Goal: Task Accomplishment & Management: Use online tool/utility

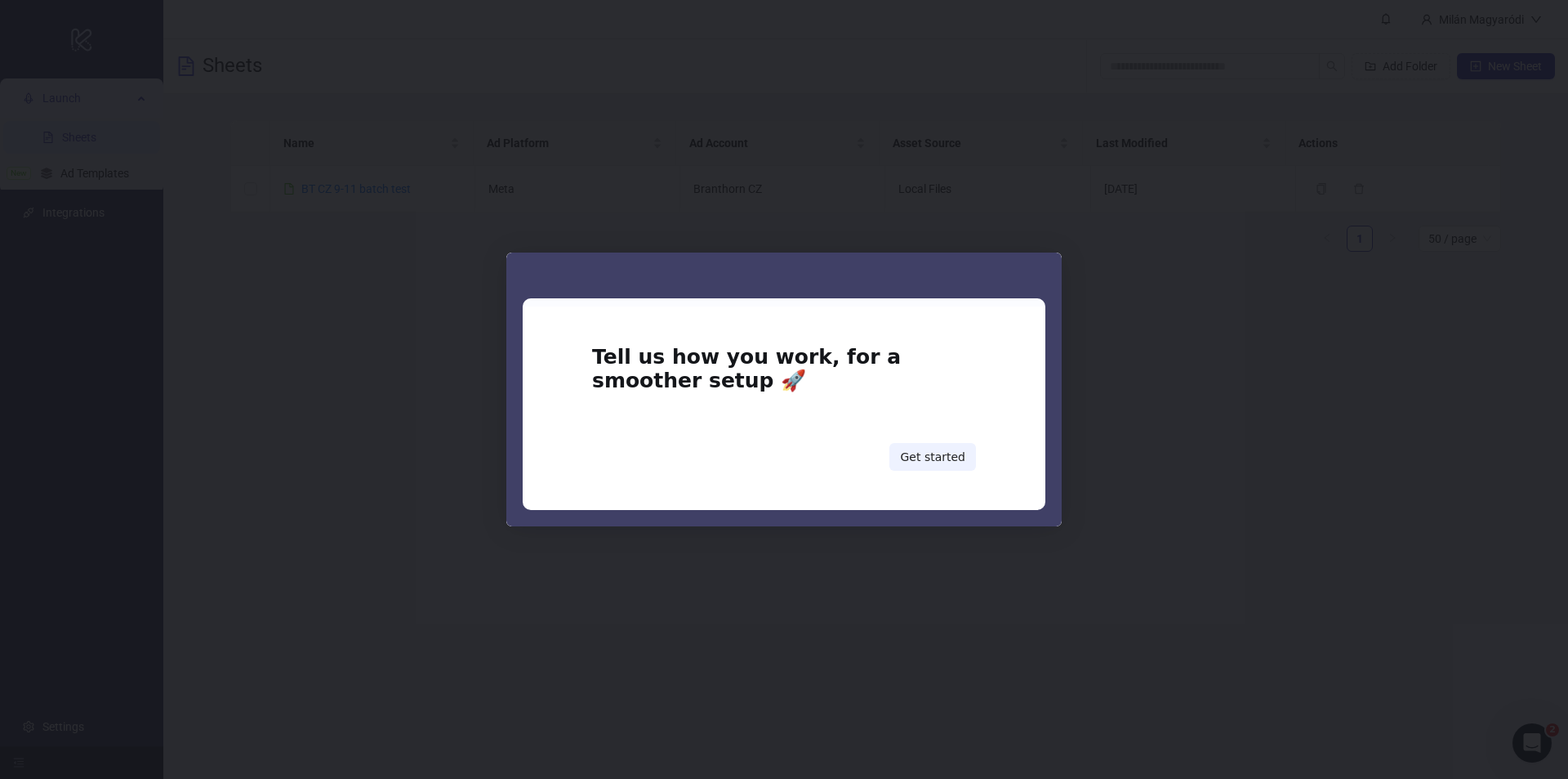
click at [965, 441] on div "Tell us how you work, for a smoother setup 🚀 Get started" at bounding box center [784, 408] width 384 height 125
click at [961, 453] on button "Get started" at bounding box center [933, 457] width 87 height 28
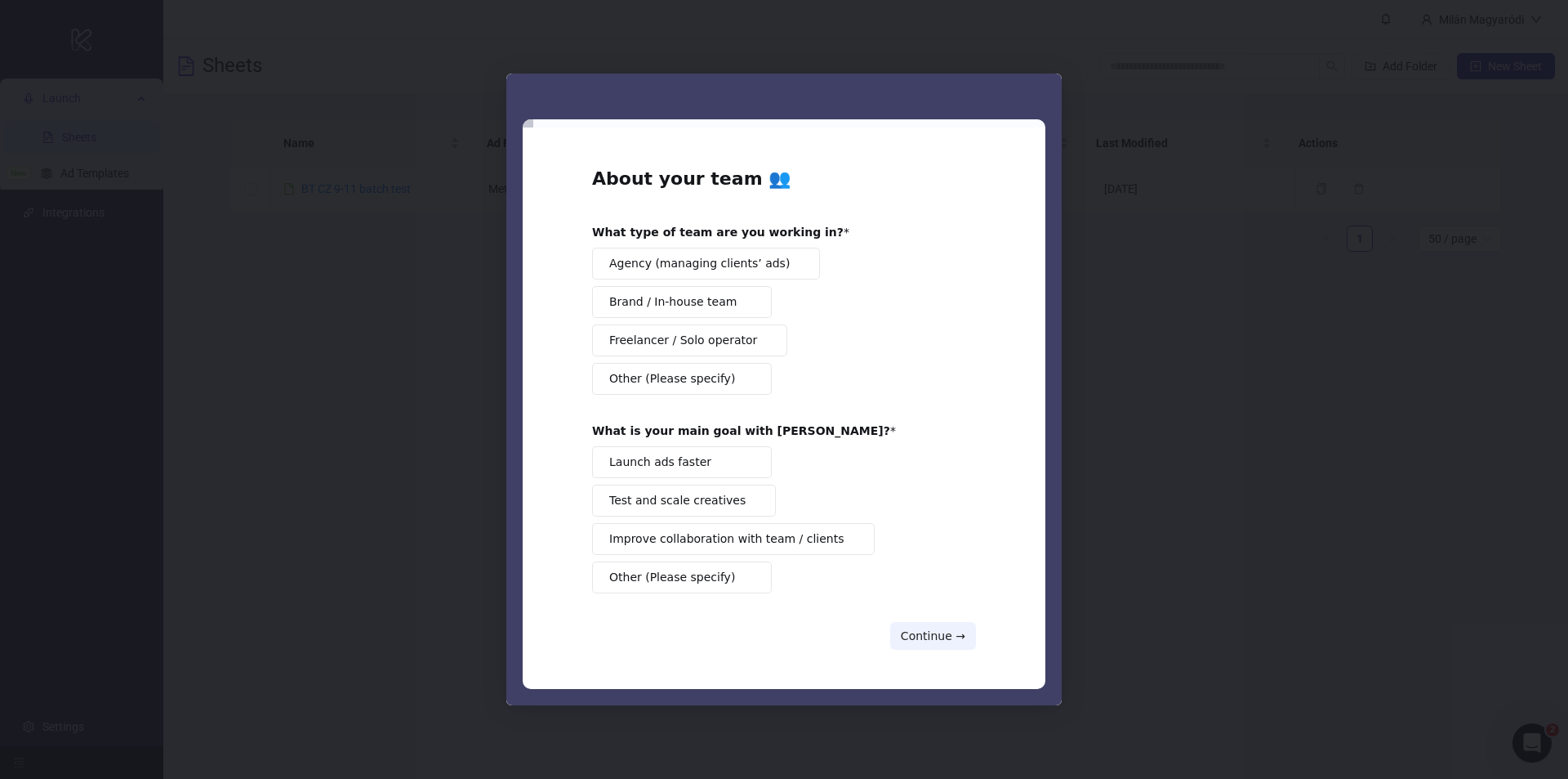
click at [951, 456] on div "Launch ads faster Test and scale creatives Improve collaboration with team / cl…" at bounding box center [784, 519] width 384 height 147
click at [678, 243] on div "What type of team are you working in? Agency (managing clients’ ads) Brand / In…" at bounding box center [784, 309] width 384 height 170
click at [711, 274] on button "Agency (managing clients’ ads)" at bounding box center [706, 263] width 227 height 32
click at [703, 482] on div "Launch ads faster Test and scale creatives Improve collaboration with team / cl…" at bounding box center [784, 519] width 384 height 147
click at [706, 458] on button "Launch ads faster" at bounding box center [682, 462] width 180 height 32
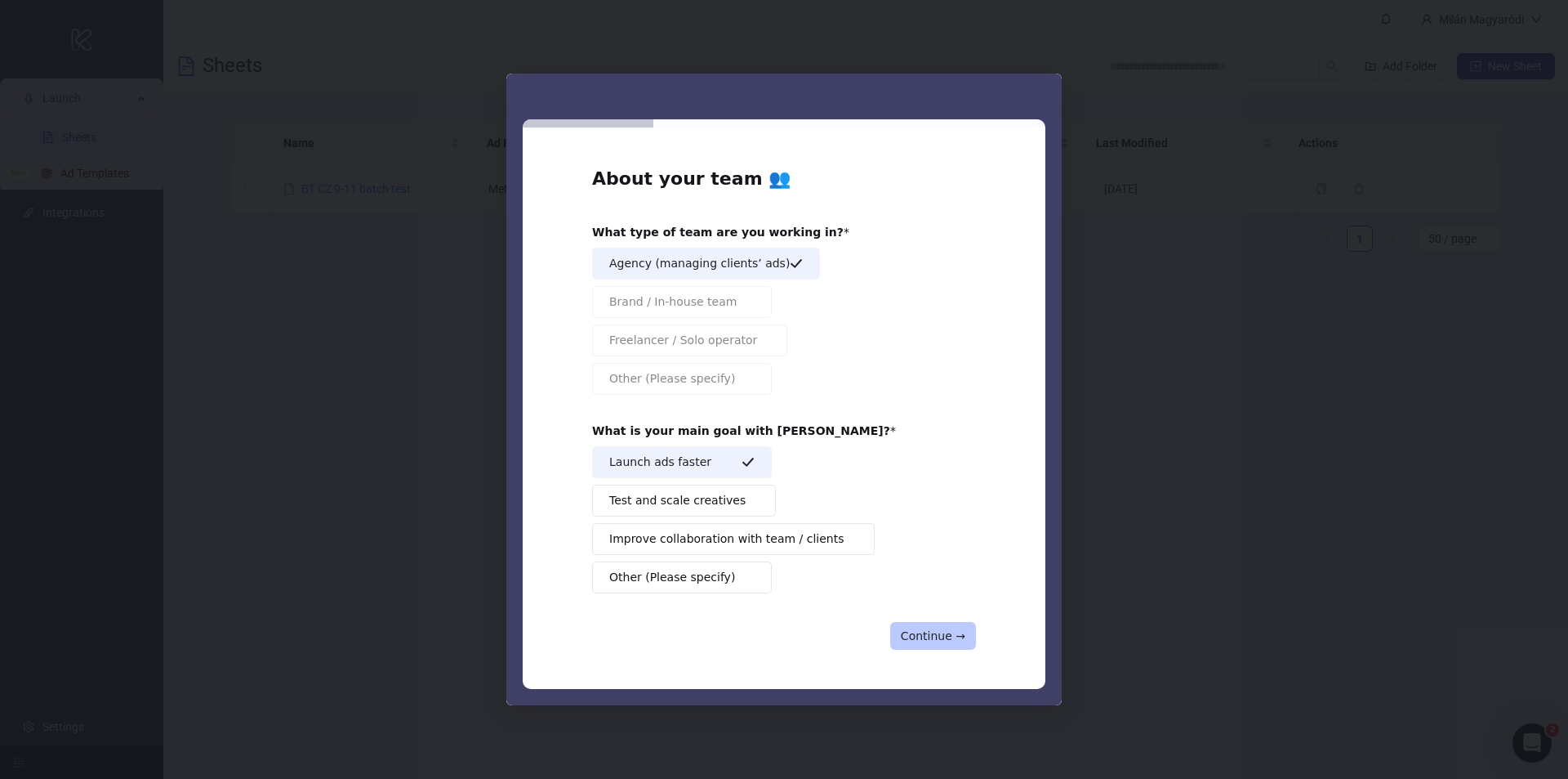
click at [943, 638] on button "Continue →" at bounding box center [932, 635] width 86 height 28
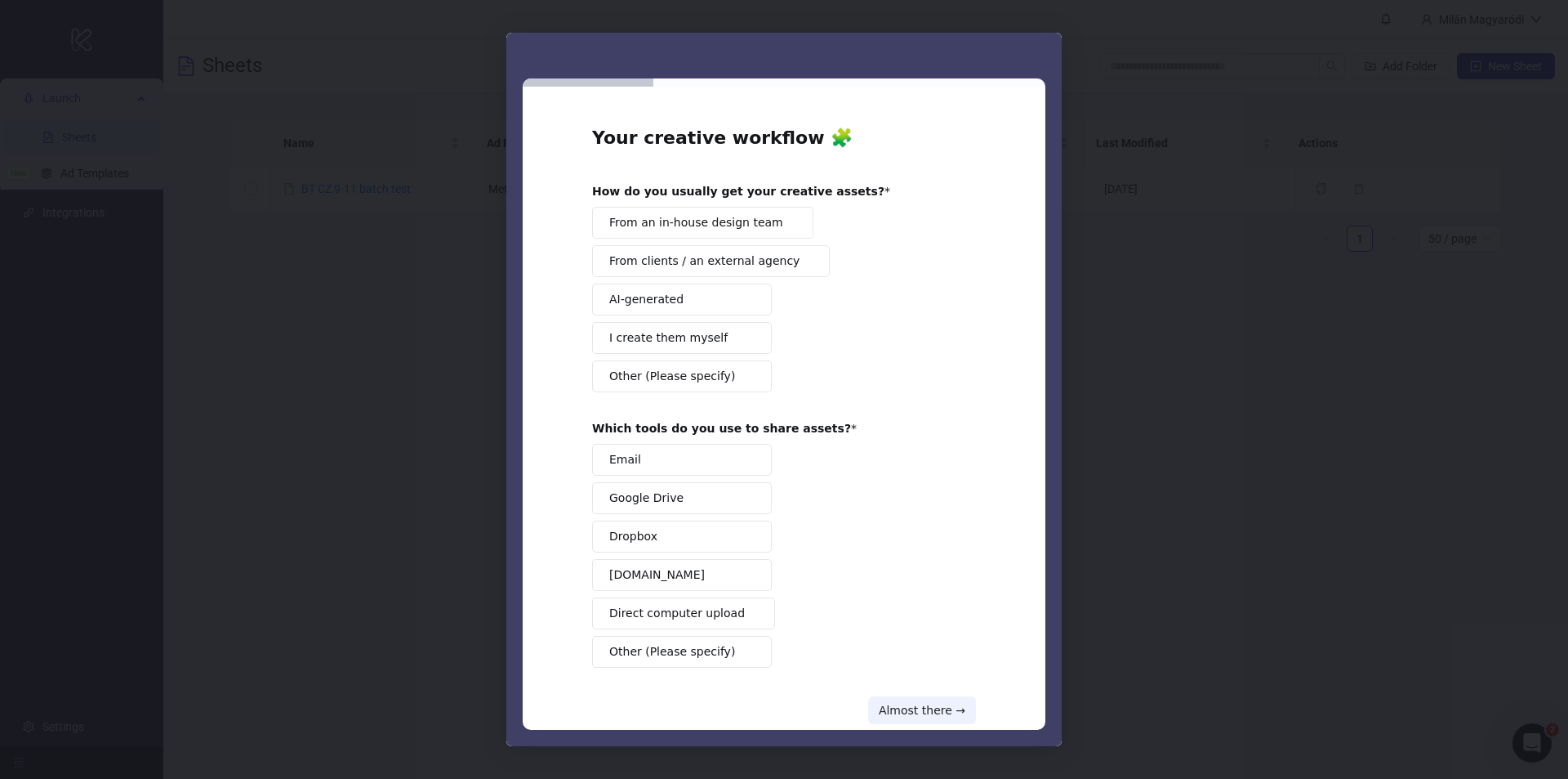
click at [700, 241] on div "From an in-house design team From clients / an external agency AI-generated I c…" at bounding box center [784, 299] width 384 height 185
click at [695, 227] on span "From an in-house design team" at bounding box center [696, 222] width 174 height 17
click at [685, 440] on div "Which tools do you use to share assets? Email Google Drive Dropbox Frame.io Dir…" at bounding box center [784, 544] width 384 height 247
click at [690, 454] on button "Email" at bounding box center [682, 460] width 180 height 32
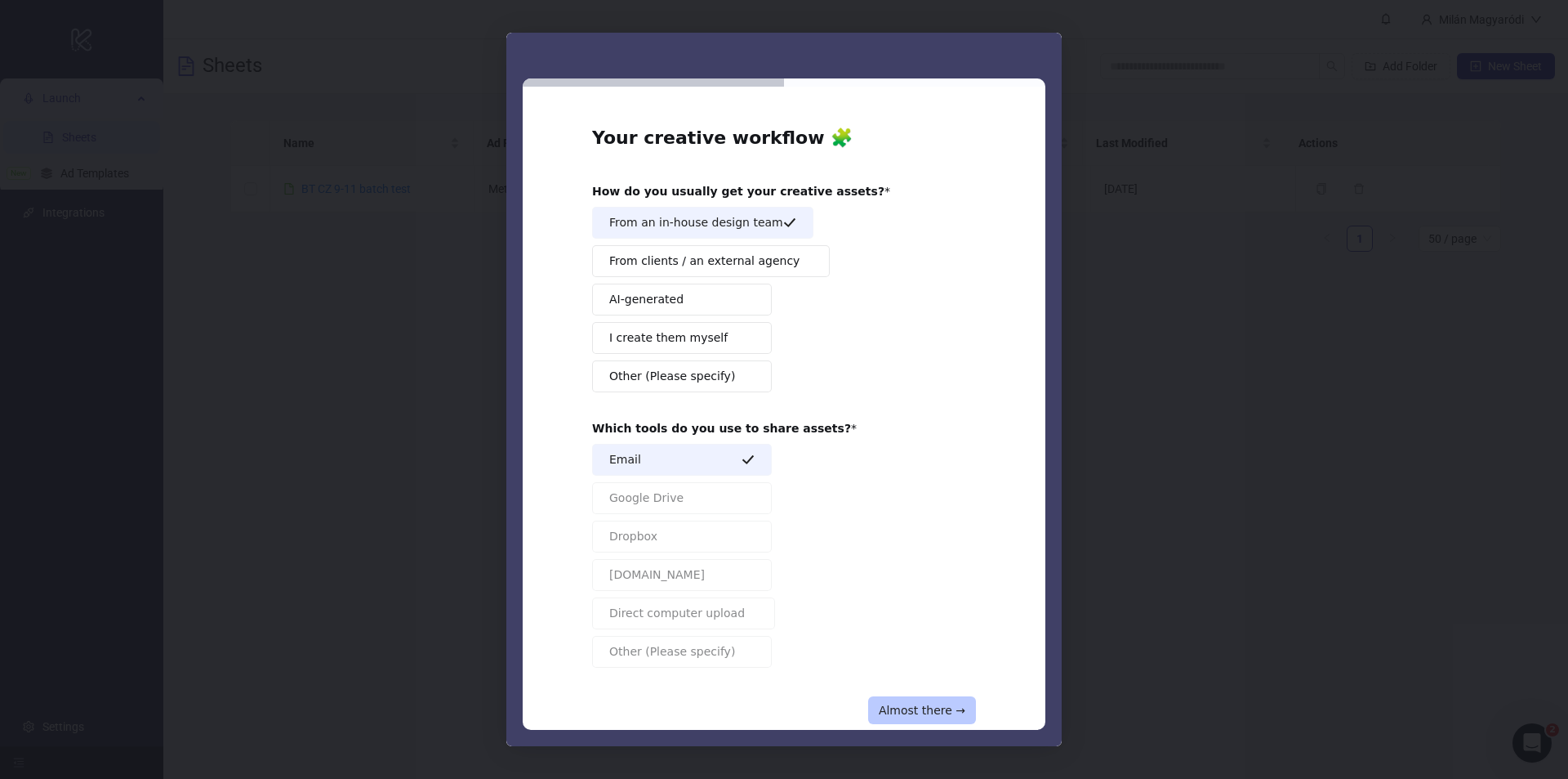
click at [899, 697] on button "Almost there →" at bounding box center [922, 710] width 108 height 28
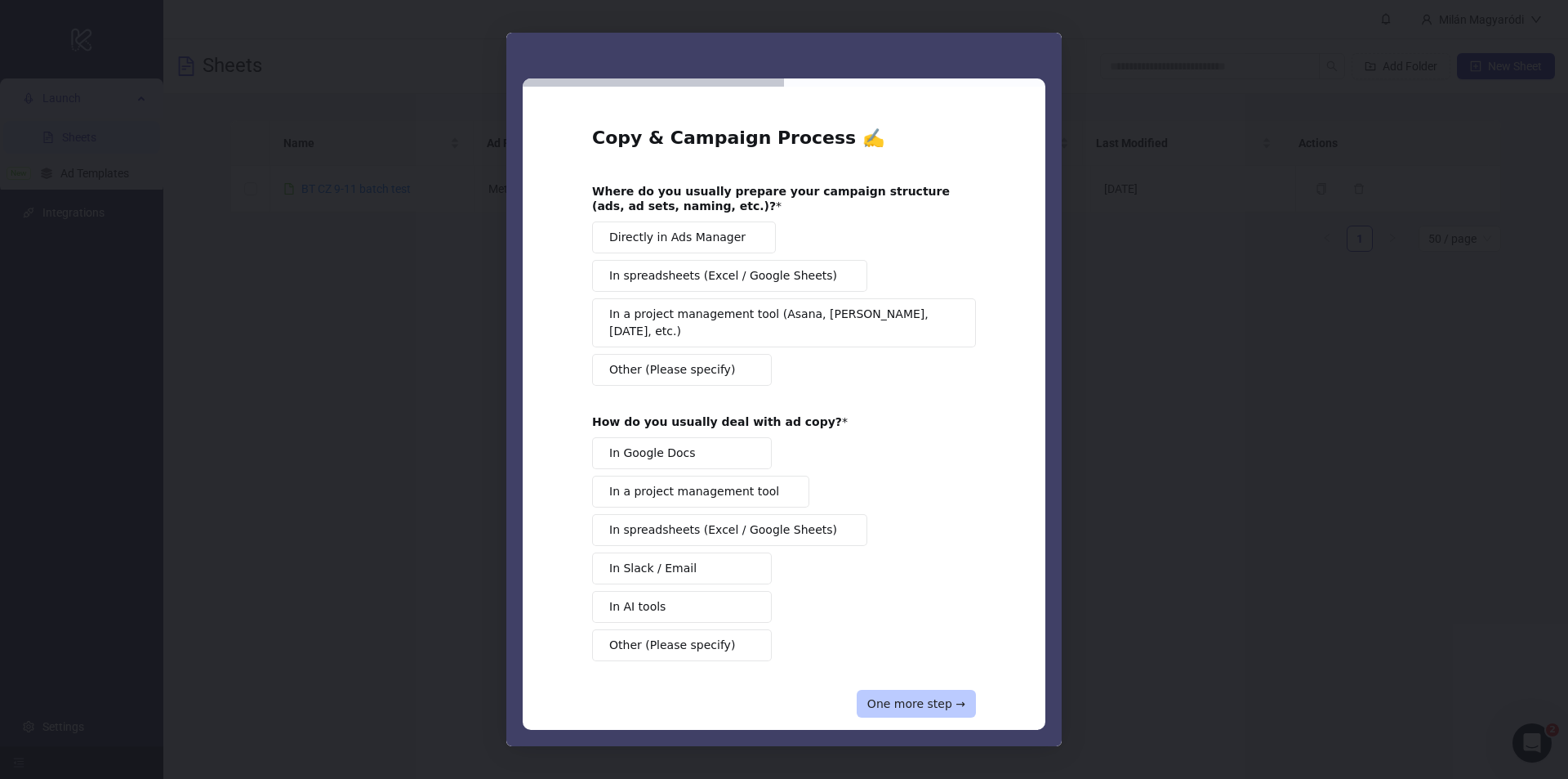
click at [899, 689] on button "One more step →" at bounding box center [915, 703] width 119 height 28
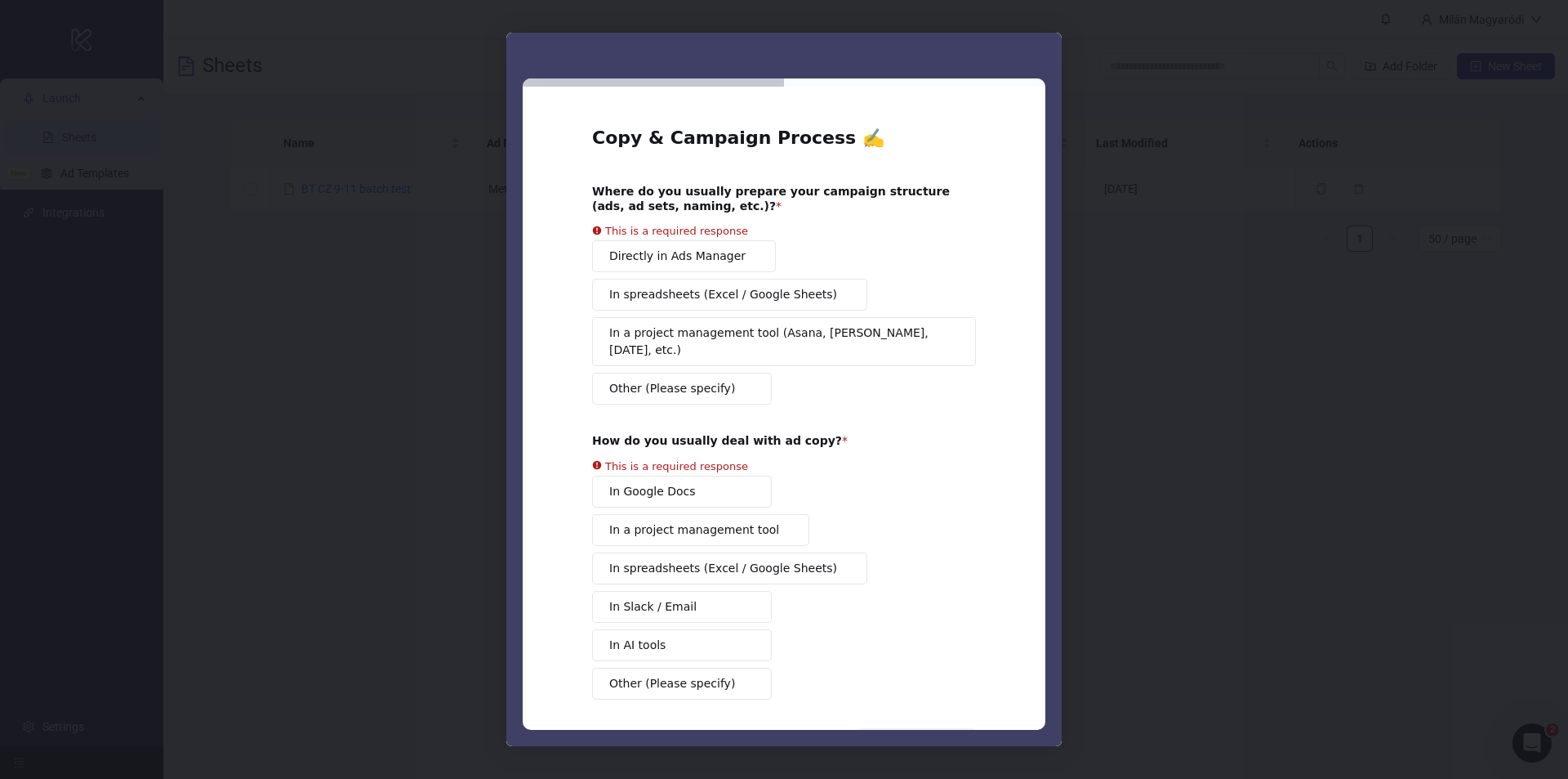
click at [689, 266] on div "Directly in Ads Manager In spreadsheets (Excel / Google Sheets) In a project ma…" at bounding box center [784, 322] width 384 height 164
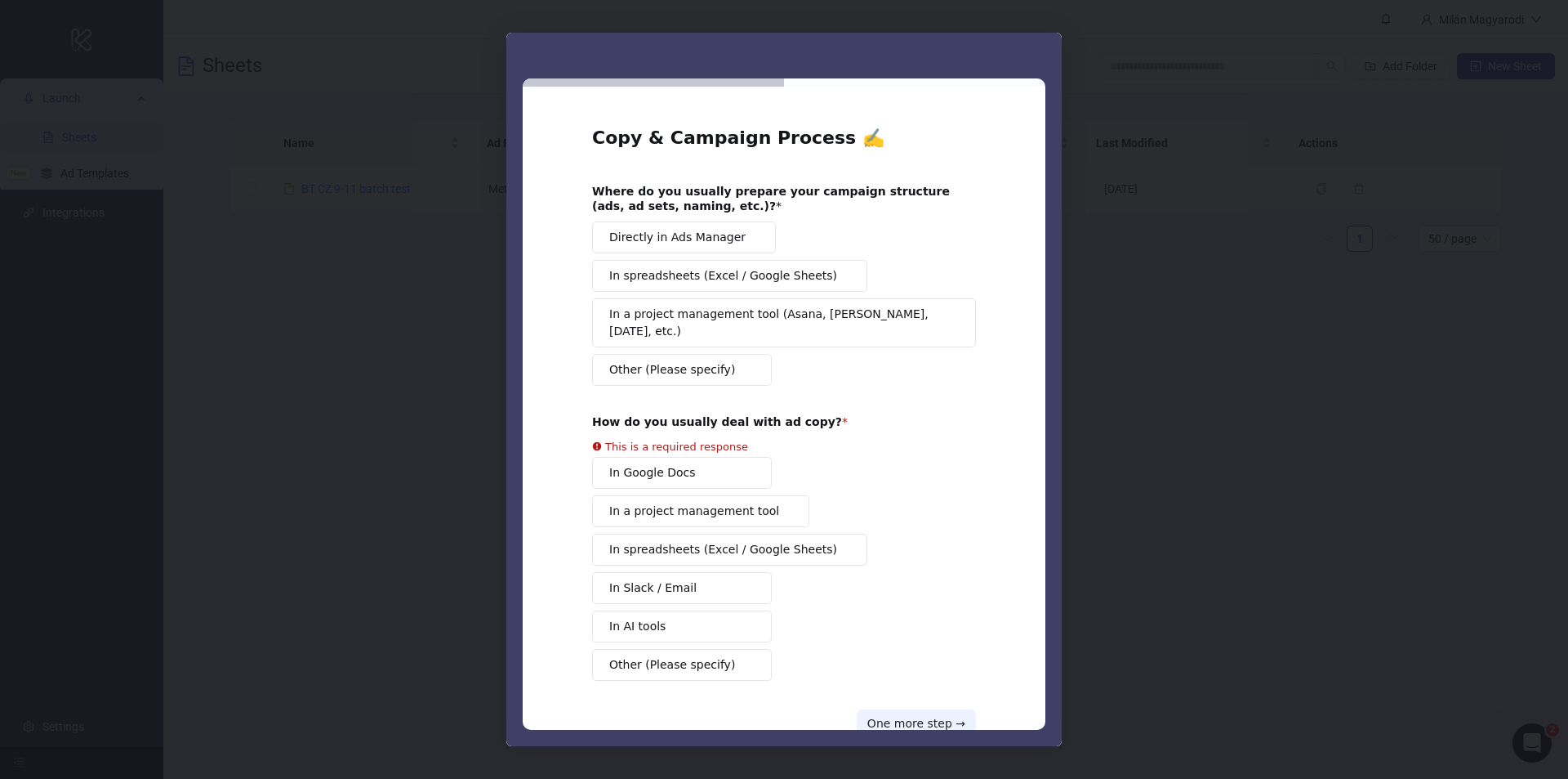
click at [678, 457] on div "In Google Docs In a project management tool In spreadsheets (Excel / Google She…" at bounding box center [784, 568] width 384 height 224
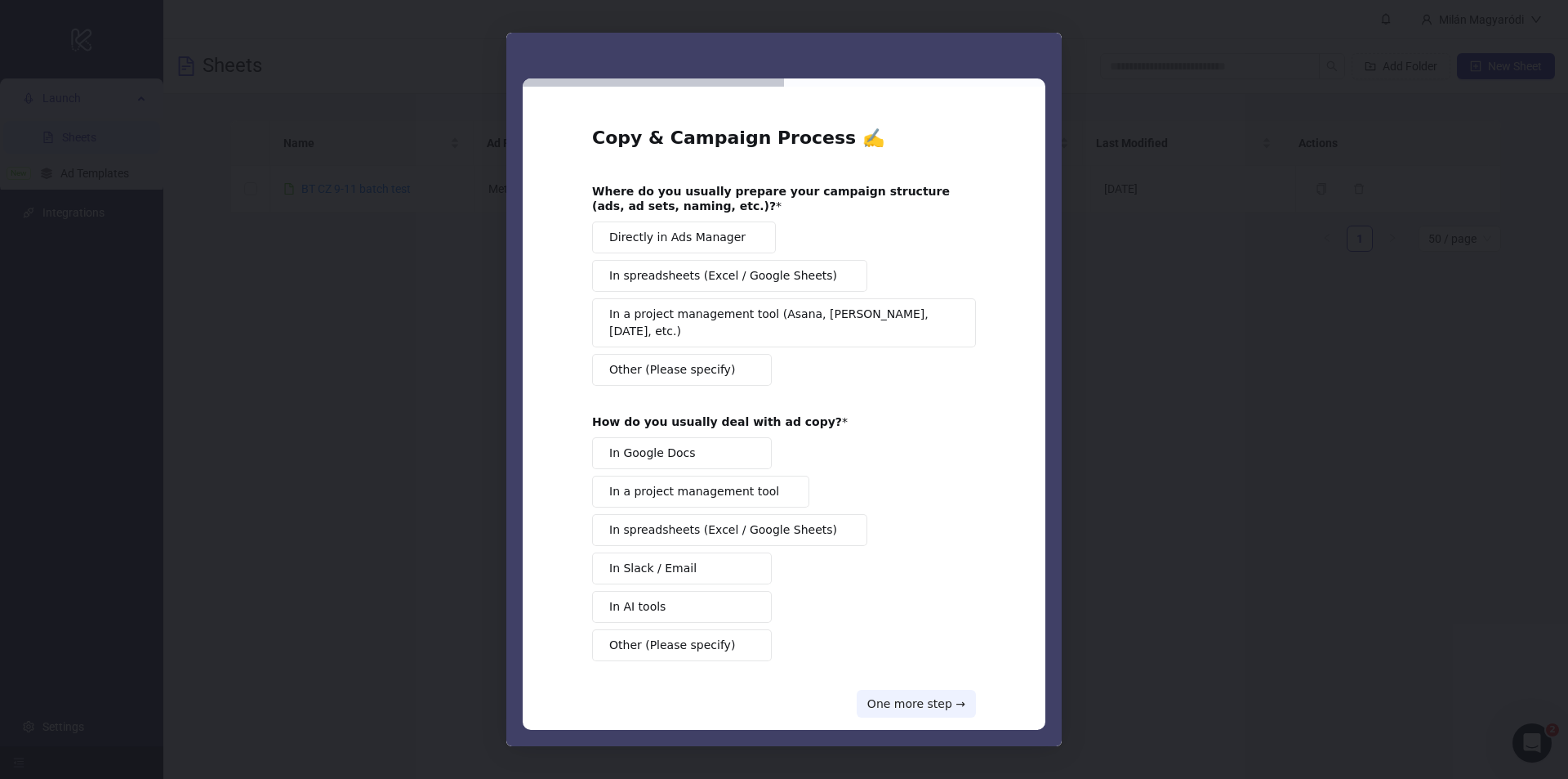
click at [745, 443] on button "In Google Docs" at bounding box center [682, 453] width 180 height 32
click at [697, 263] on button "In spreadsheets (Excel / Google Sheets)" at bounding box center [730, 276] width 276 height 32
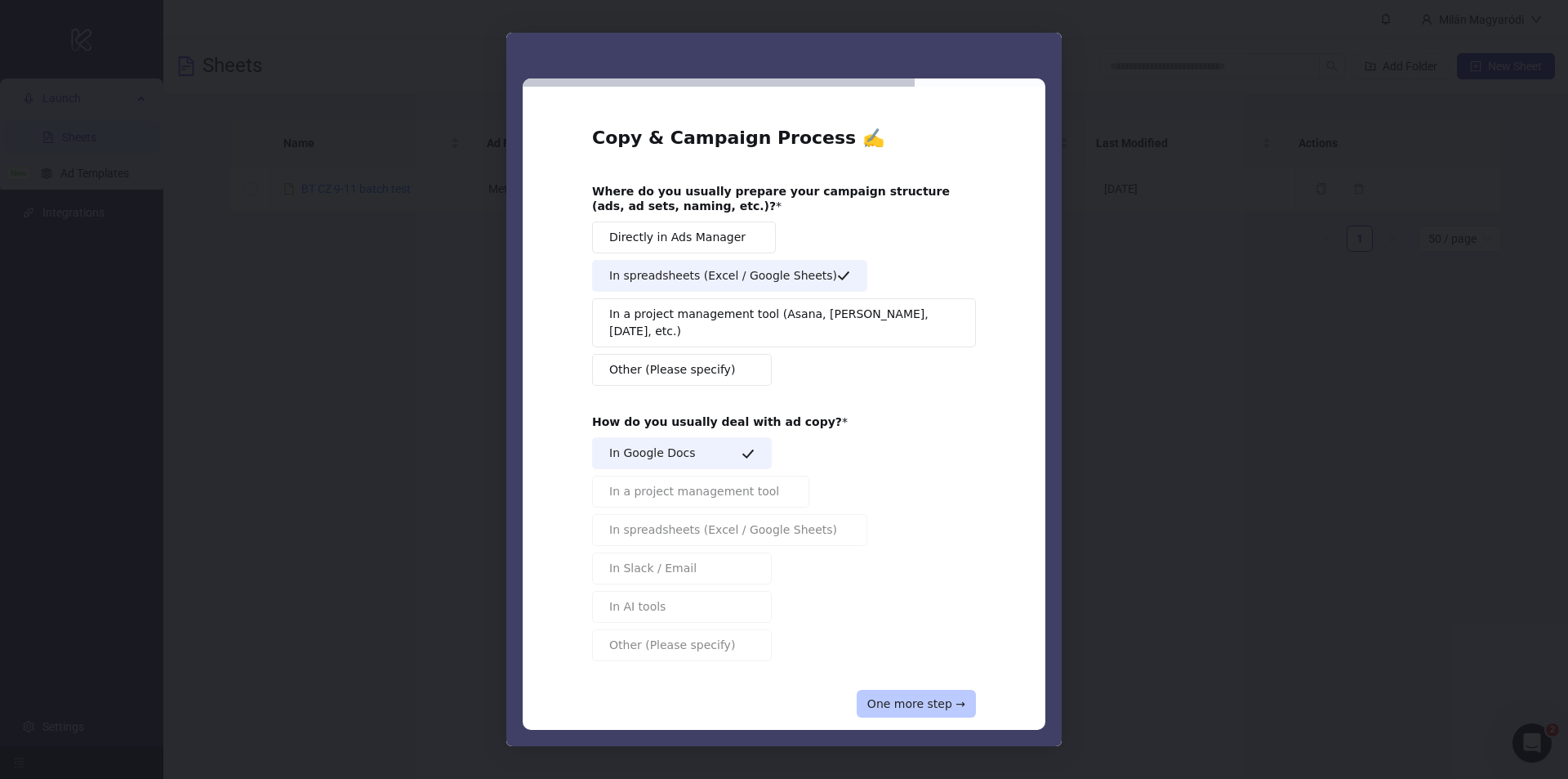
click at [902, 689] on button "One more step →" at bounding box center [915, 703] width 119 height 28
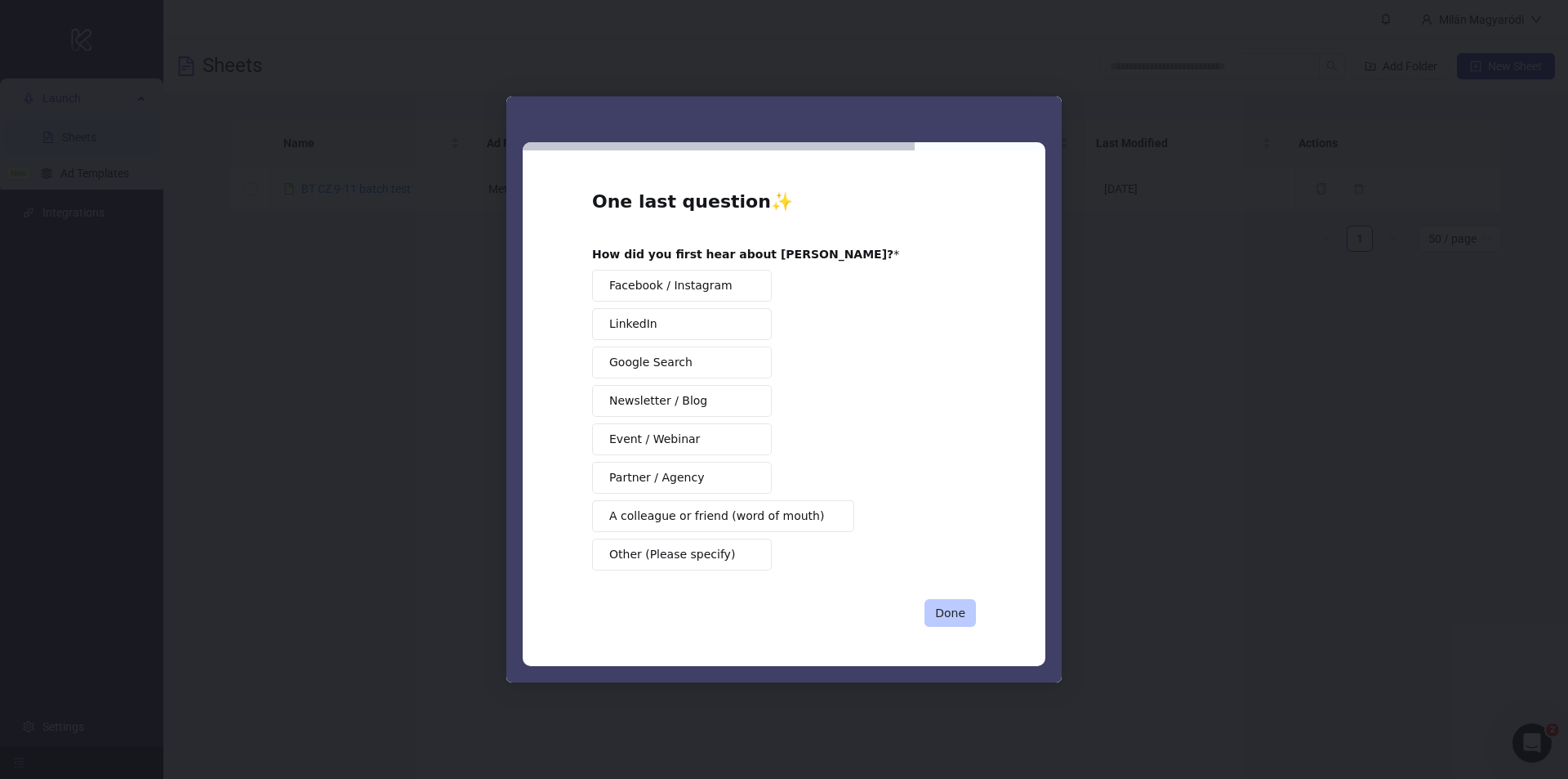
click at [948, 608] on button "Done" at bounding box center [950, 613] width 51 height 28
click at [696, 291] on span "Facebook / Instagram" at bounding box center [670, 285] width 123 height 17
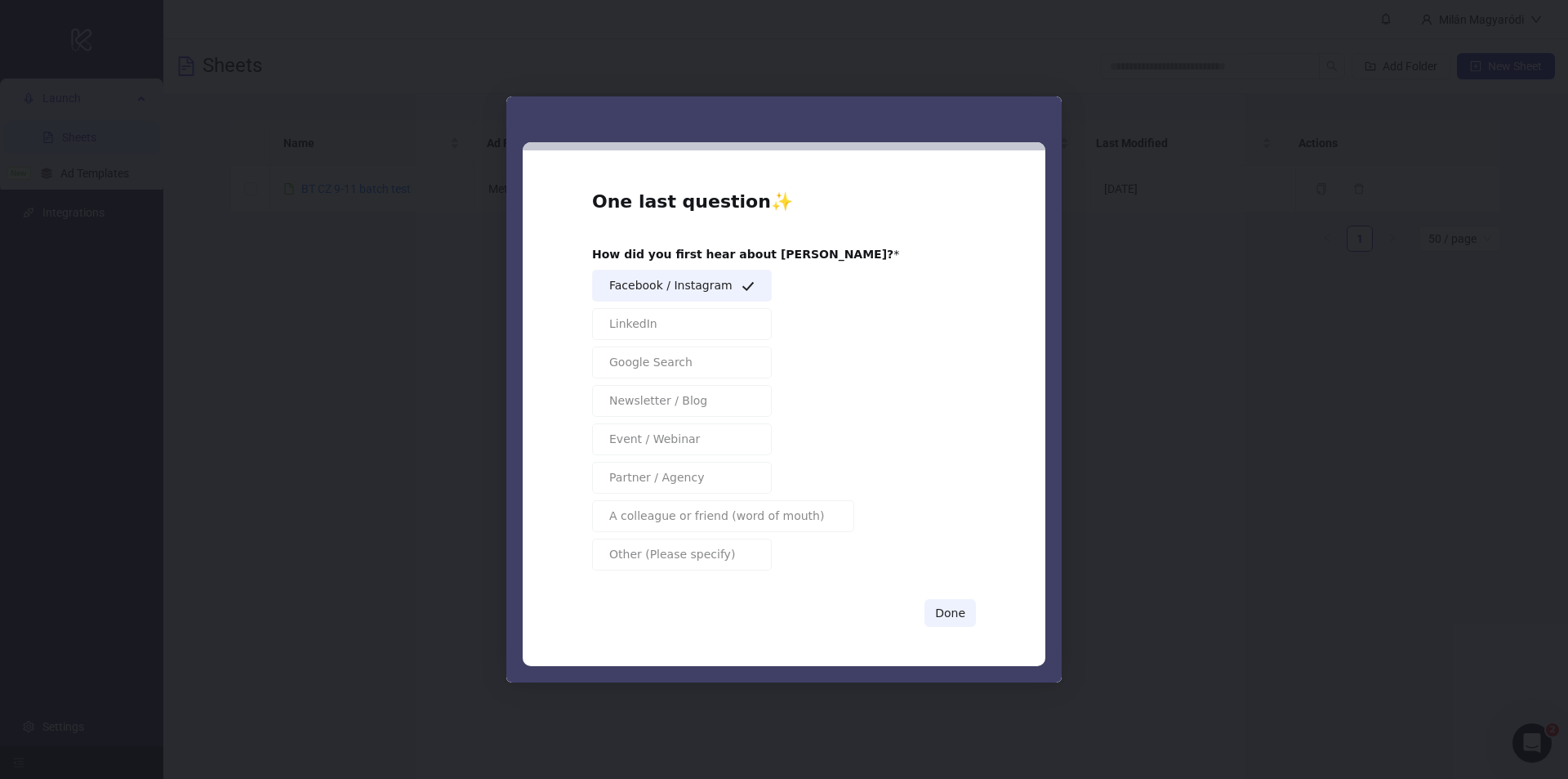
click at [975, 617] on div "One last question ✨ How did you first hear about Kitchn? Facebook / Instagram L…" at bounding box center [784, 409] width 523 height 516
click at [971, 616] on button "Done" at bounding box center [950, 613] width 51 height 28
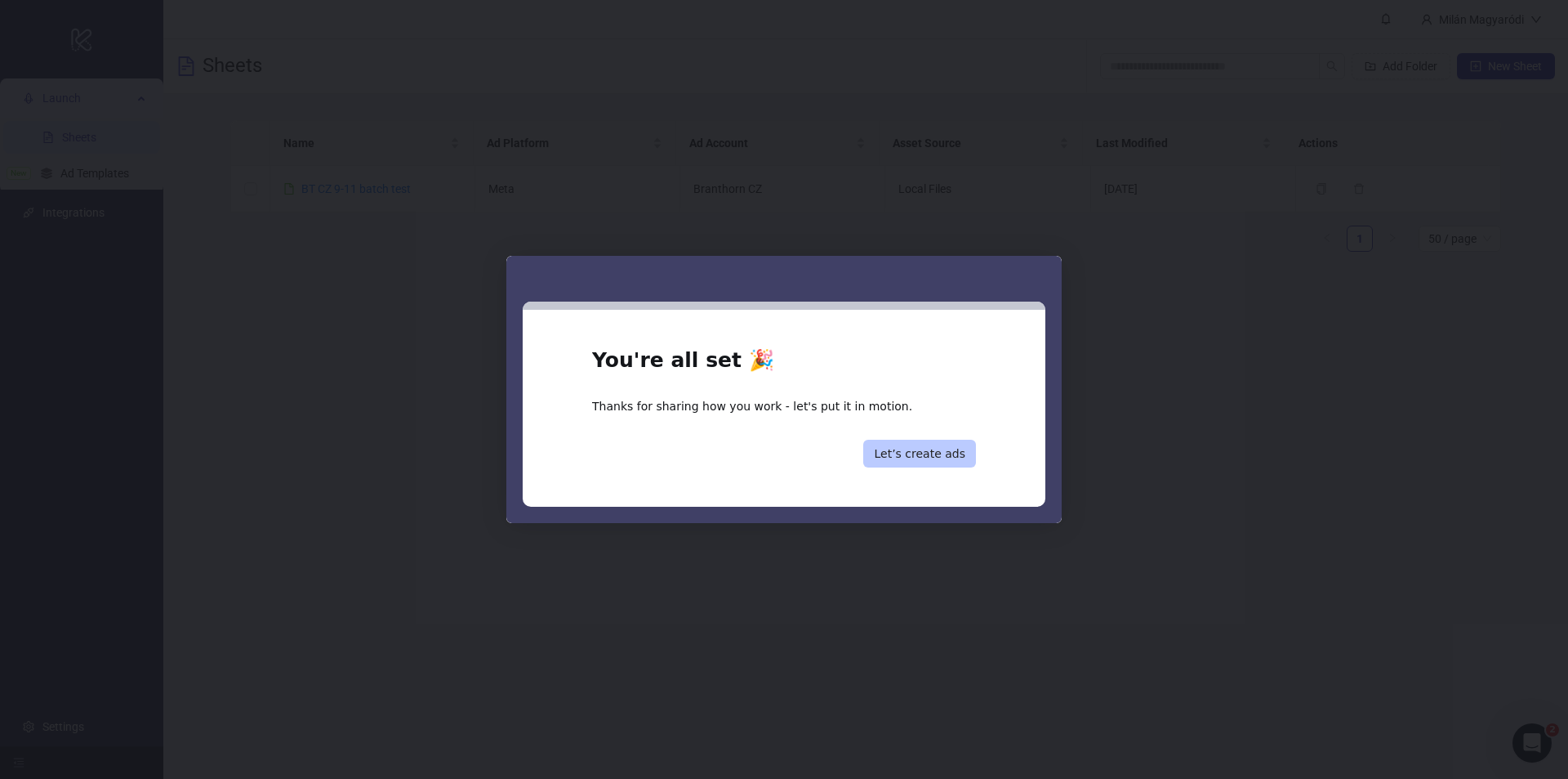
click at [937, 456] on button "Let’s create ads" at bounding box center [919, 453] width 112 height 28
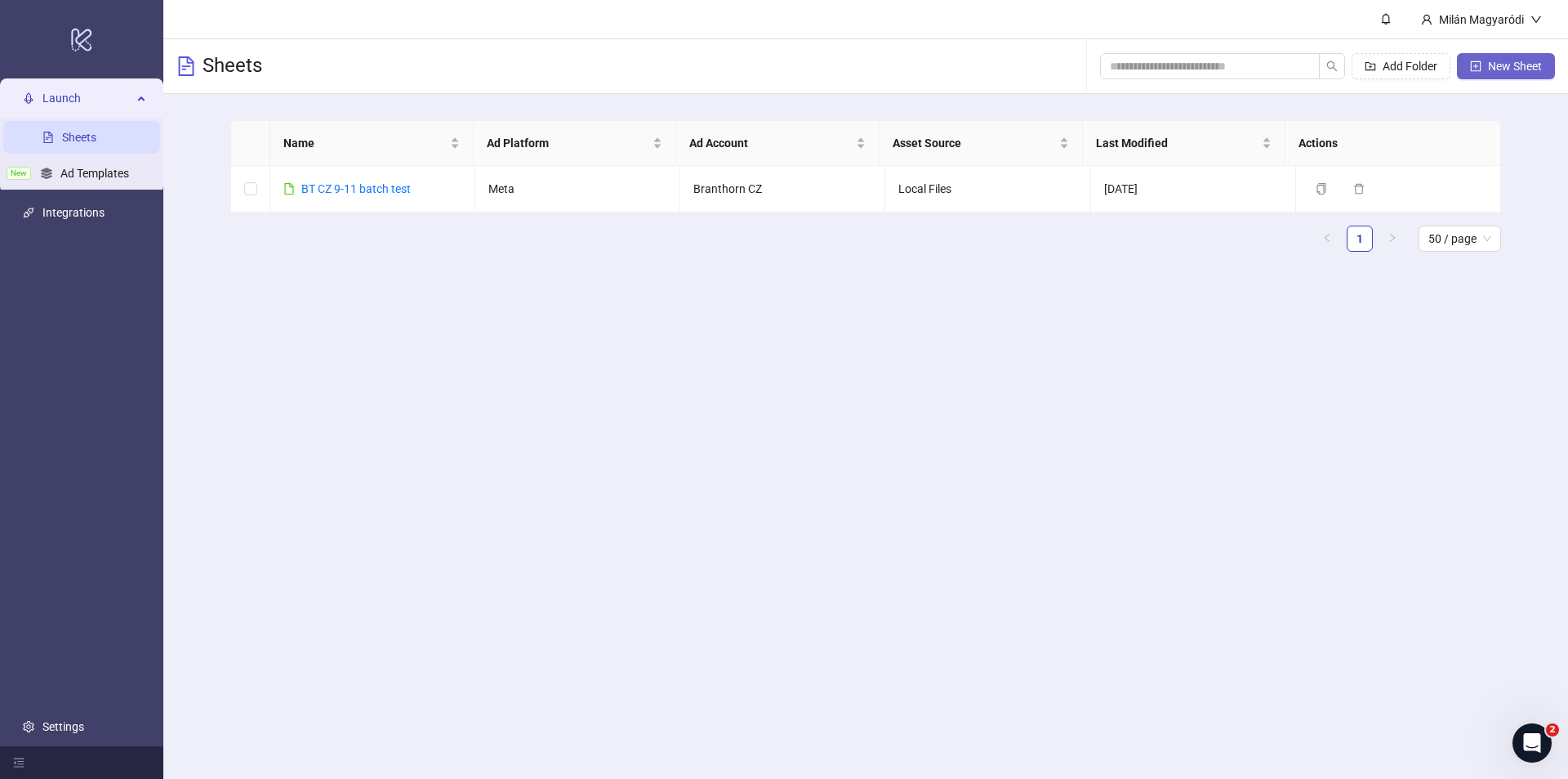
click at [1484, 55] on button "New Sheet" at bounding box center [1506, 66] width 98 height 27
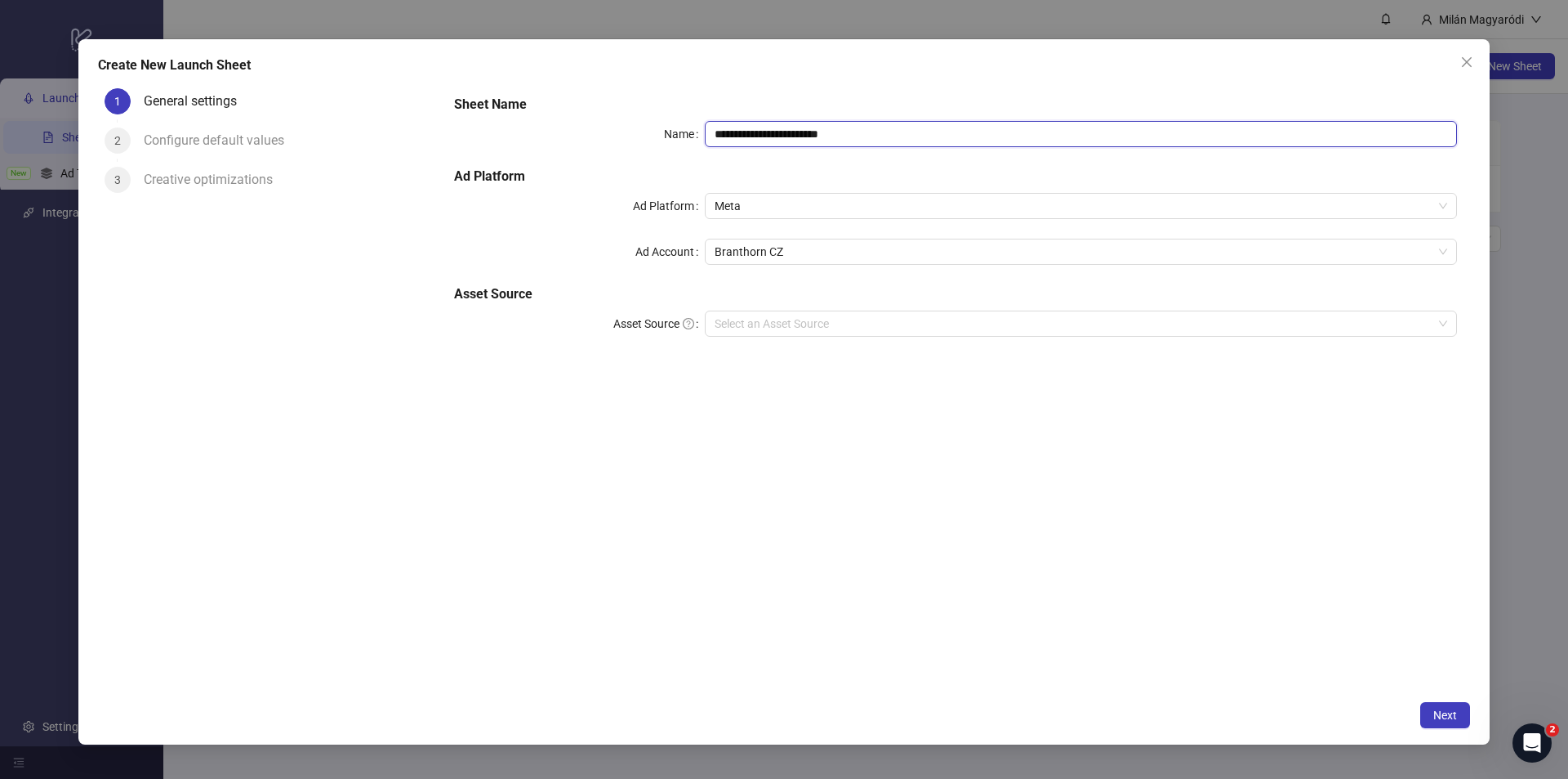
click at [851, 129] on input "**********" at bounding box center [1081, 134] width 752 height 27
click at [780, 127] on input "**********" at bounding box center [1081, 134] width 752 height 27
click at [776, 150] on div "**********" at bounding box center [956, 226] width 1016 height 275
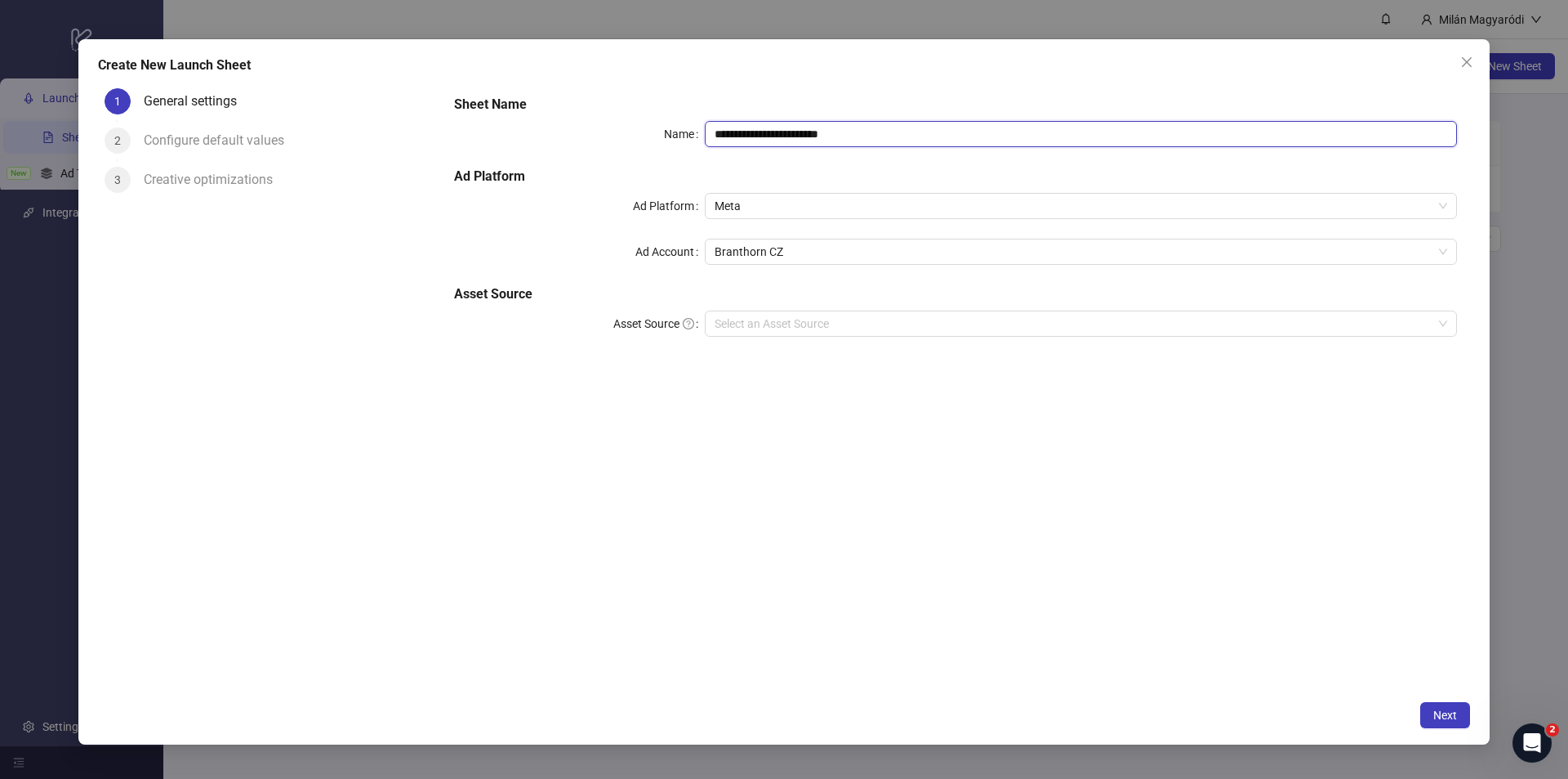
click at [778, 141] on input "**********" at bounding box center [1081, 134] width 752 height 27
click at [777, 142] on input "**********" at bounding box center [1081, 134] width 752 height 27
click at [784, 247] on span "Branthorn CZ" at bounding box center [1081, 251] width 732 height 25
type input "**********"
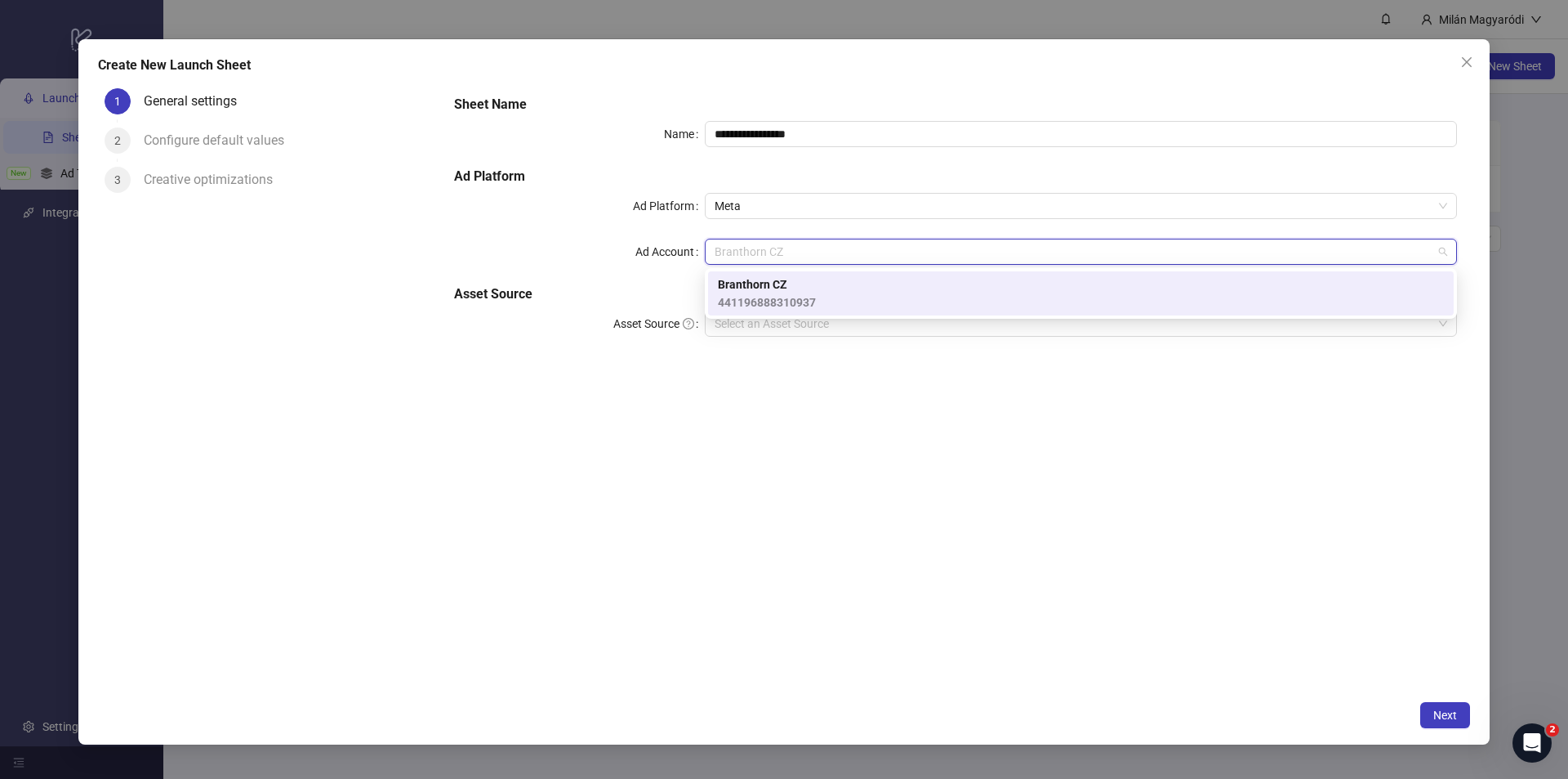
click at [759, 286] on span "Branthorn CZ" at bounding box center [767, 285] width 98 height 18
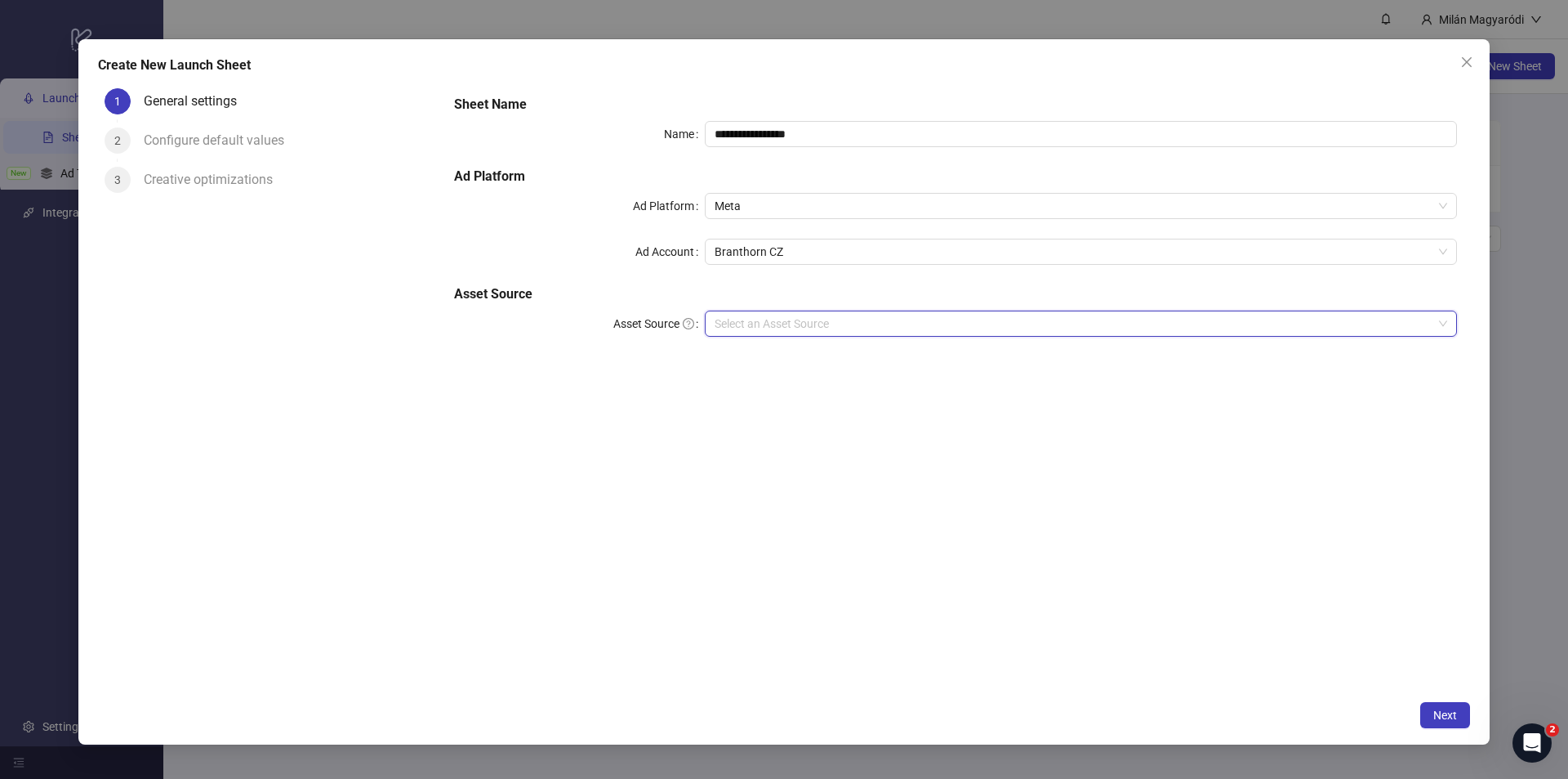
click at [767, 329] on input "Asset Source" at bounding box center [1073, 323] width 718 height 25
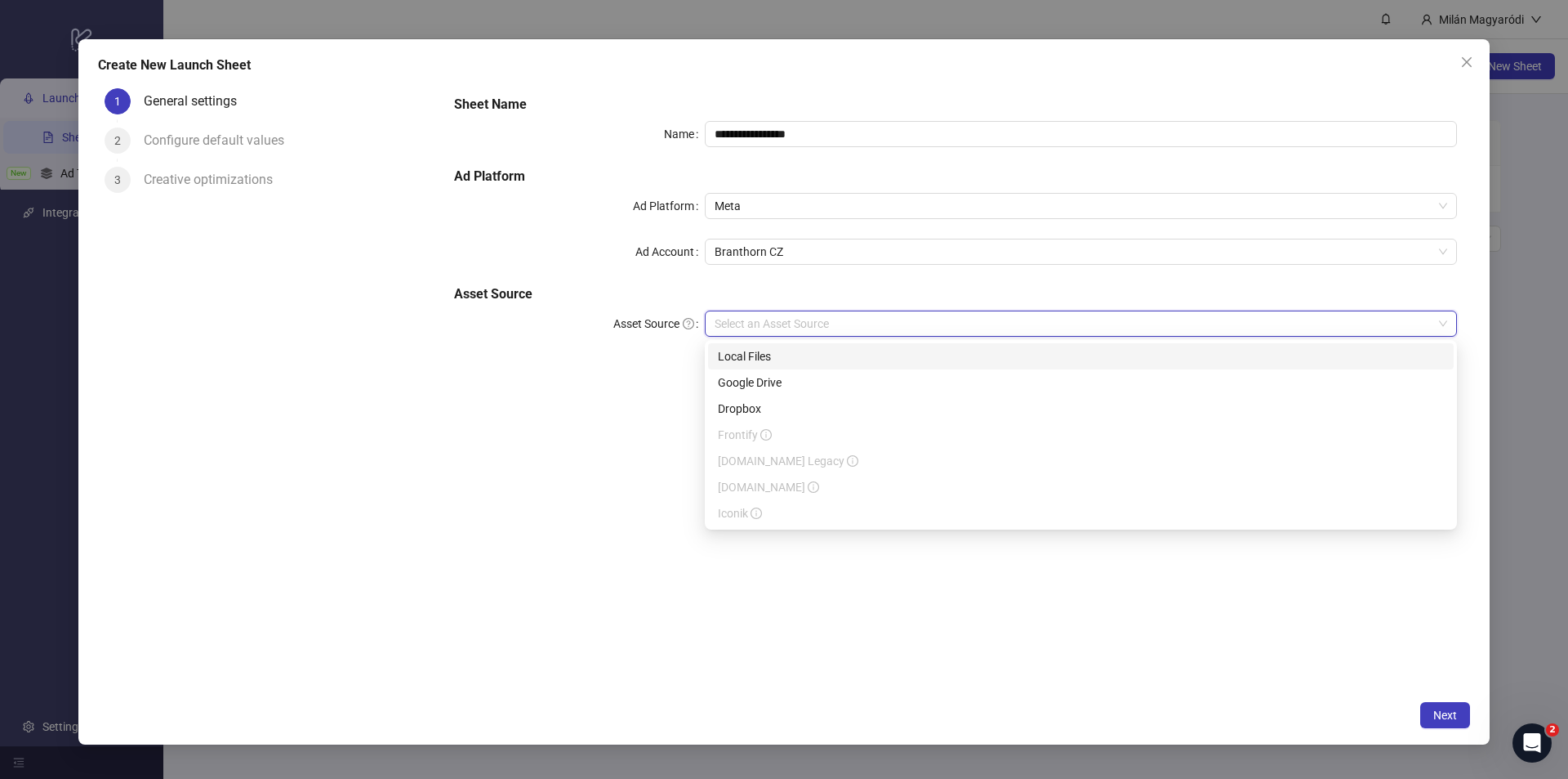
click at [784, 353] on div "Local Files" at bounding box center [1081, 357] width 726 height 18
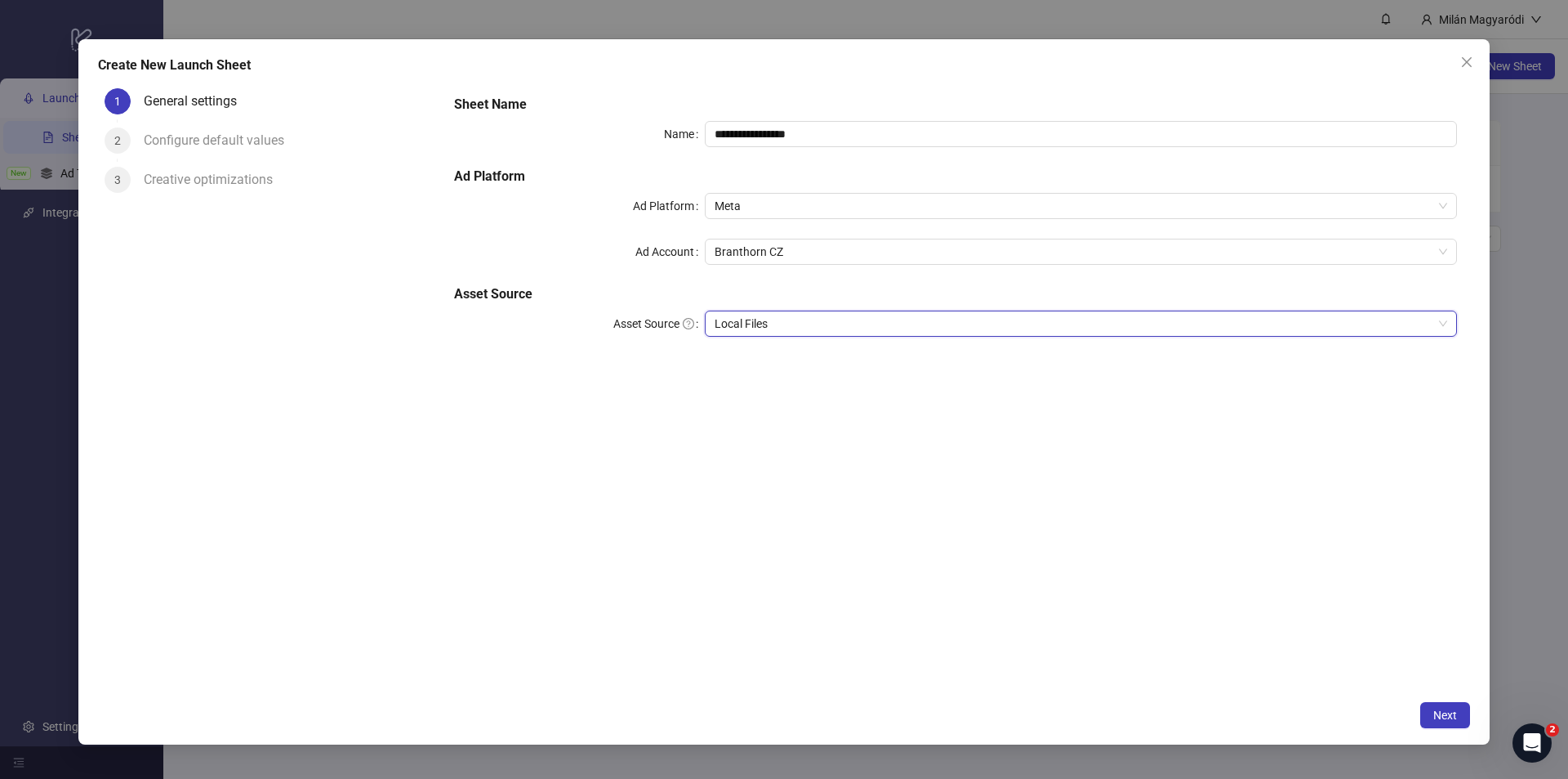
click at [810, 331] on span "Local Files" at bounding box center [1081, 323] width 732 height 25
click at [809, 331] on span "Local Files" at bounding box center [1081, 323] width 732 height 25
click at [1444, 708] on span "Next" at bounding box center [1445, 714] width 24 height 13
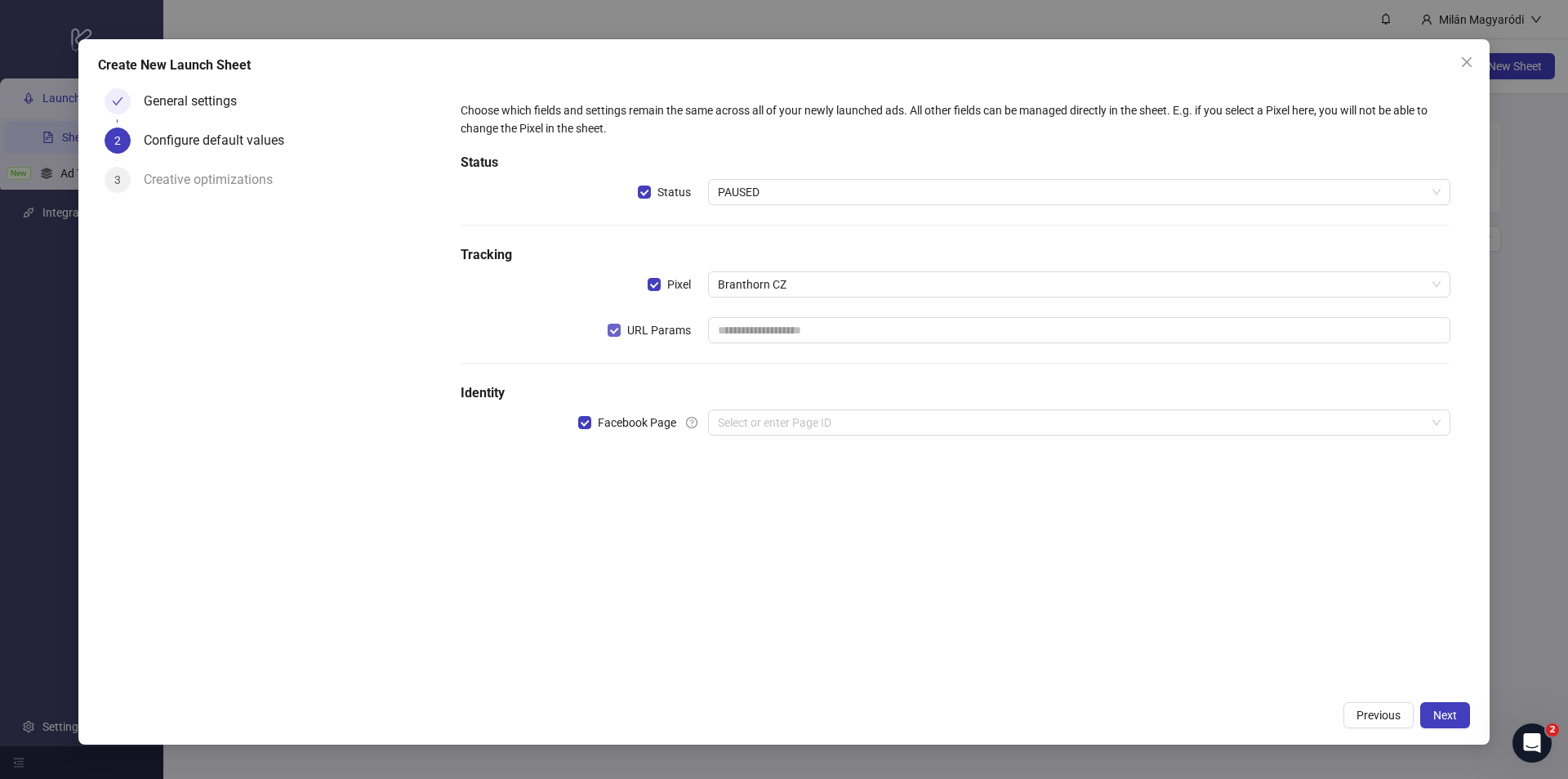
click at [625, 330] on span "URL Params" at bounding box center [659, 330] width 77 height 18
click at [848, 418] on input "search" at bounding box center [1071, 422] width 708 height 25
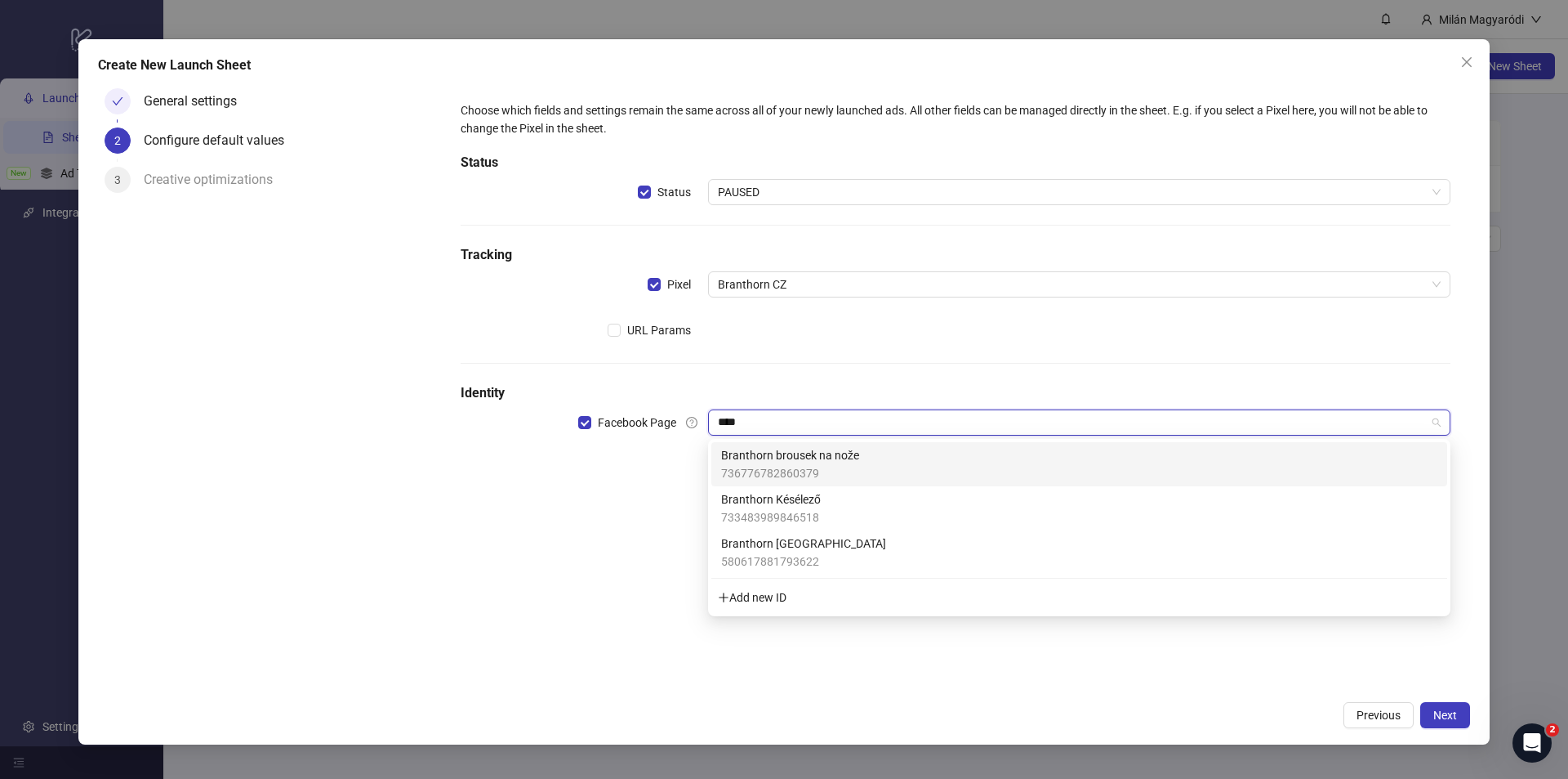
type input "*****"
click at [801, 467] on span "736776782860379" at bounding box center [790, 473] width 138 height 18
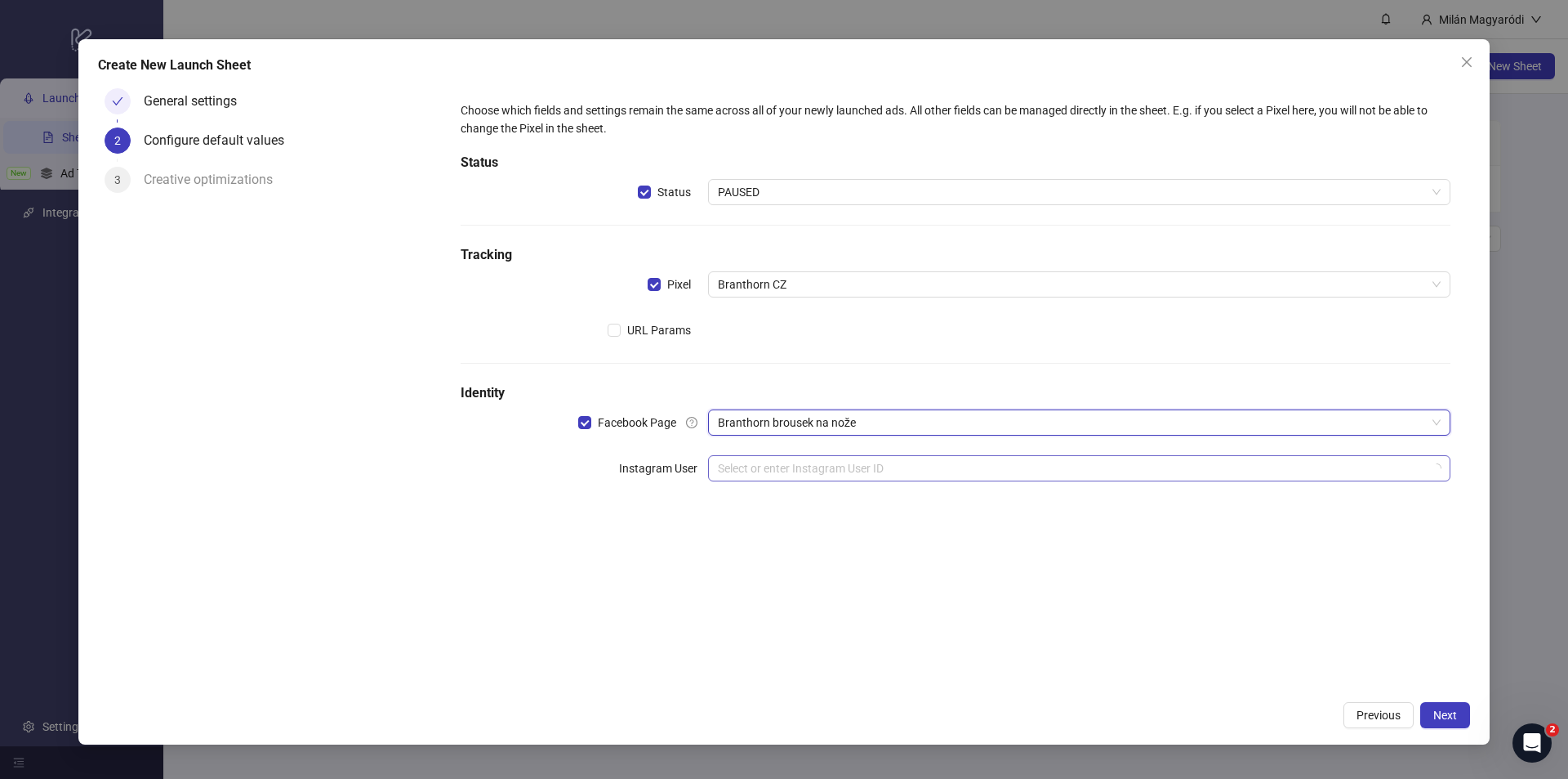
click at [811, 481] on div "Select or enter Instagram User ID" at bounding box center [1079, 468] width 742 height 27
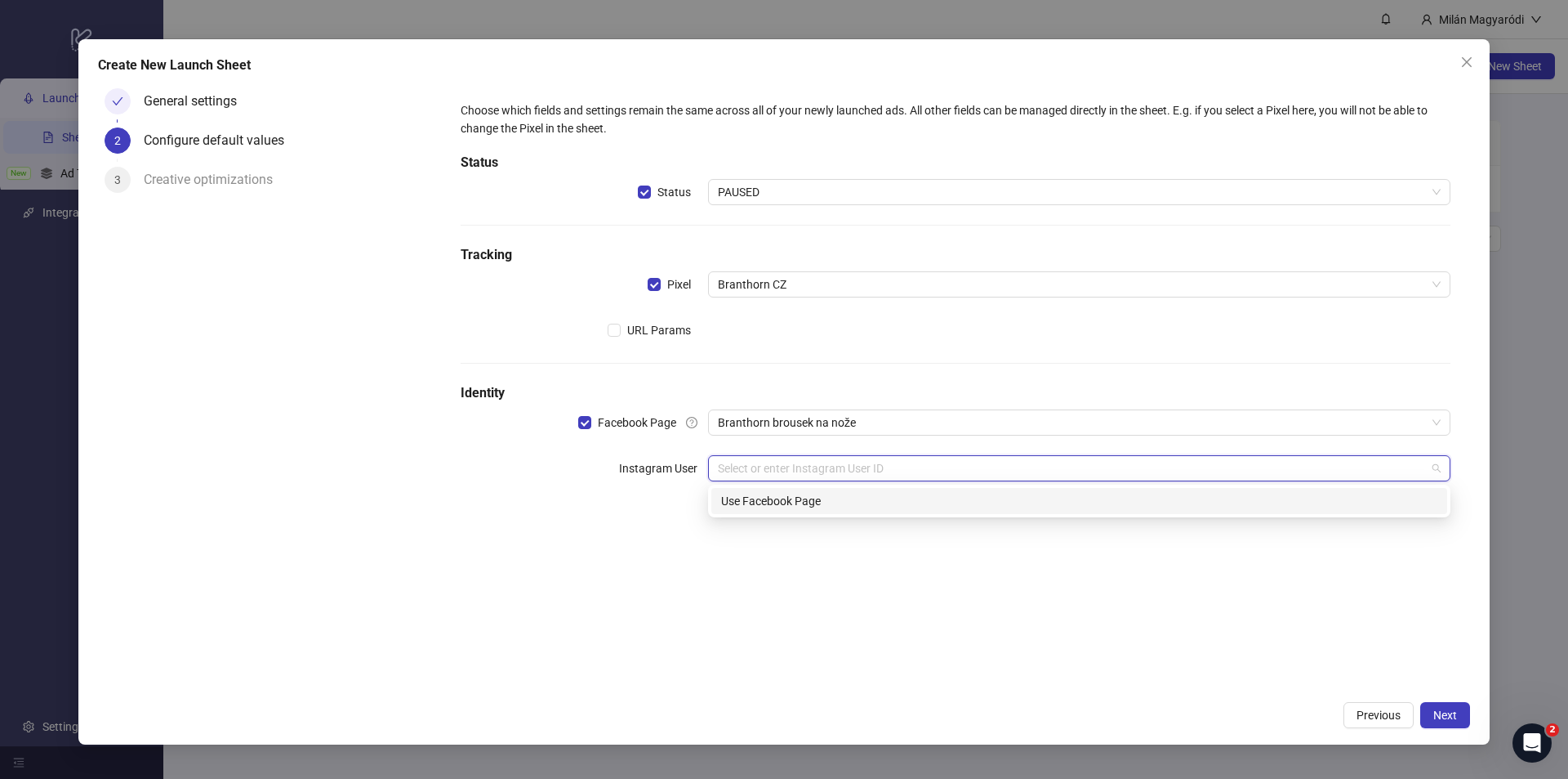
click at [813, 478] on input "search" at bounding box center [1071, 468] width 708 height 25
click at [814, 496] on div "Use Facebook Page" at bounding box center [1080, 500] width 717 height 18
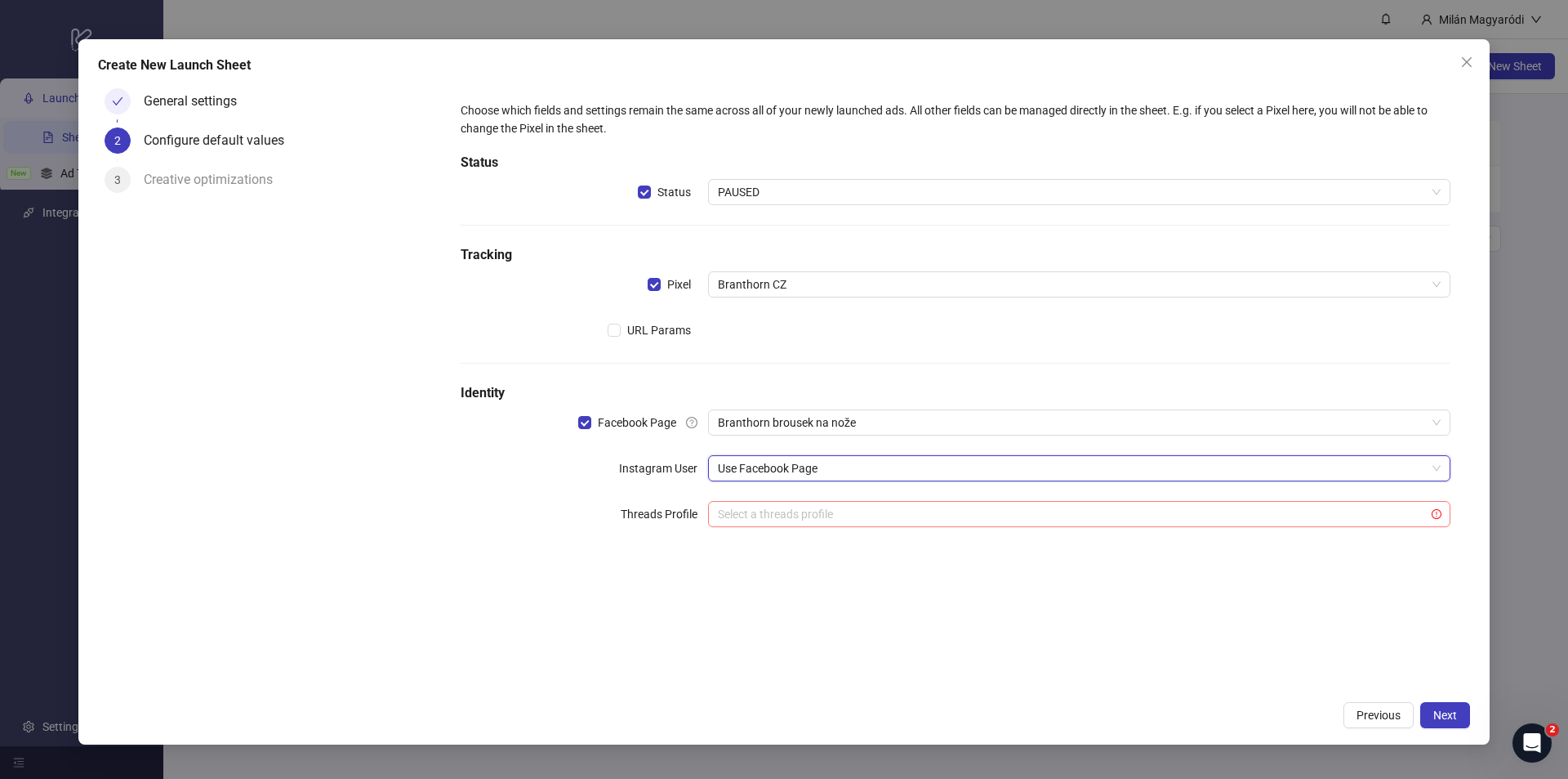
click at [834, 515] on input "search" at bounding box center [1071, 513] width 708 height 25
click at [891, 633] on div "Choose which fields and settings remain the same across all of your newly launc…" at bounding box center [955, 387] width 1029 height 612
click at [1444, 705] on button "Next" at bounding box center [1445, 715] width 50 height 27
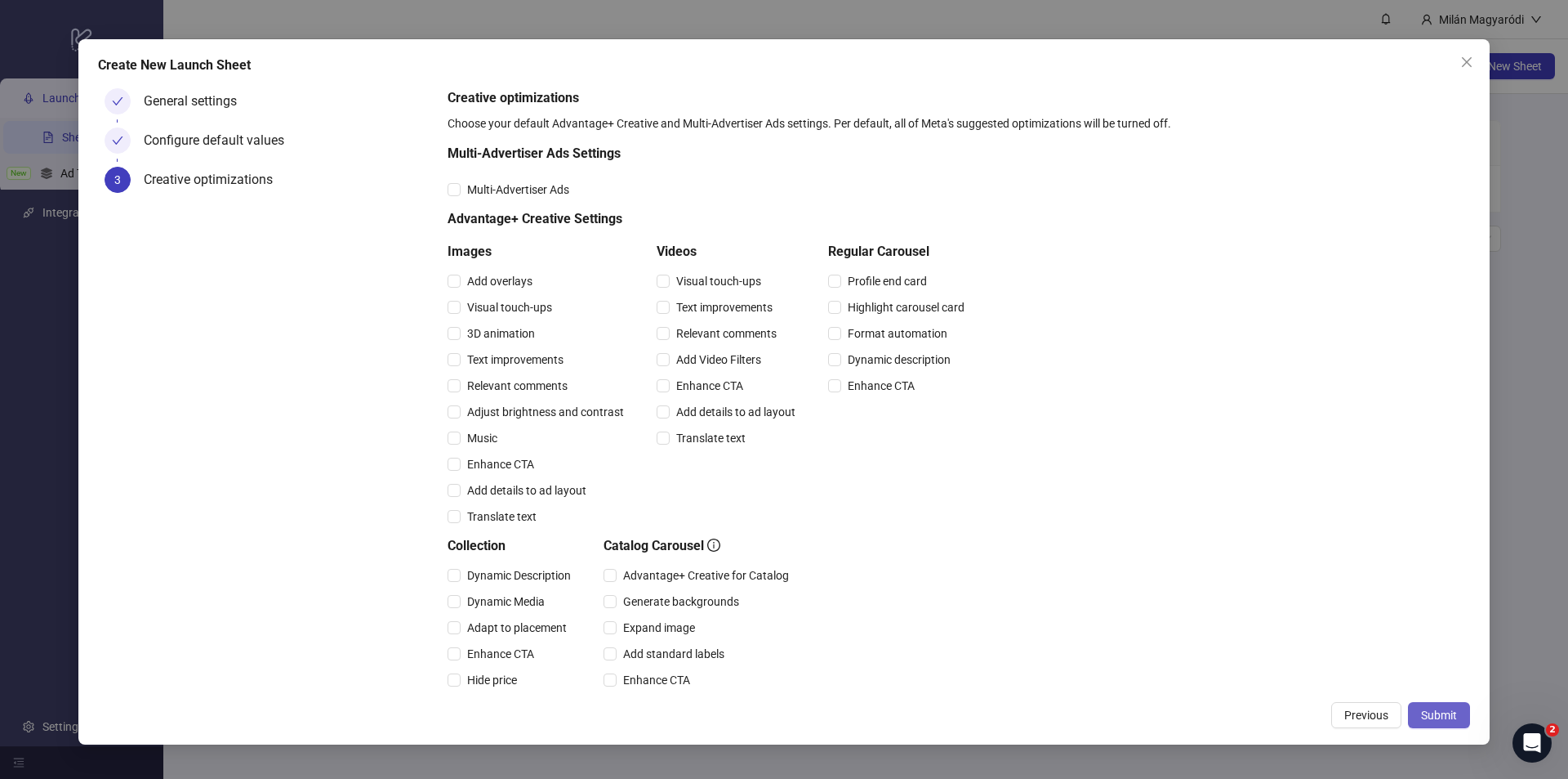
click at [1439, 715] on span "Submit" at bounding box center [1439, 714] width 36 height 13
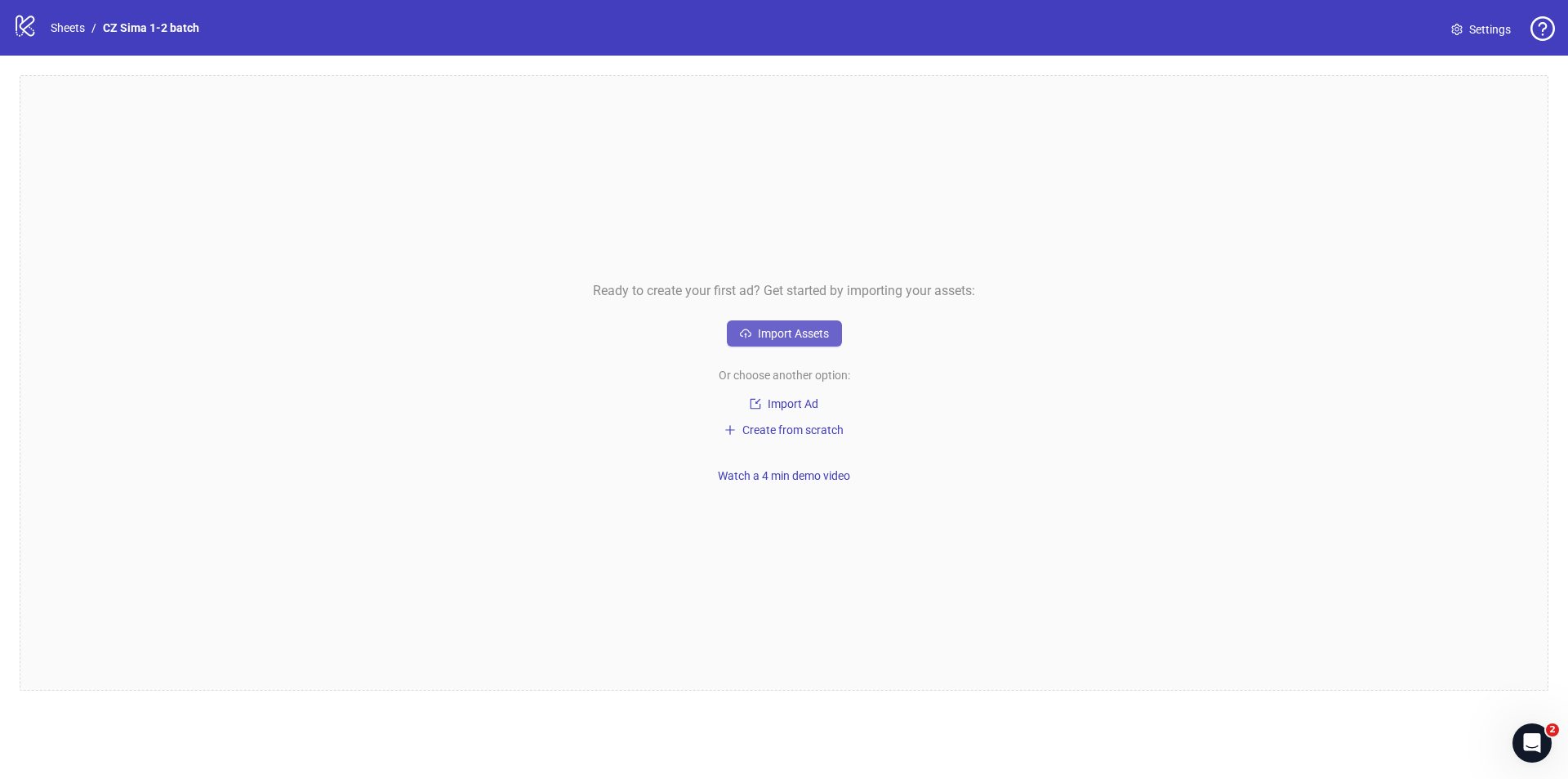
click at [788, 329] on span "Import Assets" at bounding box center [793, 333] width 71 height 13
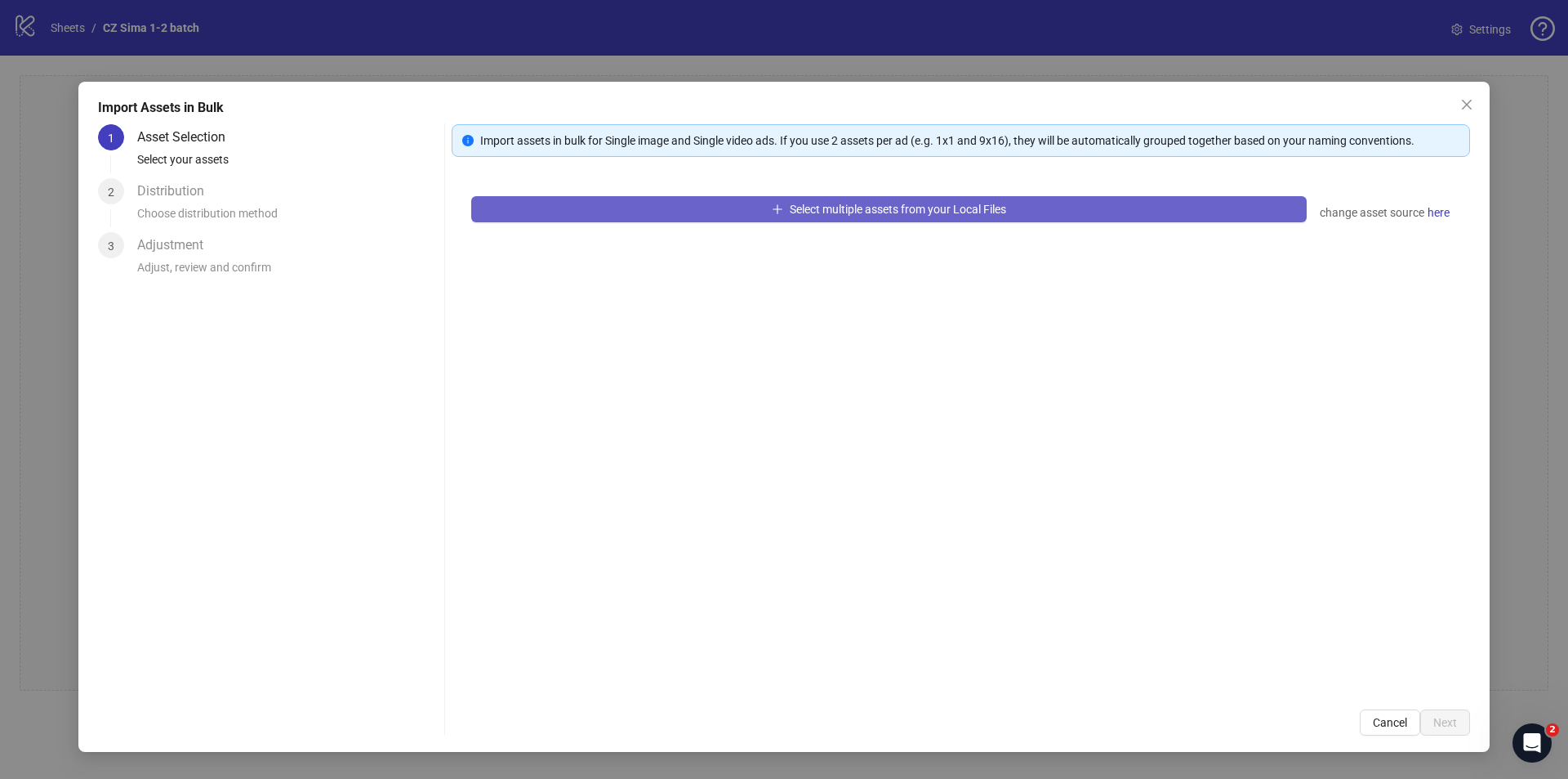
click at [650, 217] on button "Select multiple assets from your Local Files" at bounding box center [889, 209] width 836 height 27
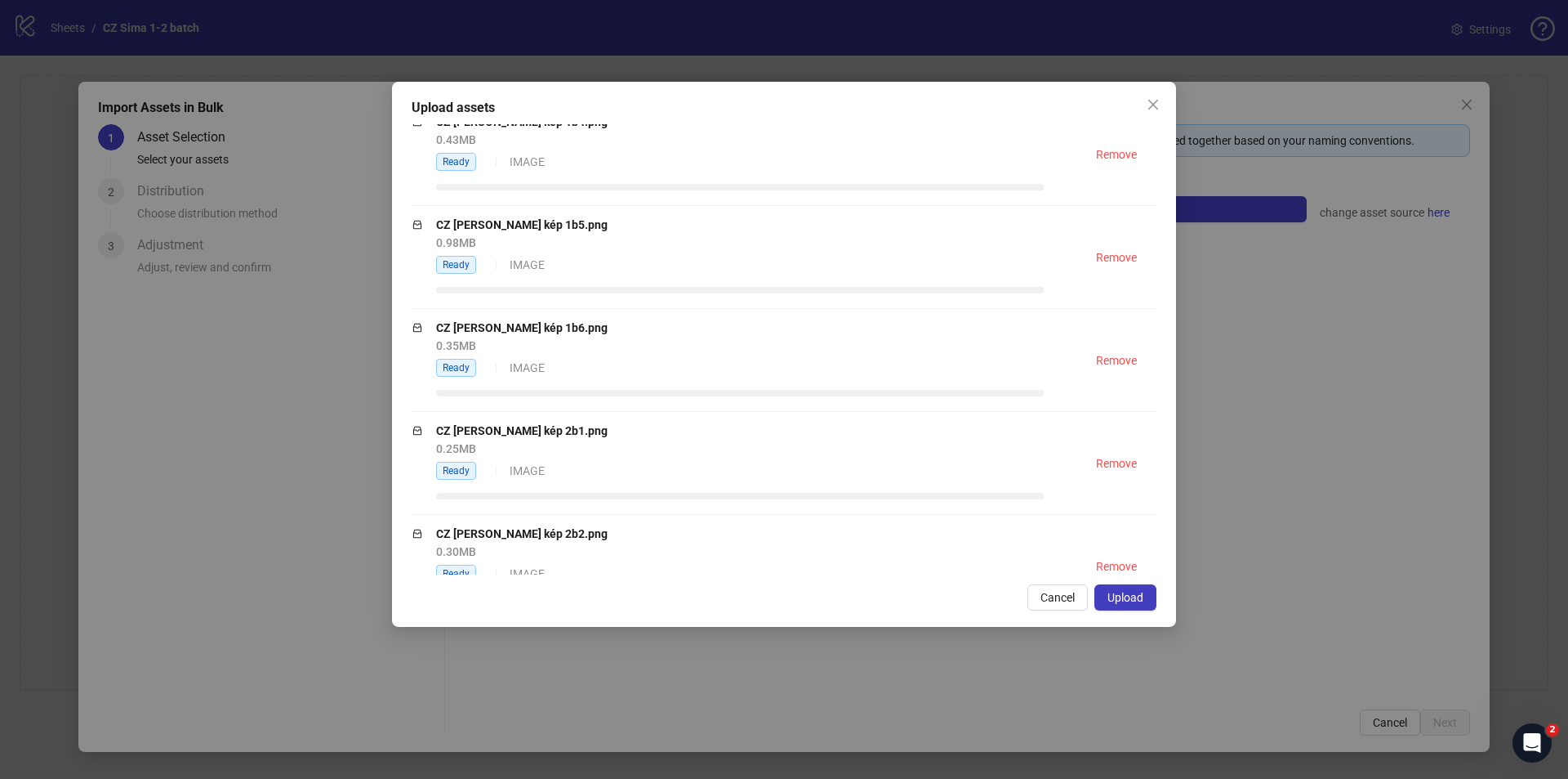
scroll to position [991, 0]
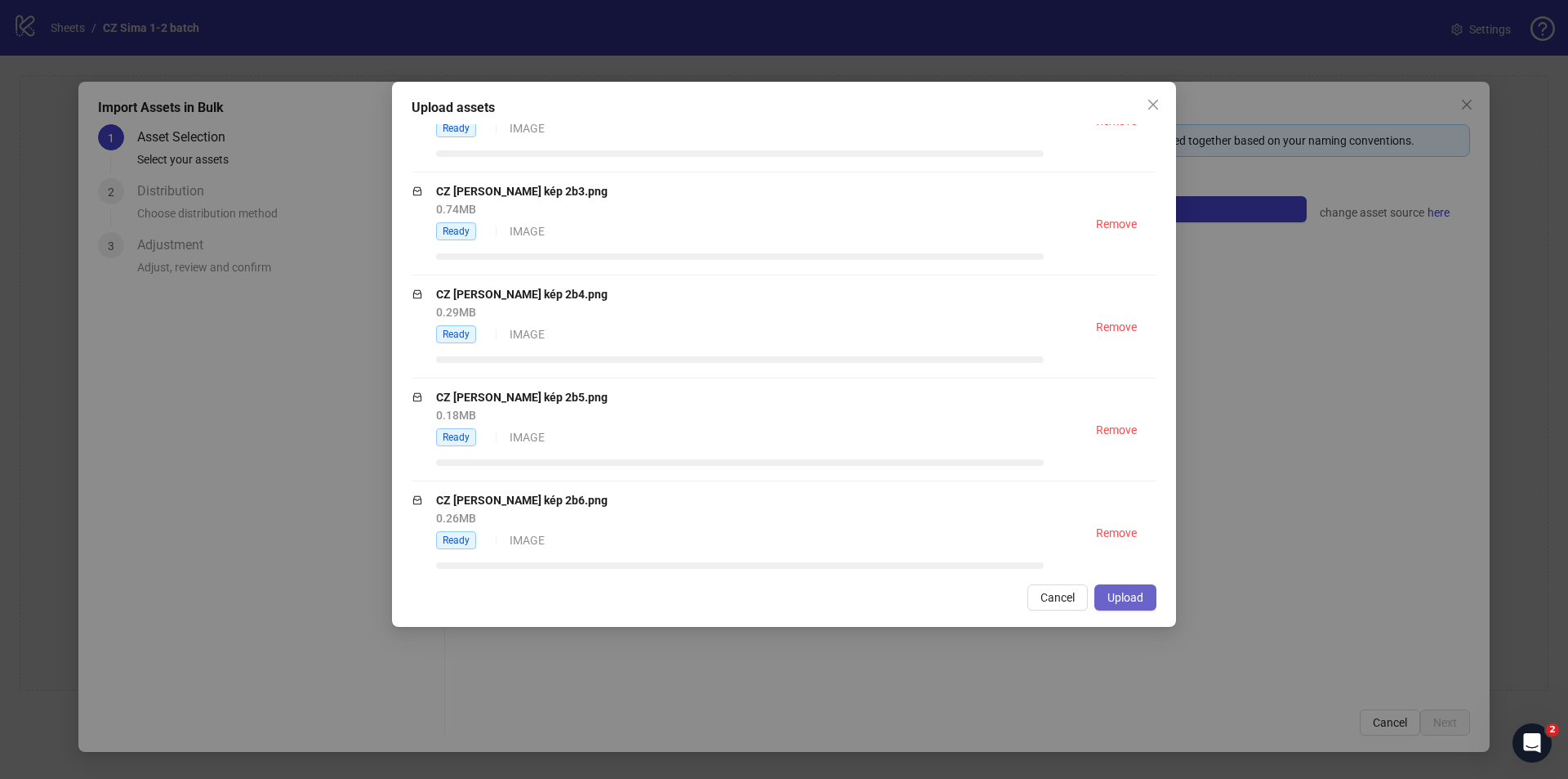
click at [1138, 597] on span "Upload" at bounding box center [1125, 597] width 36 height 13
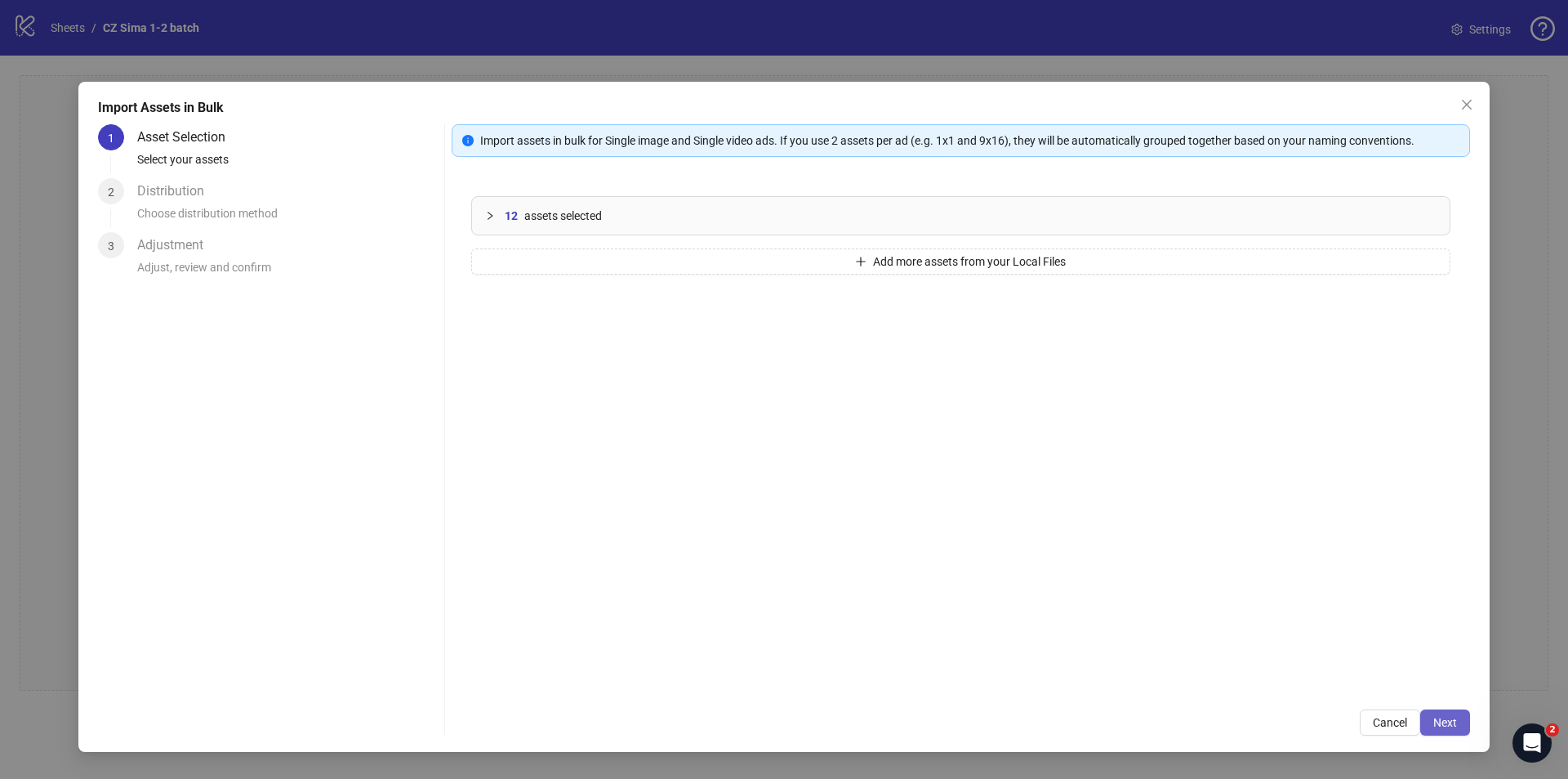
click at [1440, 712] on button "Next" at bounding box center [1445, 722] width 50 height 27
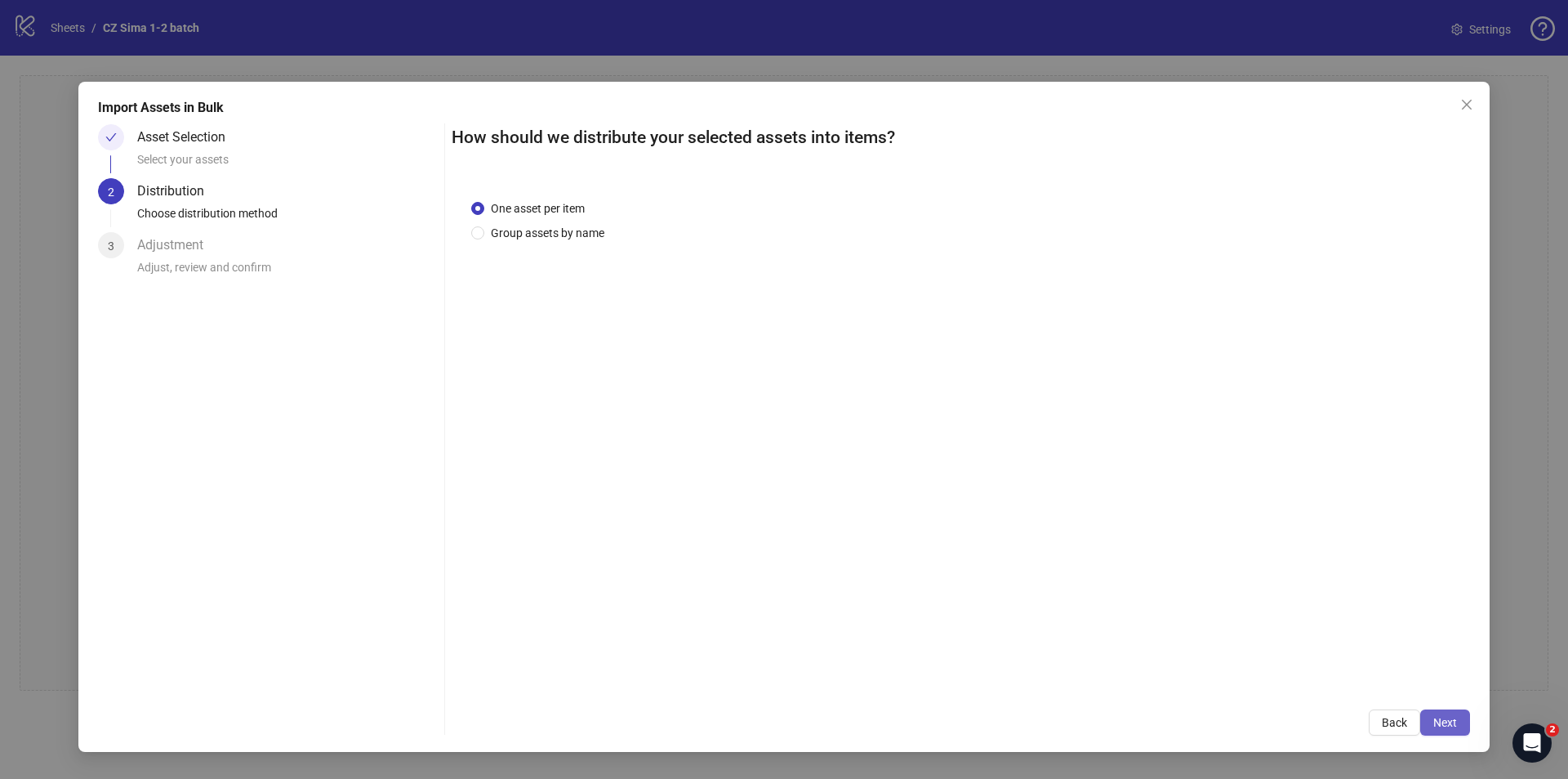
click at [1467, 717] on button "Next" at bounding box center [1445, 722] width 50 height 27
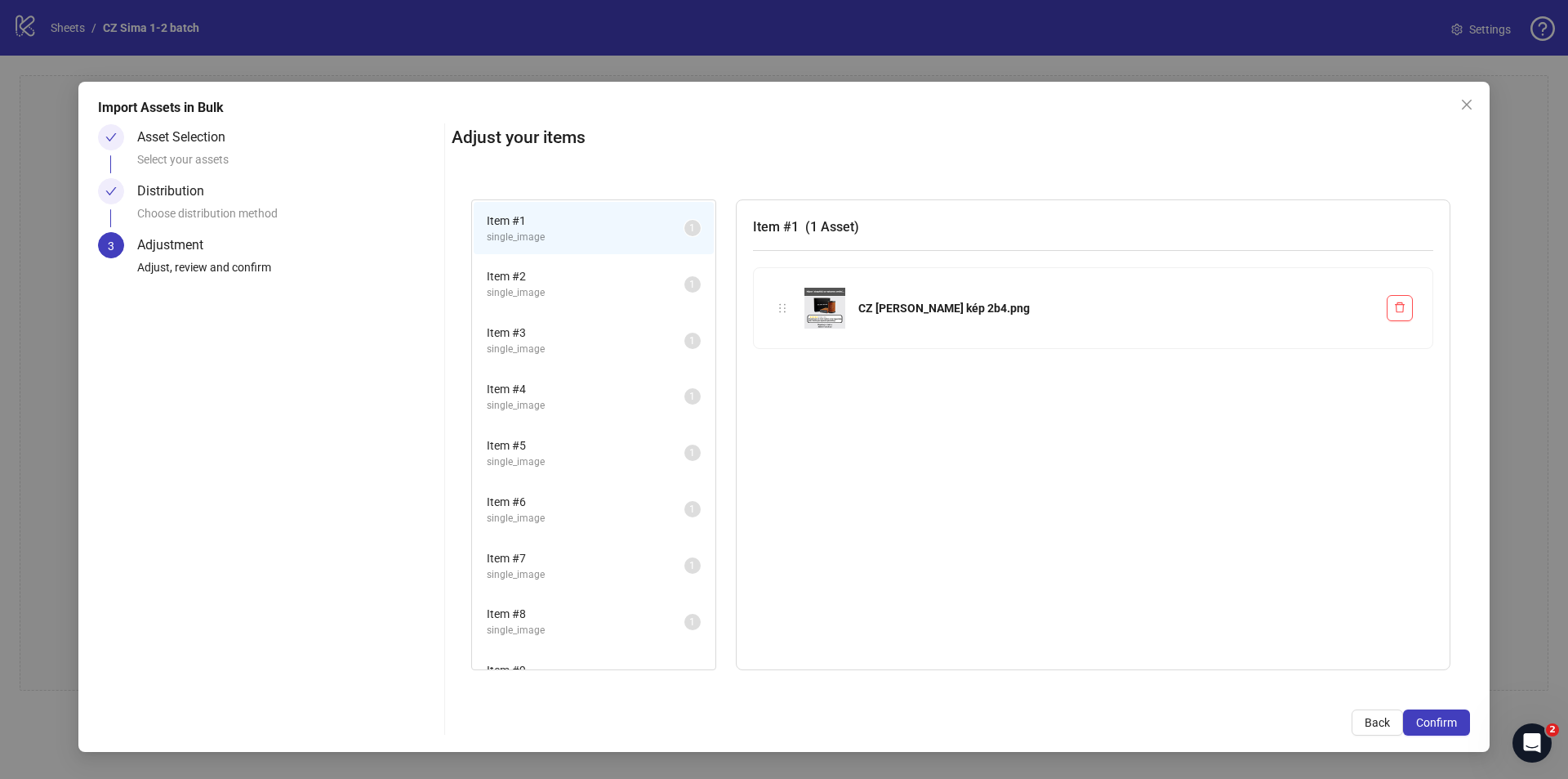
click at [1467, 717] on button "Confirm" at bounding box center [1436, 722] width 67 height 27
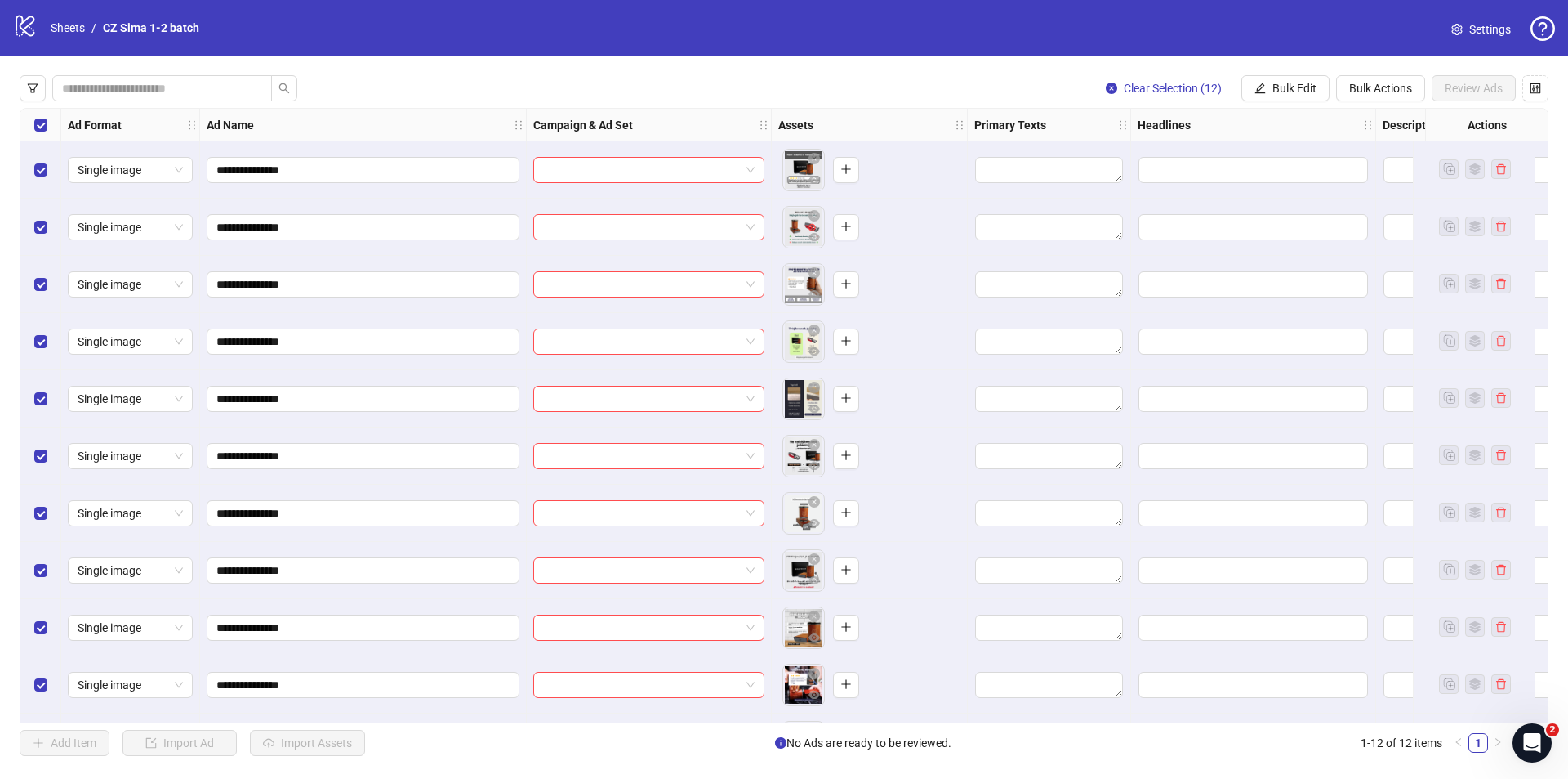
click at [578, 192] on div at bounding box center [649, 170] width 245 height 57
click at [578, 176] on input "search" at bounding box center [642, 169] width 197 height 25
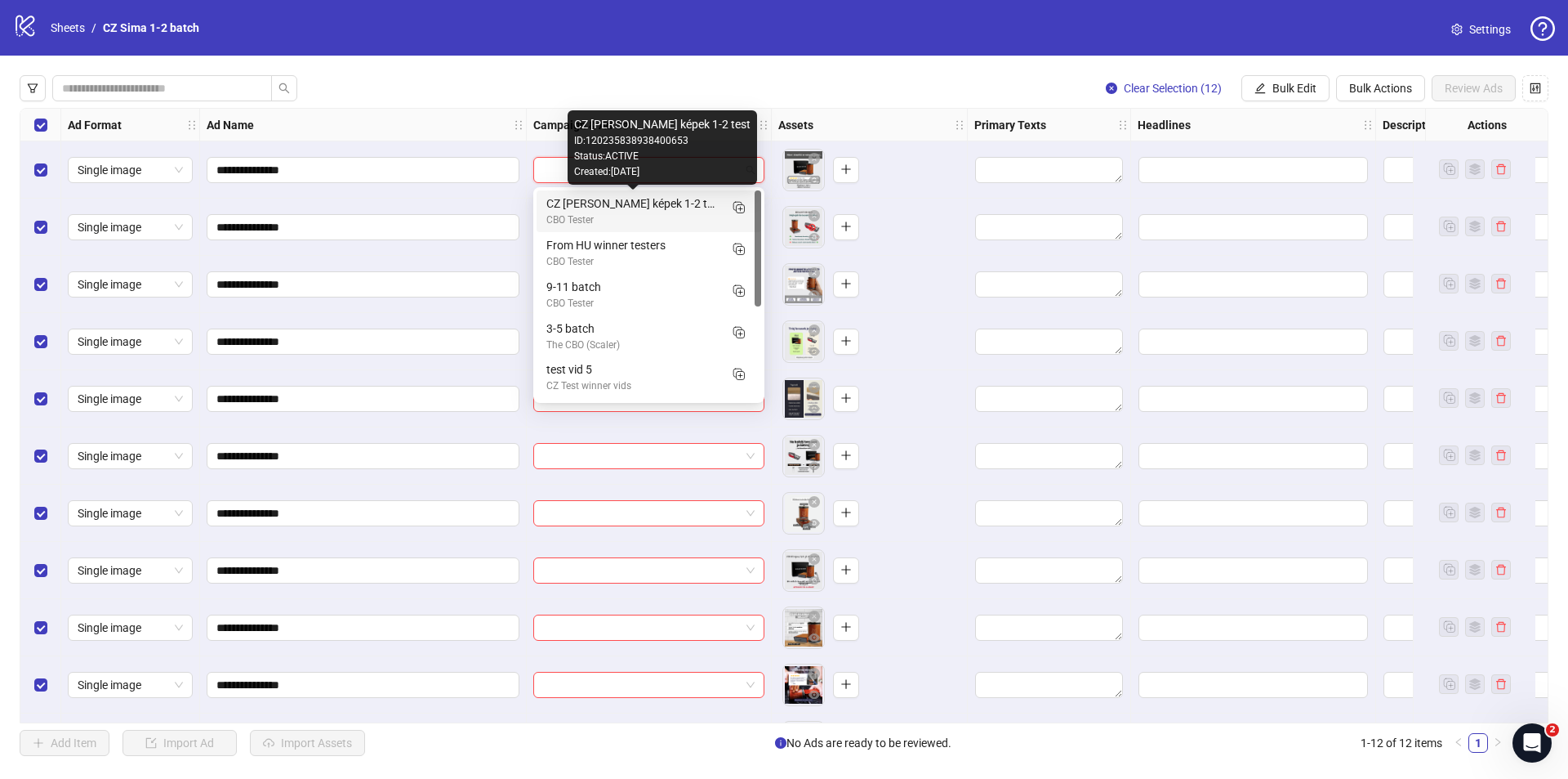
click at [607, 202] on div "CZ Sima képek 1-2 test" at bounding box center [632, 203] width 172 height 18
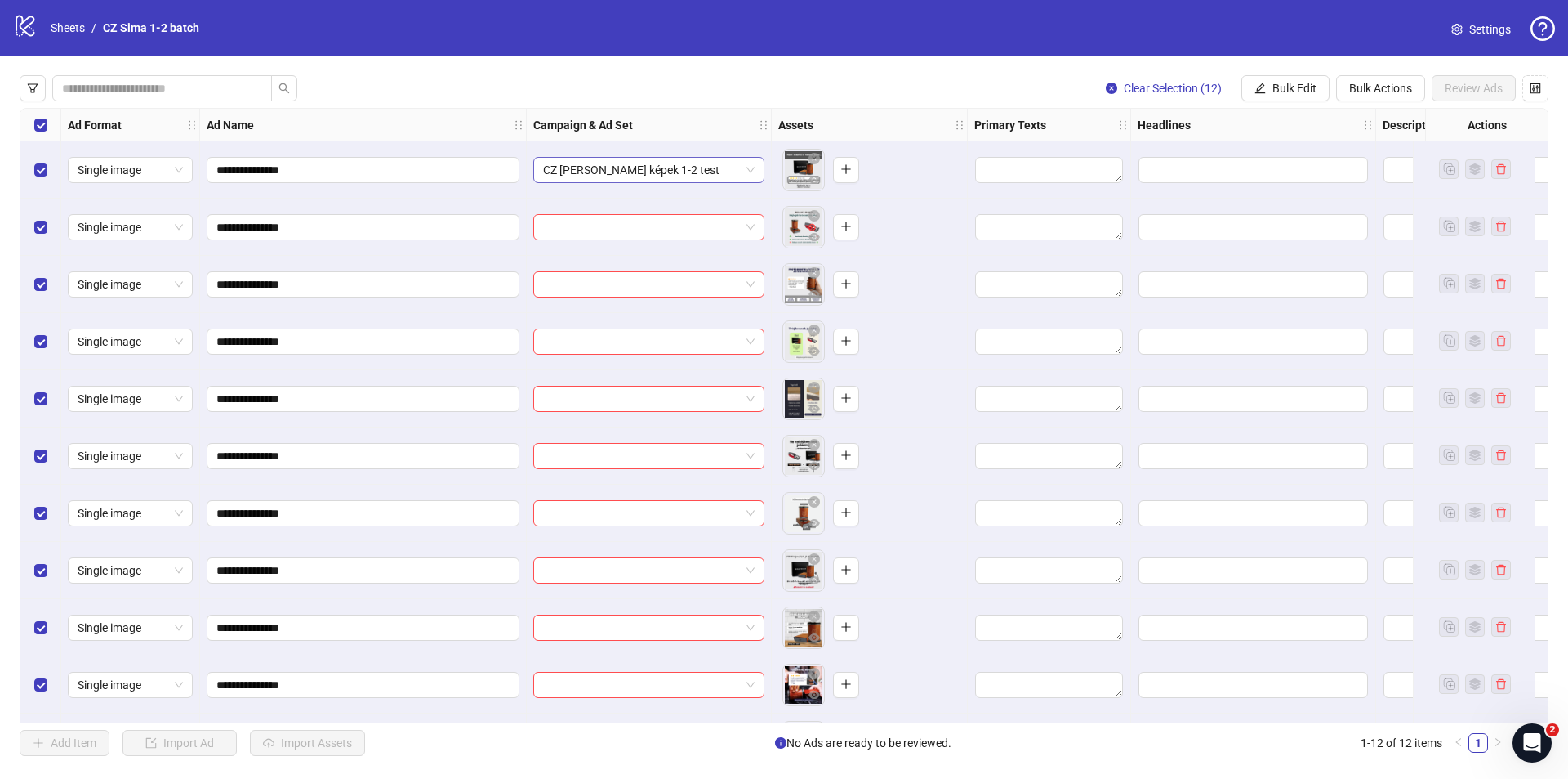
click at [659, 166] on span "CZ Sima képek 1-2 test" at bounding box center [649, 169] width 212 height 25
click at [1321, 93] on button "Bulk Edit" at bounding box center [1286, 88] width 89 height 27
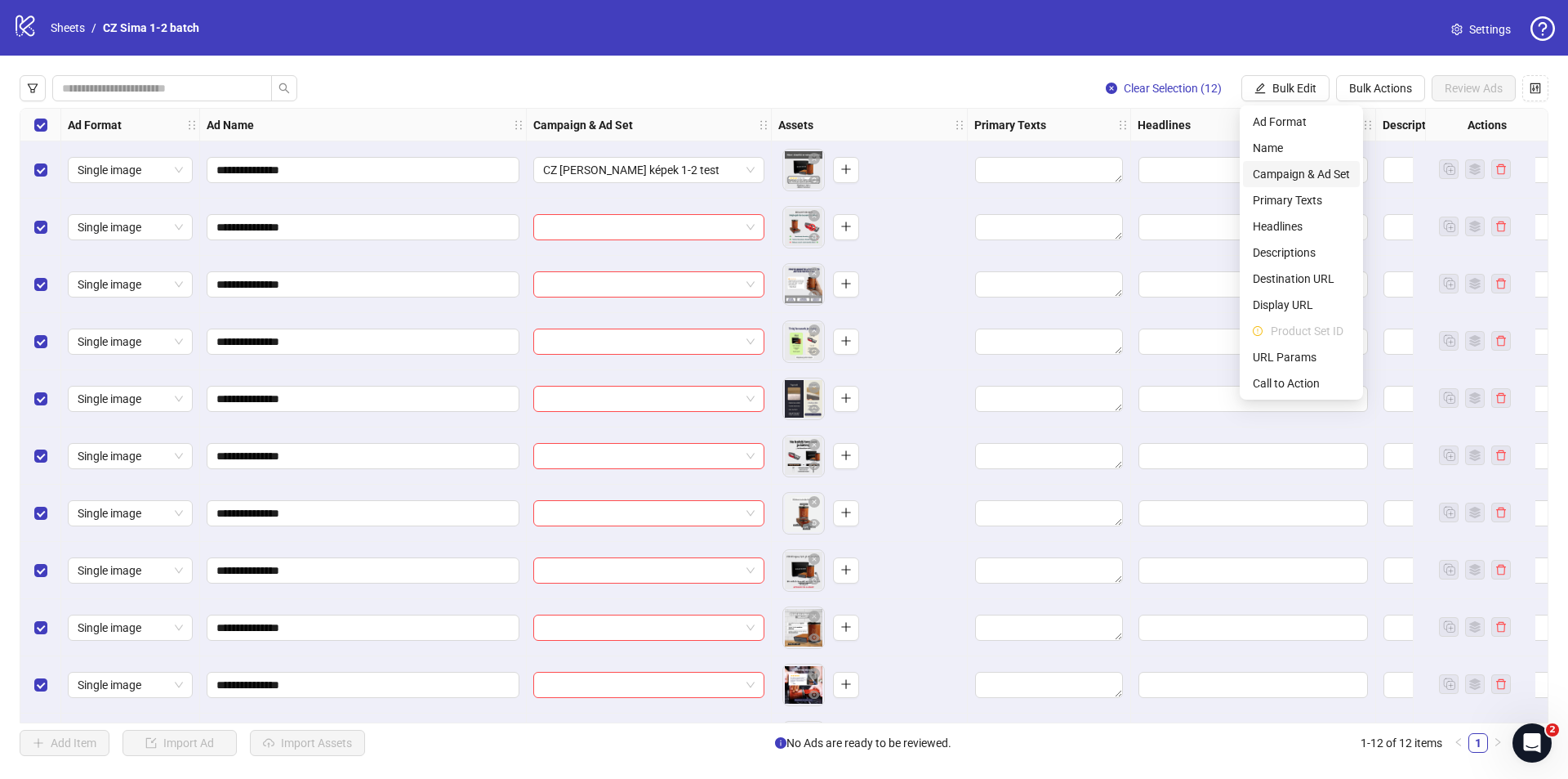
click at [1315, 171] on span "Campaign & Ad Set" at bounding box center [1301, 174] width 97 height 18
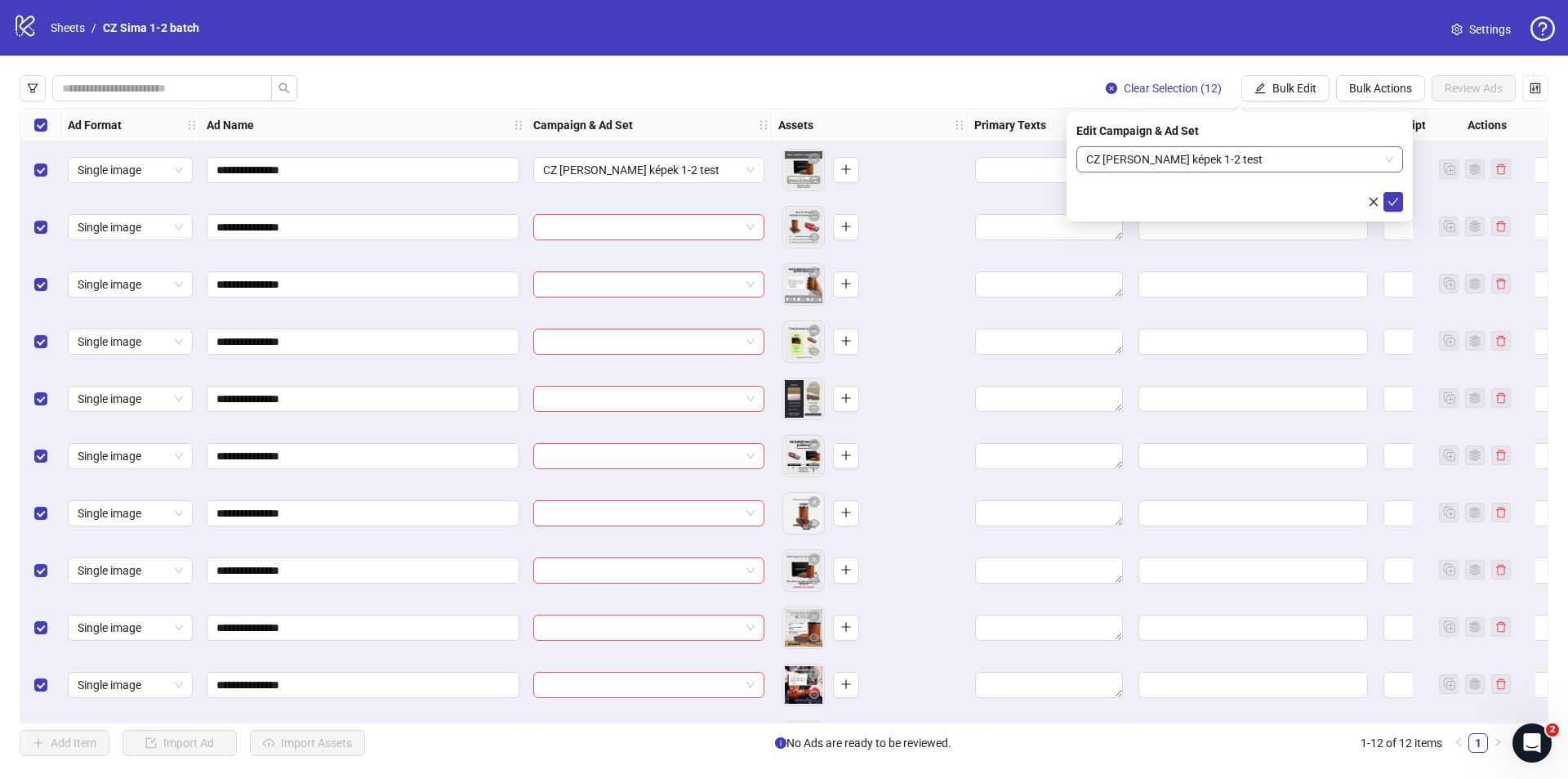
click at [1172, 165] on span "CZ Sima képek 1-2 test" at bounding box center [1239, 159] width 307 height 25
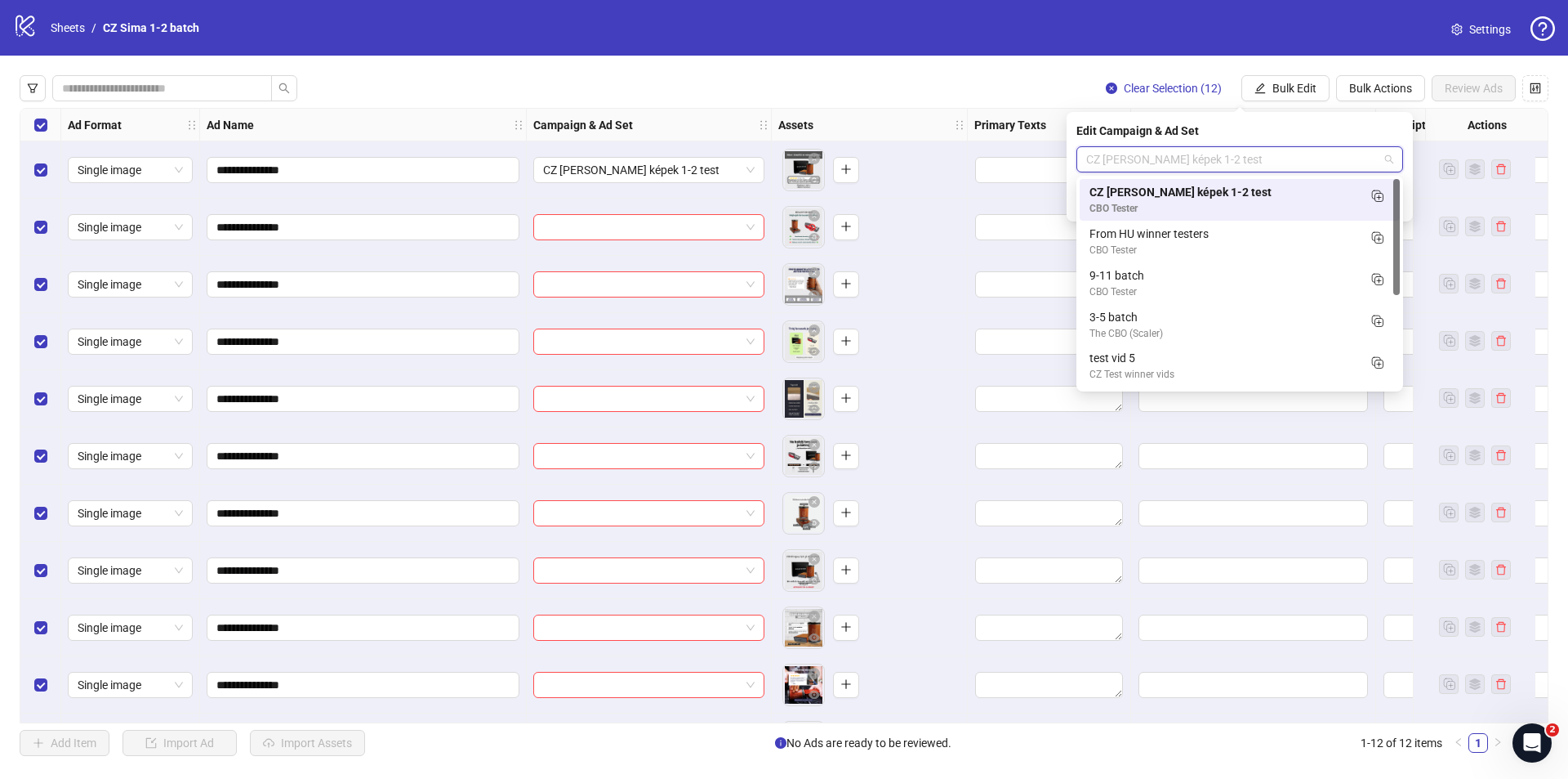
click at [1224, 202] on div "CBO Tester" at bounding box center [1223, 209] width 268 height 16
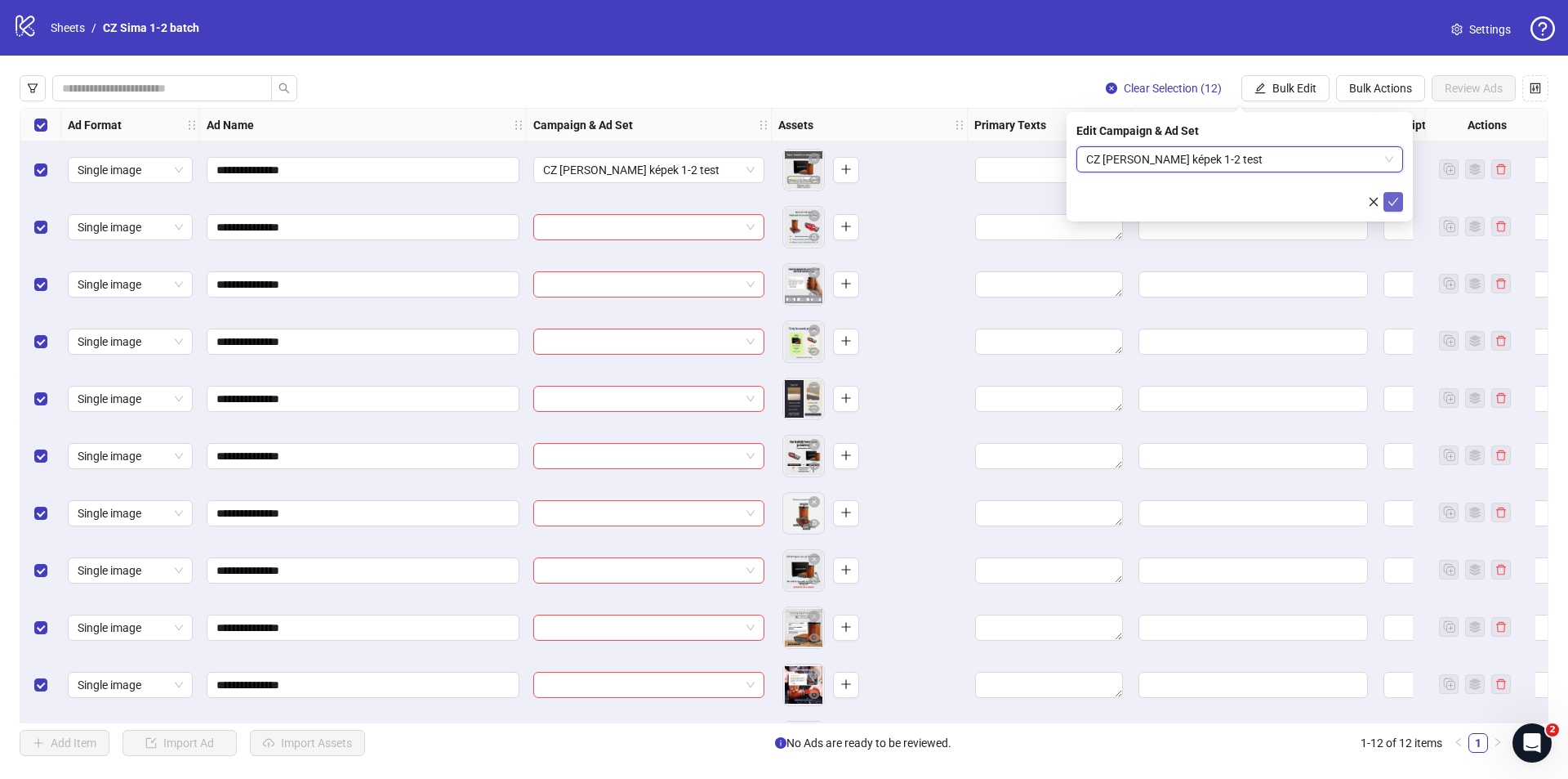
click at [1392, 209] on span "submit" at bounding box center [1394, 201] width 12 height 13
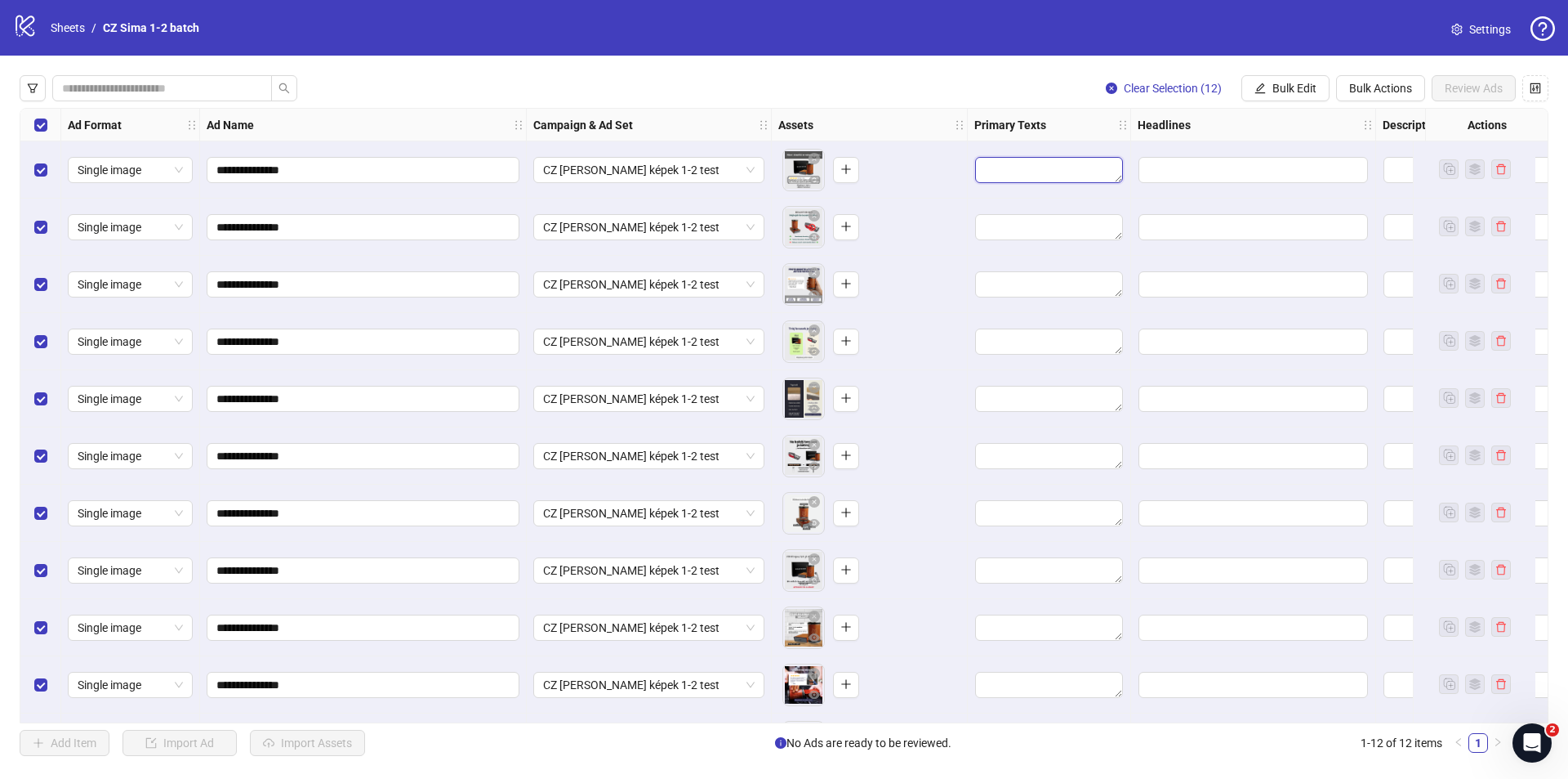
click at [1011, 171] on textarea "Edit values" at bounding box center [1049, 169] width 148 height 27
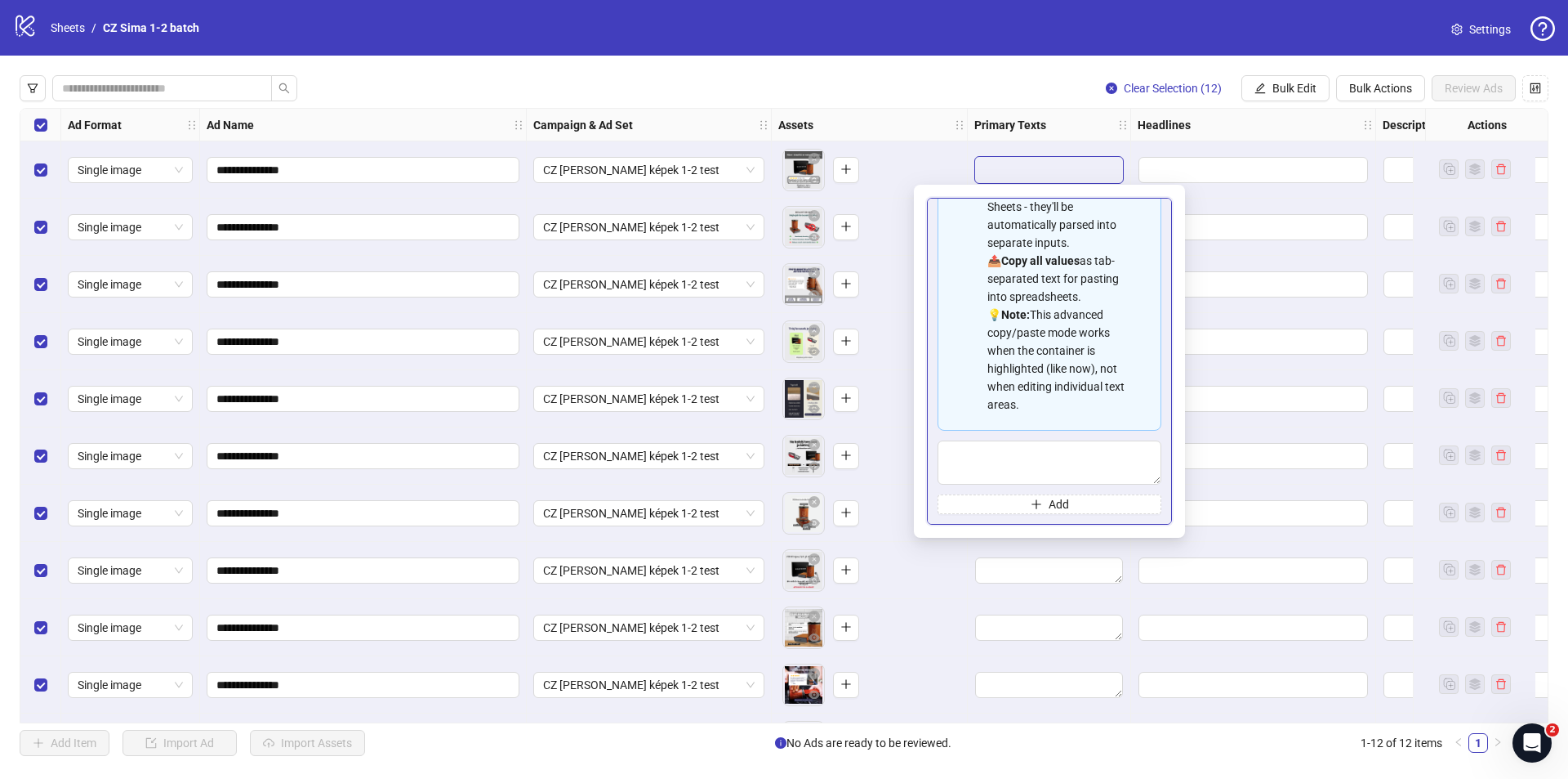
scroll to position [147, 0]
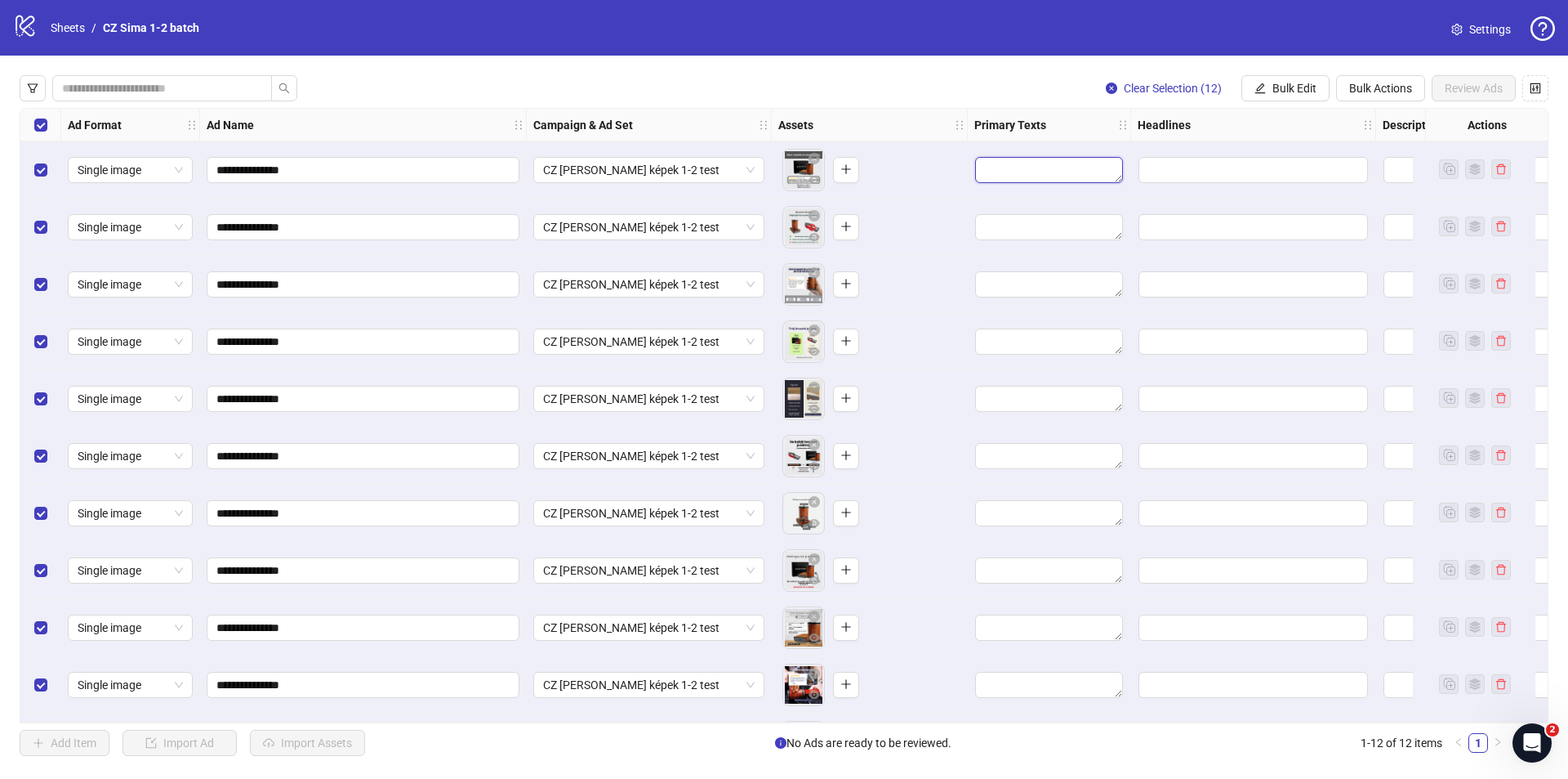
click at [1022, 174] on textarea "Edit values" at bounding box center [1049, 169] width 148 height 27
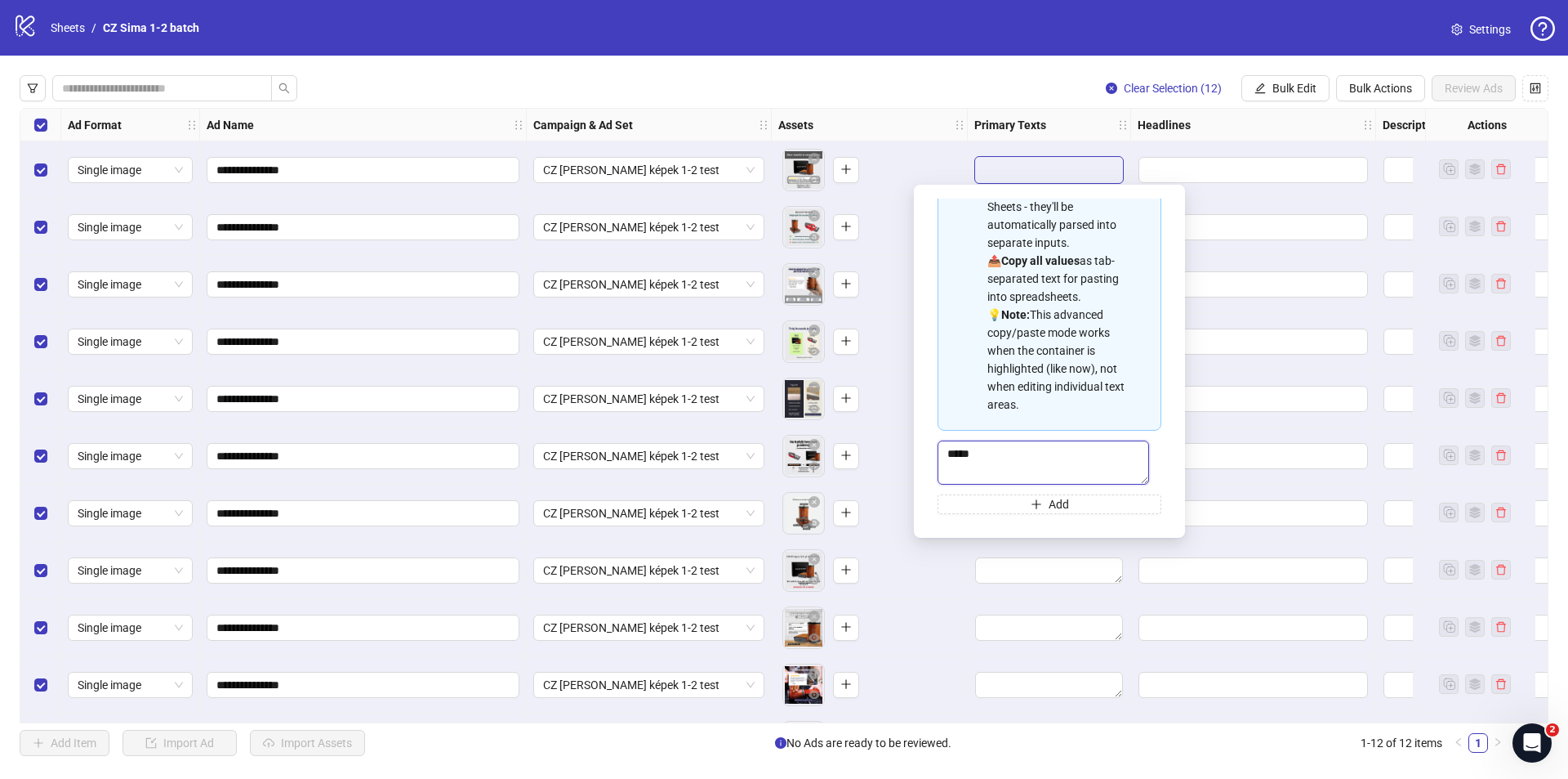
click at [1027, 455] on textarea "*****" at bounding box center [1042, 462] width 212 height 44
drag, startPoint x: 1027, startPoint y: 455, endPoint x: 1007, endPoint y: 355, distance: 102.0
click at [1007, 359] on div "Spreadsheet Copy & Paste Mode 📋 Paste multiple values from Excel/Google Sheets …" at bounding box center [1048, 305] width 223 height 417
click at [1024, 458] on textarea "*****" at bounding box center [1042, 462] width 212 height 44
paste textarea "**********"
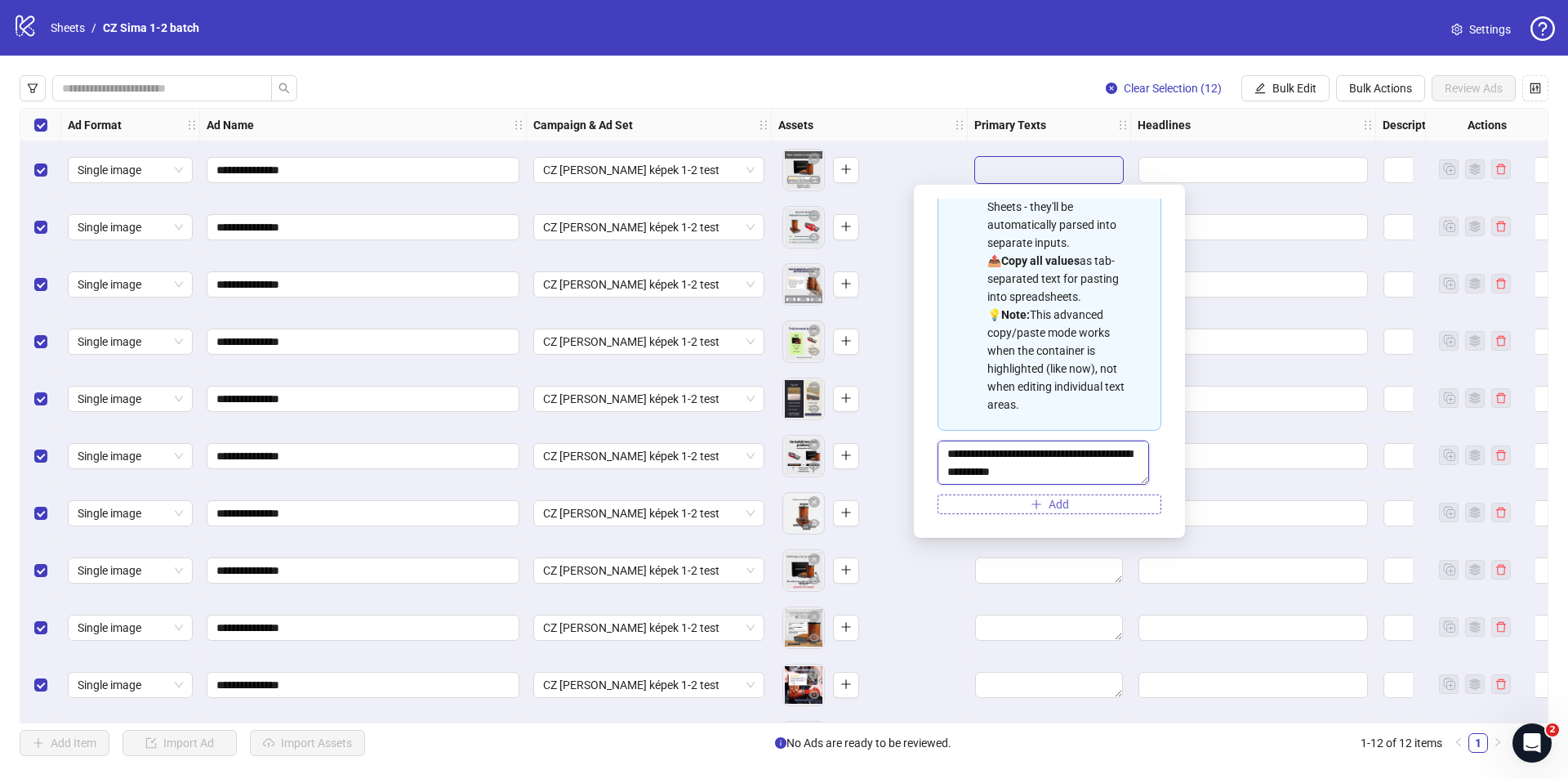
scroll to position [337, 0]
type textarea "**********"
click at [1035, 507] on icon "plus" at bounding box center [1036, 504] width 12 height 12
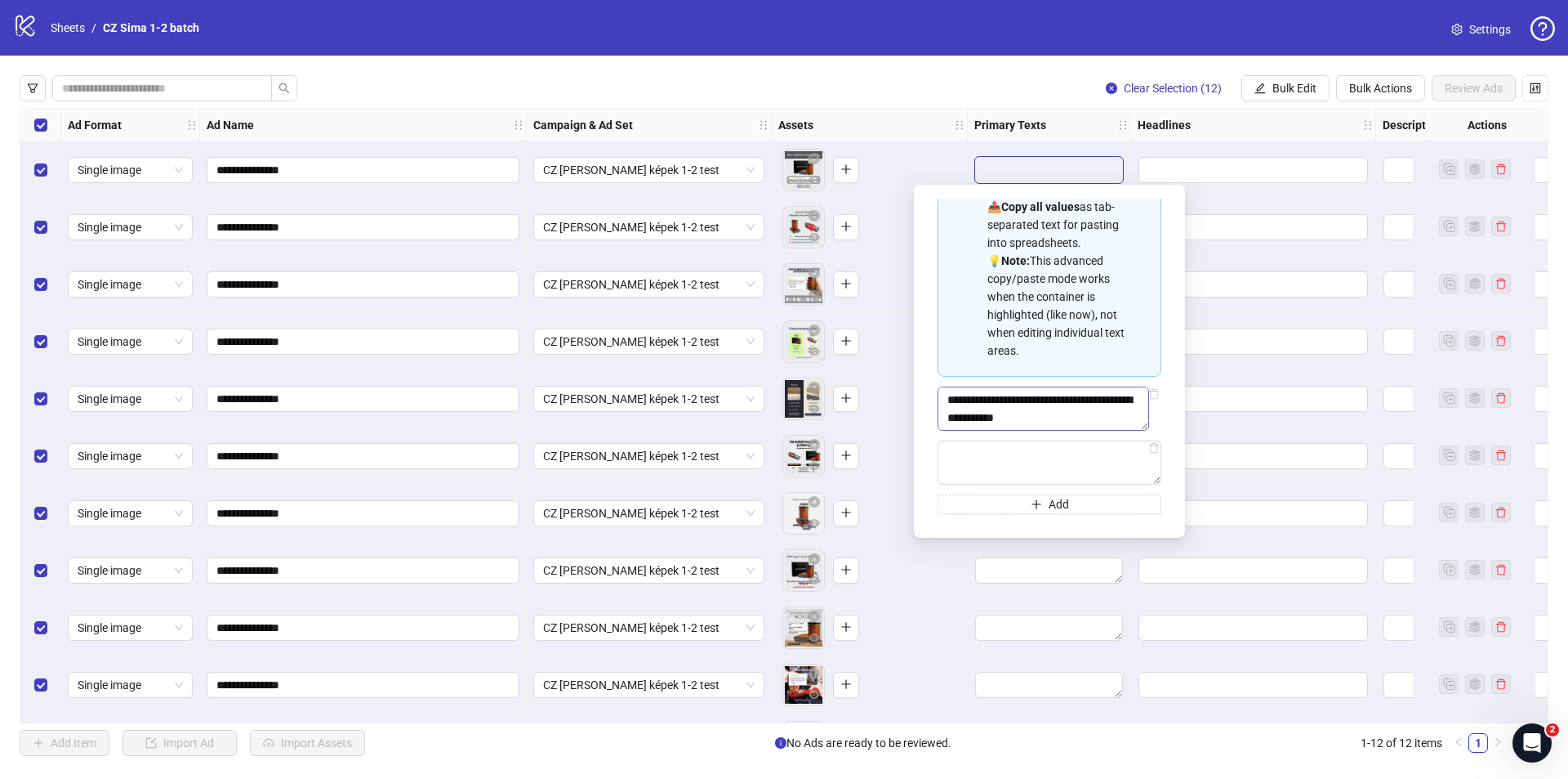
scroll to position [201, 0]
click at [1081, 460] on textarea "Multi-text input container - paste or copy values" at bounding box center [1048, 462] width 223 height 44
paste textarea "**********"
type textarea "**********"
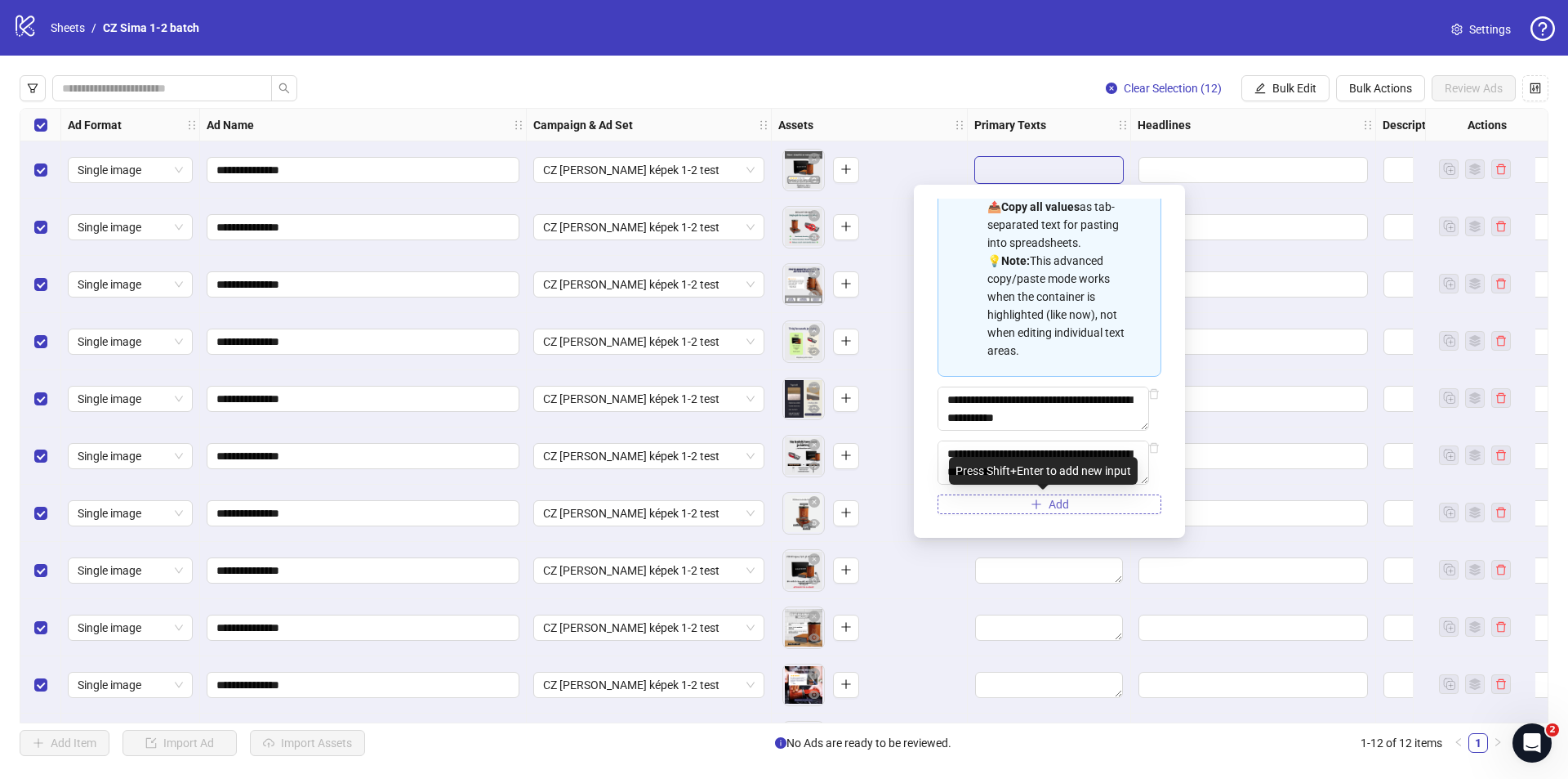
click at [1006, 505] on button "Add" at bounding box center [1048, 504] width 223 height 20
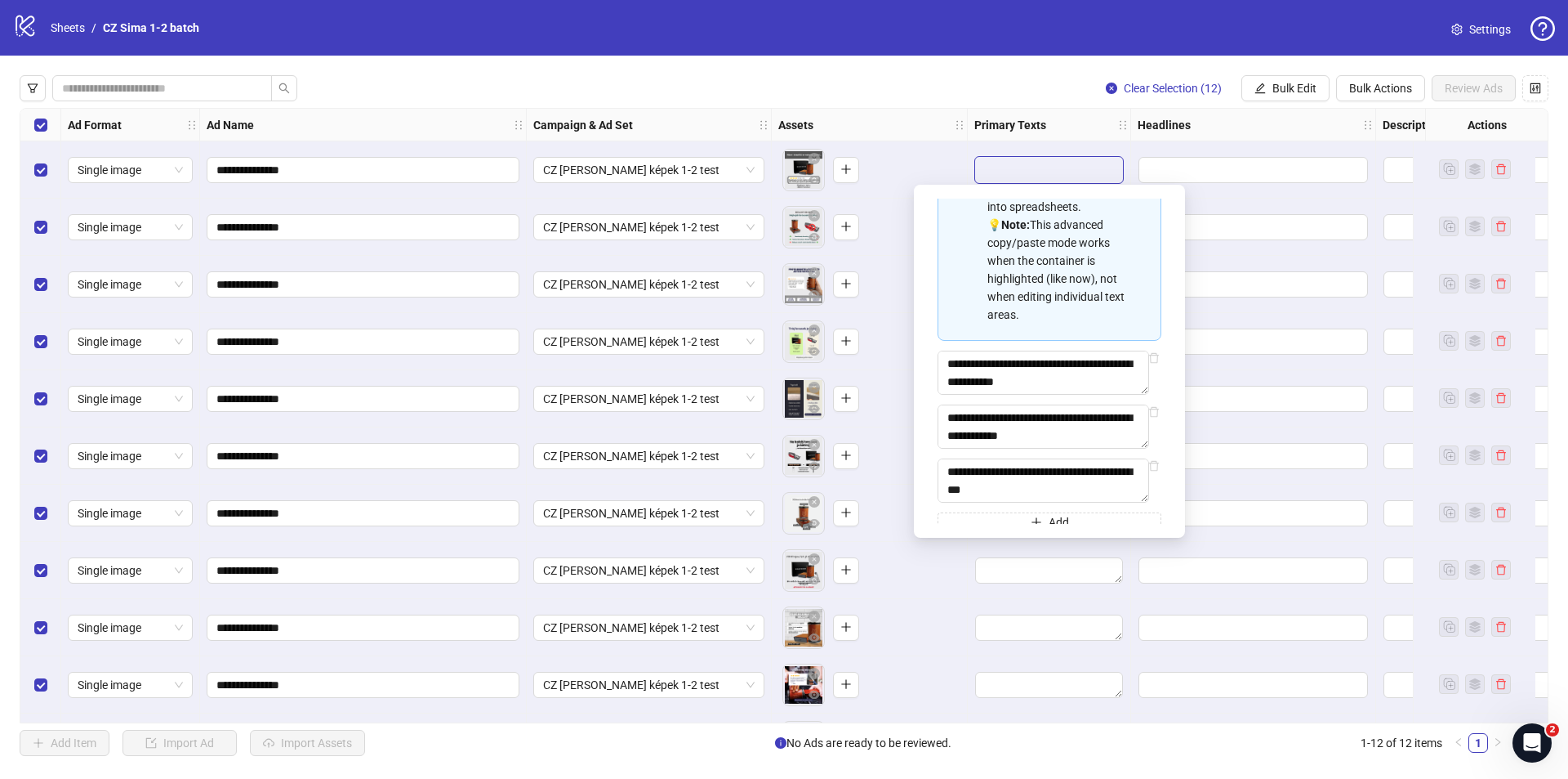
scroll to position [215, 0]
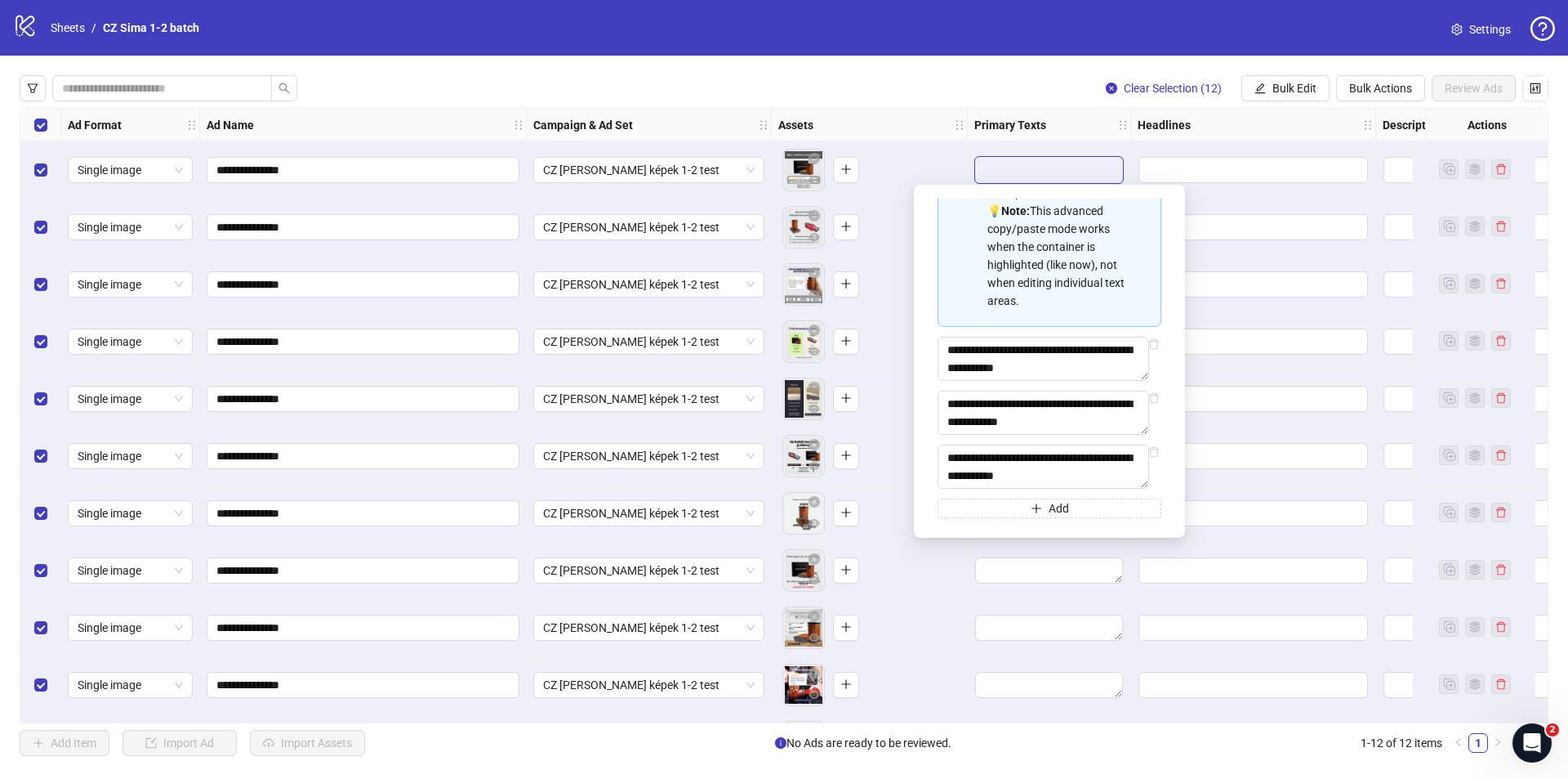
type textarea "**********"
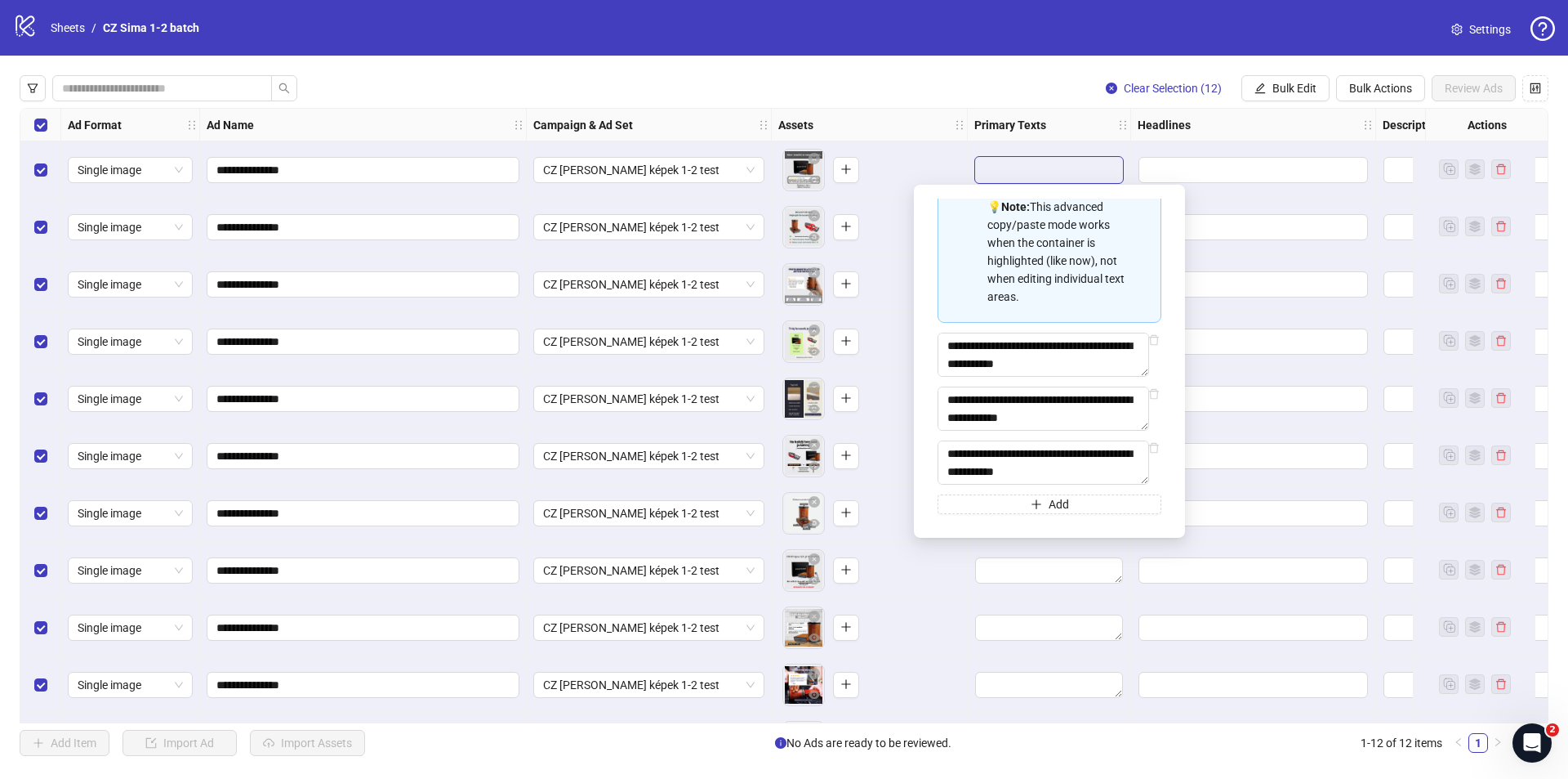
scroll to position [255, 0]
click at [1073, 517] on div "**********" at bounding box center [1049, 361] width 245 height 327
click at [1040, 497] on button "Add" at bounding box center [1048, 504] width 223 height 20
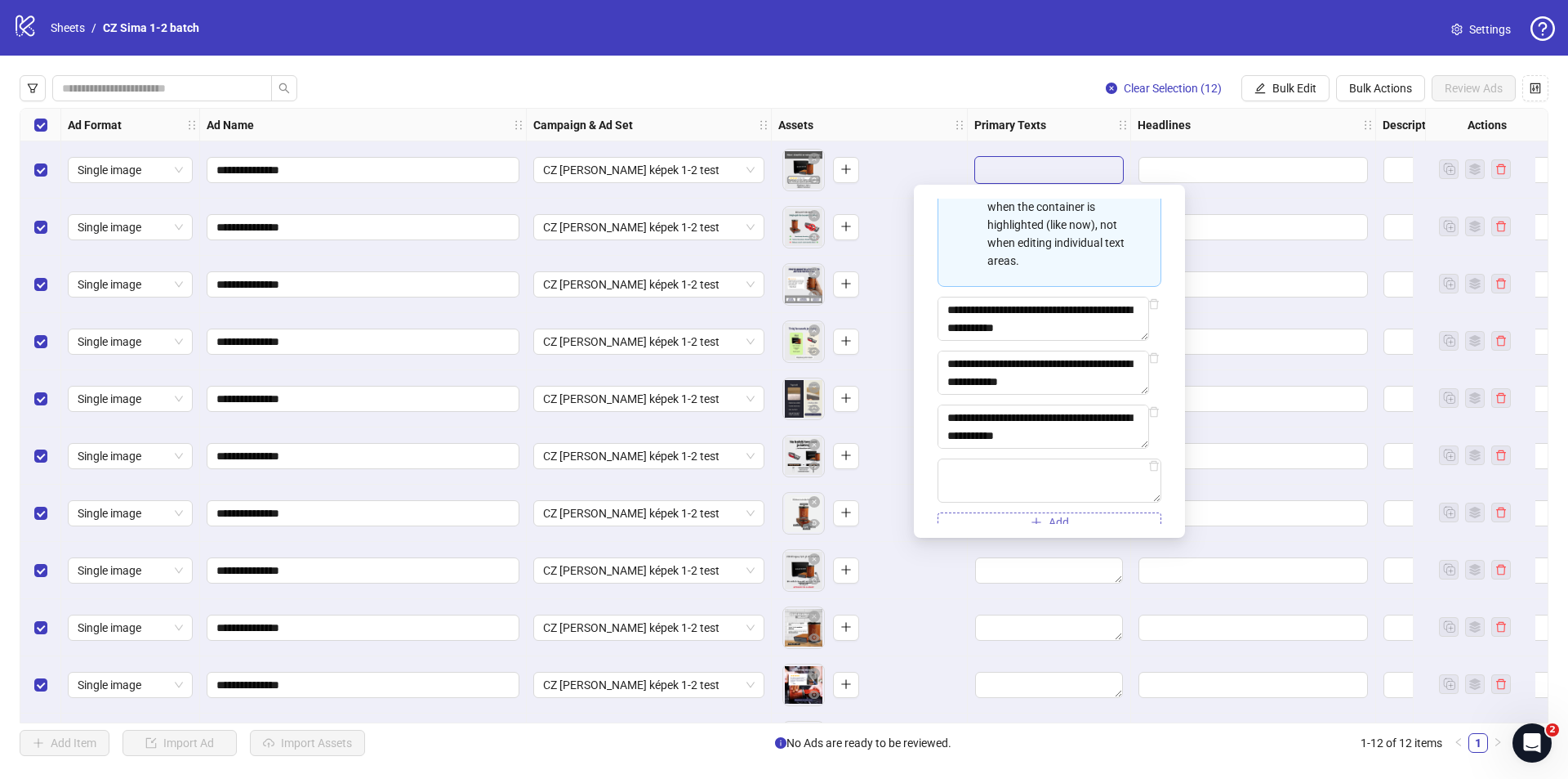
click at [1040, 497] on textarea "Multi-text input container - paste or copy values" at bounding box center [1048, 480] width 223 height 44
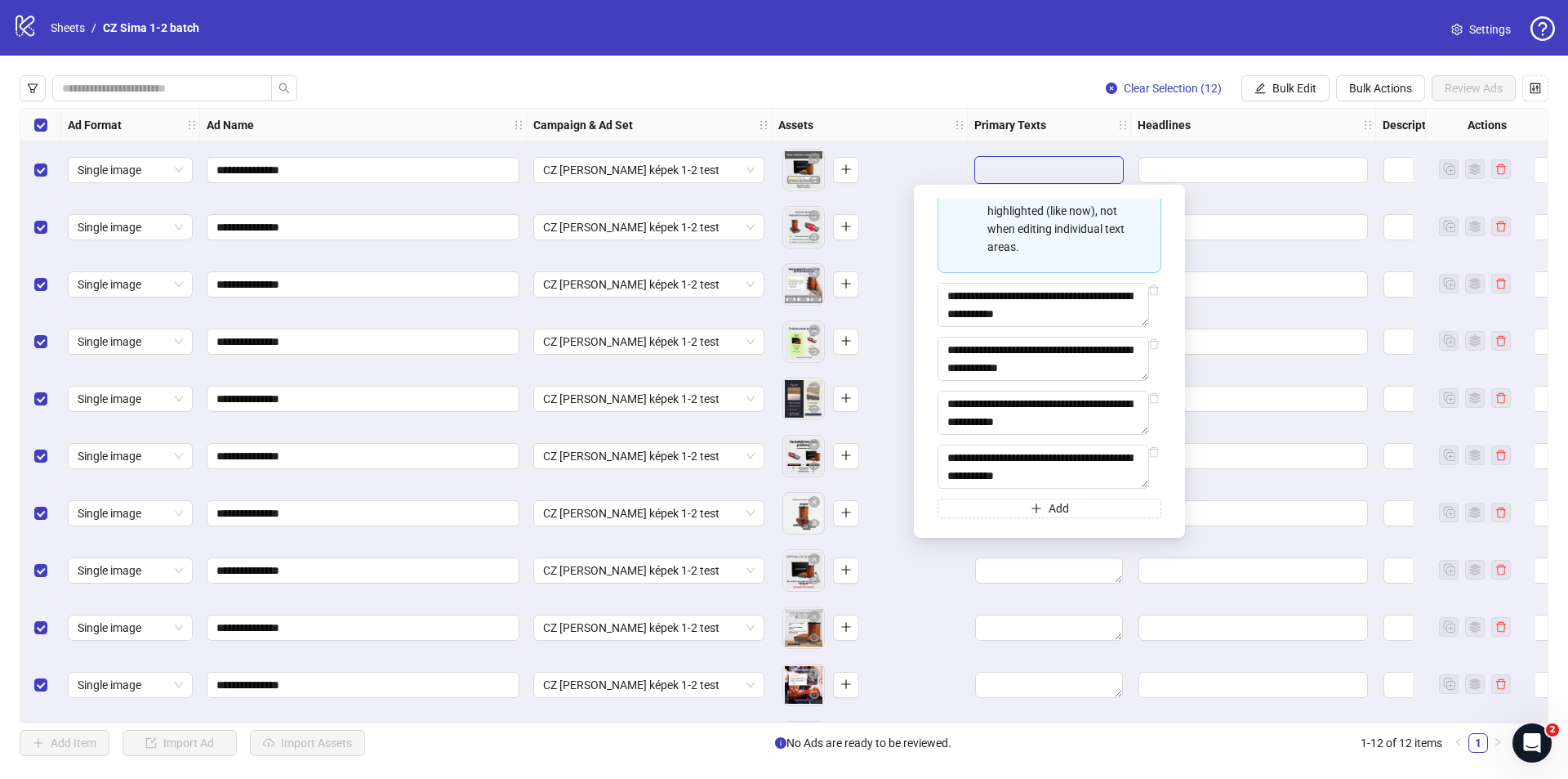
type textarea "**********"
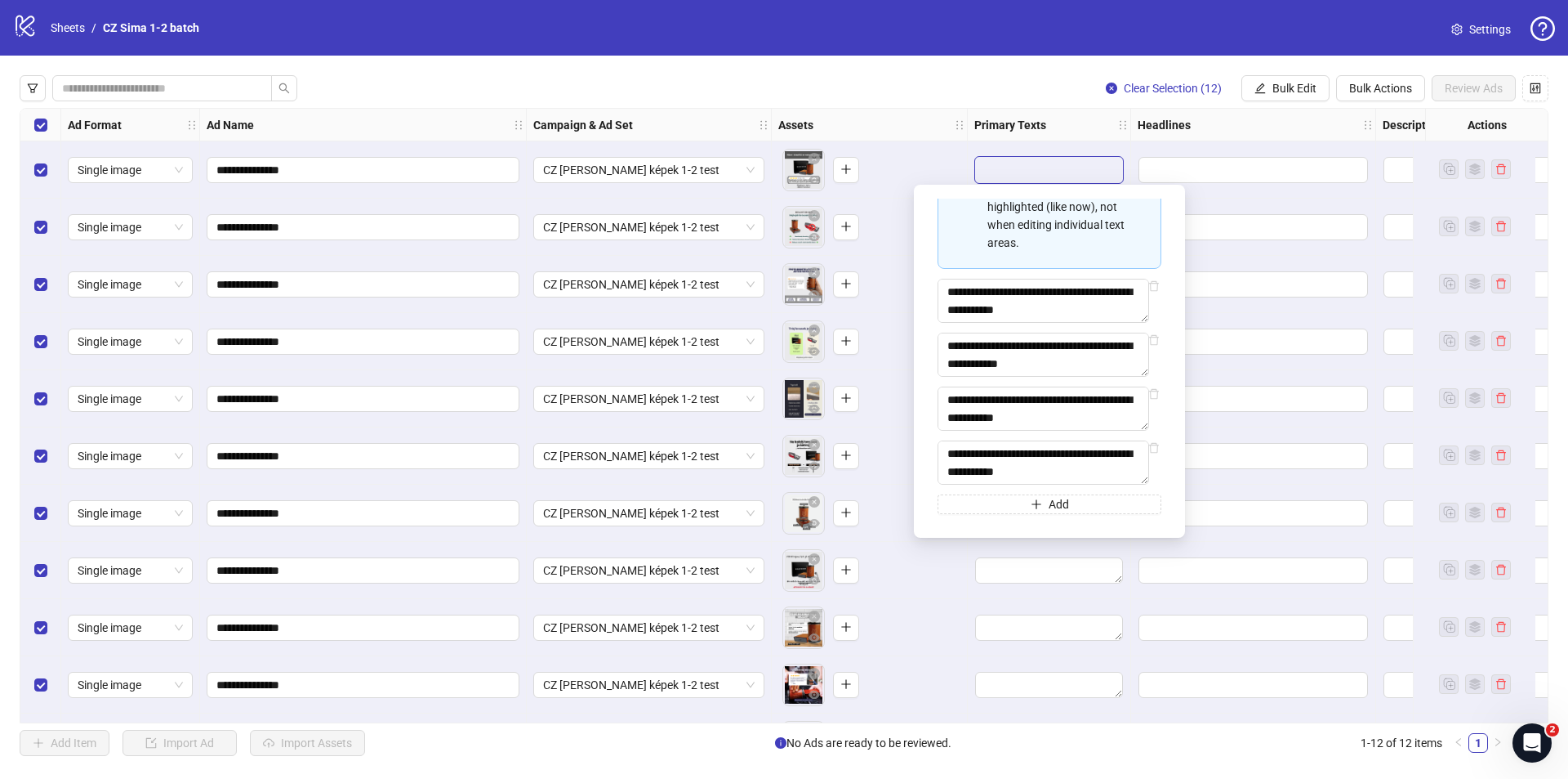
scroll to position [309, 0]
click at [1098, 501] on button "Add" at bounding box center [1048, 504] width 223 height 20
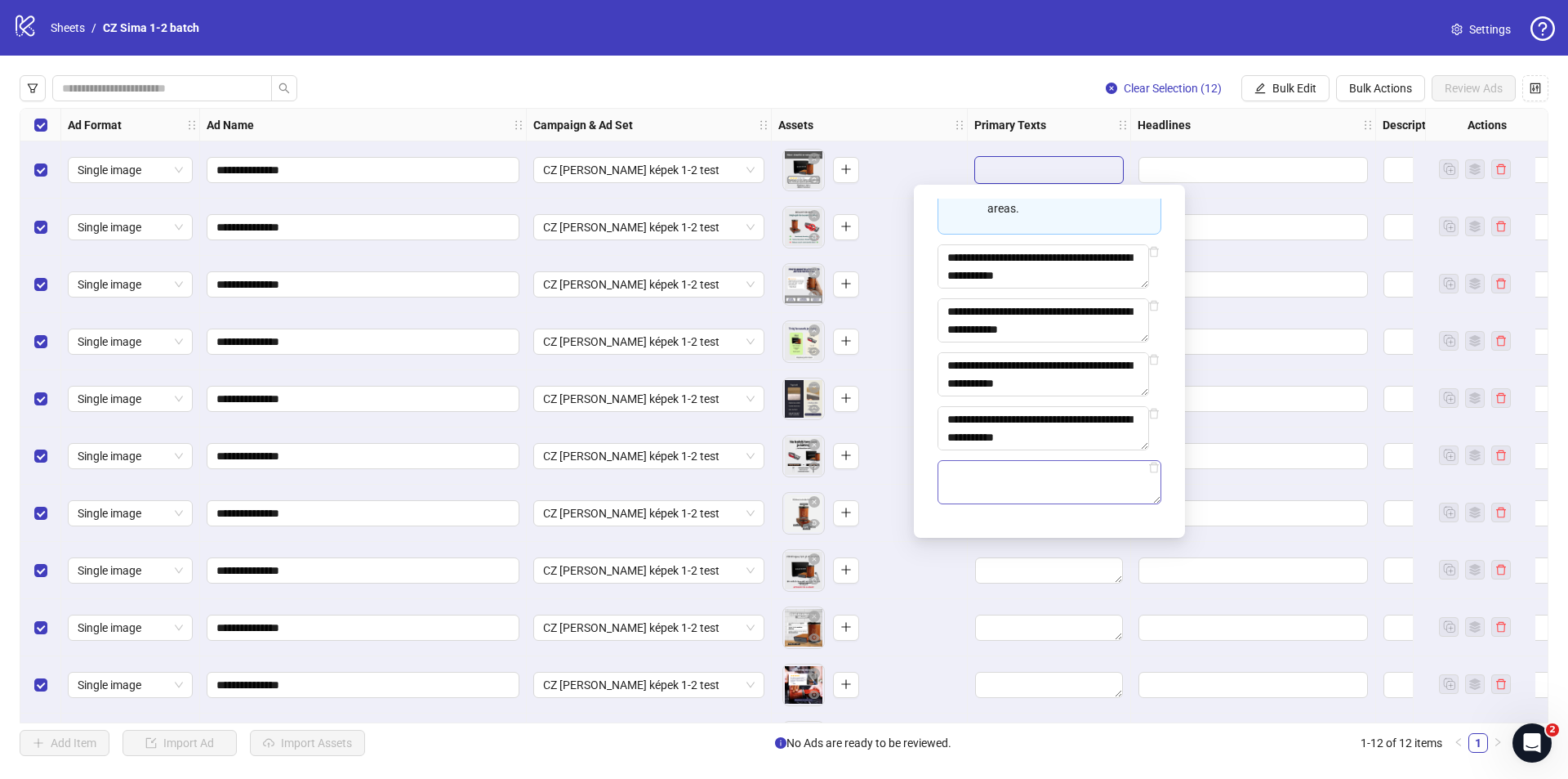
click at [1066, 502] on textarea "Multi-text input container - paste or copy values" at bounding box center [1048, 482] width 223 height 44
type textarea "**********"
click at [1182, 129] on strong "Headlines" at bounding box center [1164, 125] width 53 height 18
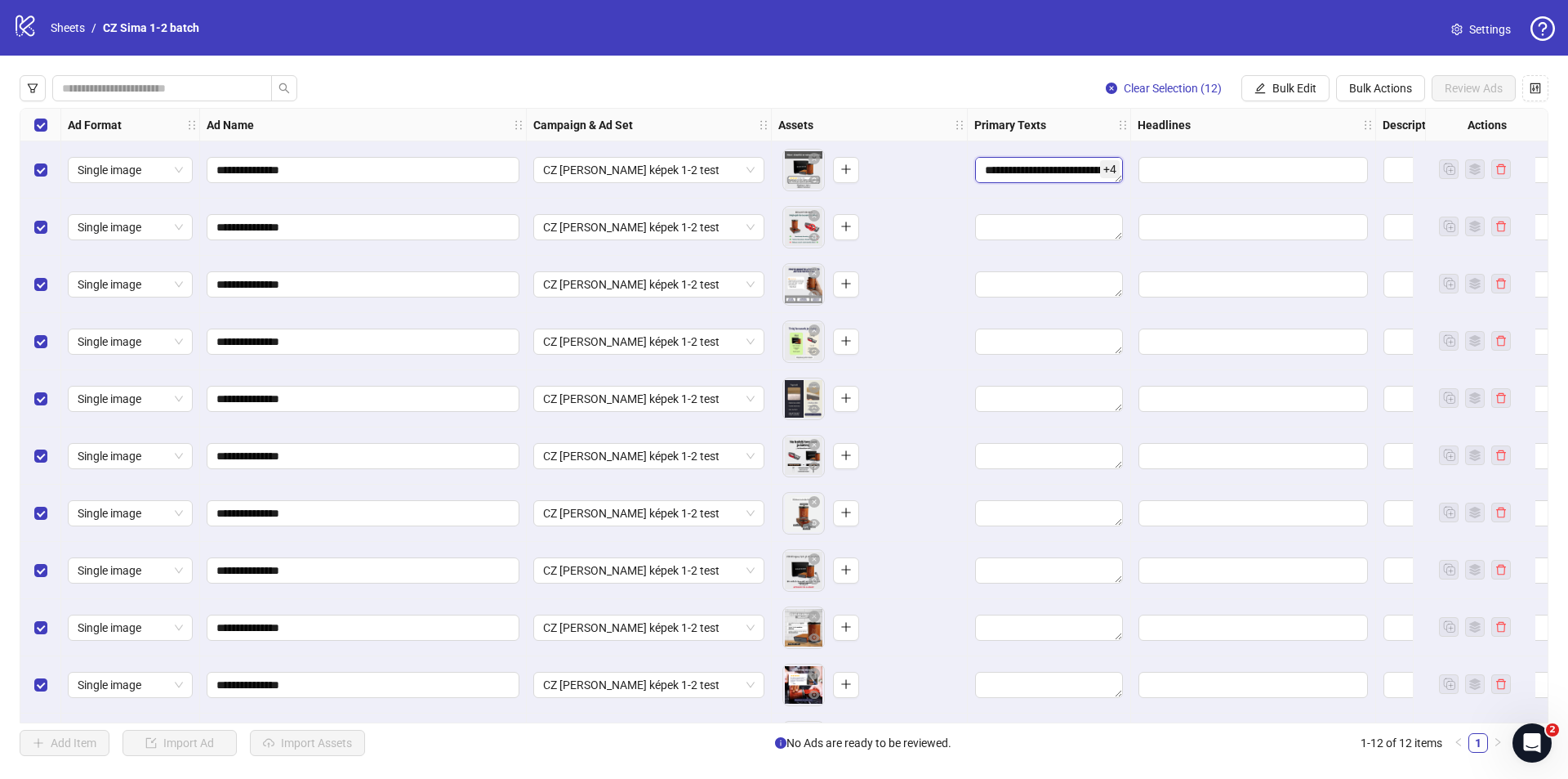
click at [1068, 177] on textarea "**********" at bounding box center [1049, 169] width 148 height 27
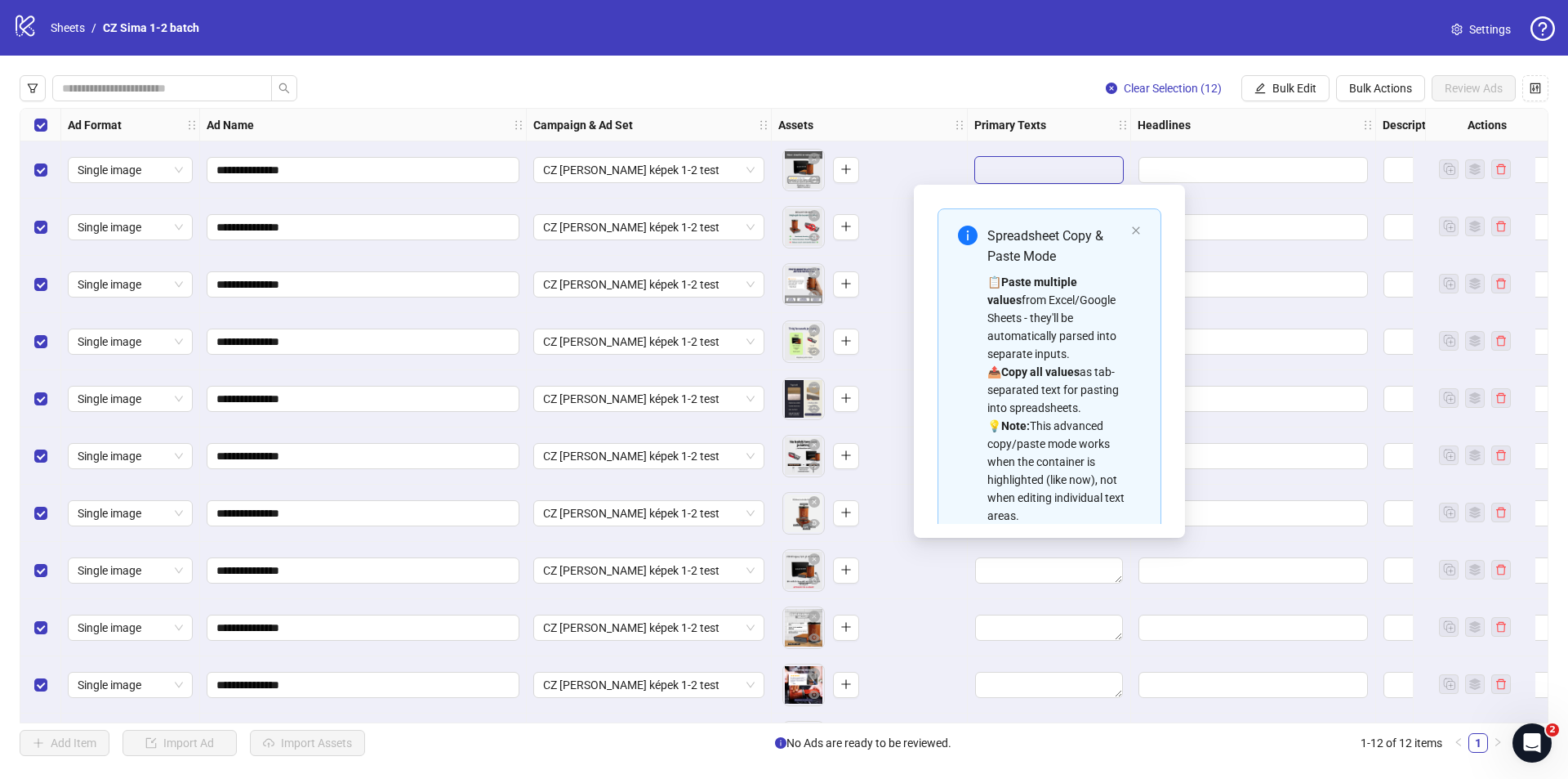
click at [973, 68] on div "**********" at bounding box center [784, 415] width 1568 height 720
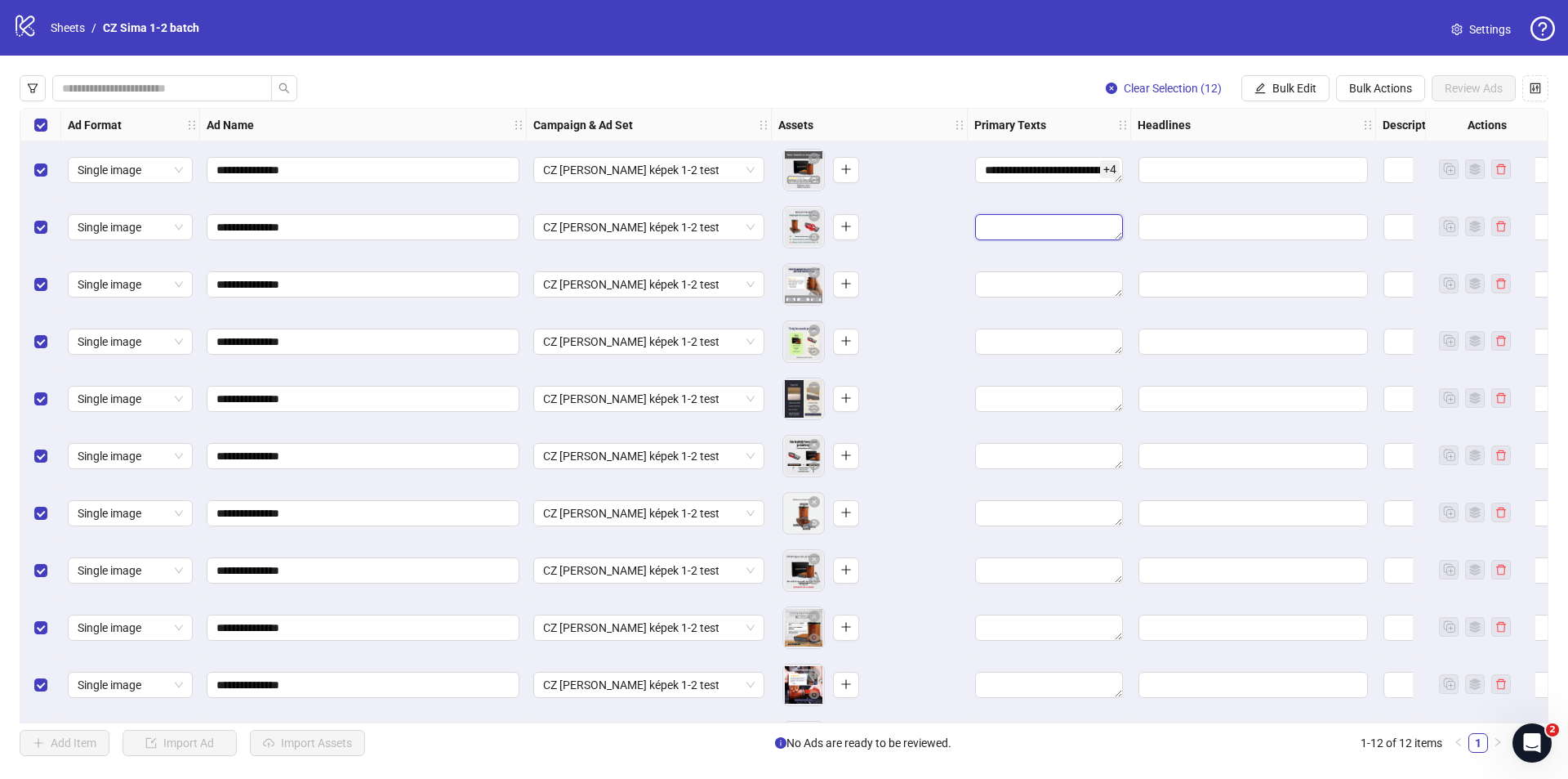
click at [1042, 231] on textarea "Edit values" at bounding box center [1049, 227] width 148 height 27
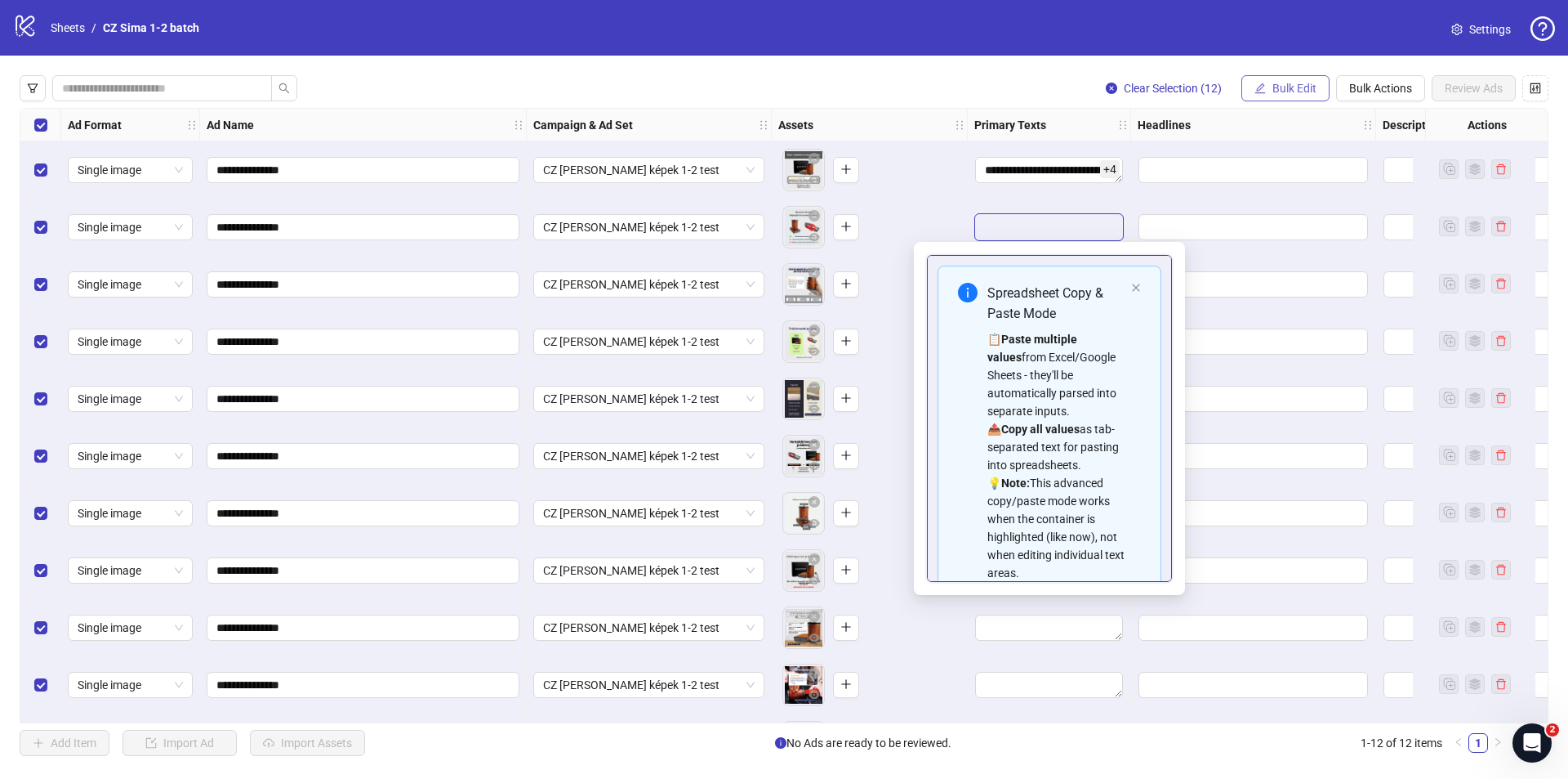
click at [1315, 93] on span "Bulk Edit" at bounding box center [1294, 88] width 44 height 13
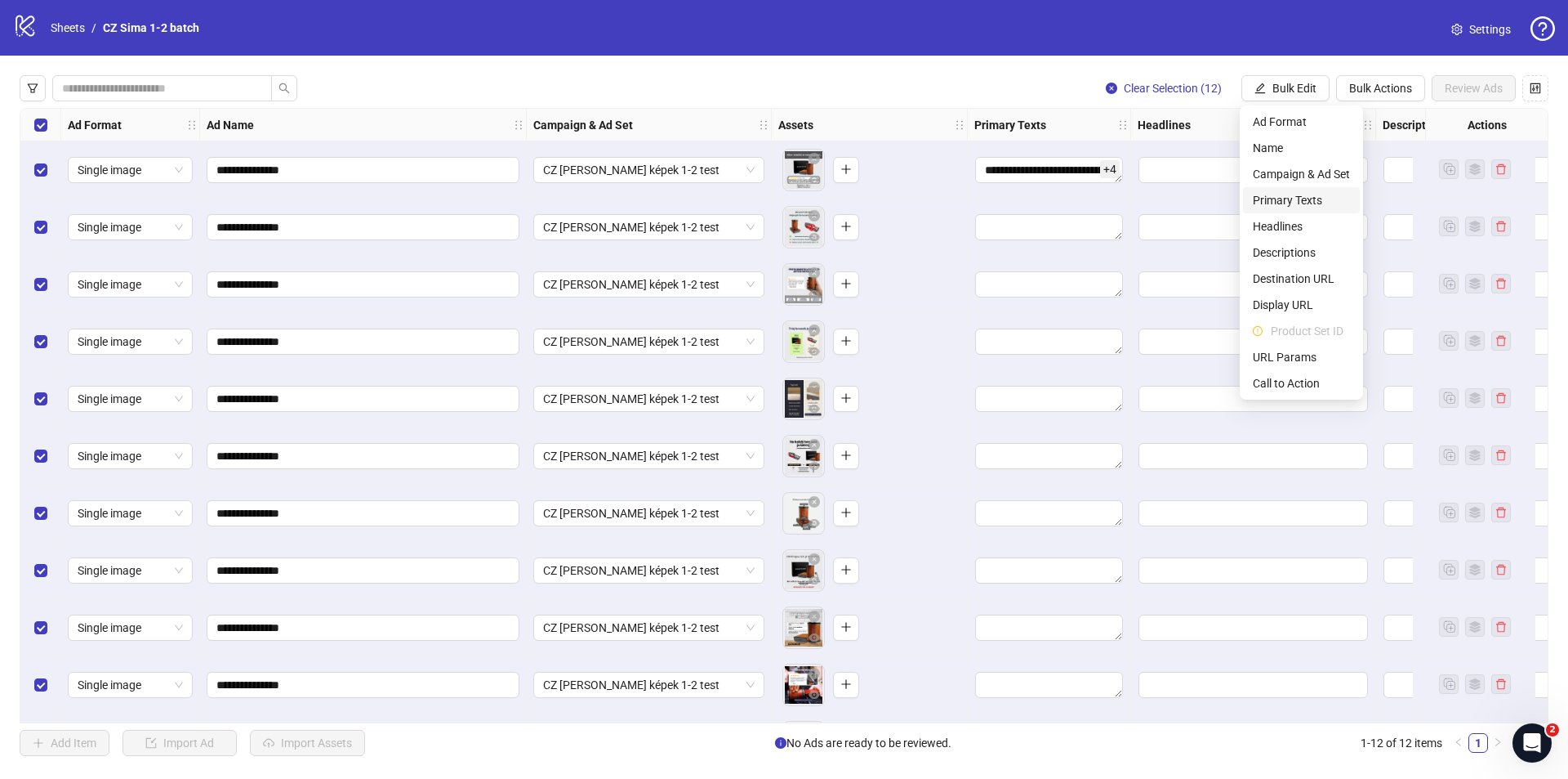
click at [1297, 197] on span "Primary Texts" at bounding box center [1301, 200] width 97 height 18
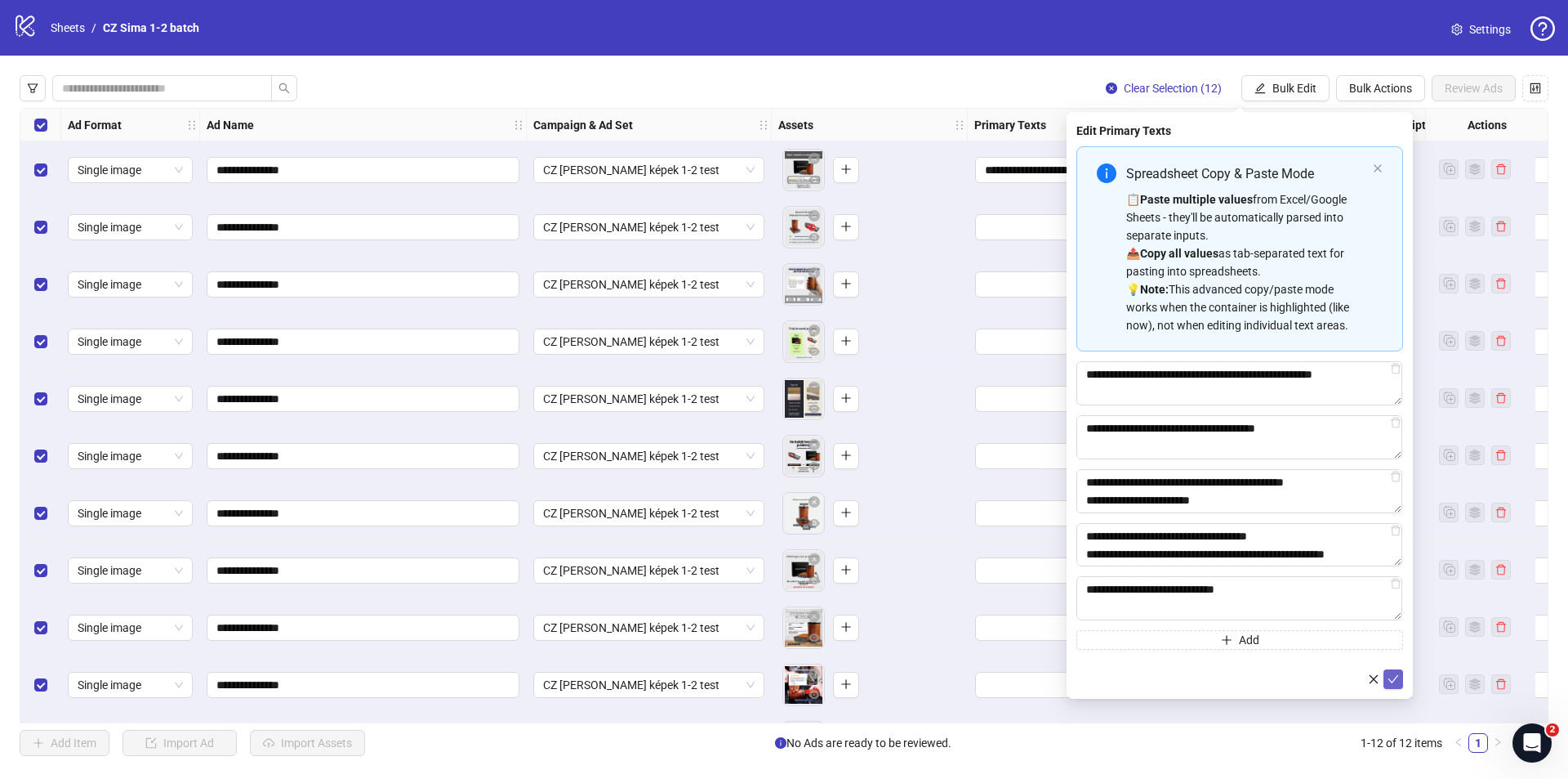
click at [1400, 674] on button "submit" at bounding box center [1393, 679] width 20 height 20
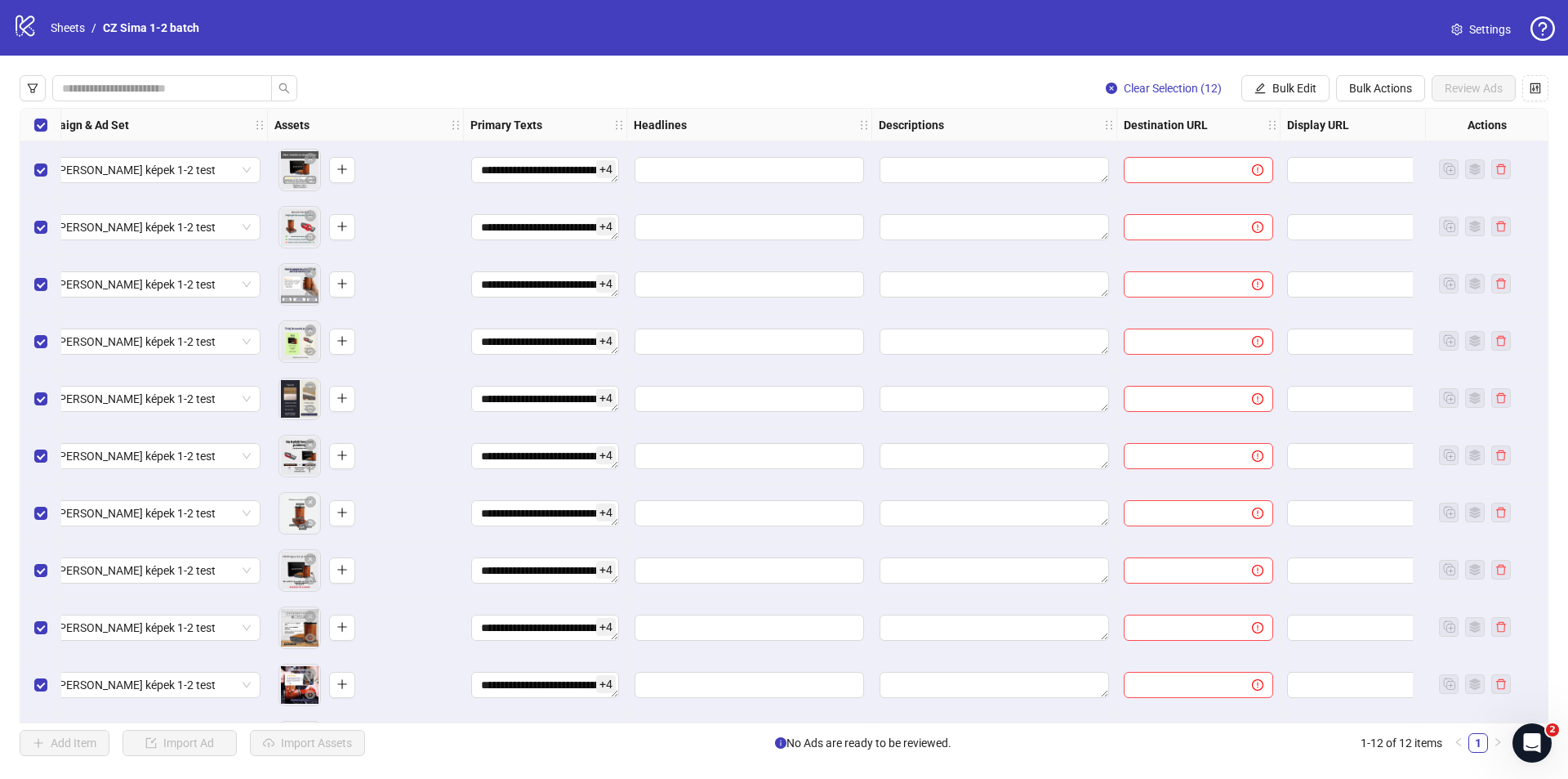
scroll to position [0, 616]
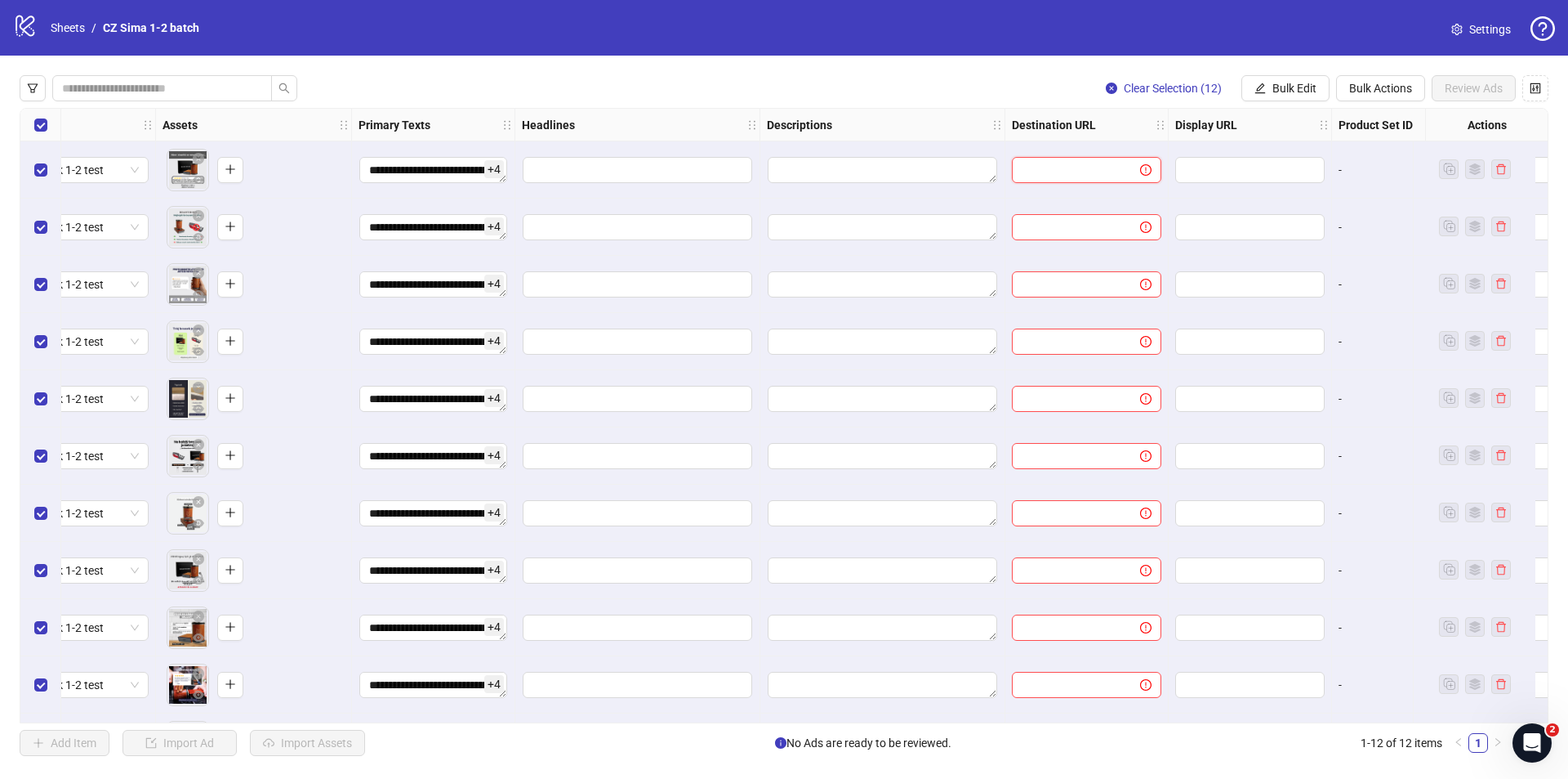
click at [1038, 172] on input "text" at bounding box center [1069, 169] width 95 height 18
click at [1268, 89] on button "Bulk Edit" at bounding box center [1286, 88] width 89 height 27
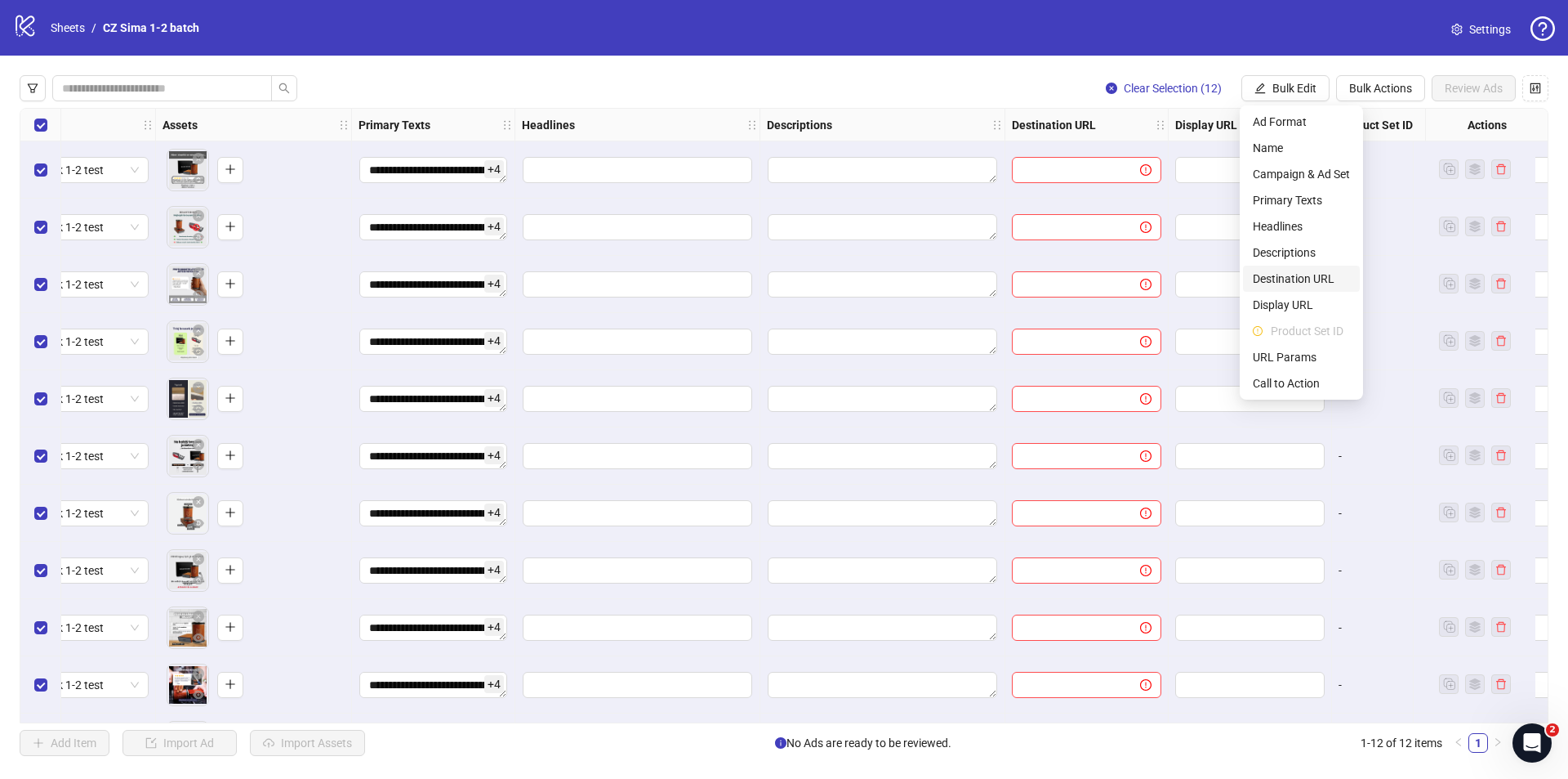
click at [1295, 276] on span "Destination URL" at bounding box center [1301, 279] width 97 height 18
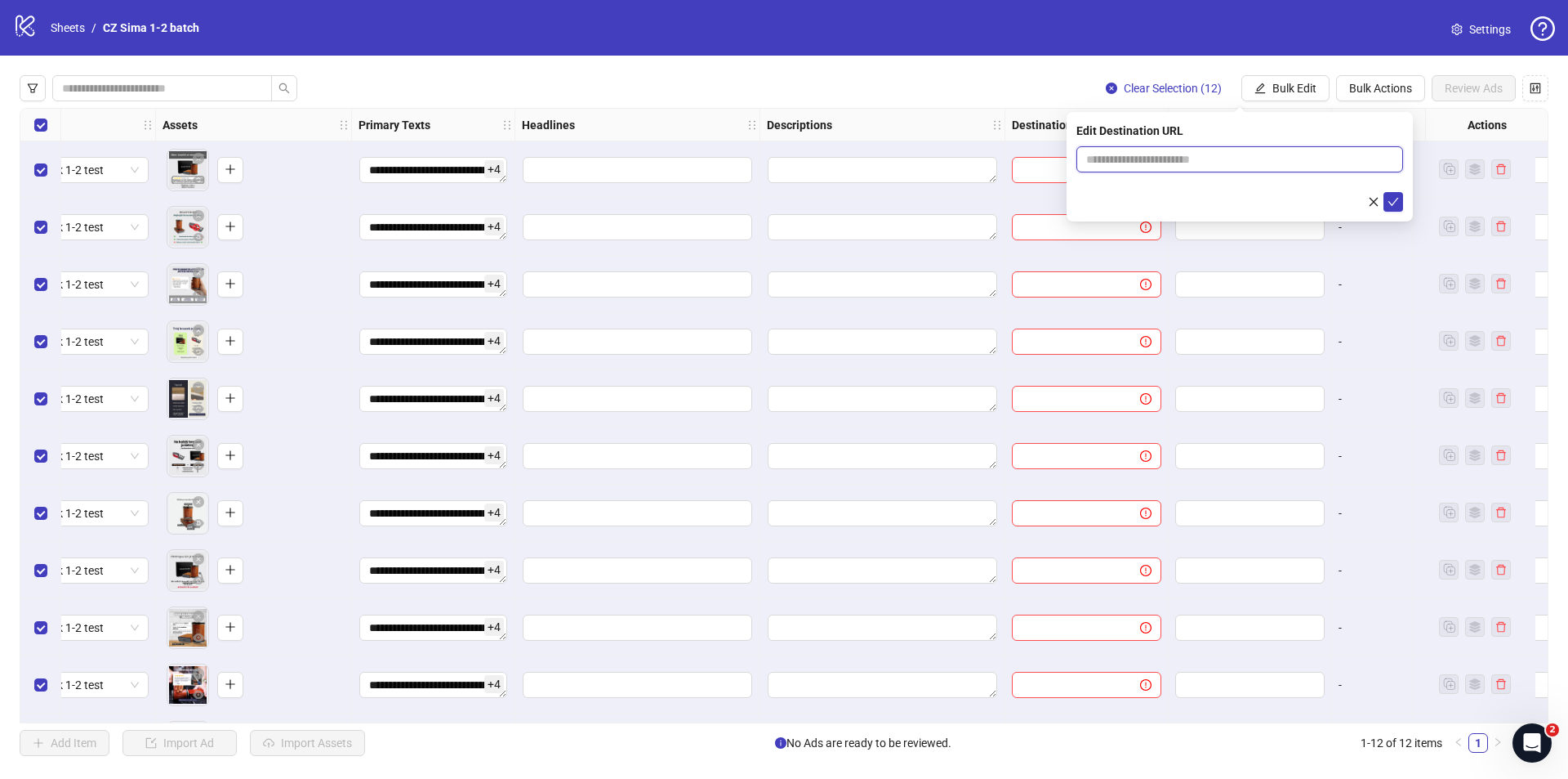
click at [1206, 154] on input "text" at bounding box center [1232, 160] width 294 height 18
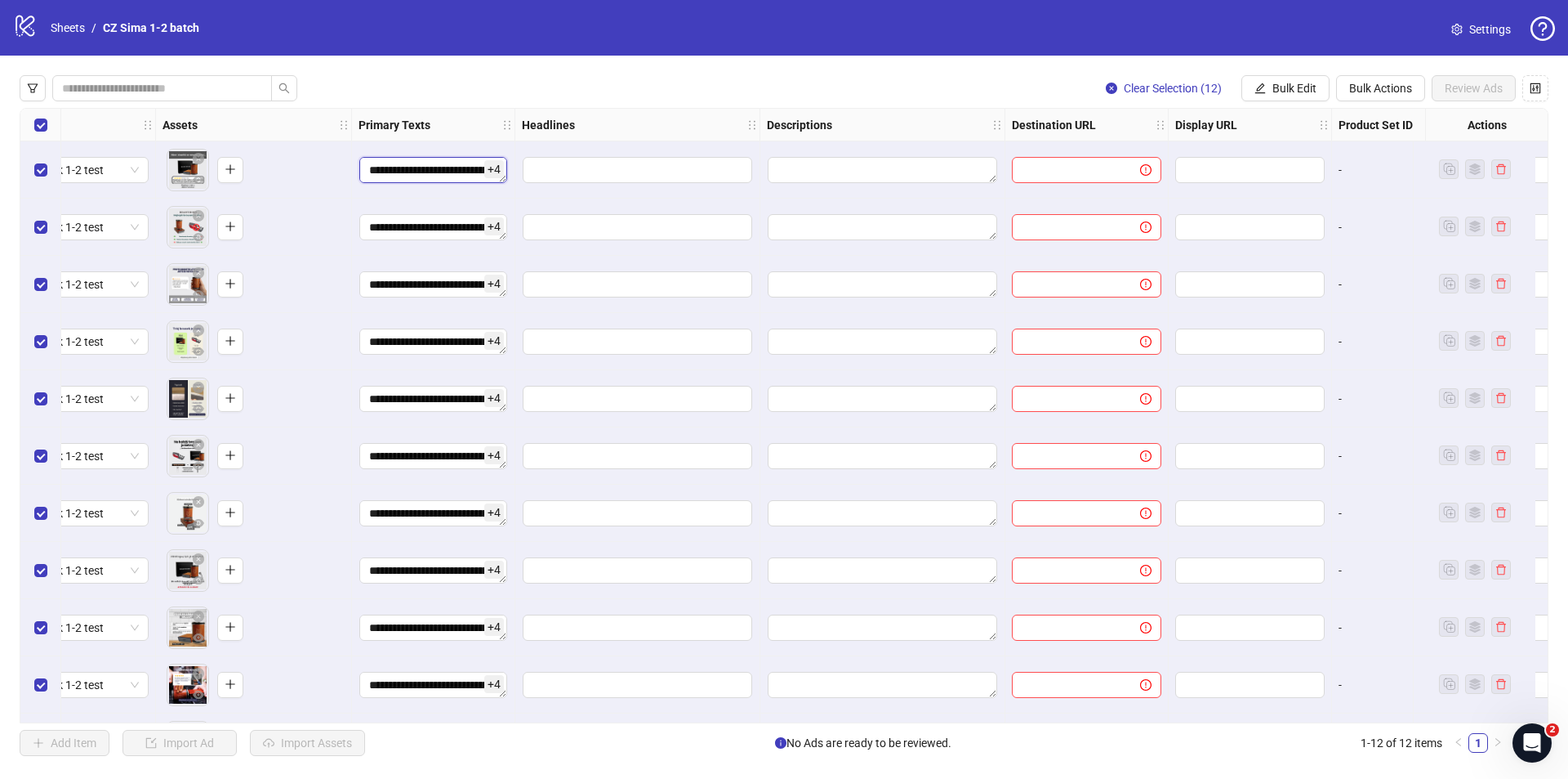
click at [423, 183] on textarea "**********" at bounding box center [433, 169] width 148 height 27
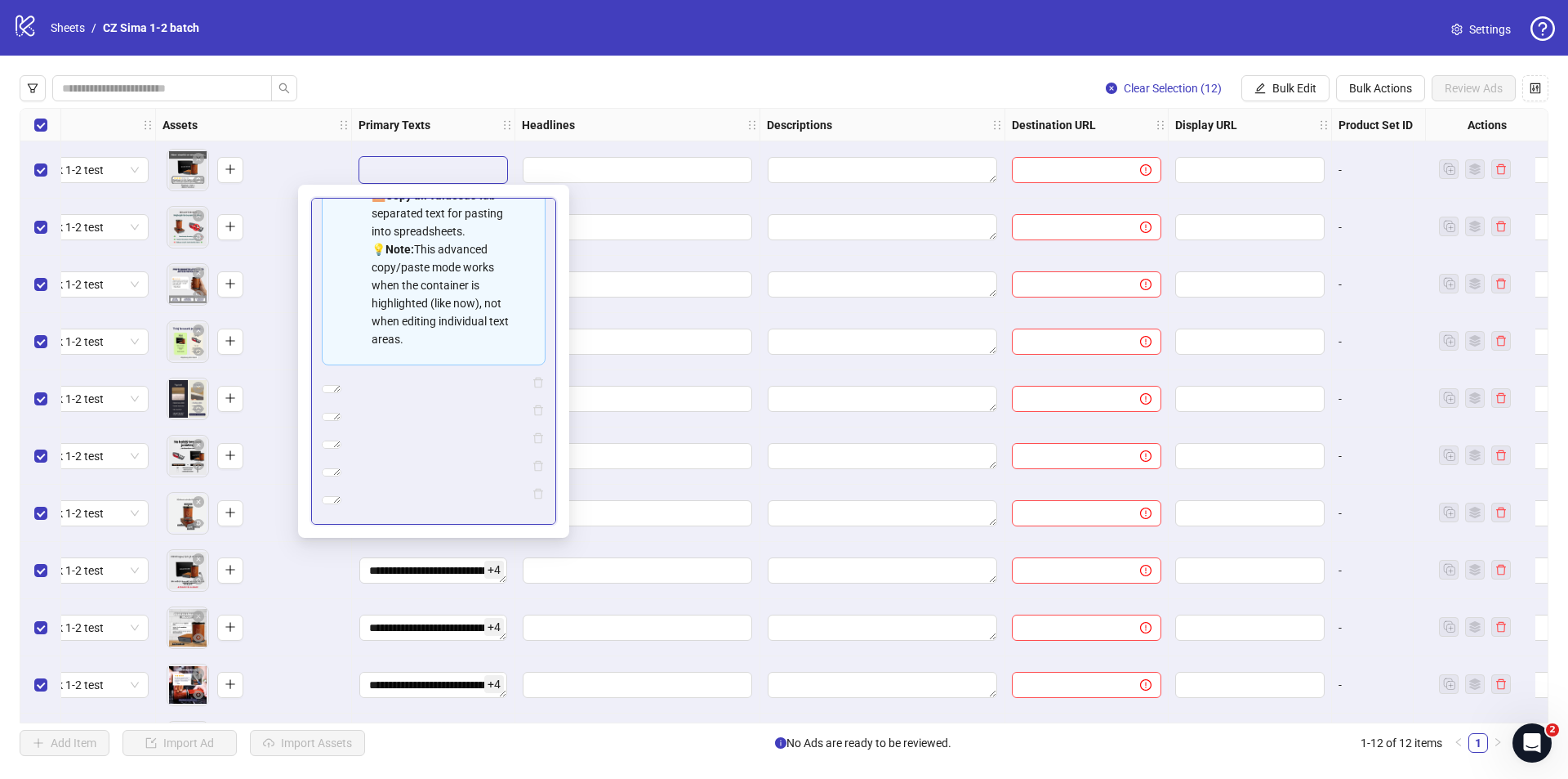
scroll to position [343, 0]
click at [342, 440] on textarea "**********" at bounding box center [332, 444] width 20 height 8
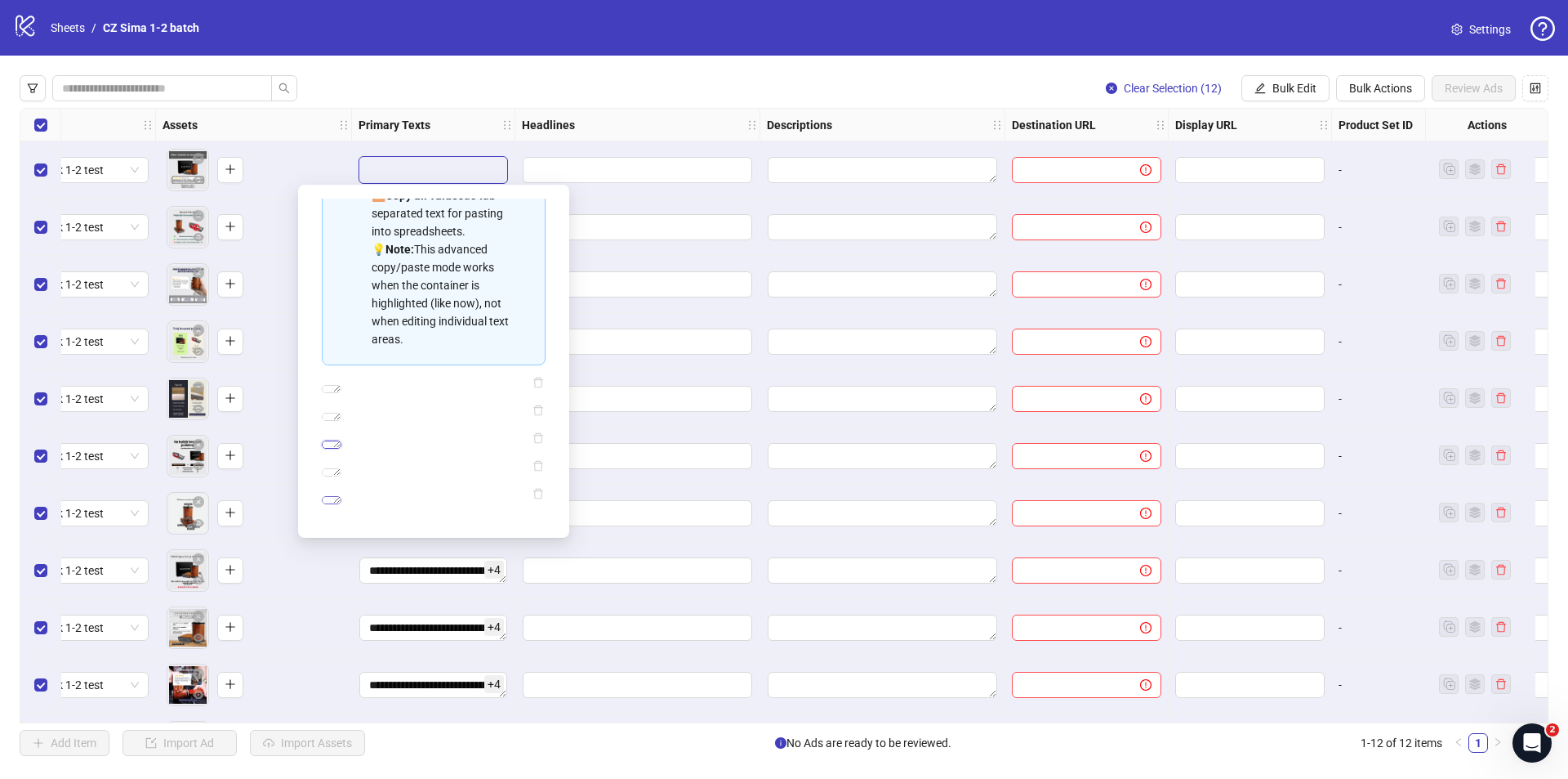
drag, startPoint x: 419, startPoint y: 379, endPoint x: 425, endPoint y: 494, distance: 115.2
click at [425, 494] on div "**********" at bounding box center [433, 268] width 223 height 473
drag, startPoint x: 464, startPoint y: 387, endPoint x: 317, endPoint y: 364, distance: 148.8
click at [317, 364] on div "**********" at bounding box center [433, 361] width 245 height 327
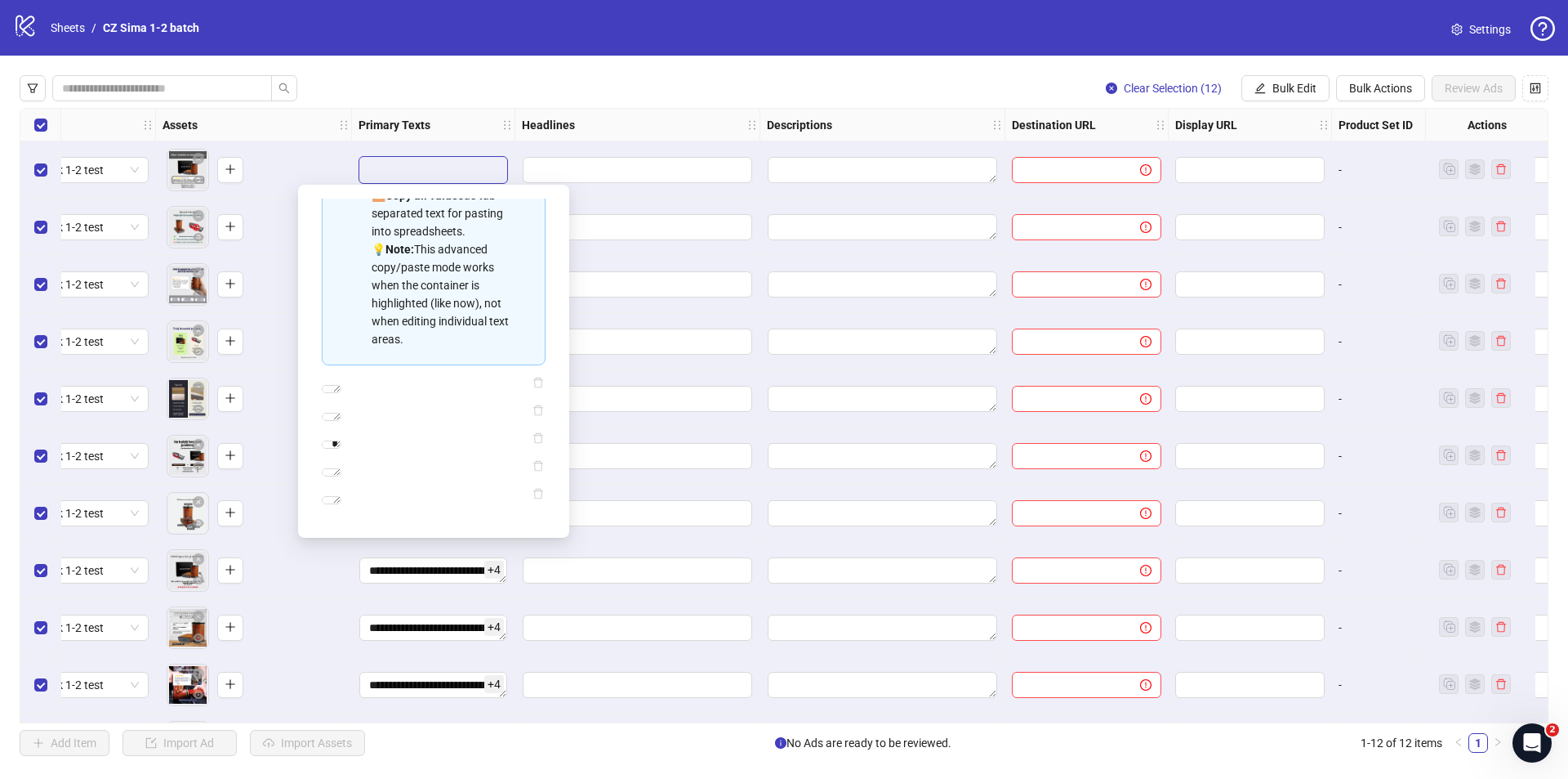
click at [317, 364] on div "**********" at bounding box center [433, 361] width 245 height 327
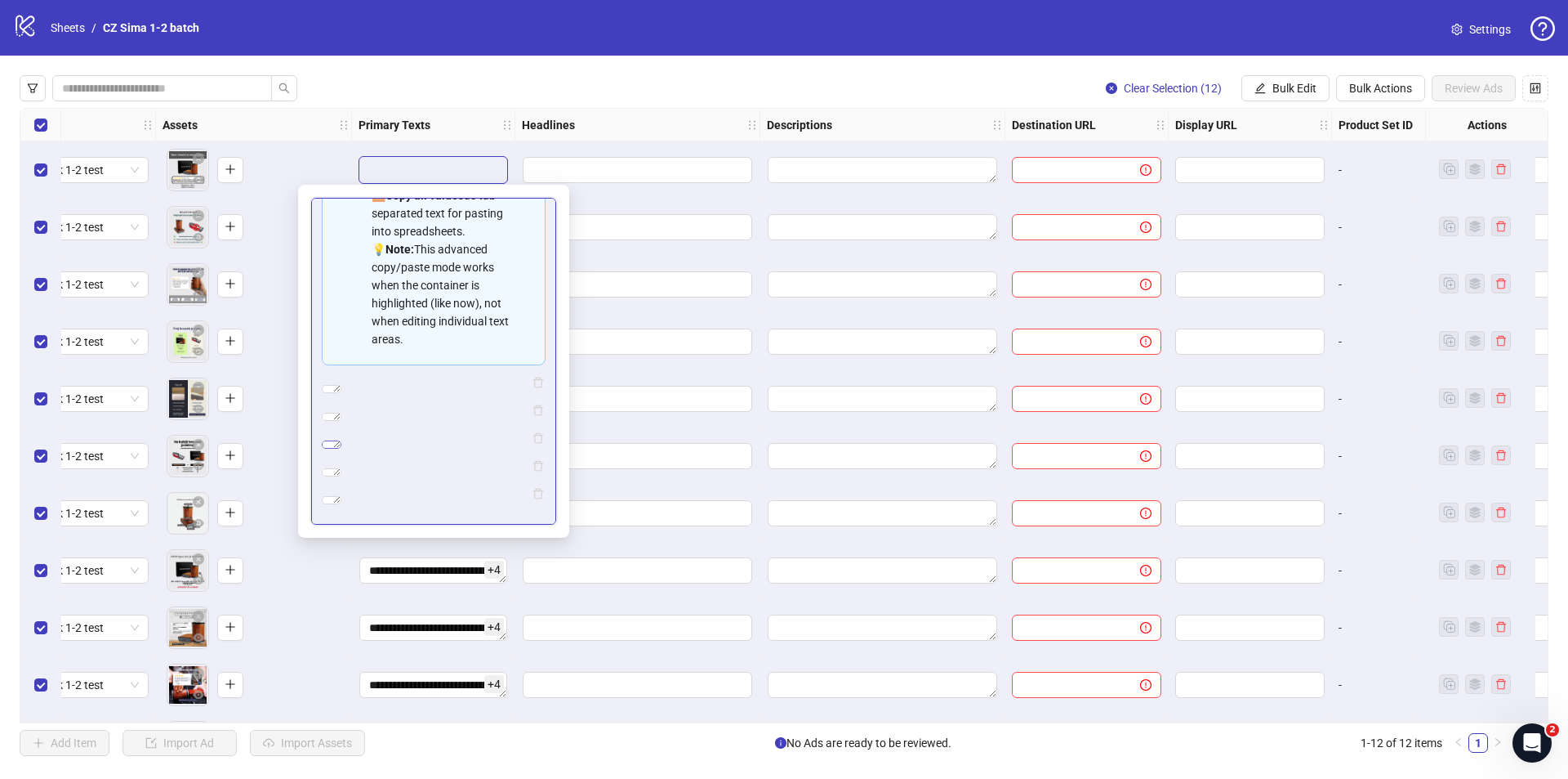
scroll to position [305, 0]
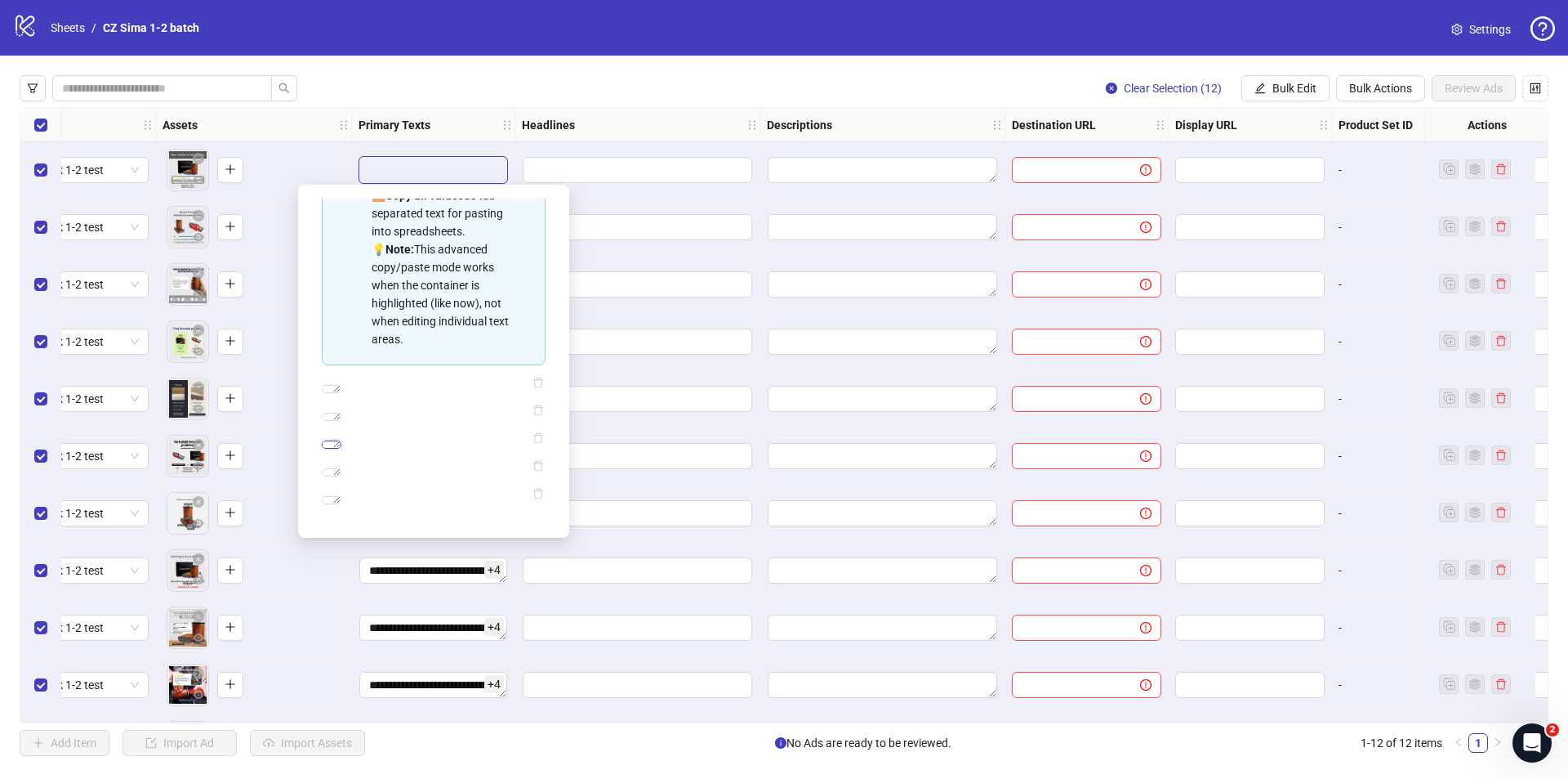
drag, startPoint x: 472, startPoint y: 384, endPoint x: 323, endPoint y: 373, distance: 149.4
click at [323, 440] on textarea "**********" at bounding box center [332, 444] width 20 height 8
click at [1072, 102] on div "**********" at bounding box center [784, 415] width 1568 height 720
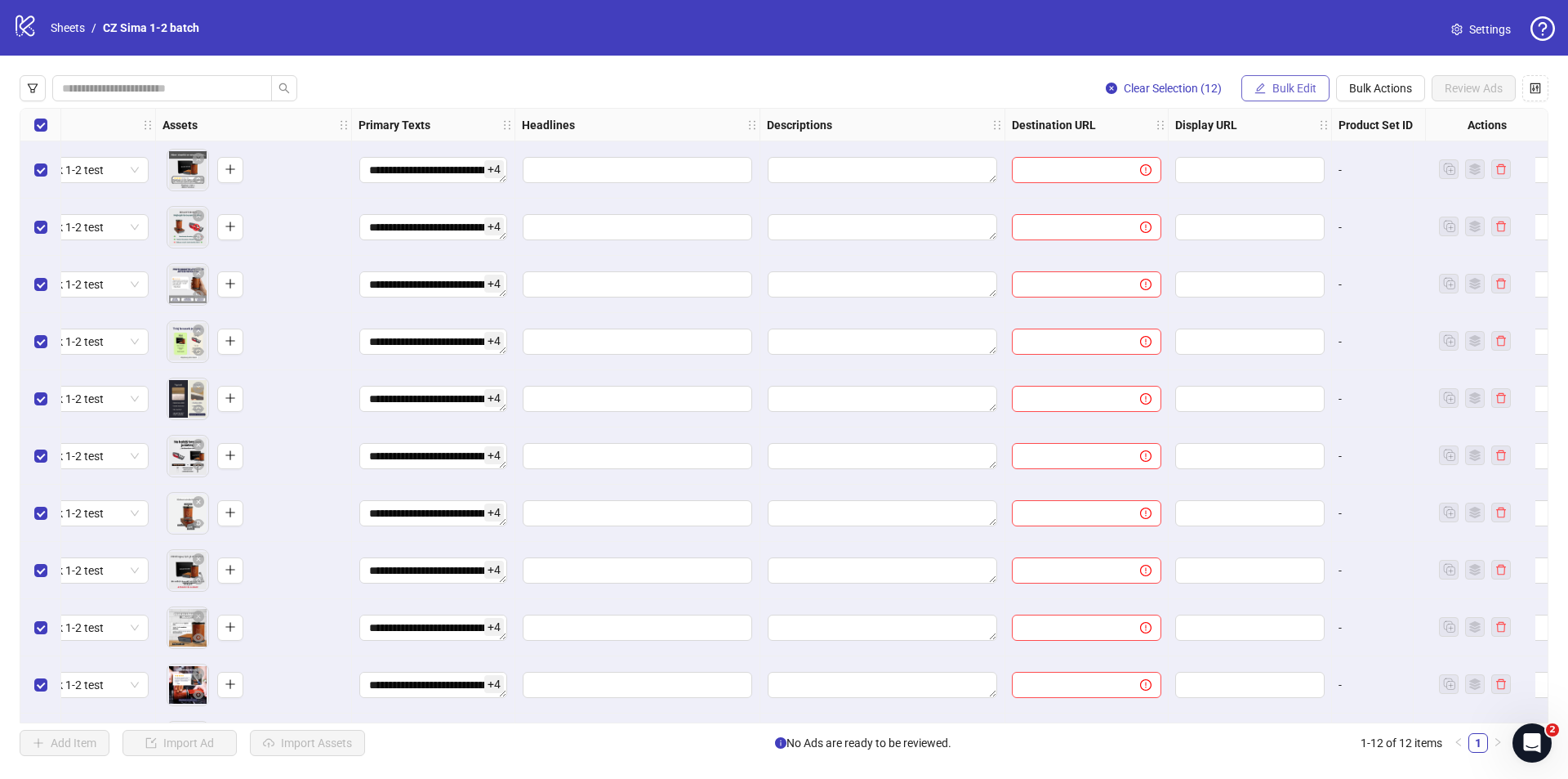
click at [1263, 87] on icon "edit" at bounding box center [1260, 89] width 12 height 12
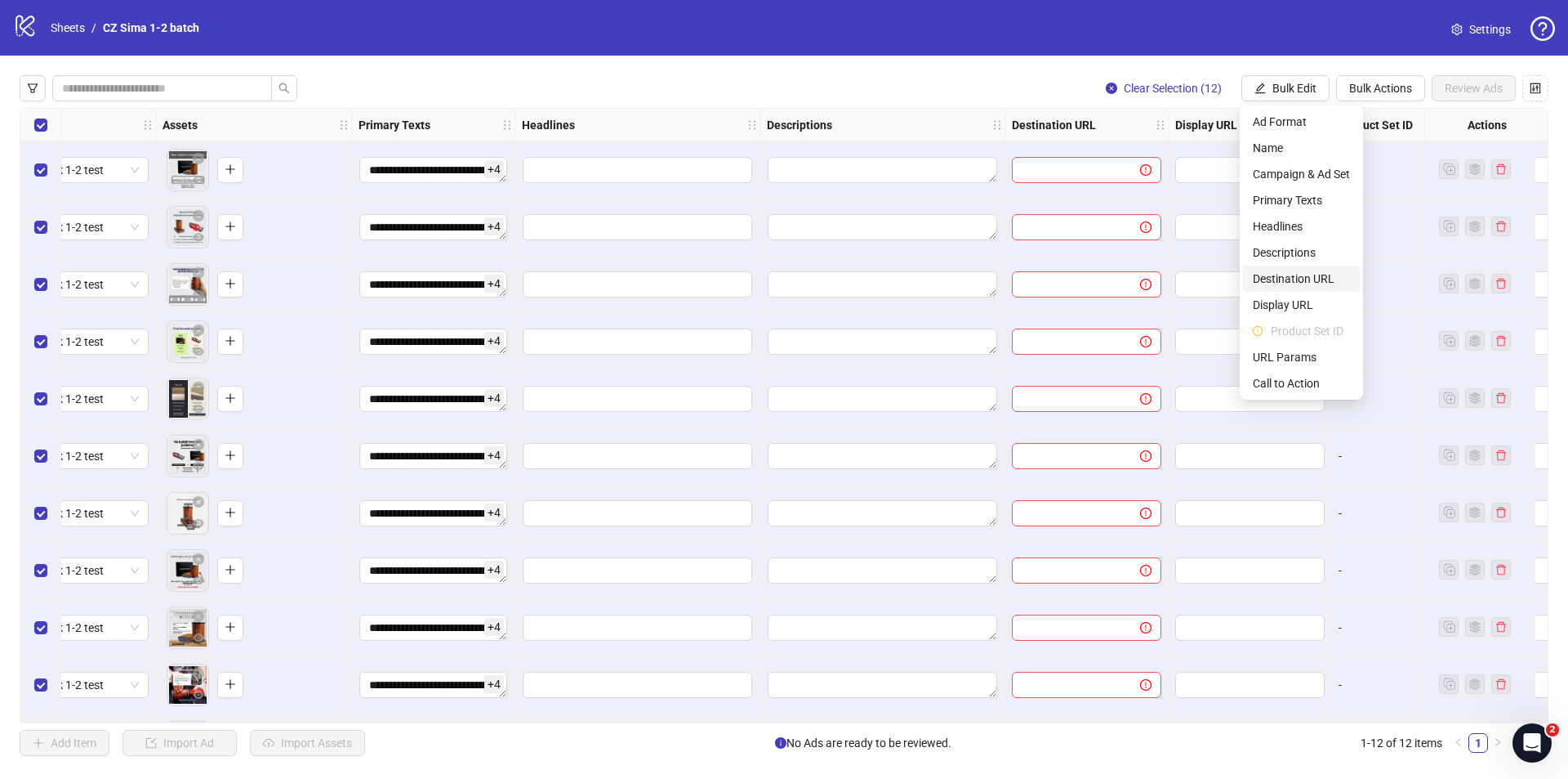
click at [1273, 269] on li "Destination URL" at bounding box center [1301, 279] width 117 height 27
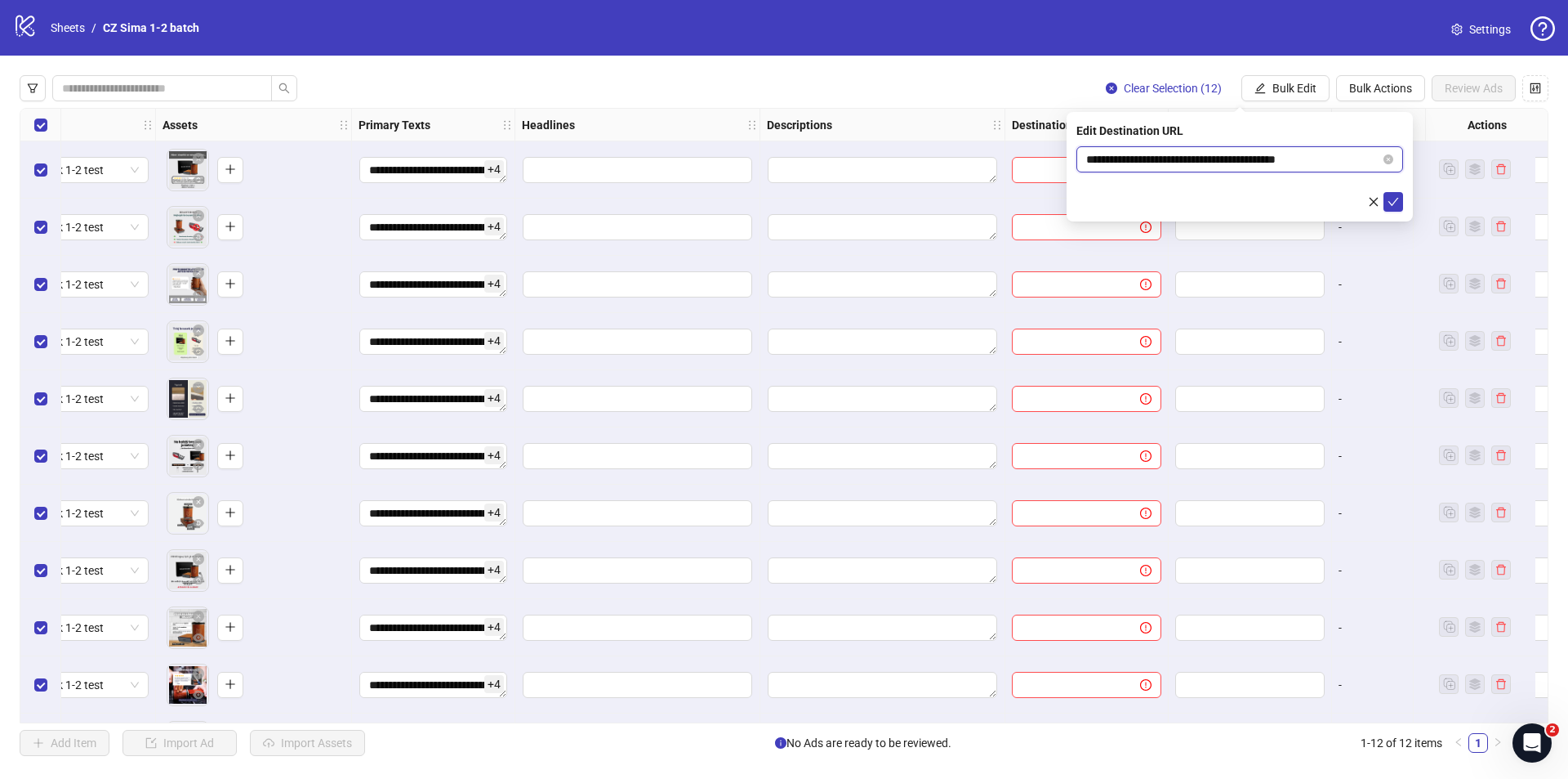
click at [1328, 165] on input "**********" at bounding box center [1232, 160] width 294 height 18
paste input "**********"
type input "**********"
click at [1402, 208] on button "submit" at bounding box center [1393, 202] width 20 height 20
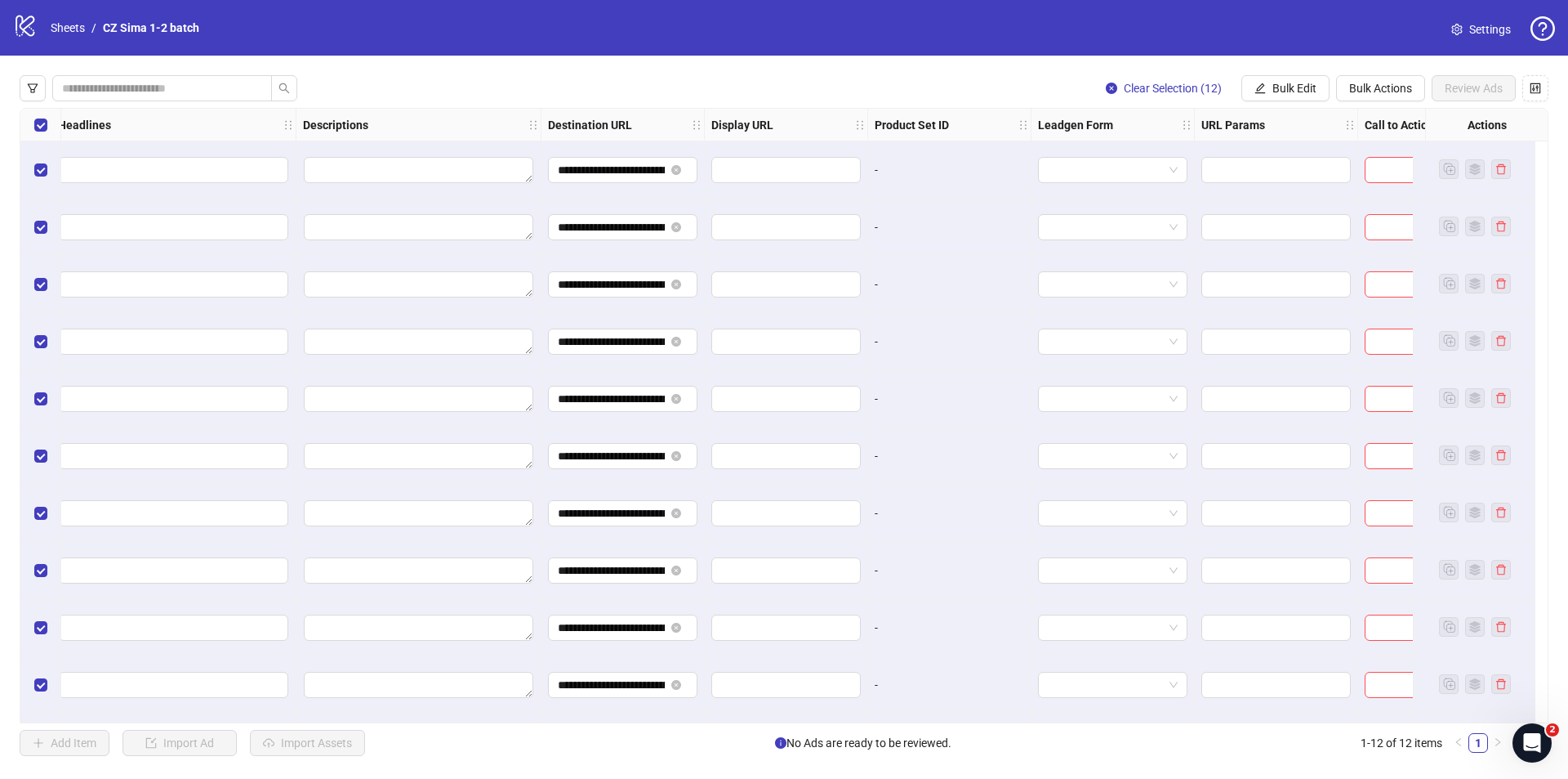
scroll to position [0, 1156]
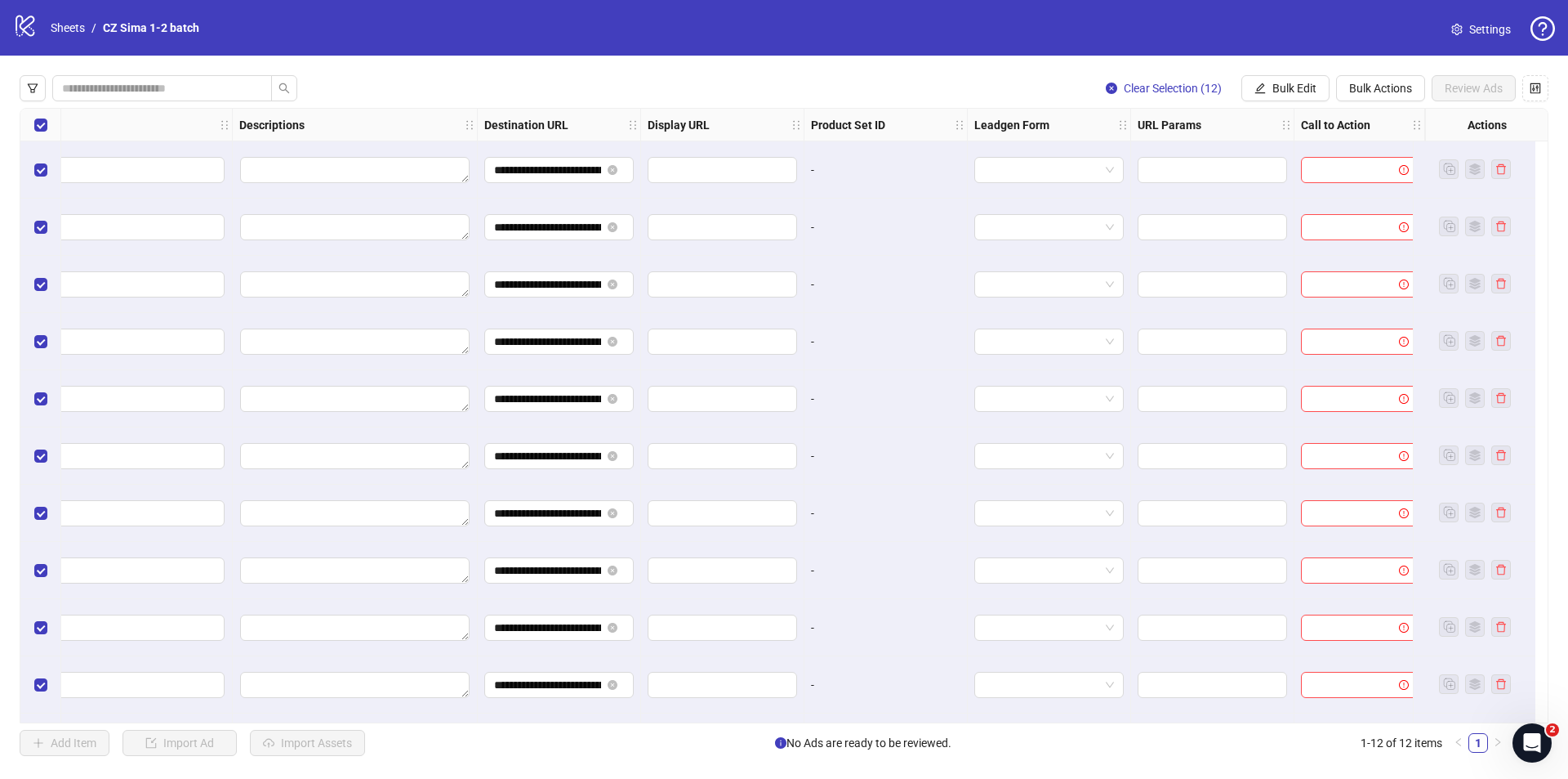
drag, startPoint x: 1347, startPoint y: 227, endPoint x: 1394, endPoint y: 223, distance: 47.2
click at [1306, 79] on button "Bulk Edit" at bounding box center [1286, 88] width 89 height 27
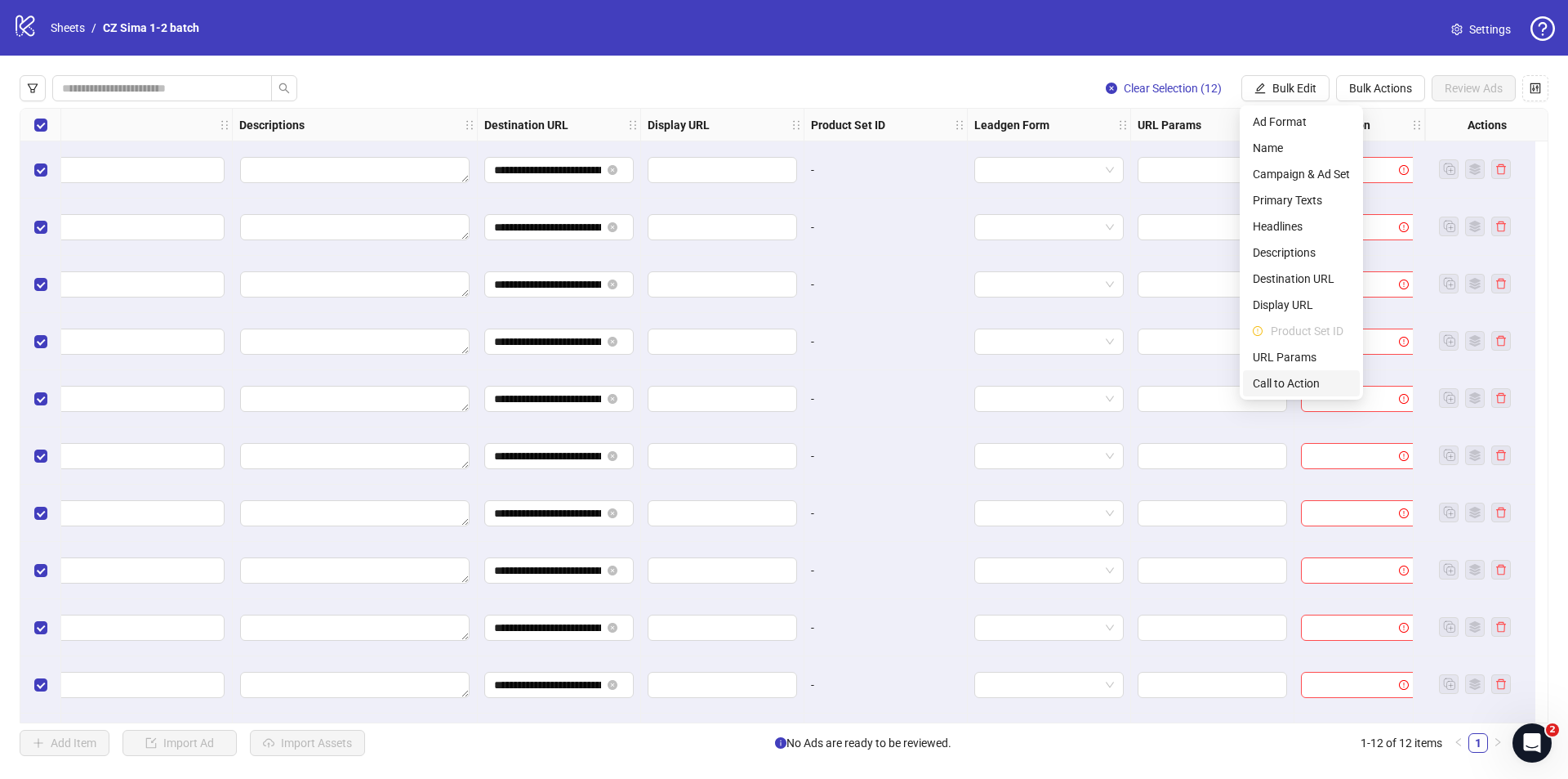
click at [1297, 385] on span "Call to Action" at bounding box center [1301, 383] width 97 height 18
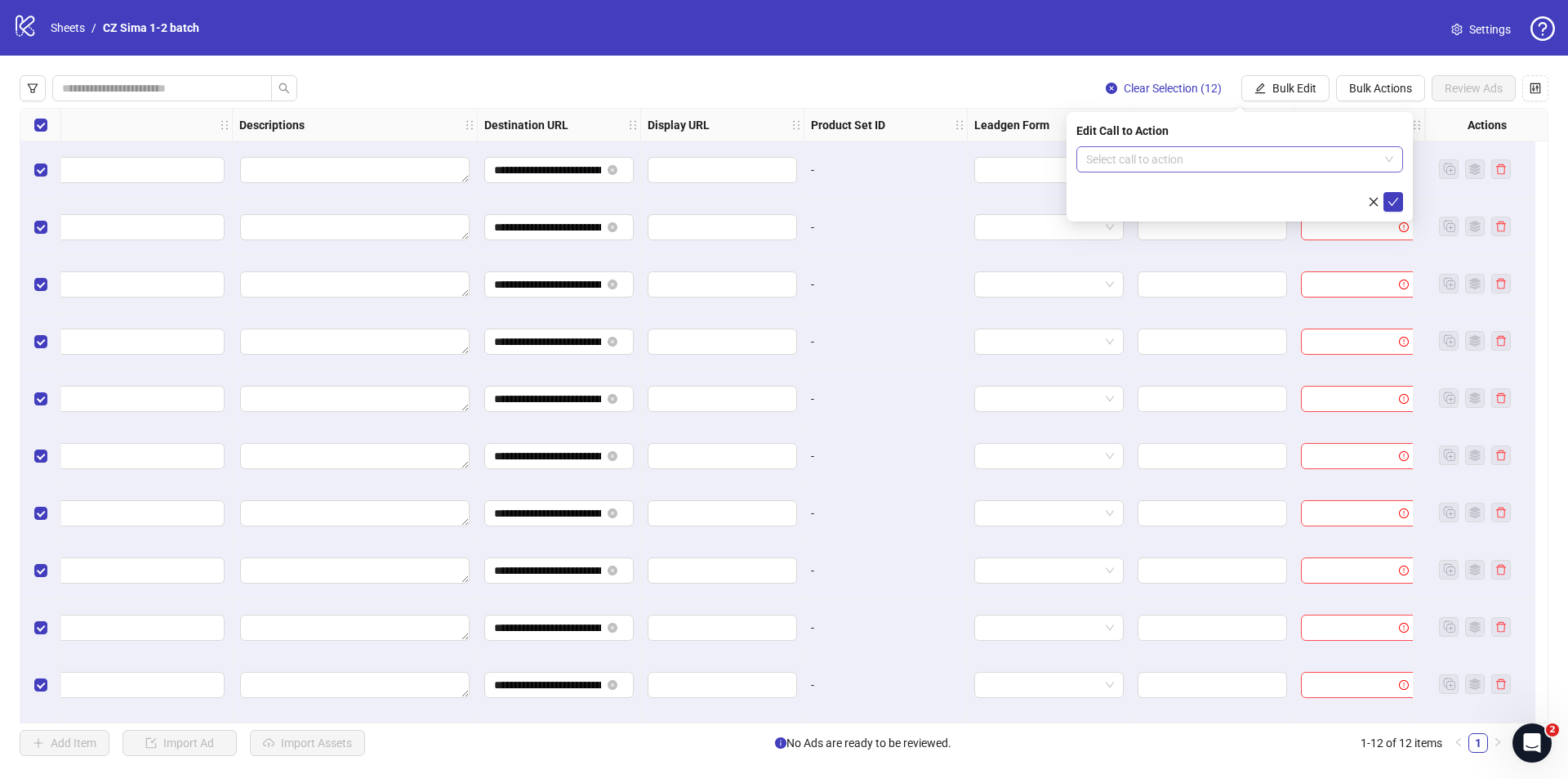
click at [1160, 165] on input "search" at bounding box center [1231, 159] width 292 height 25
type input "***"
click at [1138, 222] on div "Shop now" at bounding box center [1239, 218] width 300 height 18
click at [1388, 203] on icon "check" at bounding box center [1394, 202] width 12 height 12
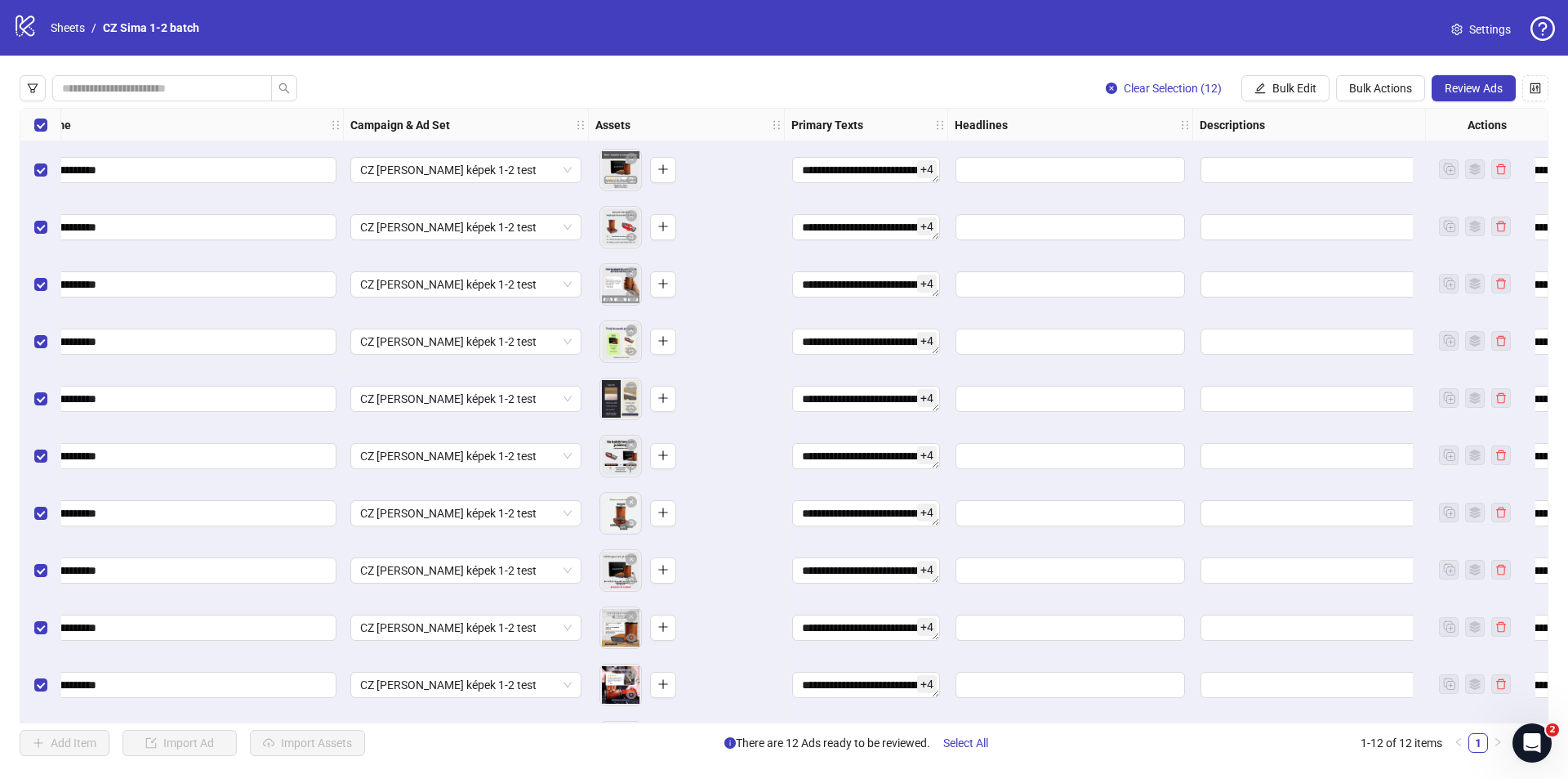
scroll to position [0, 0]
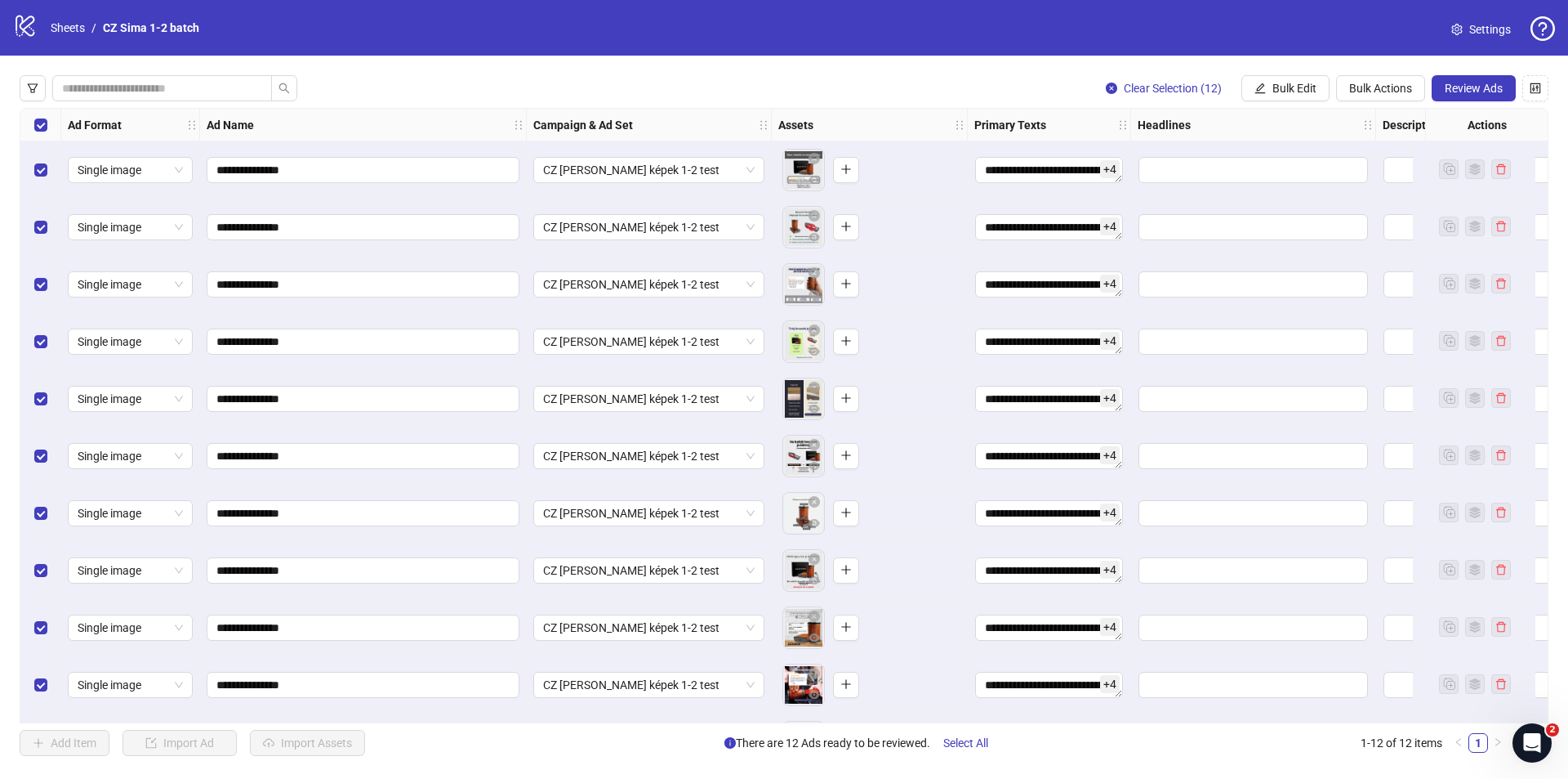
drag, startPoint x: 1284, startPoint y: 290, endPoint x: 793, endPoint y: 147, distance: 511.4
drag, startPoint x: 939, startPoint y: 257, endPoint x: 640, endPoint y: 136, distance: 322.6
click at [1487, 89] on span "Review Ads" at bounding box center [1474, 88] width 58 height 13
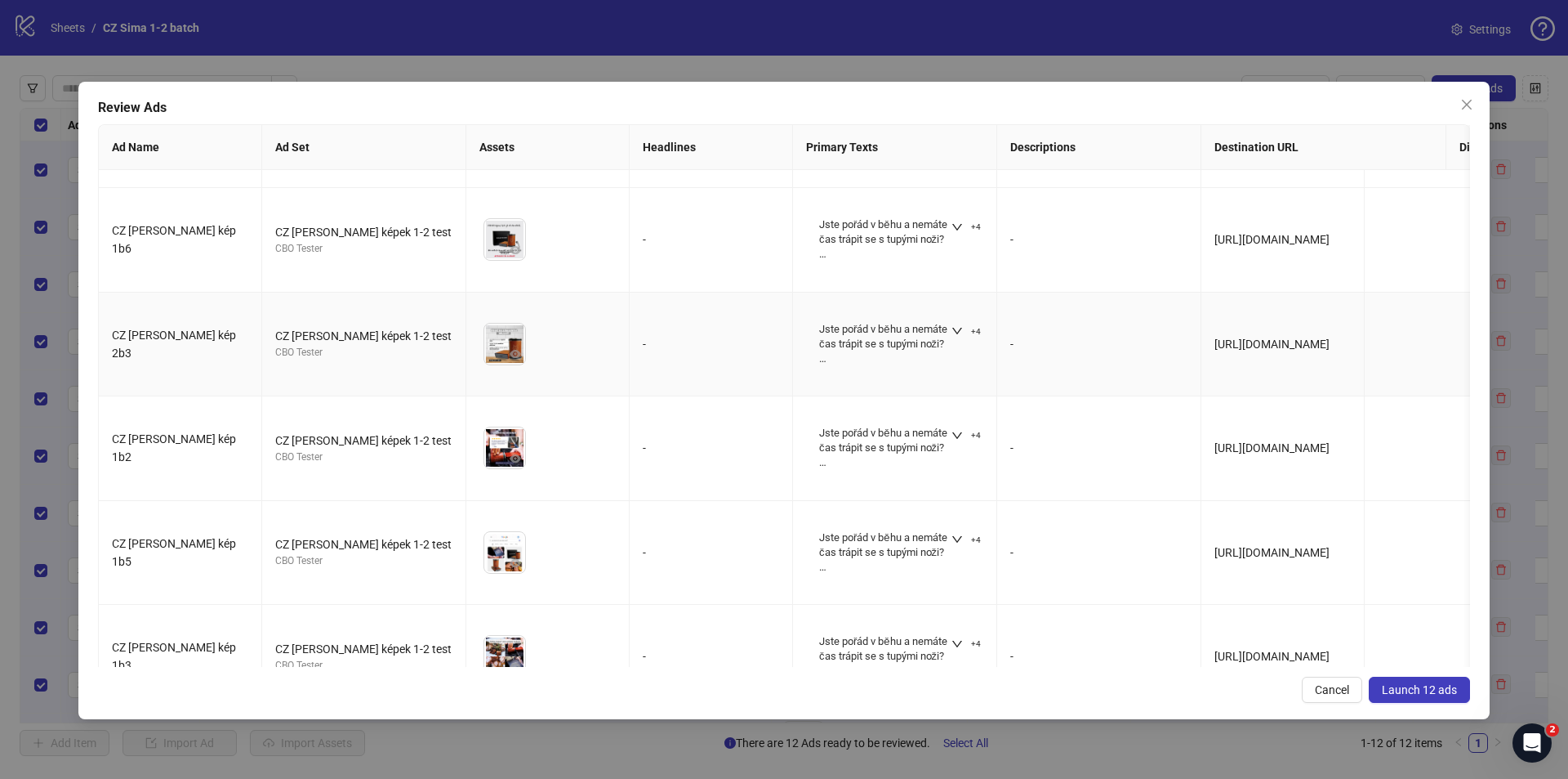
scroll to position [766, 0]
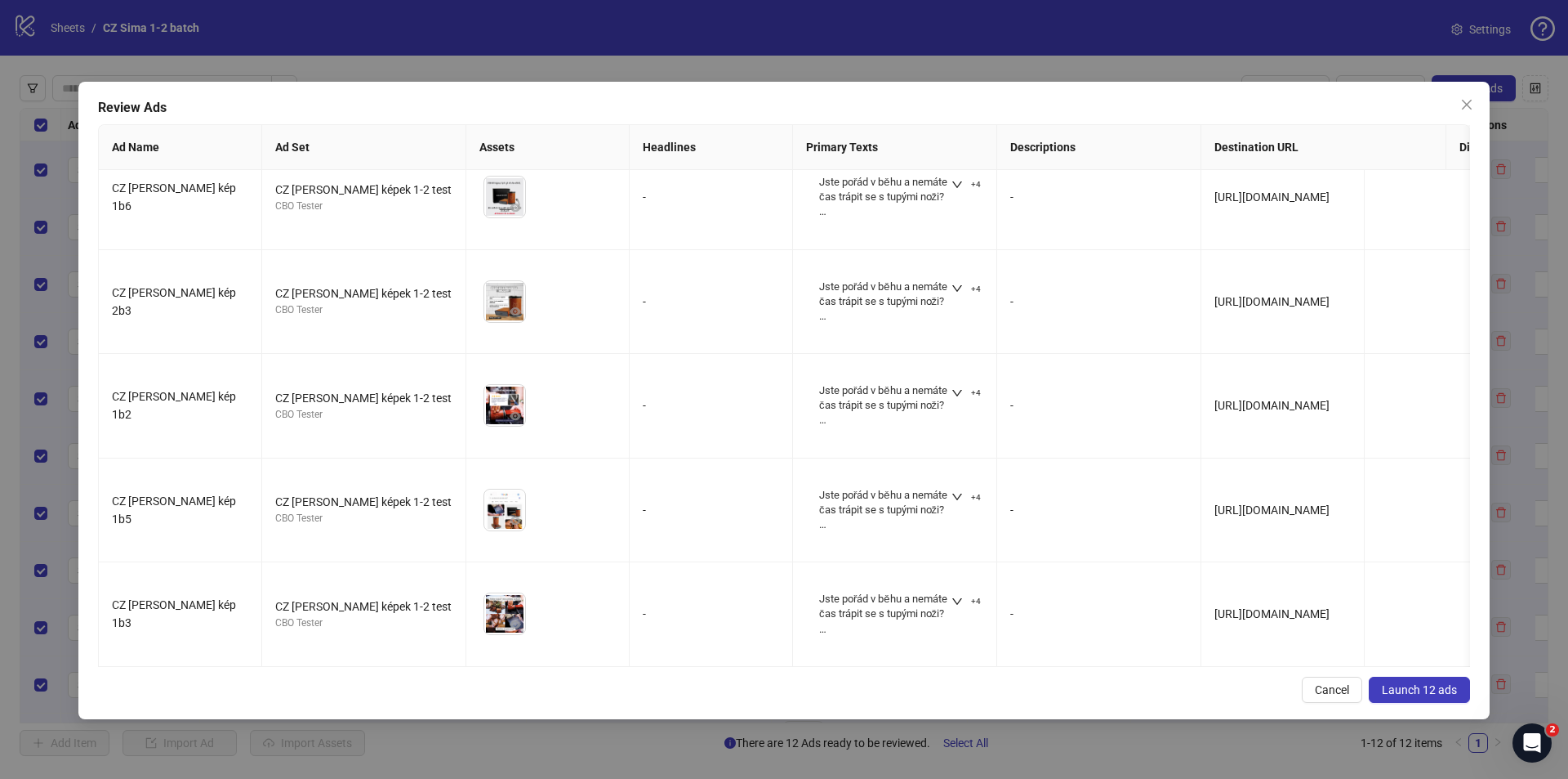
click at [1442, 683] on span "Launch 12 ads" at bounding box center [1419, 689] width 75 height 13
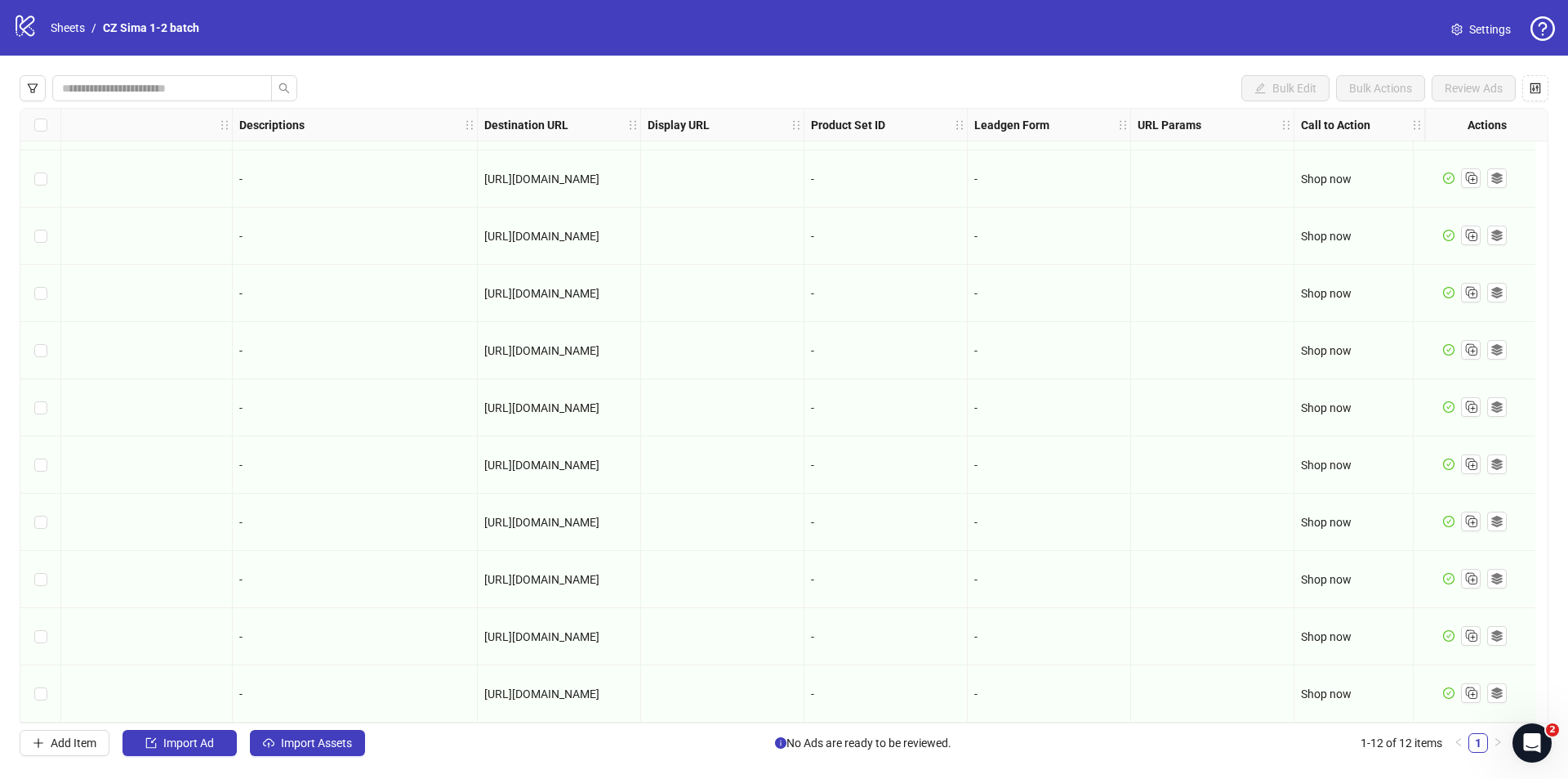
scroll to position [112, 0]
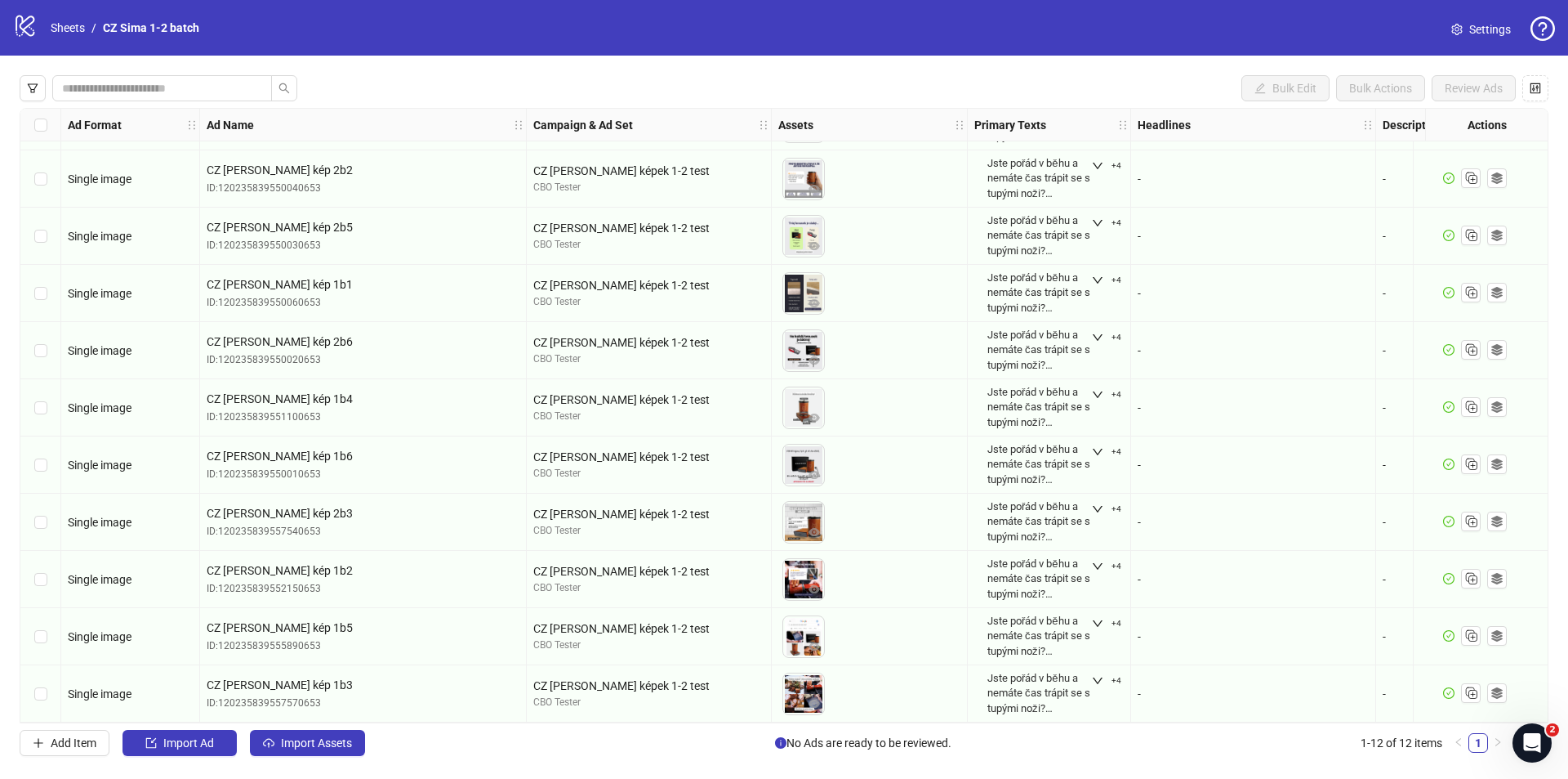
drag, startPoint x: 1224, startPoint y: 489, endPoint x: 799, endPoint y: 475, distance: 425.2
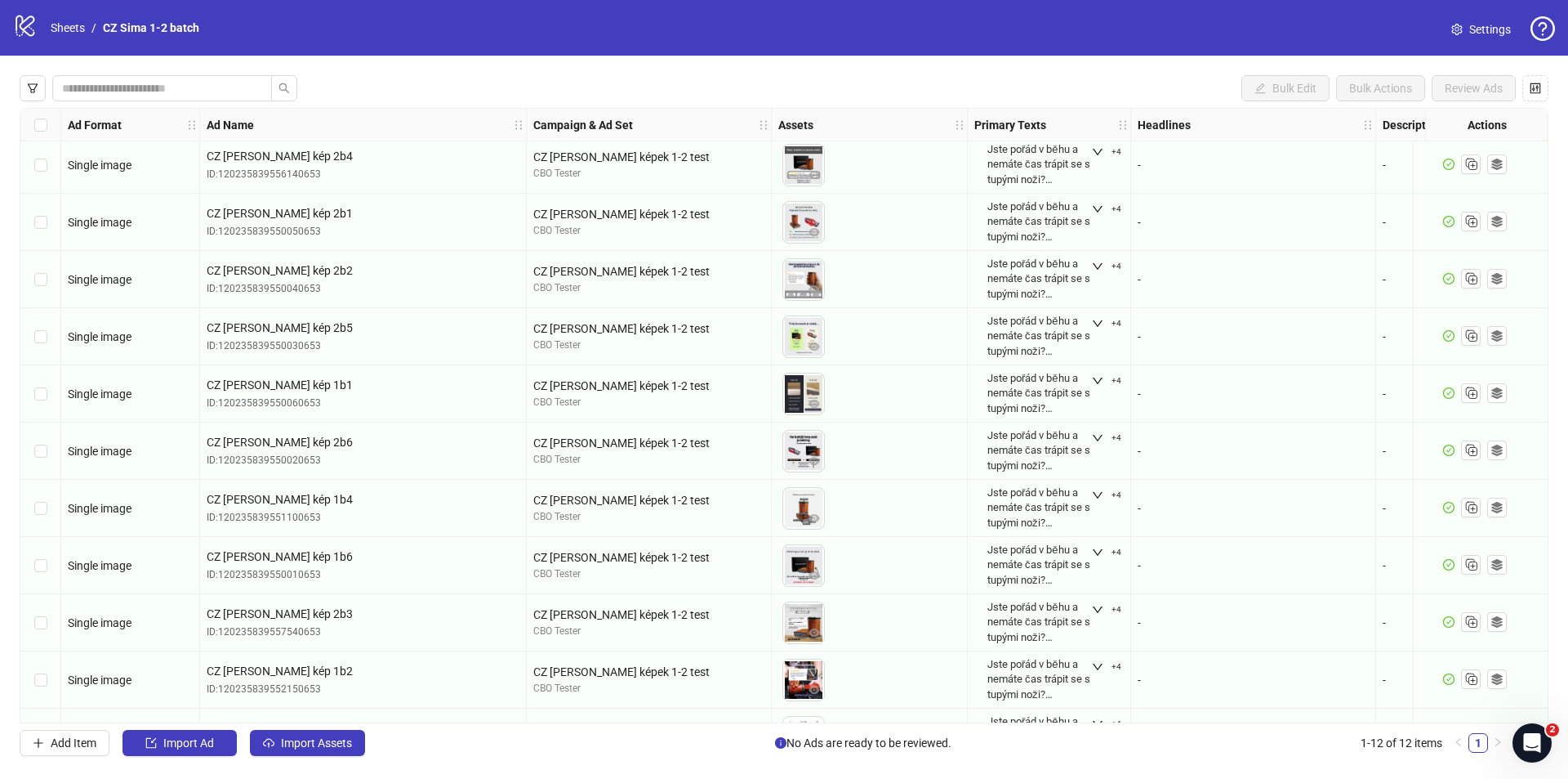
scroll to position [0, 0]
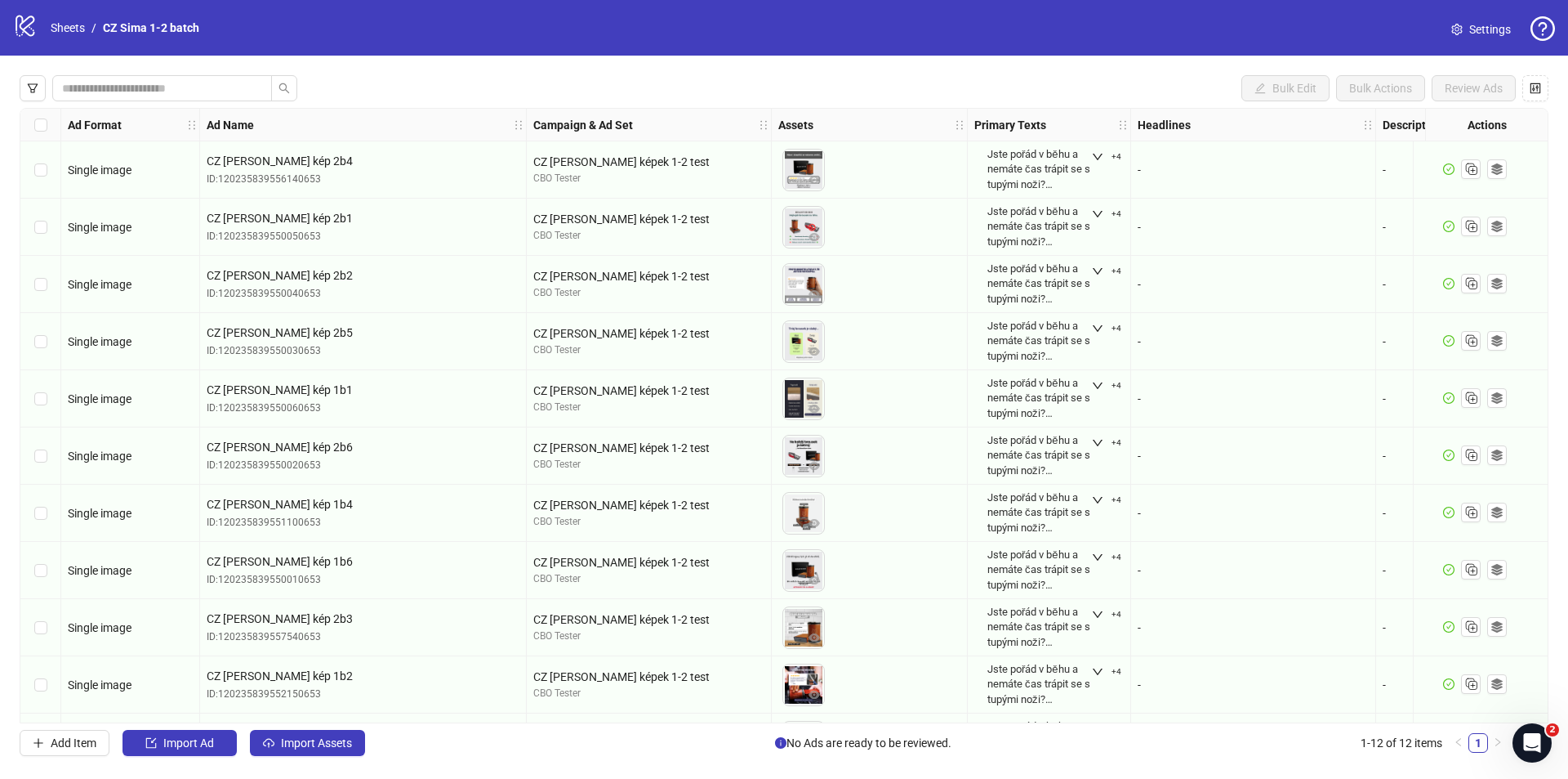
drag, startPoint x: 678, startPoint y: 291, endPoint x: 635, endPoint y: 248, distance: 60.8
drag, startPoint x: 1209, startPoint y: 189, endPoint x: 977, endPoint y: 209, distance: 232.9
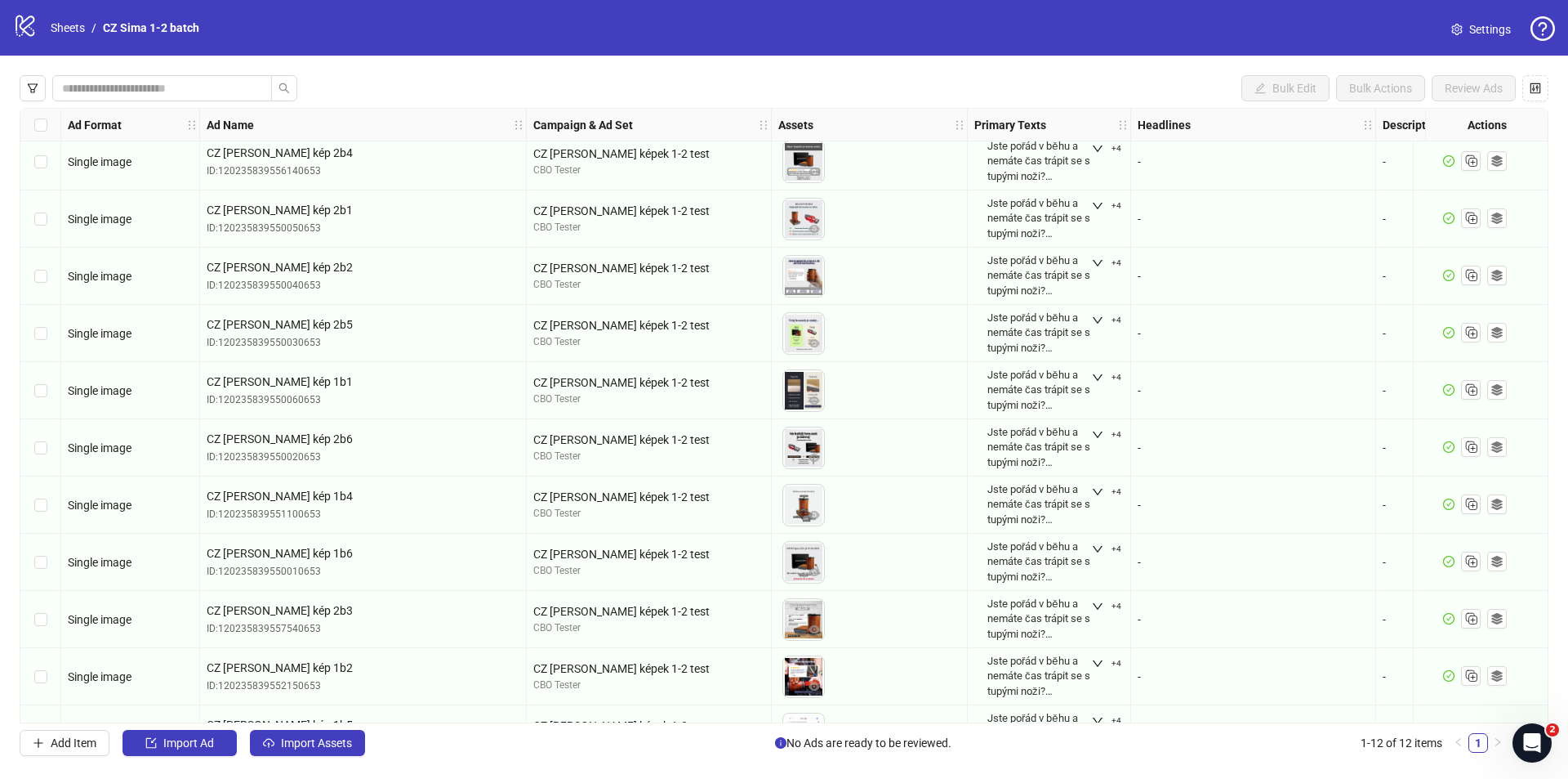
click at [31, 32] on icon "logo/logo-mobile" at bounding box center [25, 25] width 25 height 25
click at [31, 34] on icon "logo/logo-mobile" at bounding box center [25, 25] width 25 height 25
click at [28, 33] on icon at bounding box center [25, 27] width 19 height 22
click at [75, 28] on link "Sheets" at bounding box center [67, 28] width 40 height 18
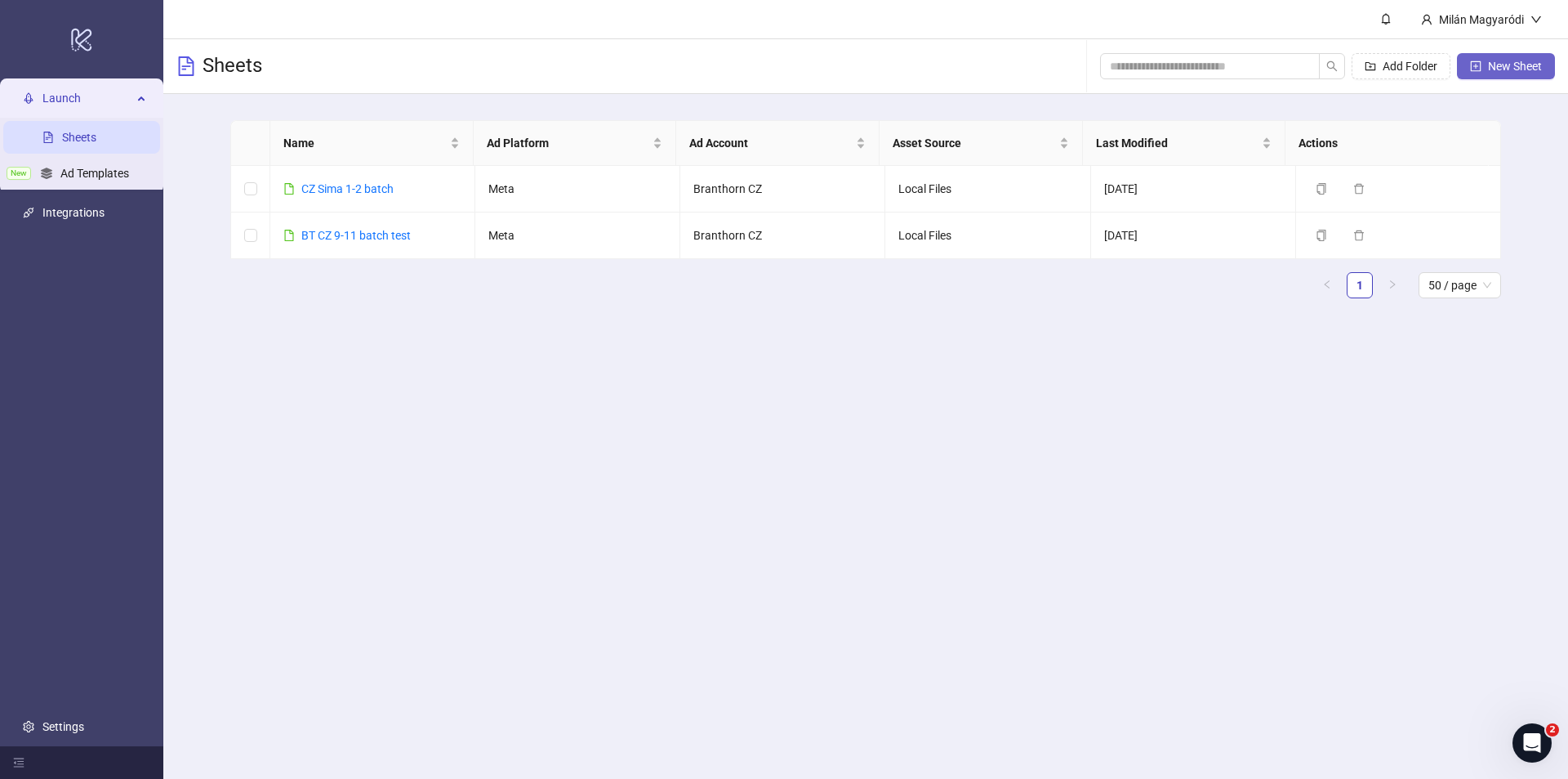
click at [1491, 67] on span "New Sheet" at bounding box center [1515, 66] width 54 height 13
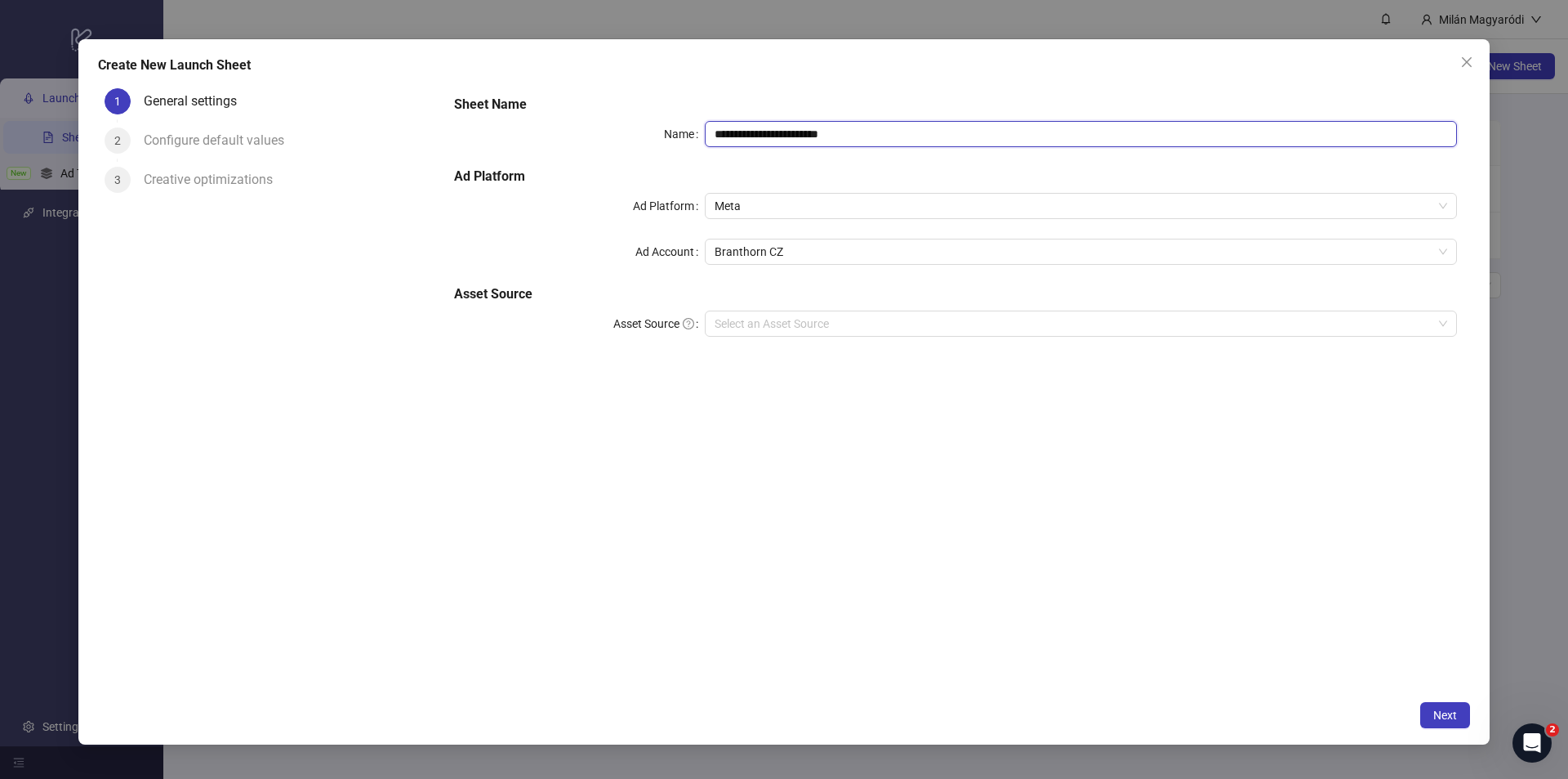
click at [870, 147] on input "**********" at bounding box center [1081, 134] width 752 height 27
drag, startPoint x: 870, startPoint y: 147, endPoint x: 878, endPoint y: 149, distance: 8.2
click at [878, 149] on div "**********" at bounding box center [956, 226] width 1016 height 275
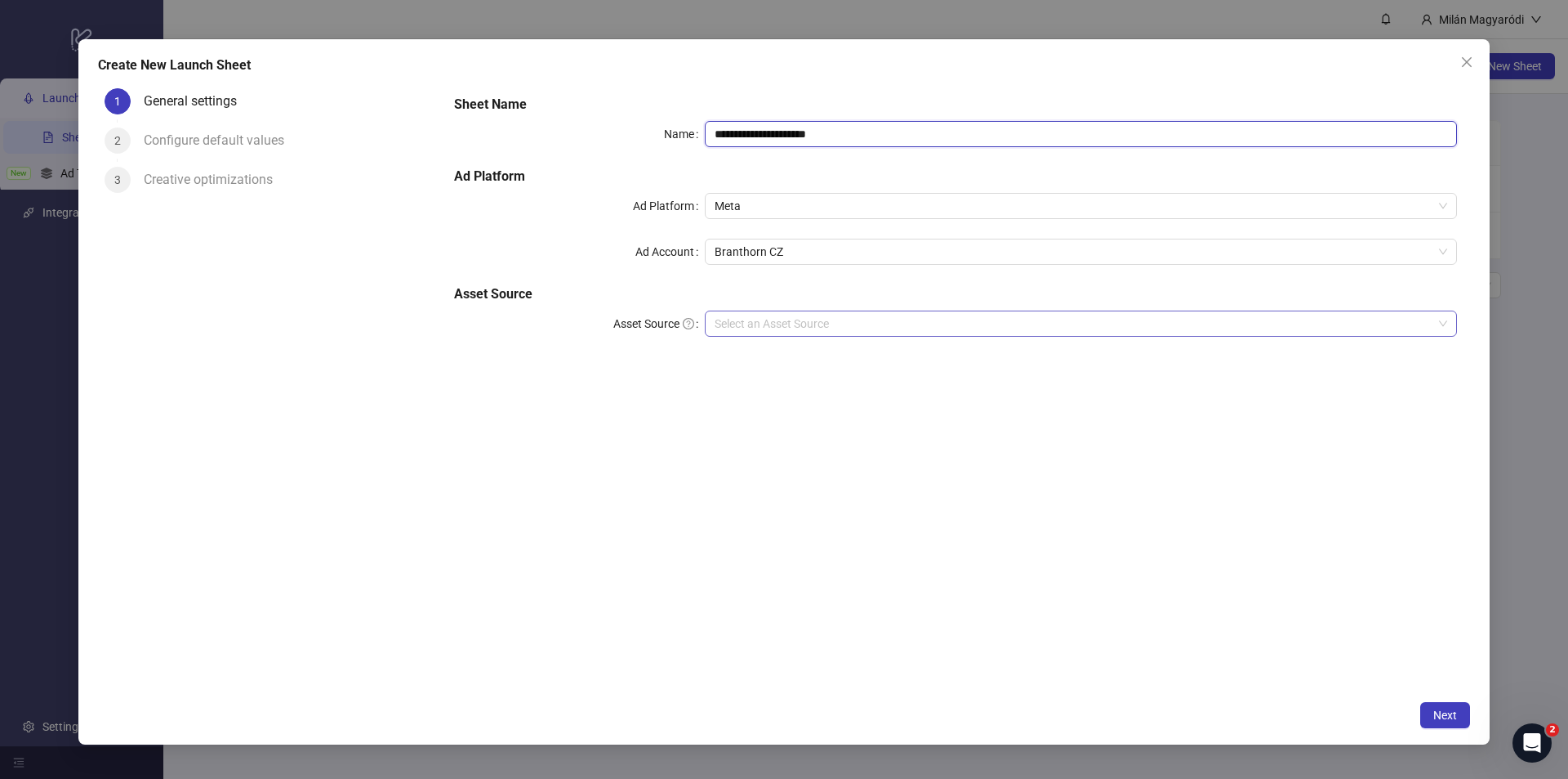
click at [772, 310] on div "Select an Asset Source" at bounding box center [1081, 323] width 752 height 27
type input "**********"
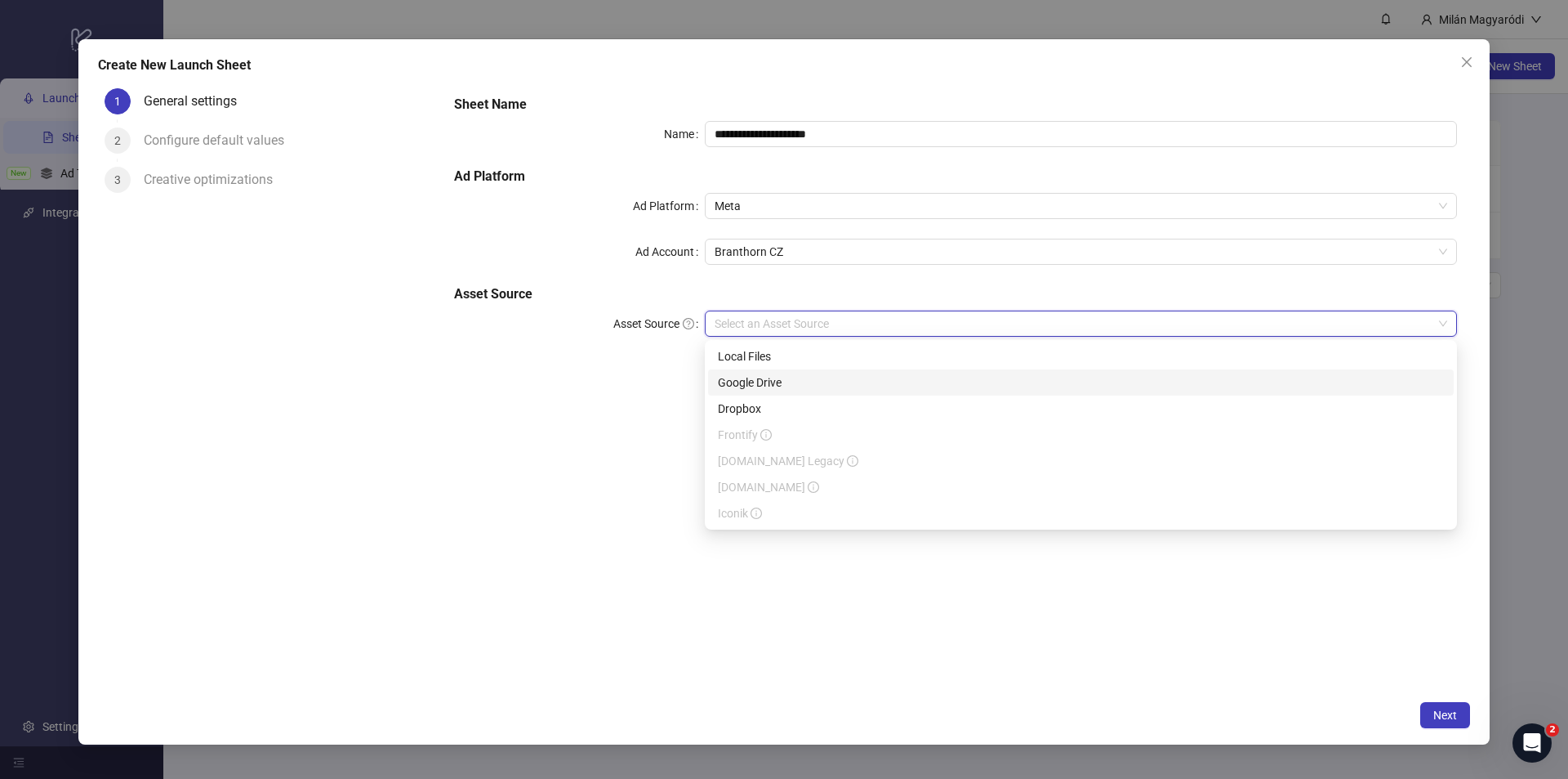
click at [768, 380] on div "Google Drive" at bounding box center [1081, 382] width 726 height 18
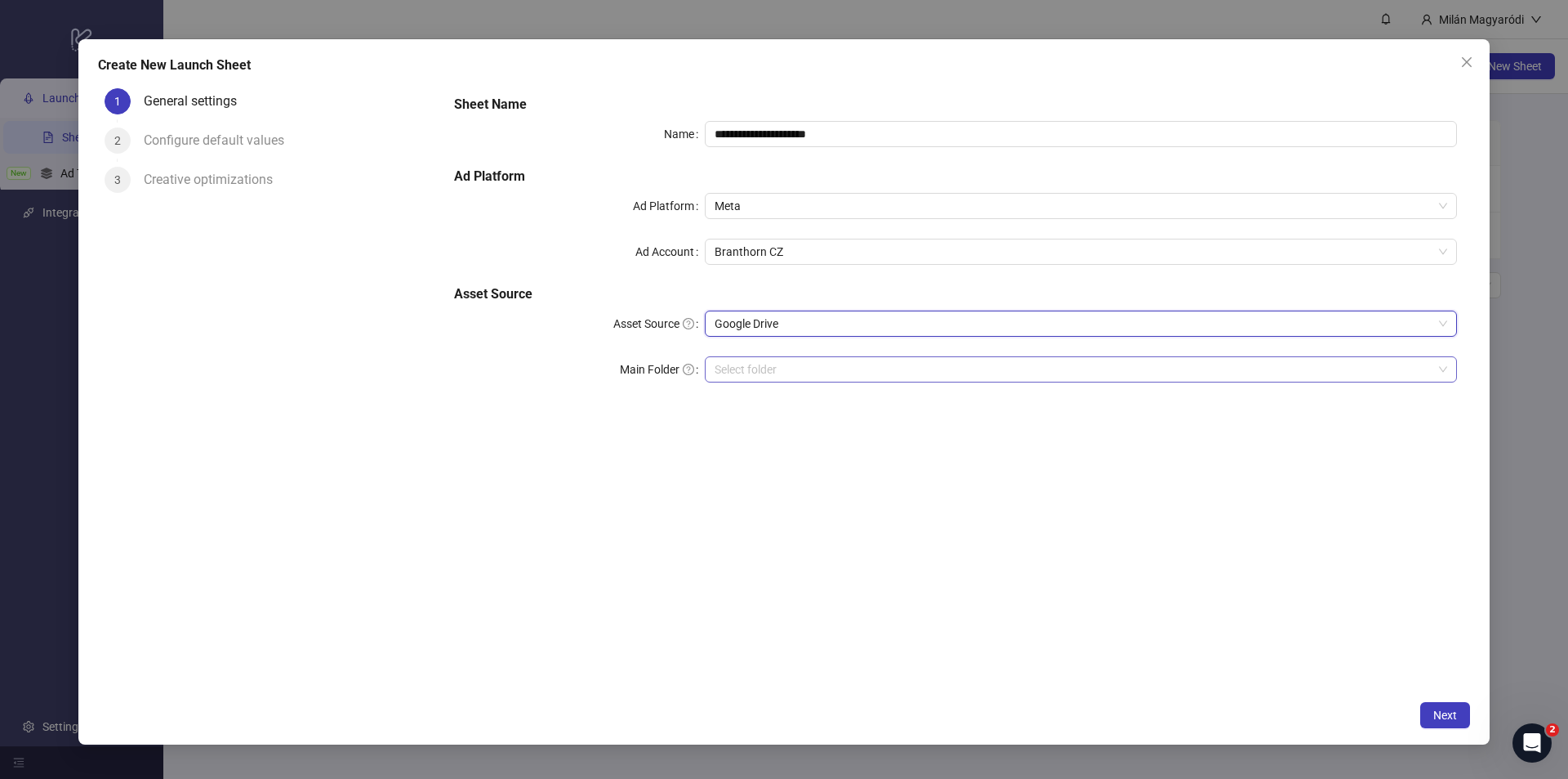
click at [789, 378] on input "Main Folder" at bounding box center [1073, 369] width 718 height 25
click at [747, 376] on input "Main Folder" at bounding box center [1073, 369] width 718 height 25
click at [1444, 712] on span "Next" at bounding box center [1445, 714] width 24 height 13
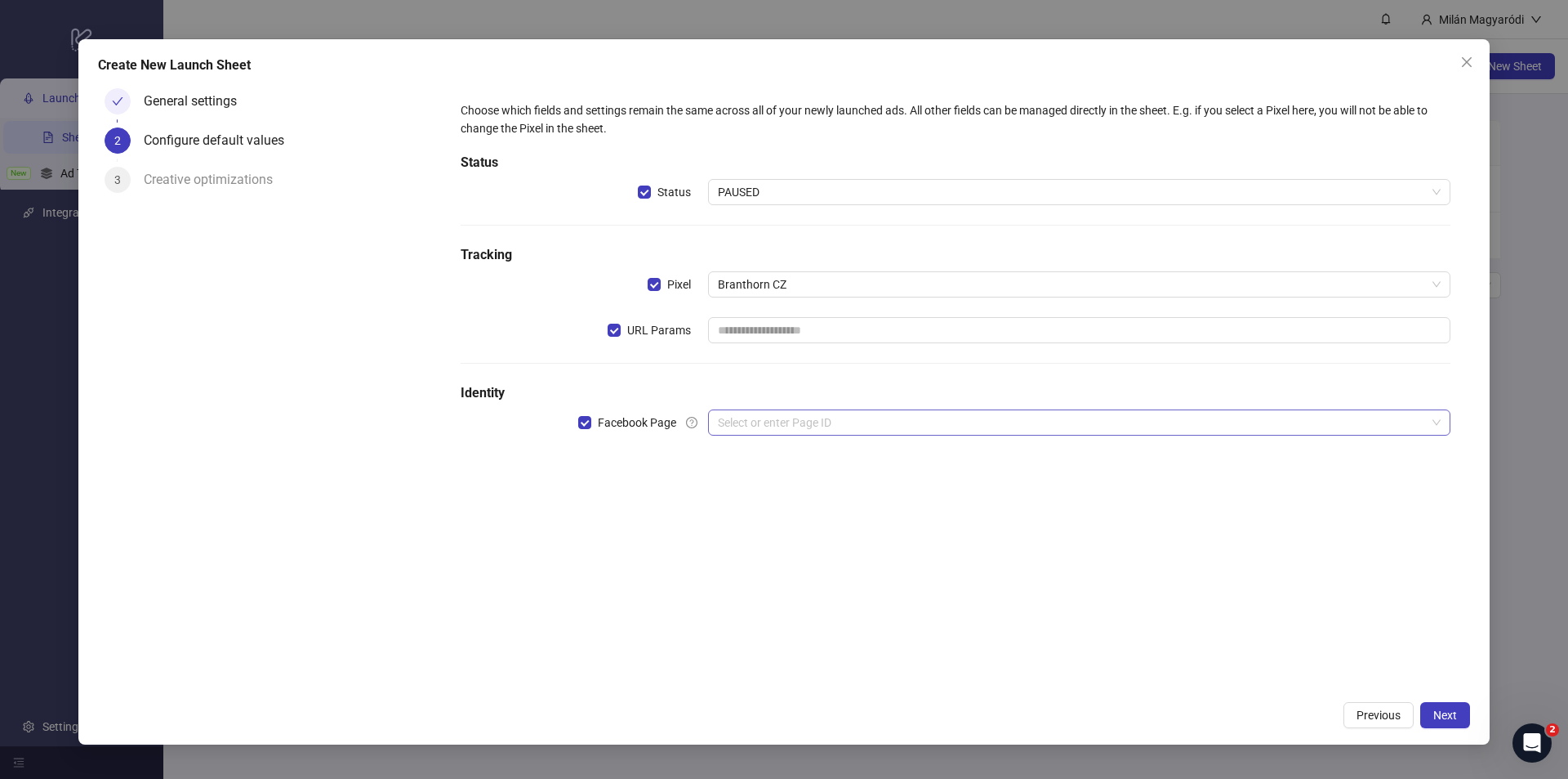
click at [884, 429] on input "search" at bounding box center [1071, 422] width 708 height 25
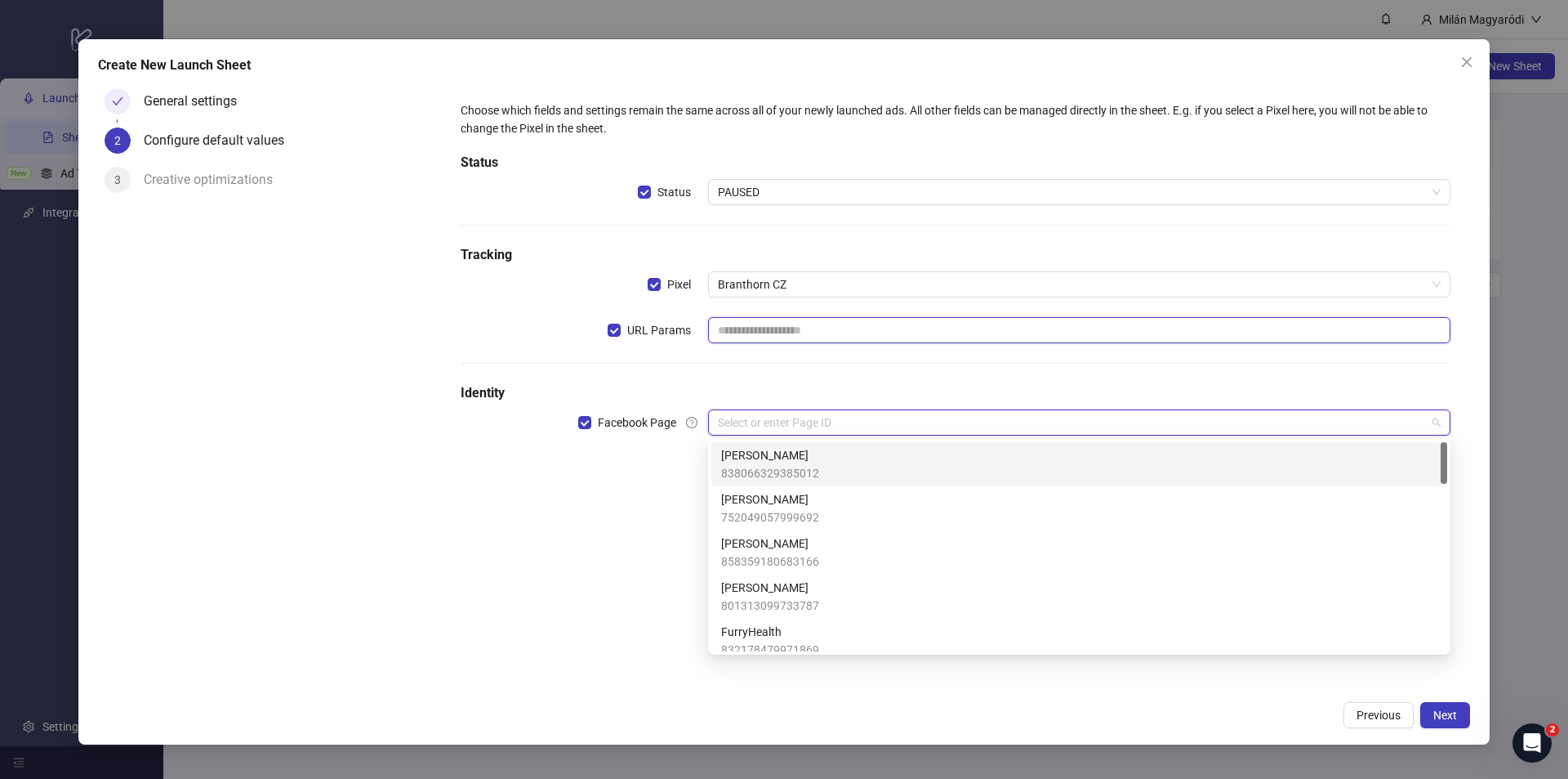
click at [736, 324] on input "text" at bounding box center [1079, 330] width 742 height 27
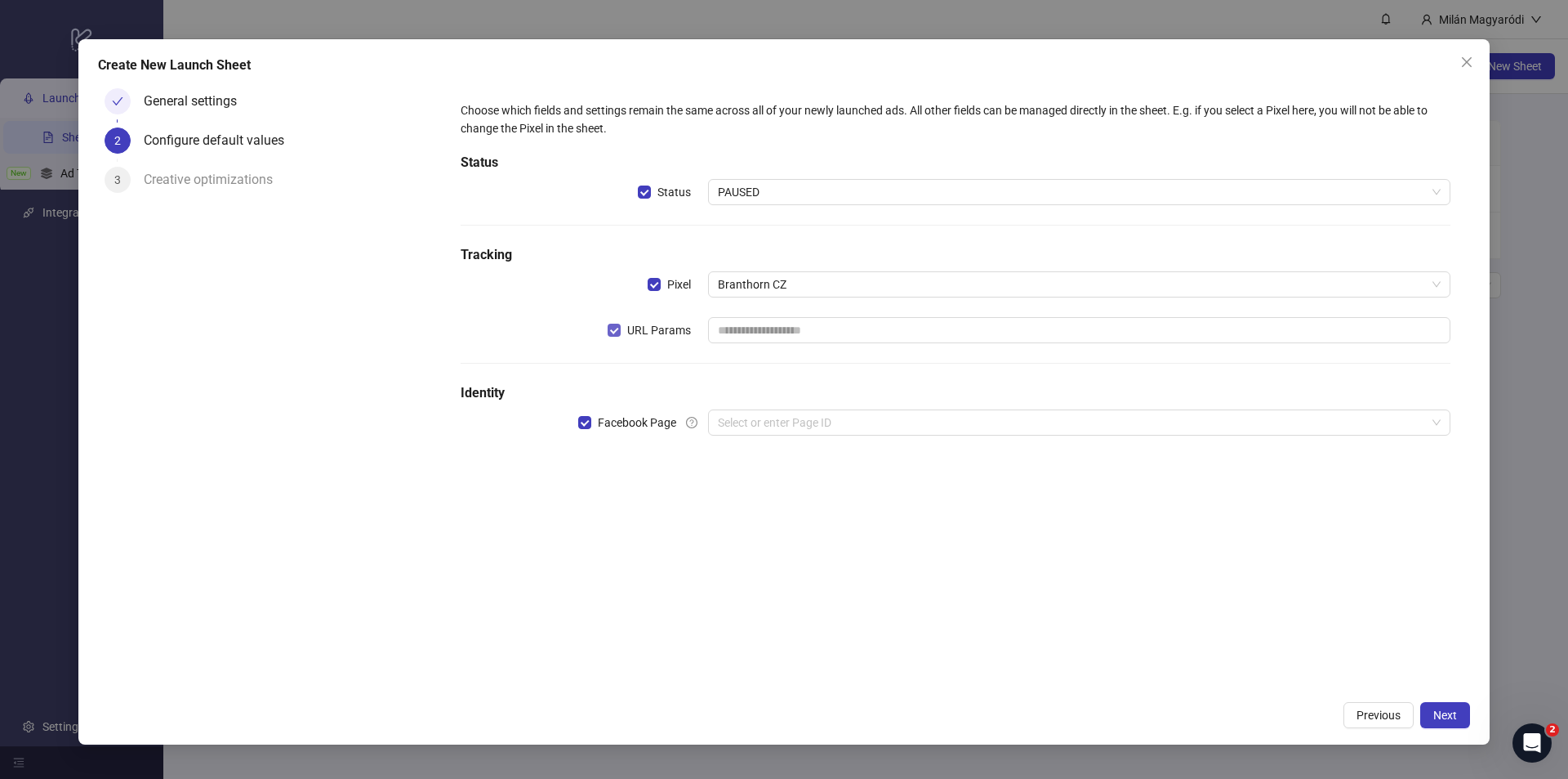
click at [639, 338] on span "URL Params" at bounding box center [659, 330] width 77 height 18
click at [813, 323] on input "text" at bounding box center [1079, 330] width 742 height 27
click at [606, 334] on div "URL Params" at bounding box center [584, 330] width 247 height 27
click at [750, 416] on input "search" at bounding box center [1071, 422] width 708 height 25
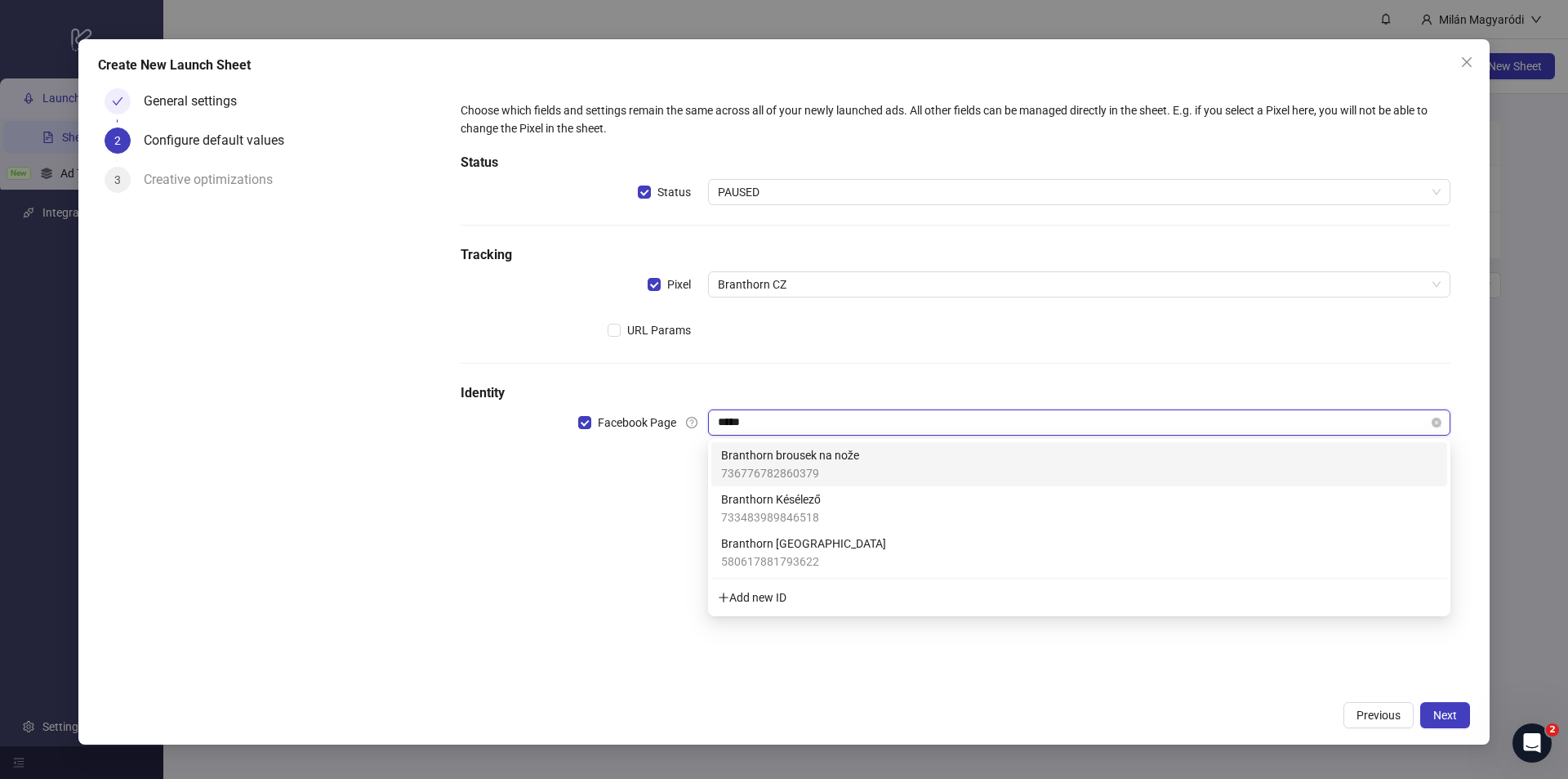
type input "******"
click at [827, 465] on span "736776782860379" at bounding box center [790, 473] width 138 height 18
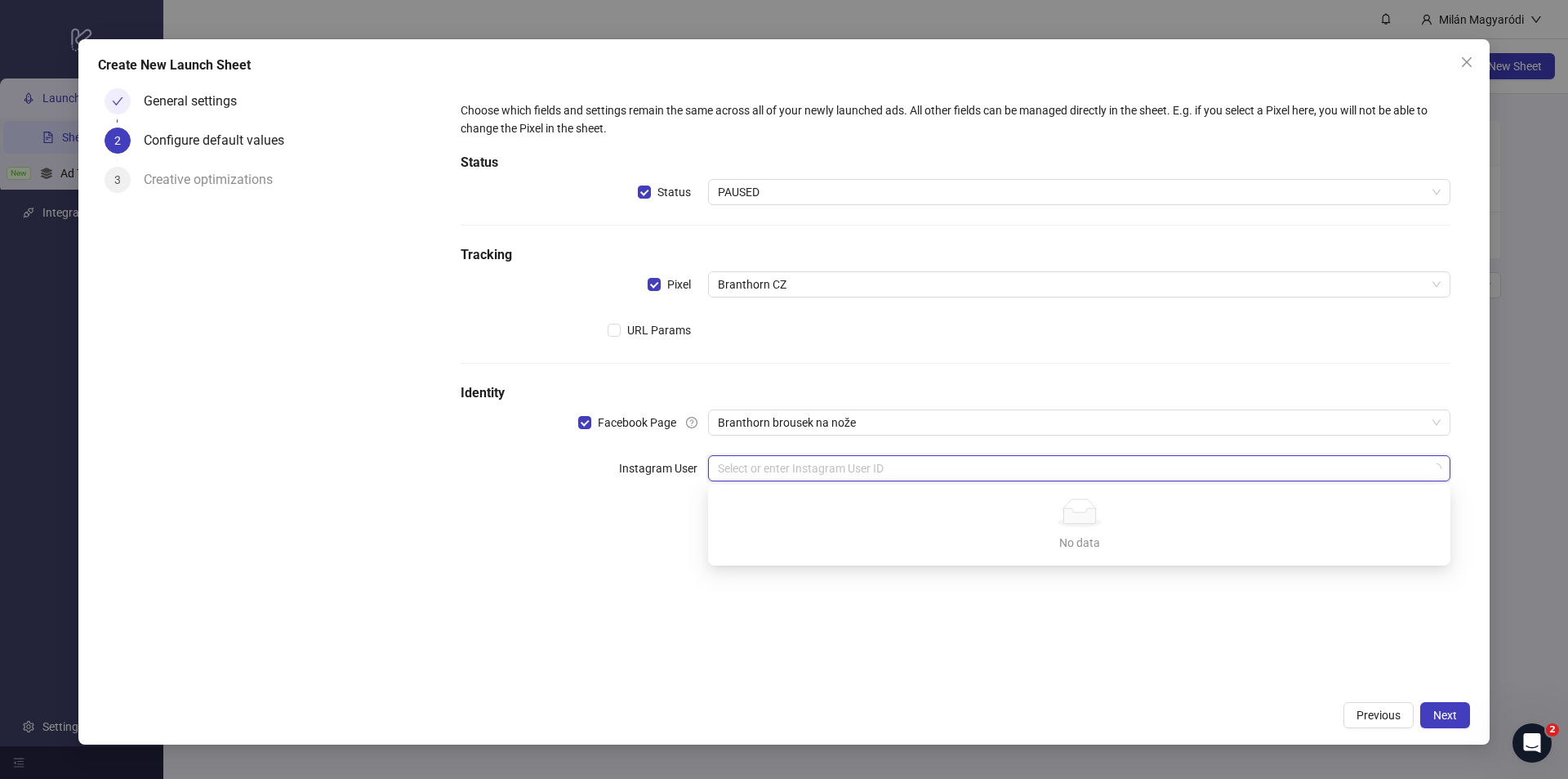
click at [807, 476] on input "search" at bounding box center [1071, 468] width 708 height 25
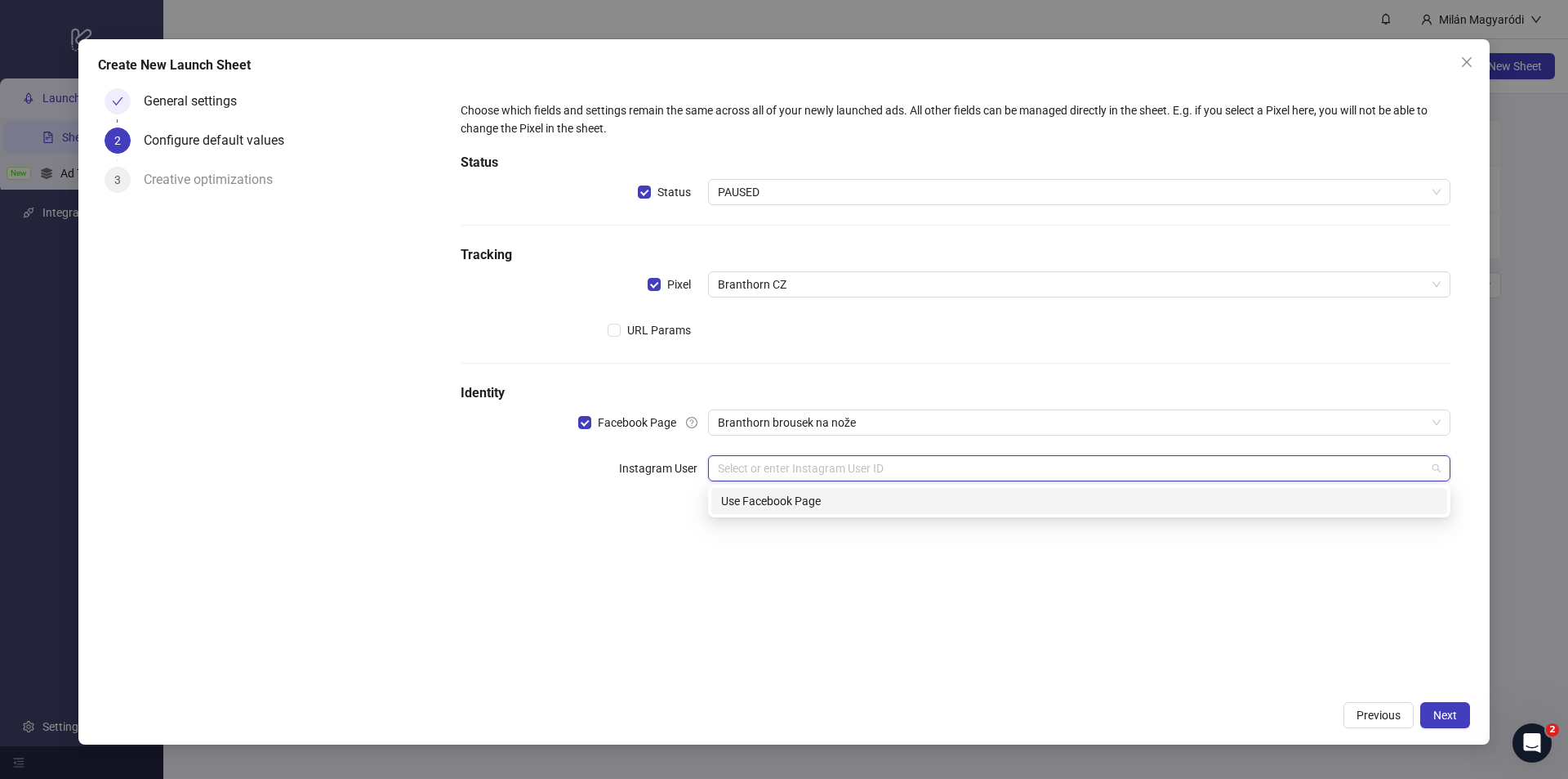
click at [847, 514] on div "17841477081681859 Use Facebook Page" at bounding box center [1079, 500] width 742 height 32
click at [839, 507] on div "Use Facebook Page" at bounding box center [1080, 500] width 717 height 18
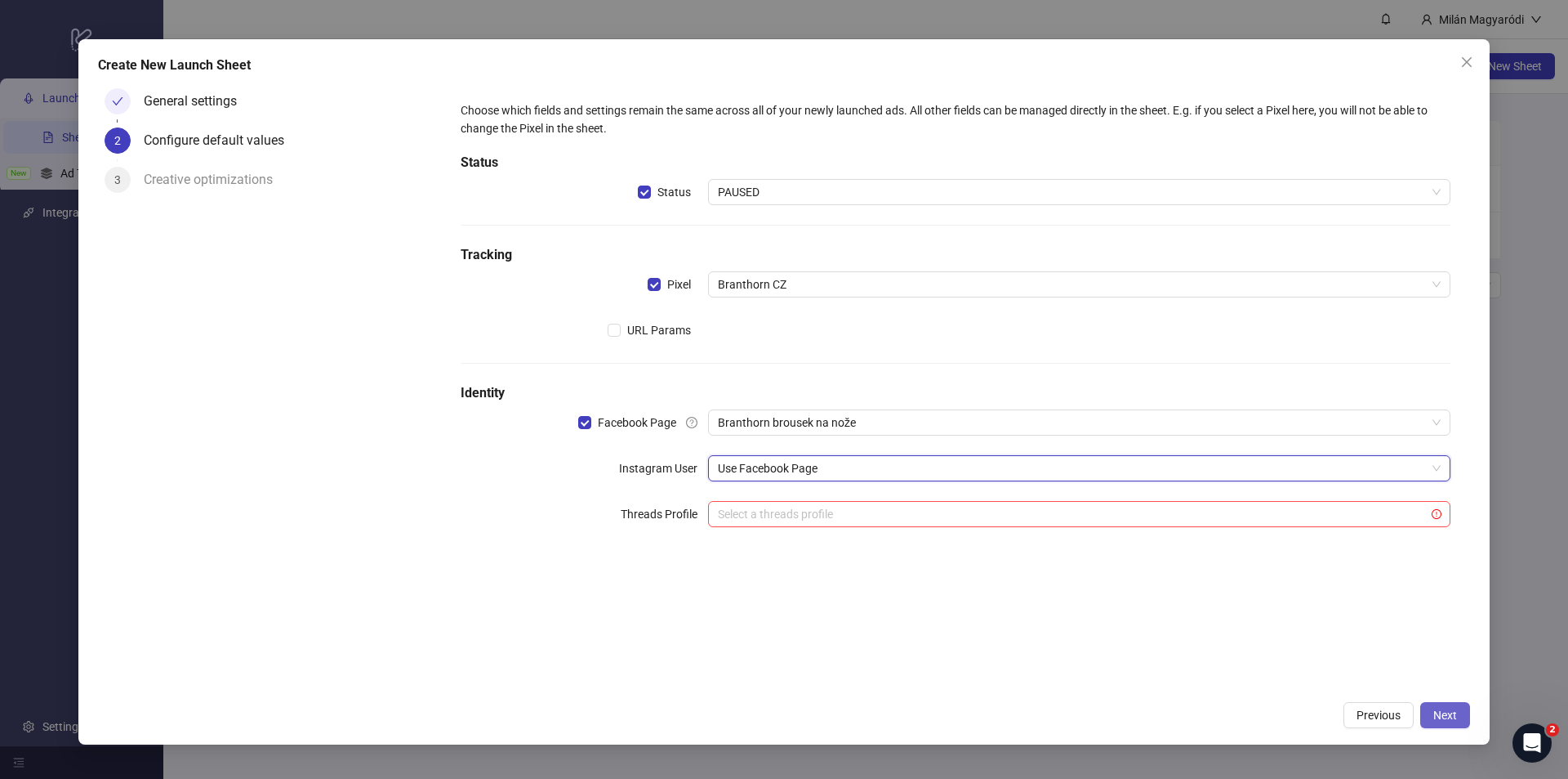
click at [1443, 712] on span "Next" at bounding box center [1445, 714] width 24 height 13
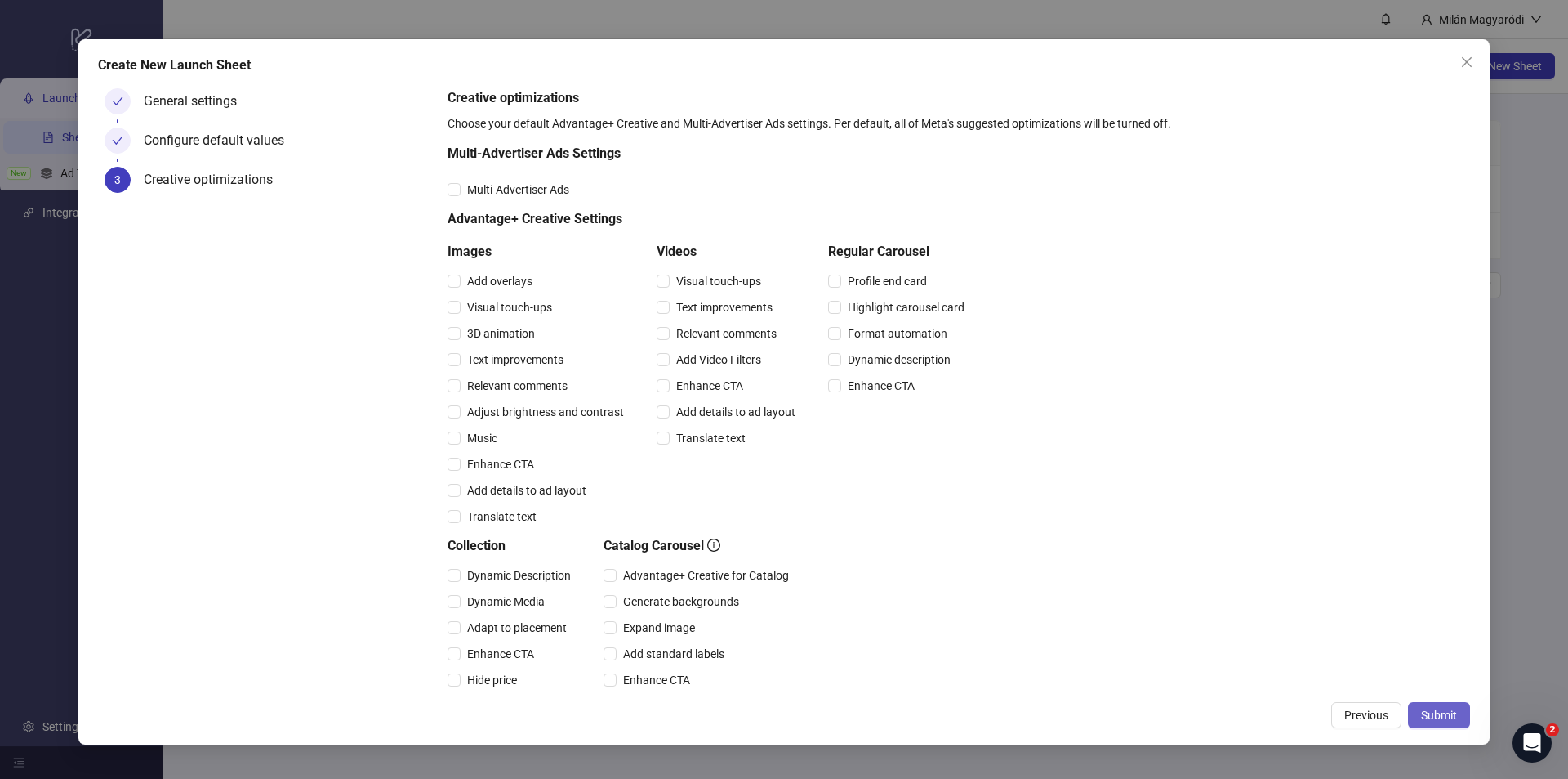
click at [1445, 707] on button "Submit" at bounding box center [1438, 715] width 62 height 27
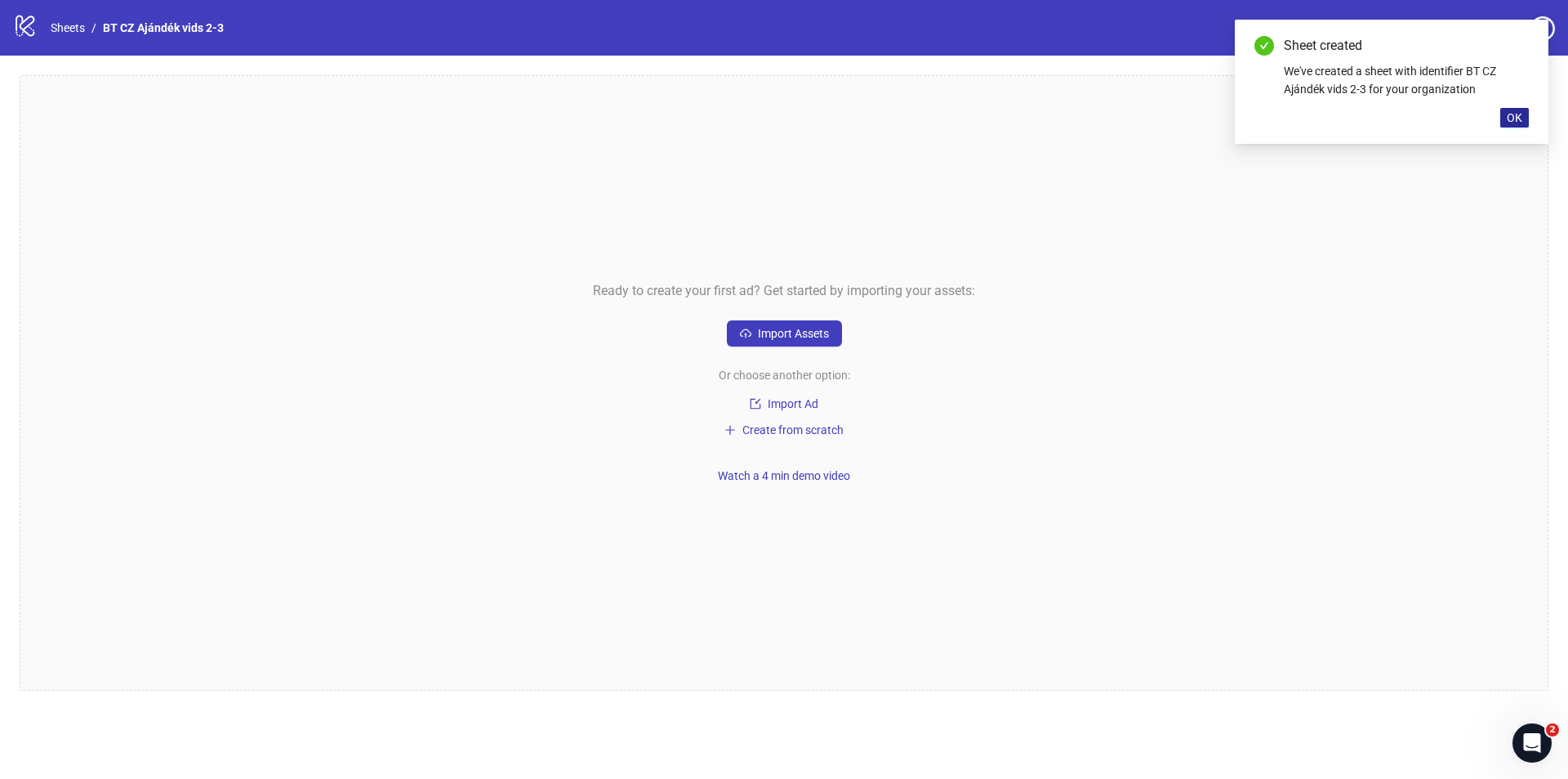
click at [1527, 119] on button "OK" at bounding box center [1514, 118] width 29 height 20
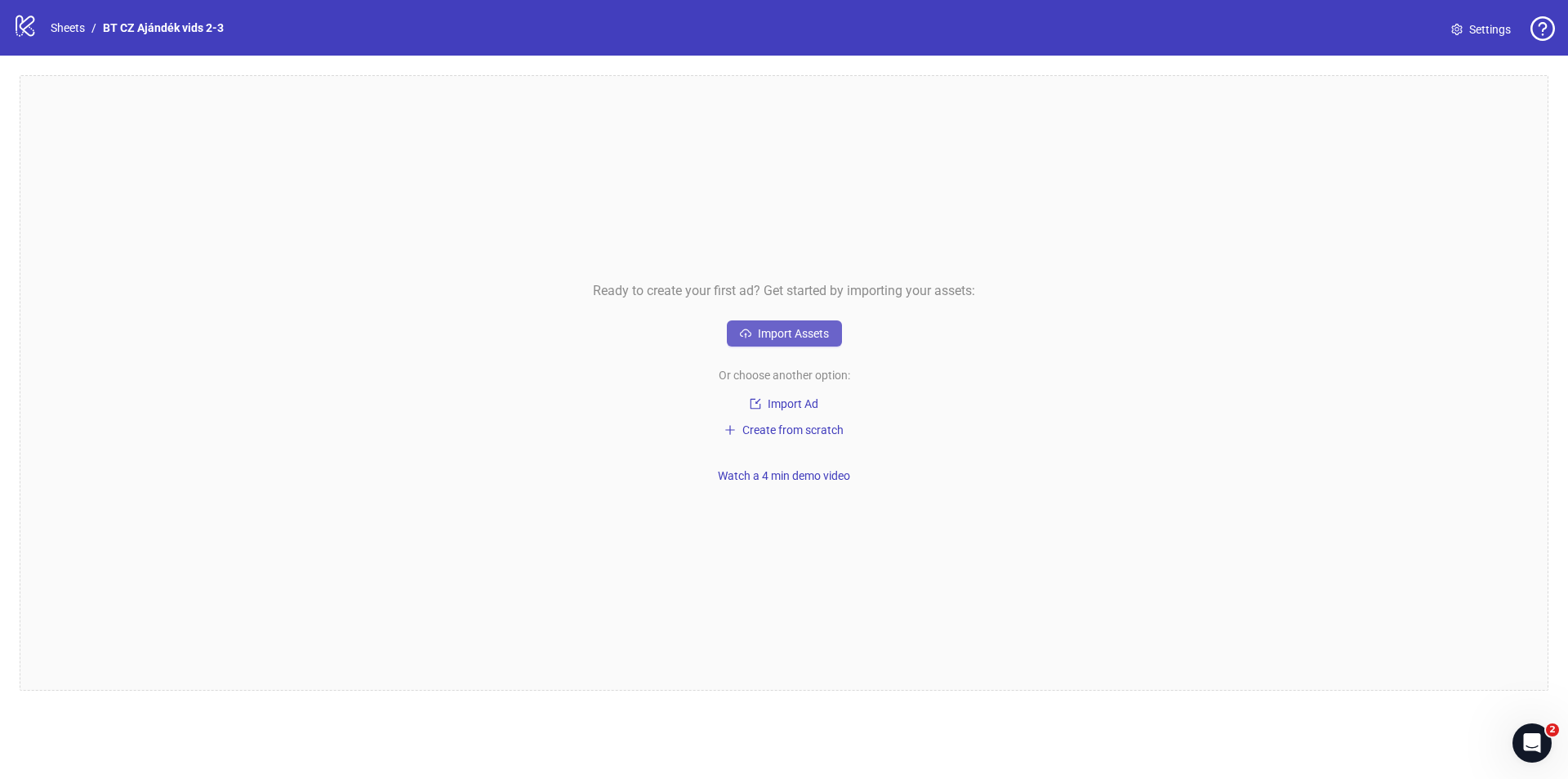
click at [817, 343] on button "Import Assets" at bounding box center [784, 333] width 115 height 27
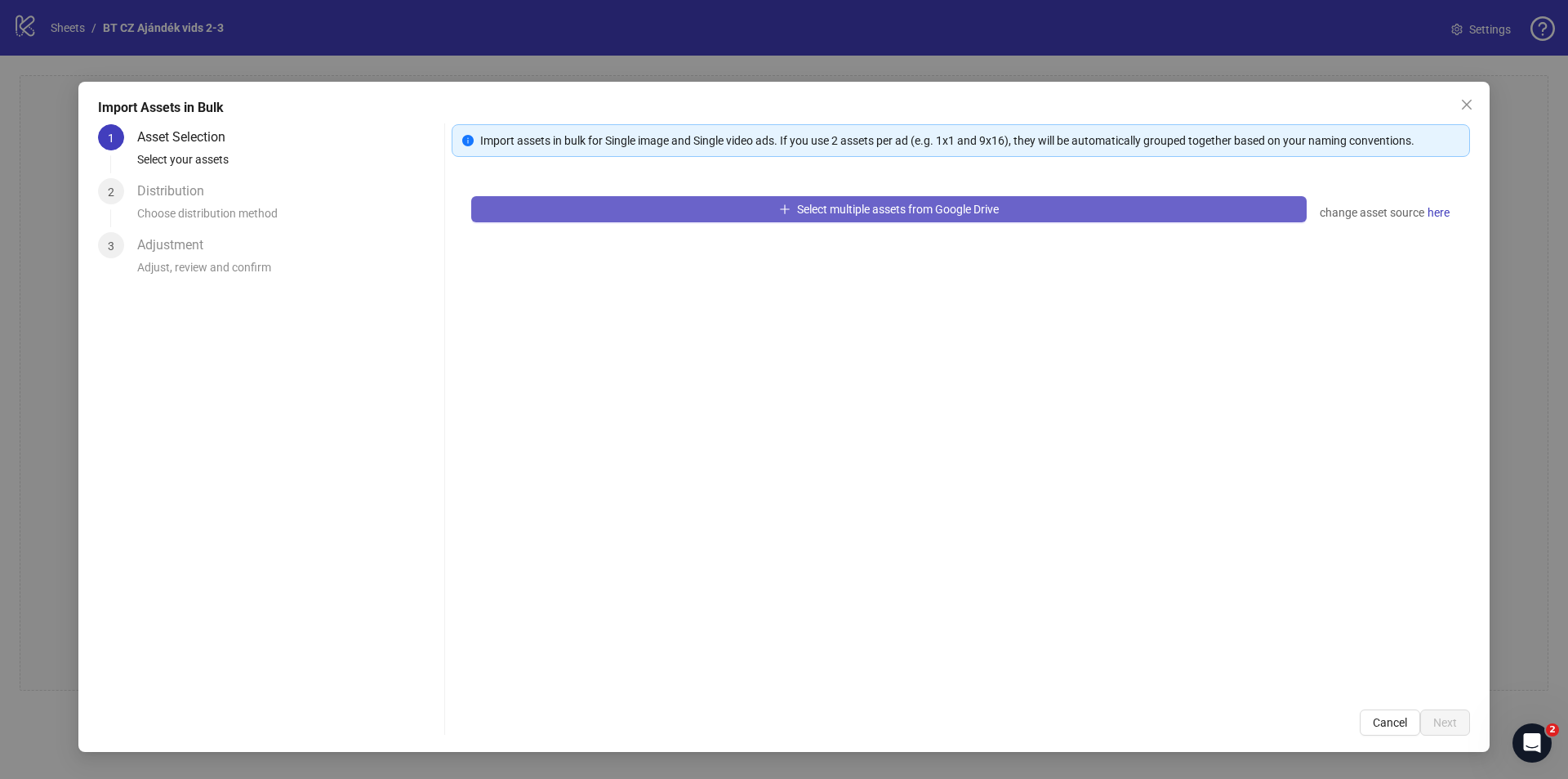
click at [597, 222] on button "Select multiple assets from Google Drive" at bounding box center [889, 209] width 836 height 27
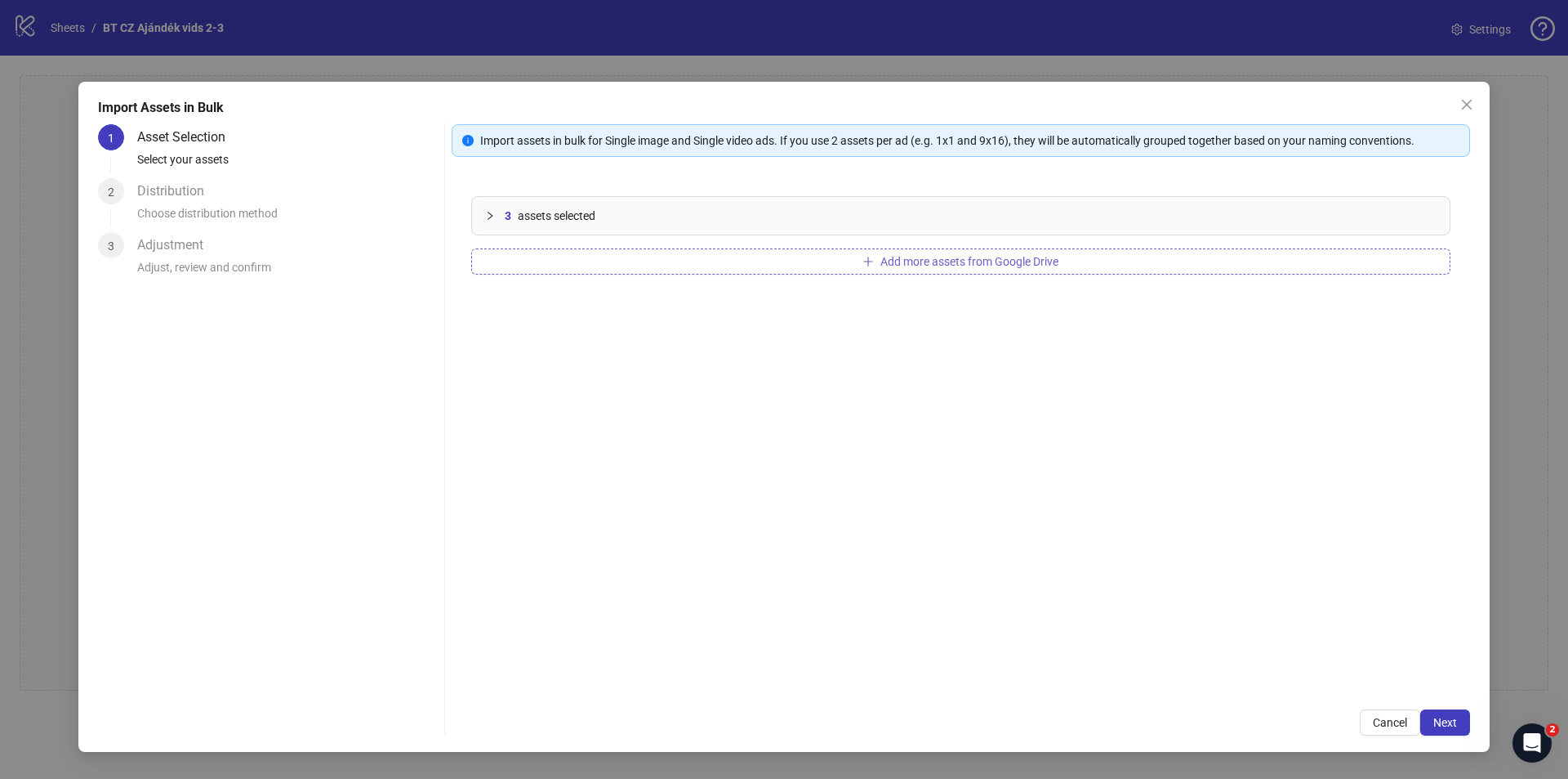
click at [792, 264] on button "Add more assets from Google Drive" at bounding box center [961, 261] width 979 height 27
click at [495, 218] on div at bounding box center [495, 216] width 20 height 18
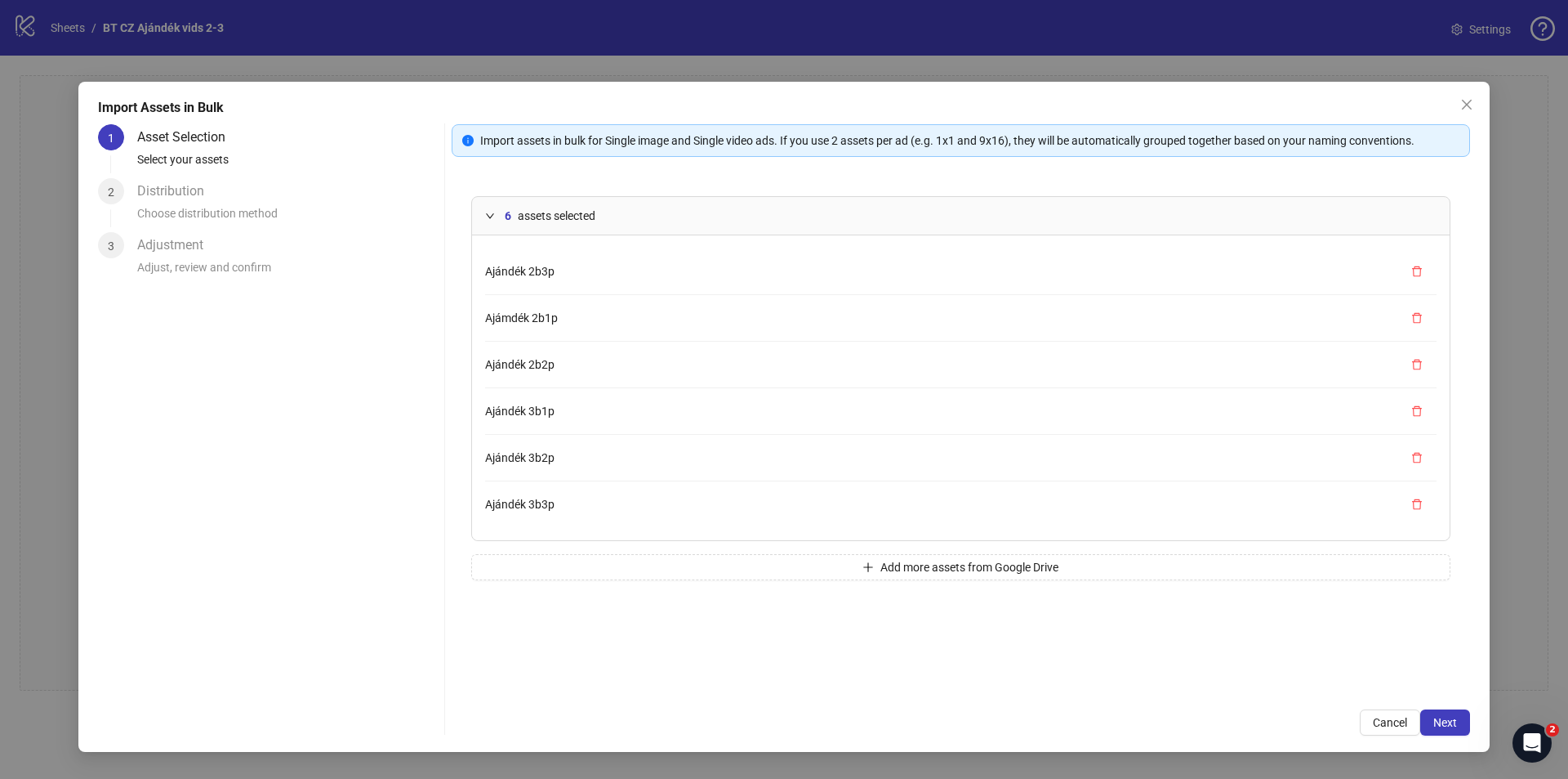
click at [496, 216] on div at bounding box center [495, 216] width 20 height 18
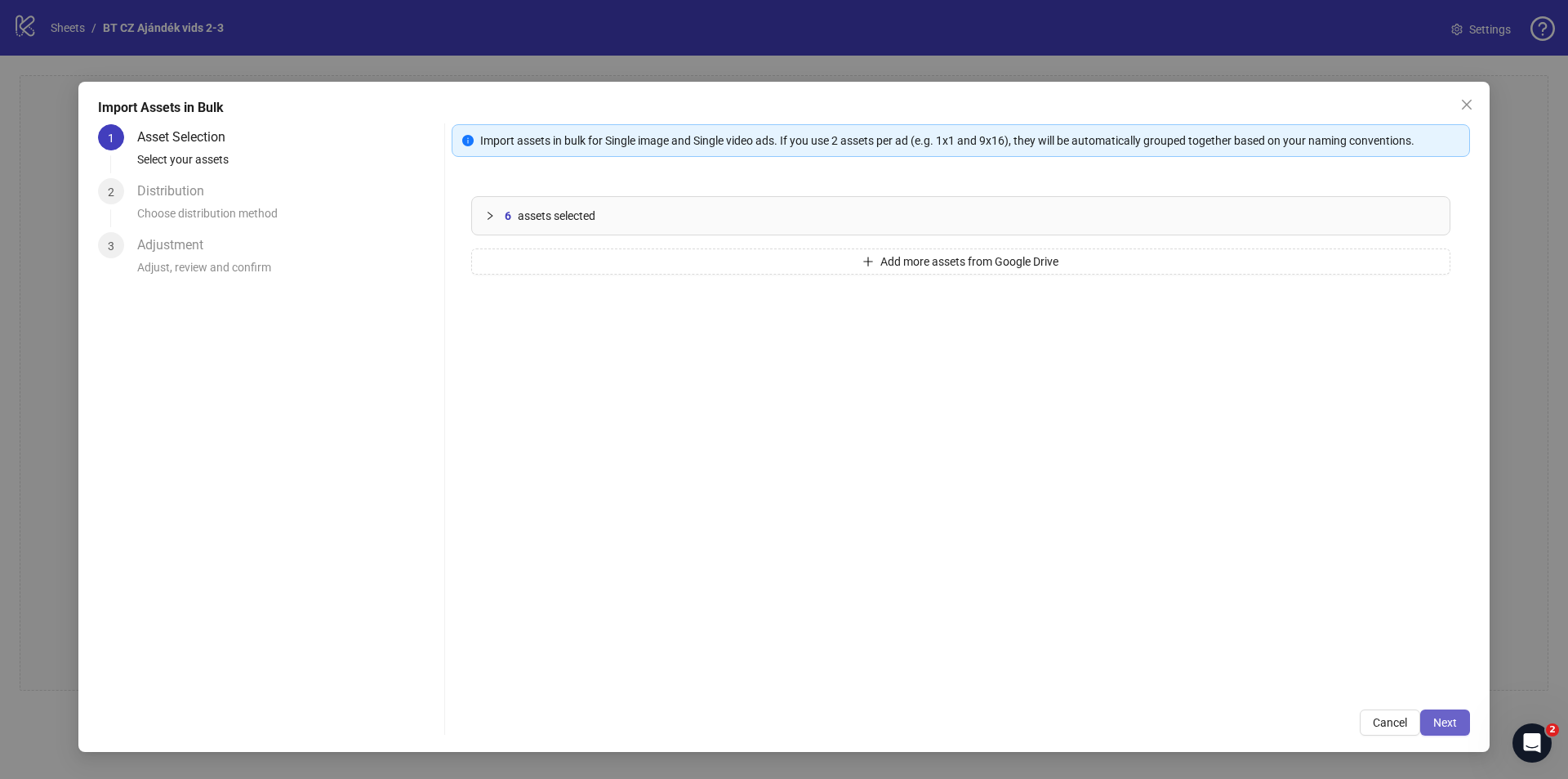
click at [1444, 716] on span "Next" at bounding box center [1445, 722] width 24 height 13
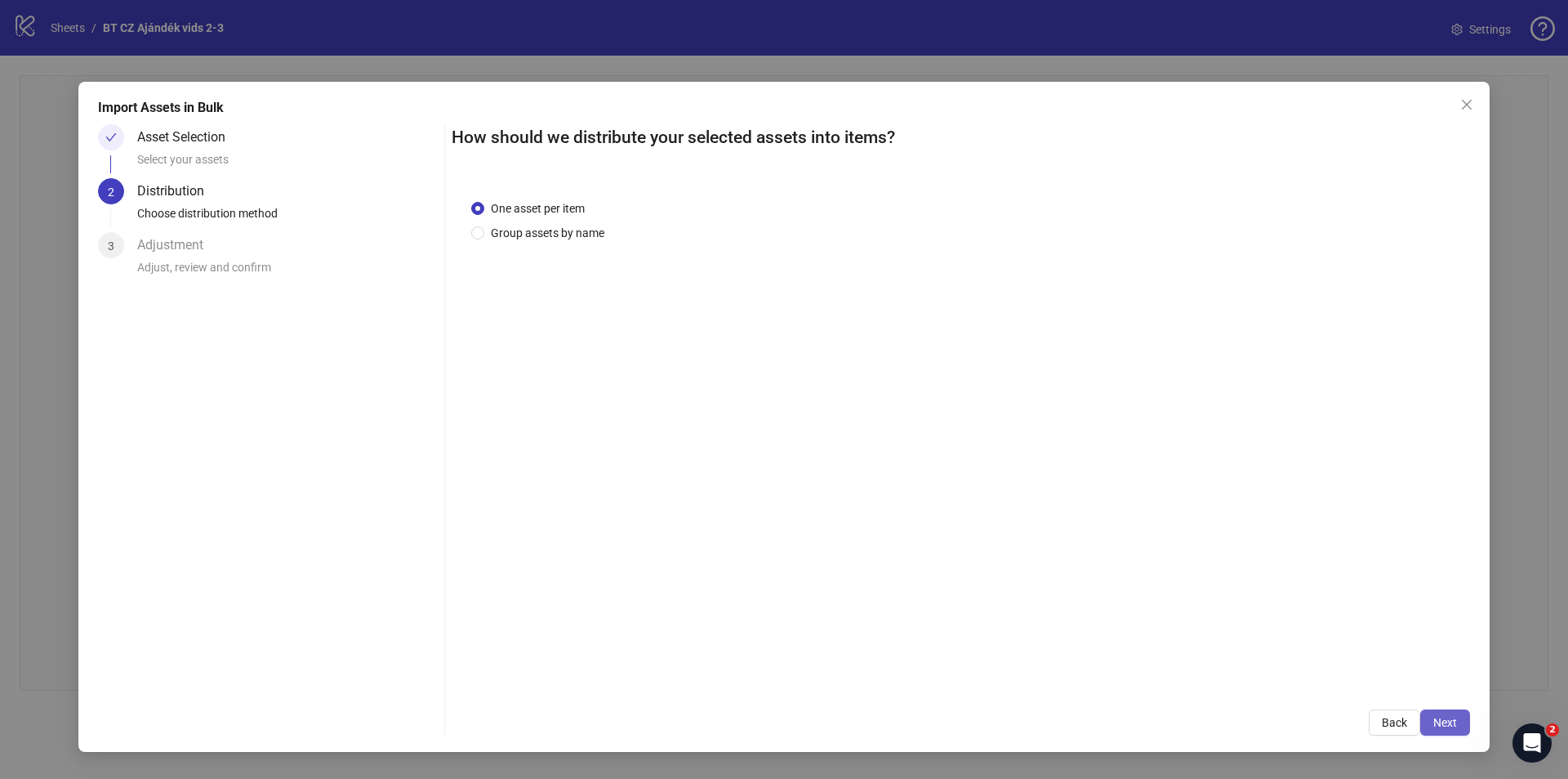
click at [1443, 730] on button "Next" at bounding box center [1445, 722] width 50 height 27
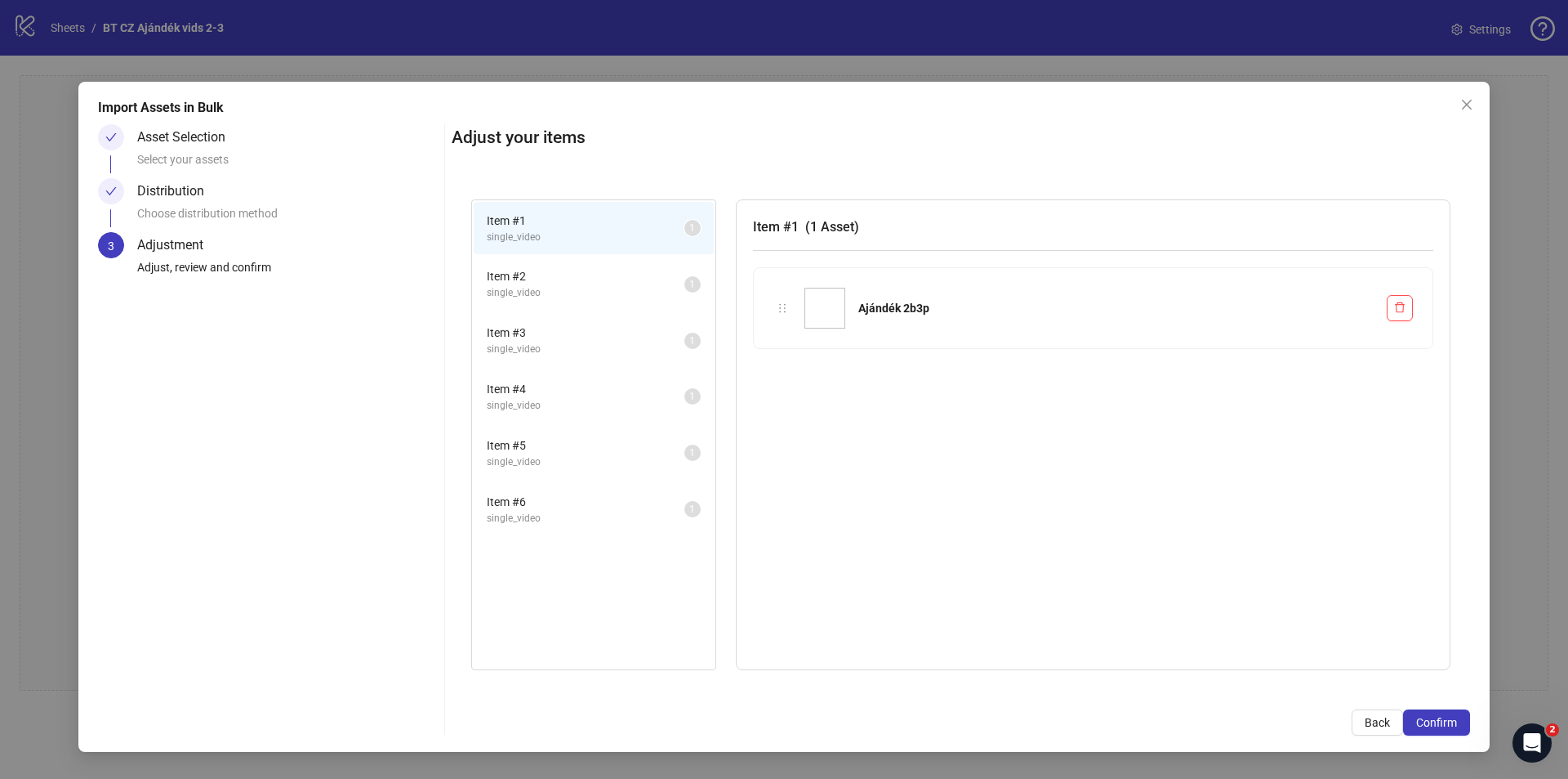
click at [1443, 730] on button "Confirm" at bounding box center [1436, 722] width 67 height 27
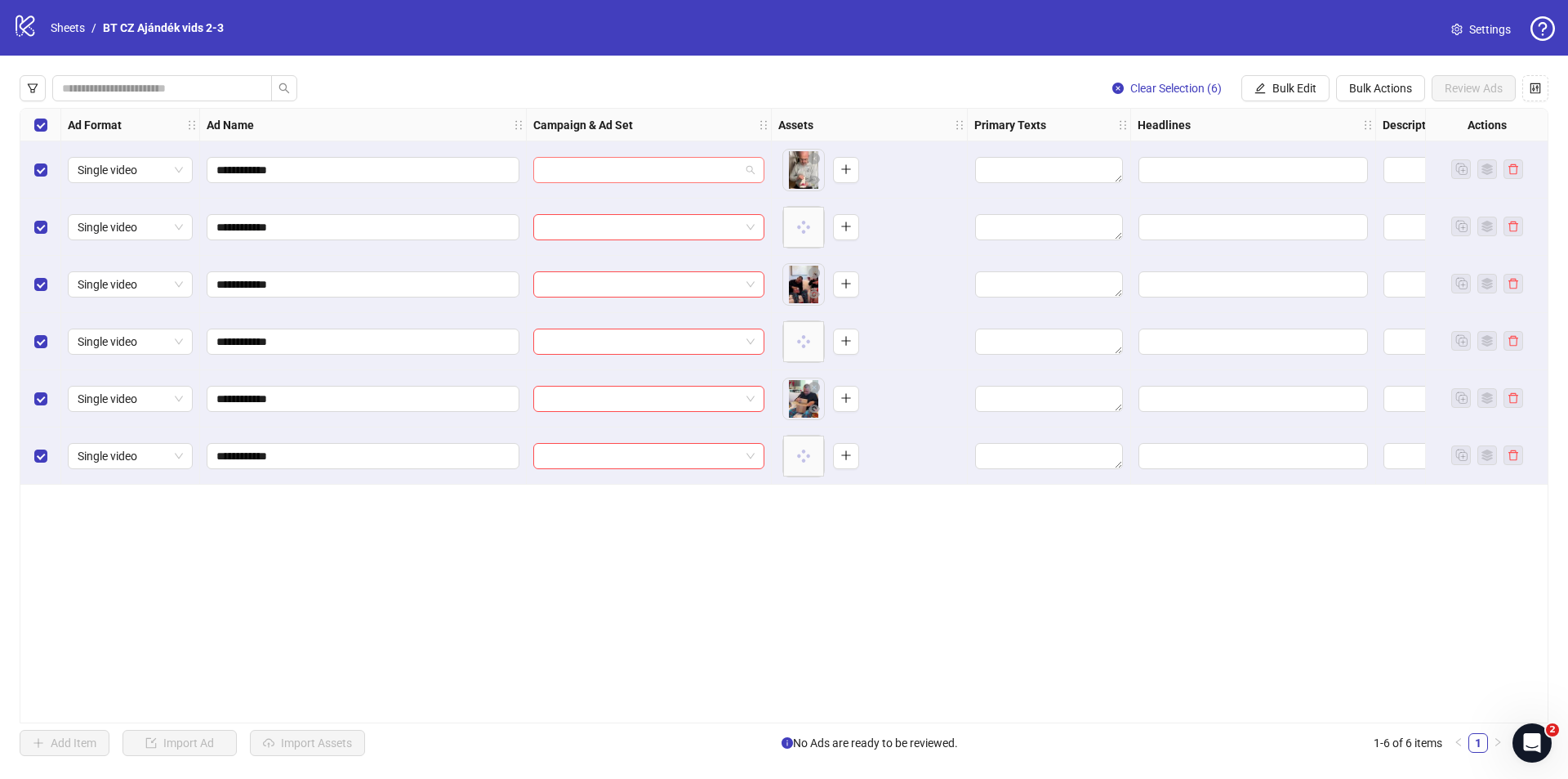
click at [640, 166] on input "search" at bounding box center [642, 169] width 197 height 25
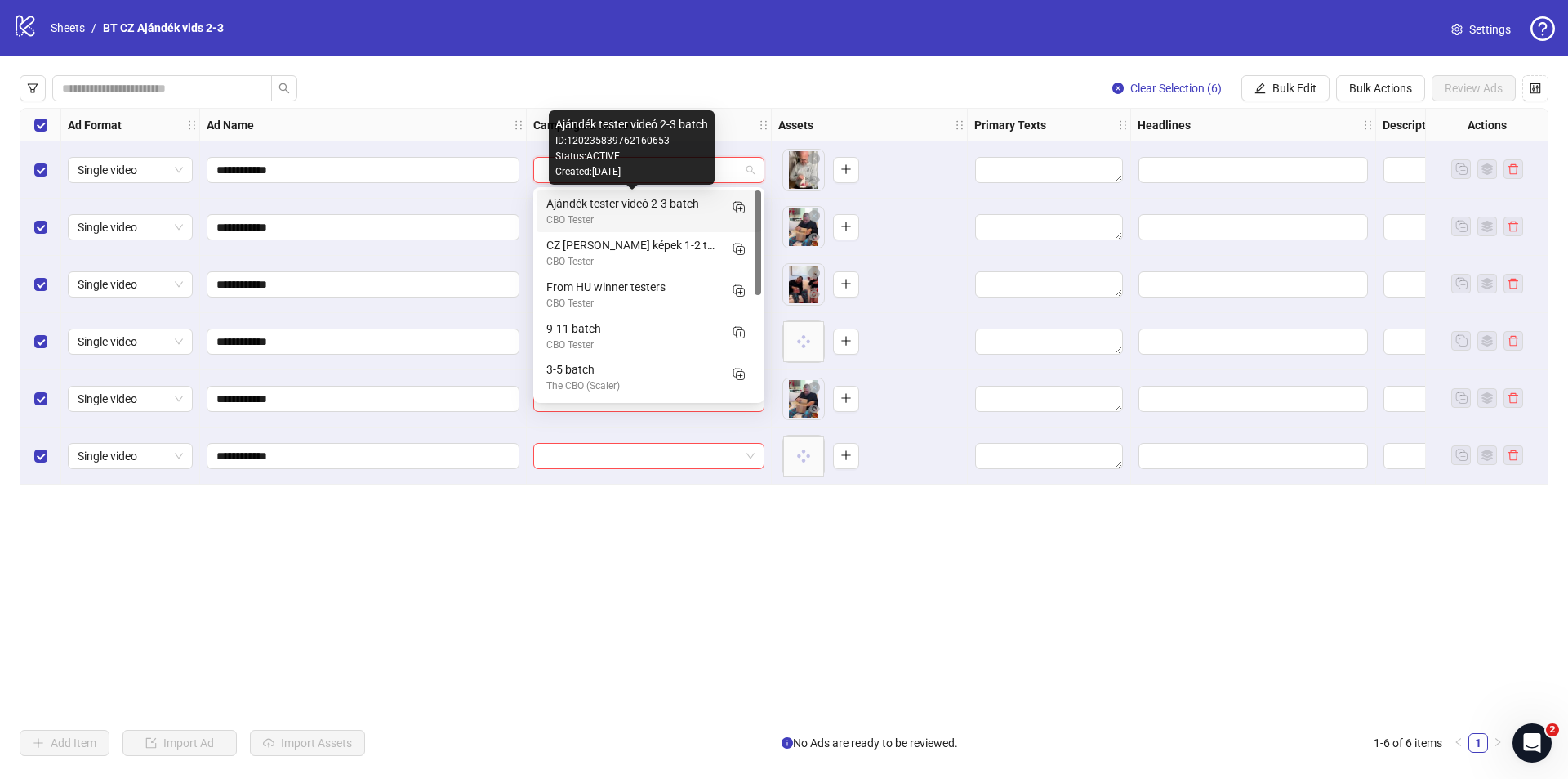
click at [596, 211] on div "Ajándék tester videó 2-3 batch" at bounding box center [632, 203] width 172 height 18
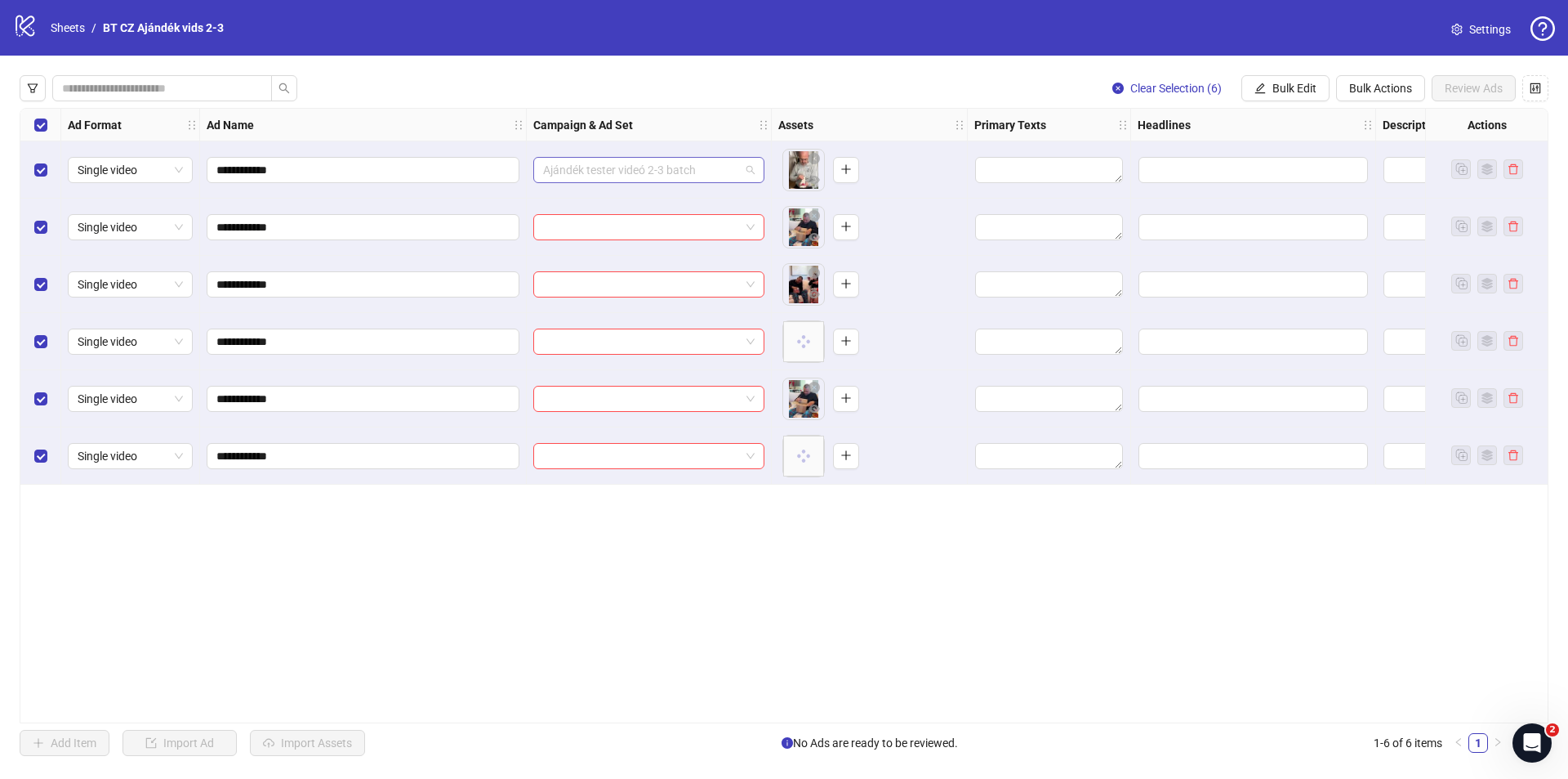
click at [588, 176] on span "Ajándék tester videó 2-3 batch" at bounding box center [649, 169] width 212 height 25
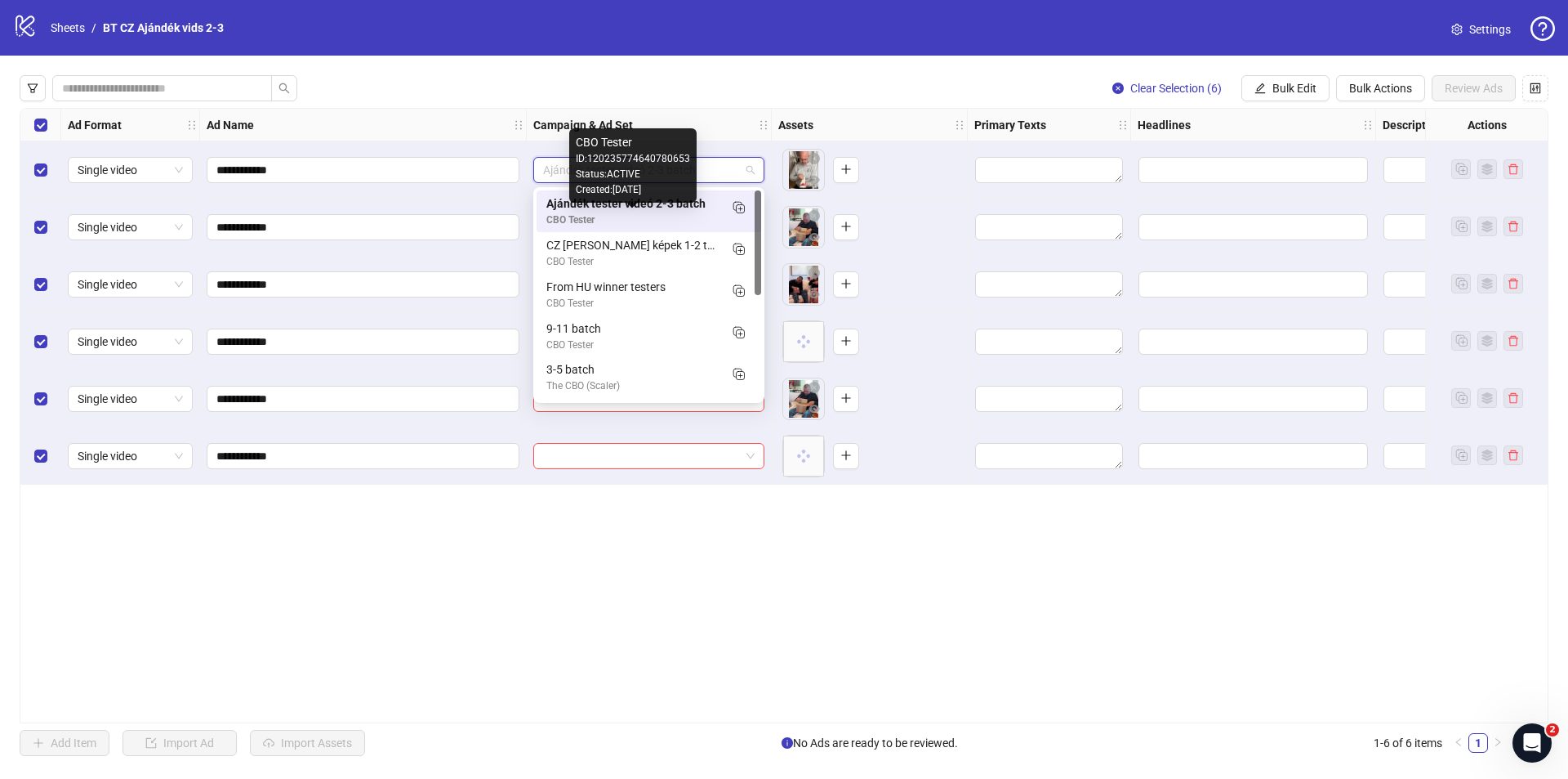
click at [577, 116] on strong "Campaign & Ad Set" at bounding box center [583, 125] width 99 height 18
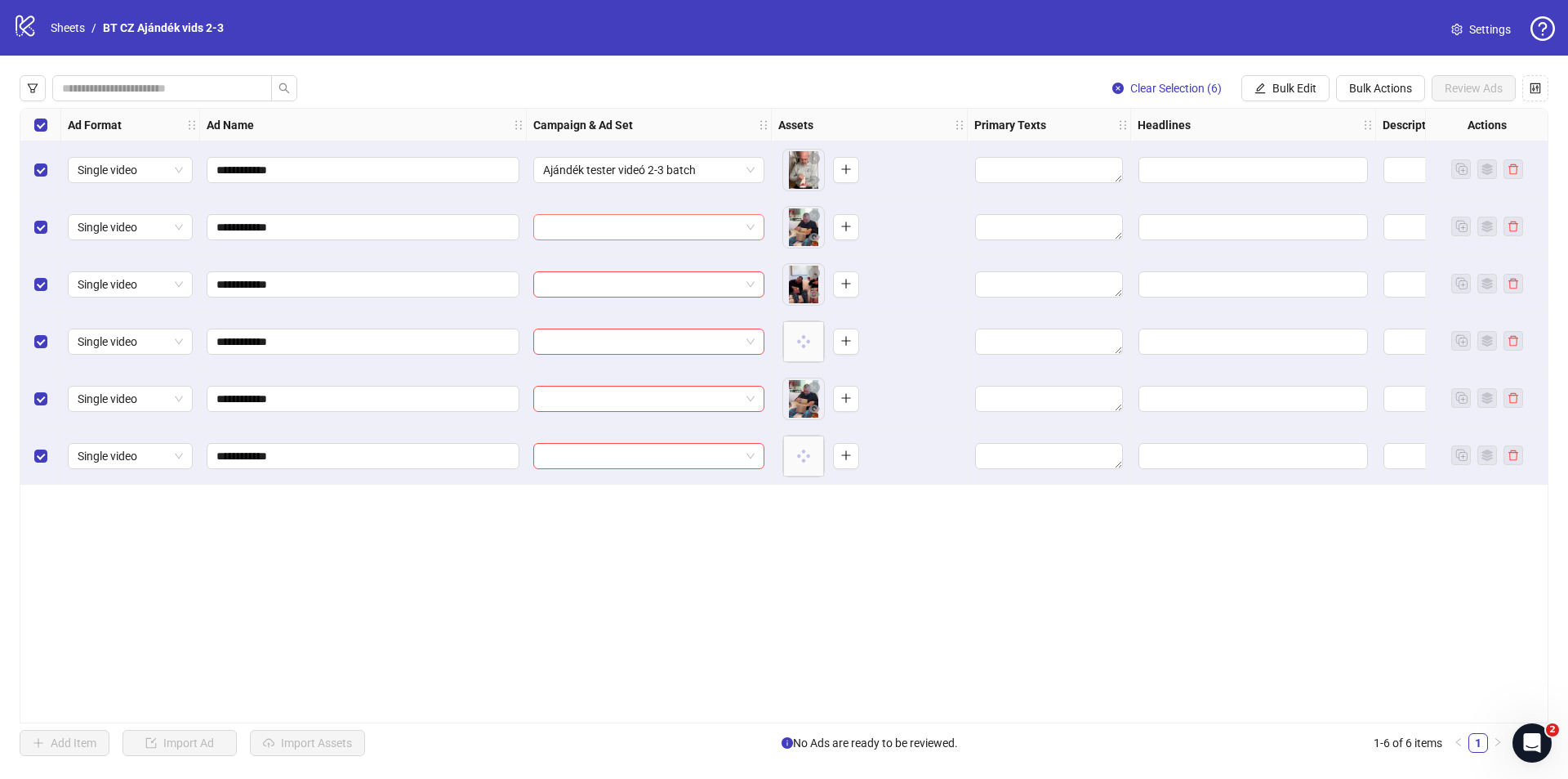
click at [565, 235] on input "search" at bounding box center [642, 227] width 197 height 25
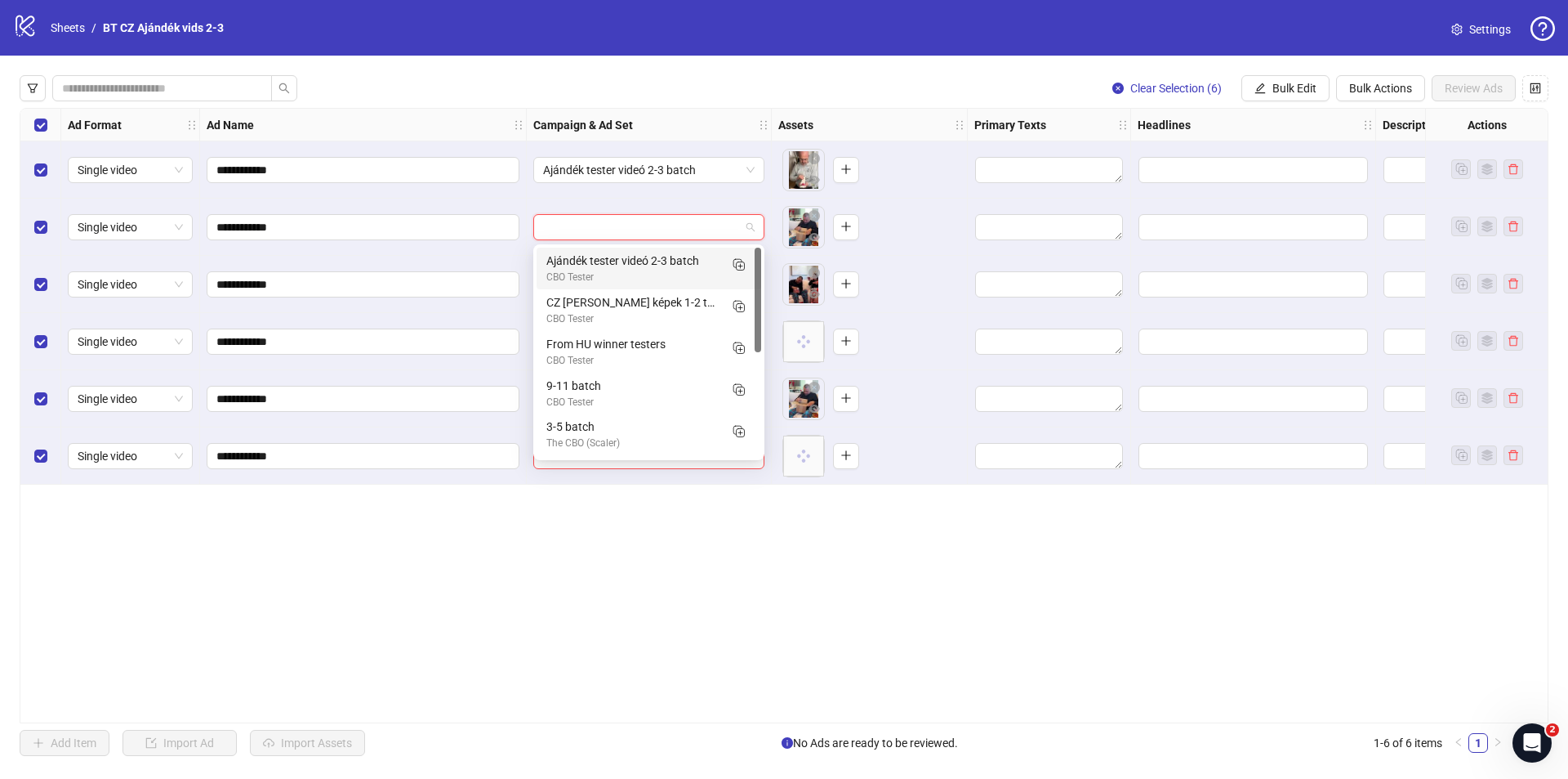
paste input "**********"
type input "**********"
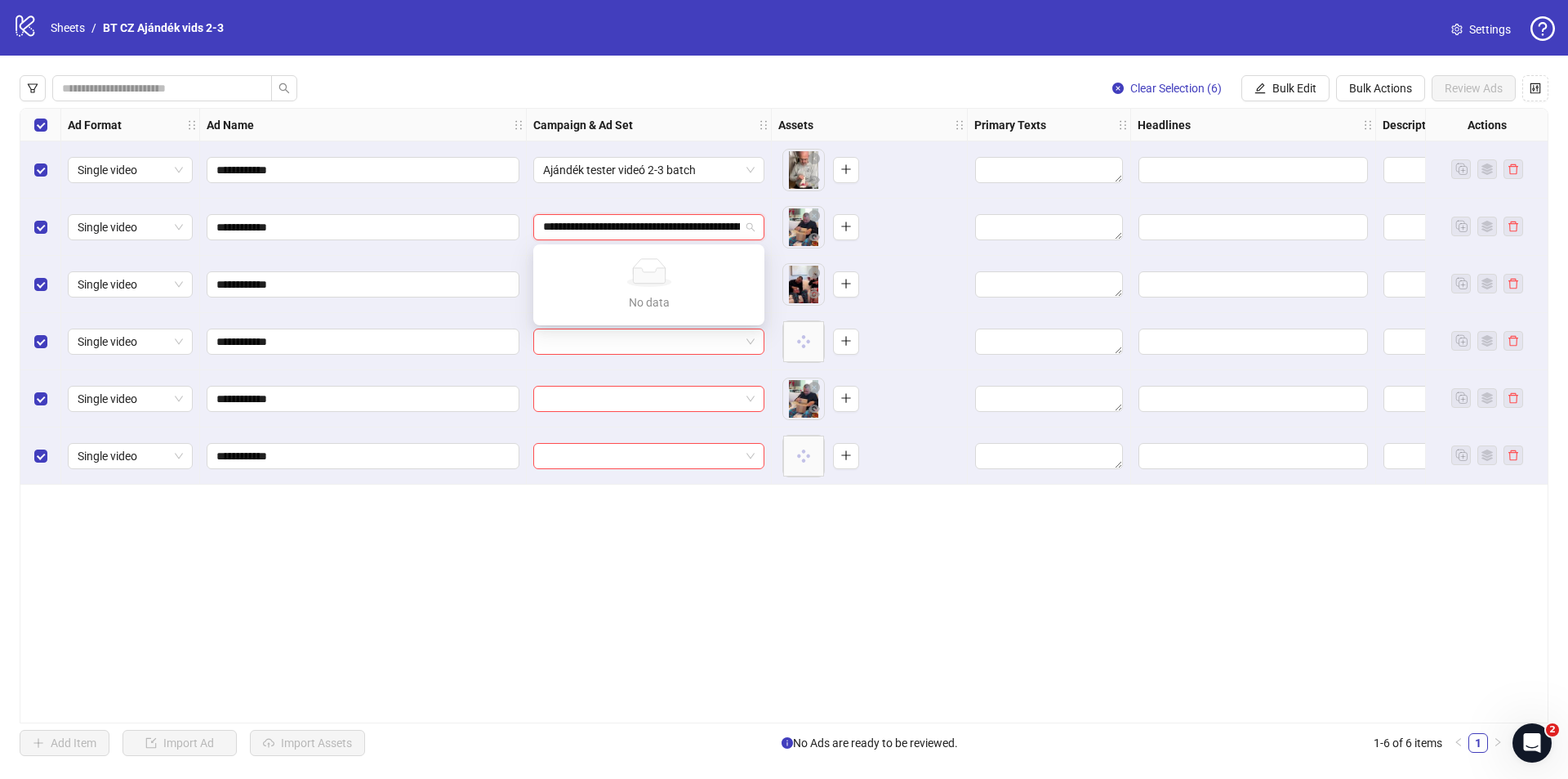
scroll to position [0, 104]
click at [552, 286] on div "No data No data" at bounding box center [649, 284] width 224 height 74
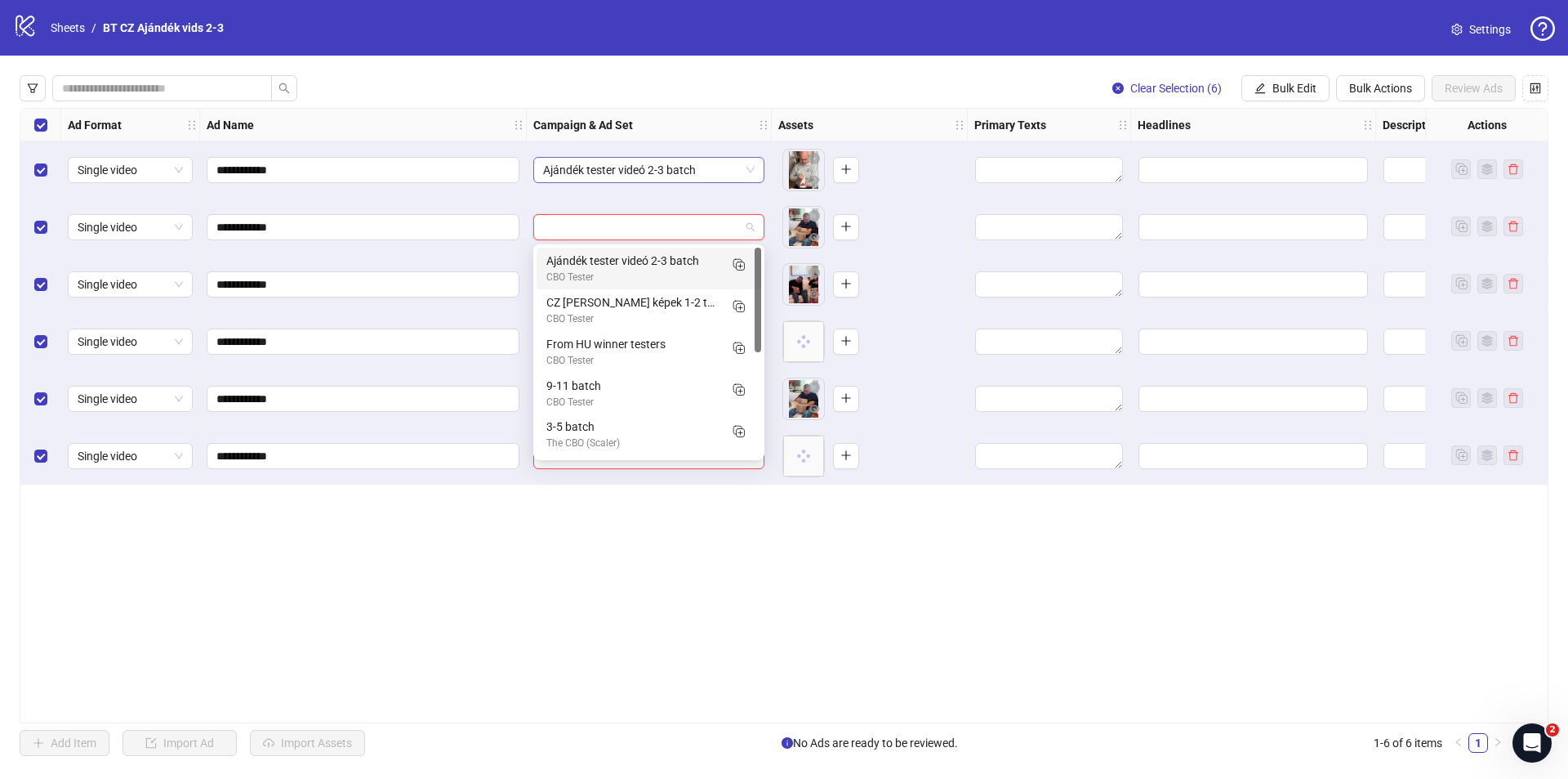
scroll to position [0, 0]
click at [611, 175] on span "Ajándék tester videó 2-3 batch" at bounding box center [649, 169] width 212 height 25
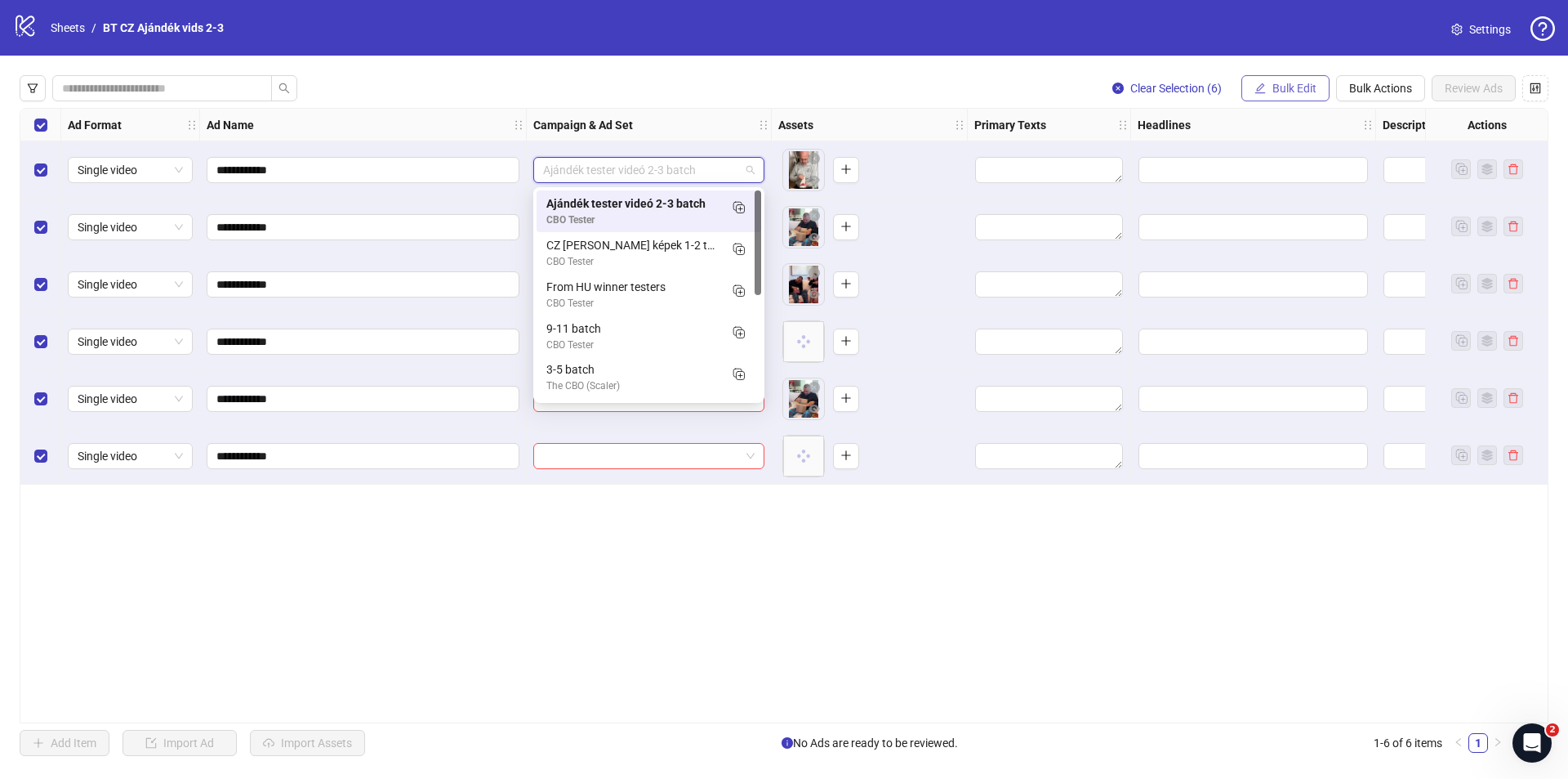
click at [1286, 88] on span "Bulk Edit" at bounding box center [1294, 88] width 44 height 13
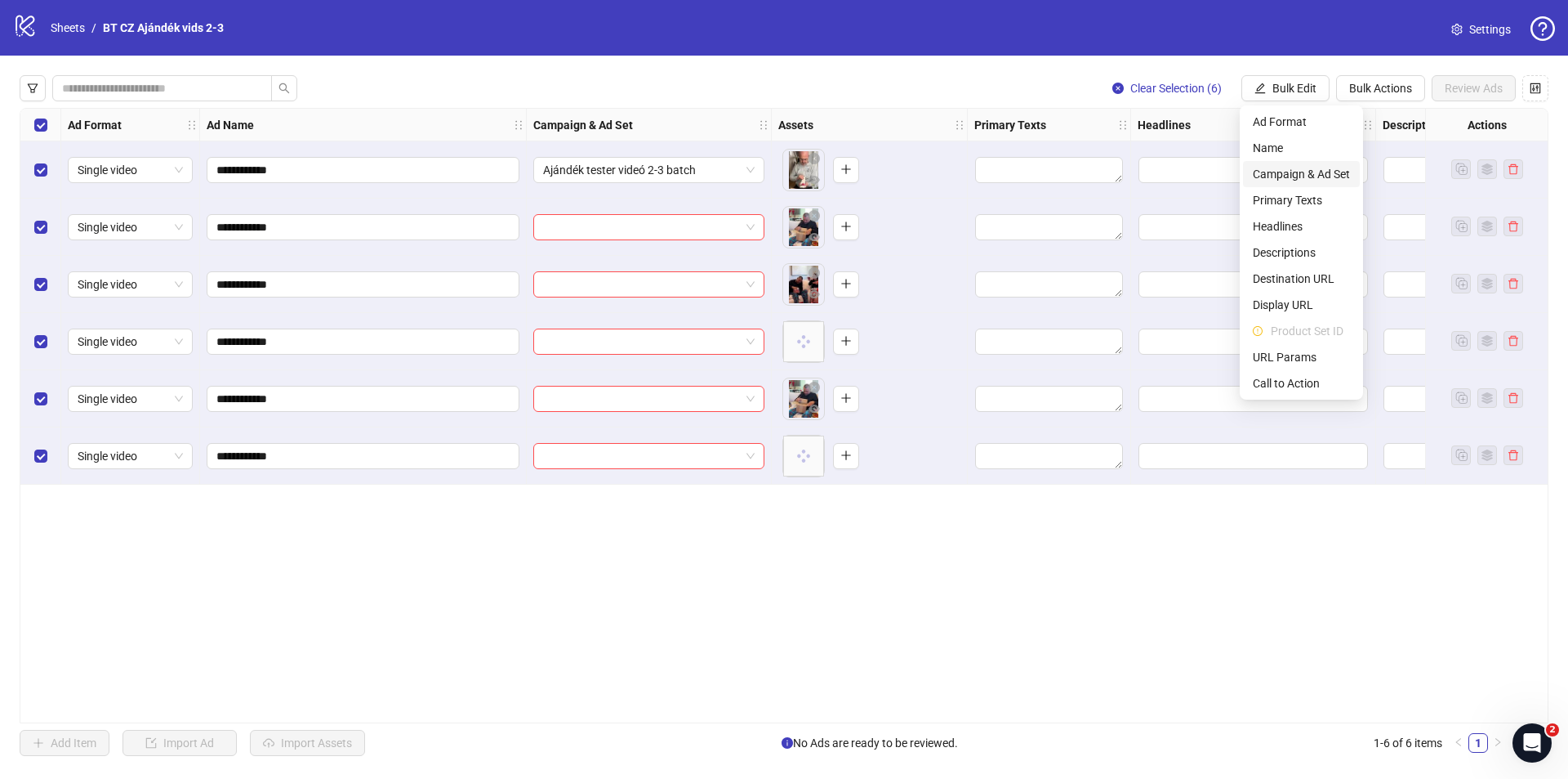
click at [1297, 170] on span "Campaign & Ad Set" at bounding box center [1301, 174] width 97 height 18
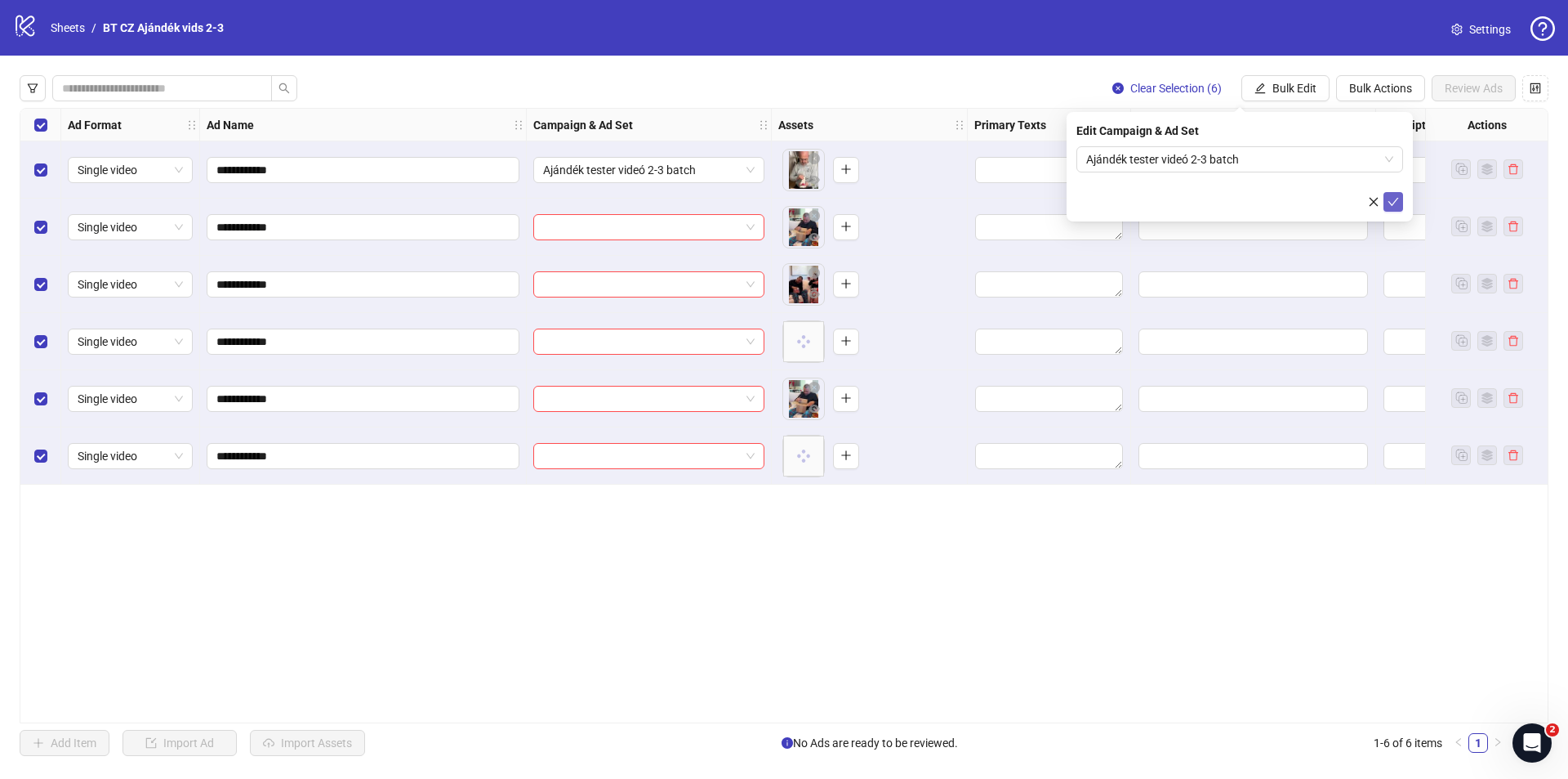
click at [1397, 199] on icon "check" at bounding box center [1393, 202] width 11 height 8
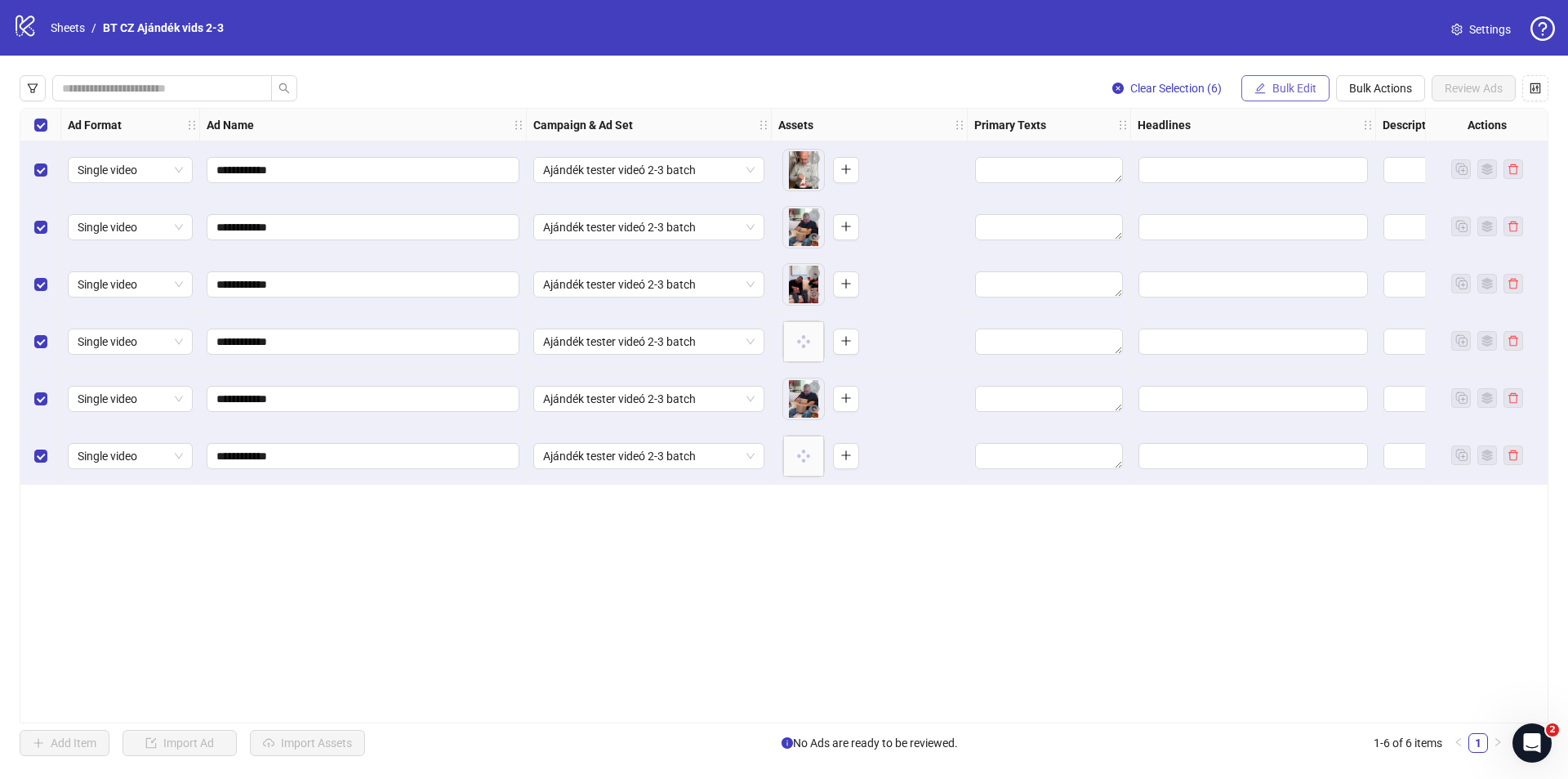
click at [1286, 94] on span "Bulk Edit" at bounding box center [1294, 88] width 44 height 13
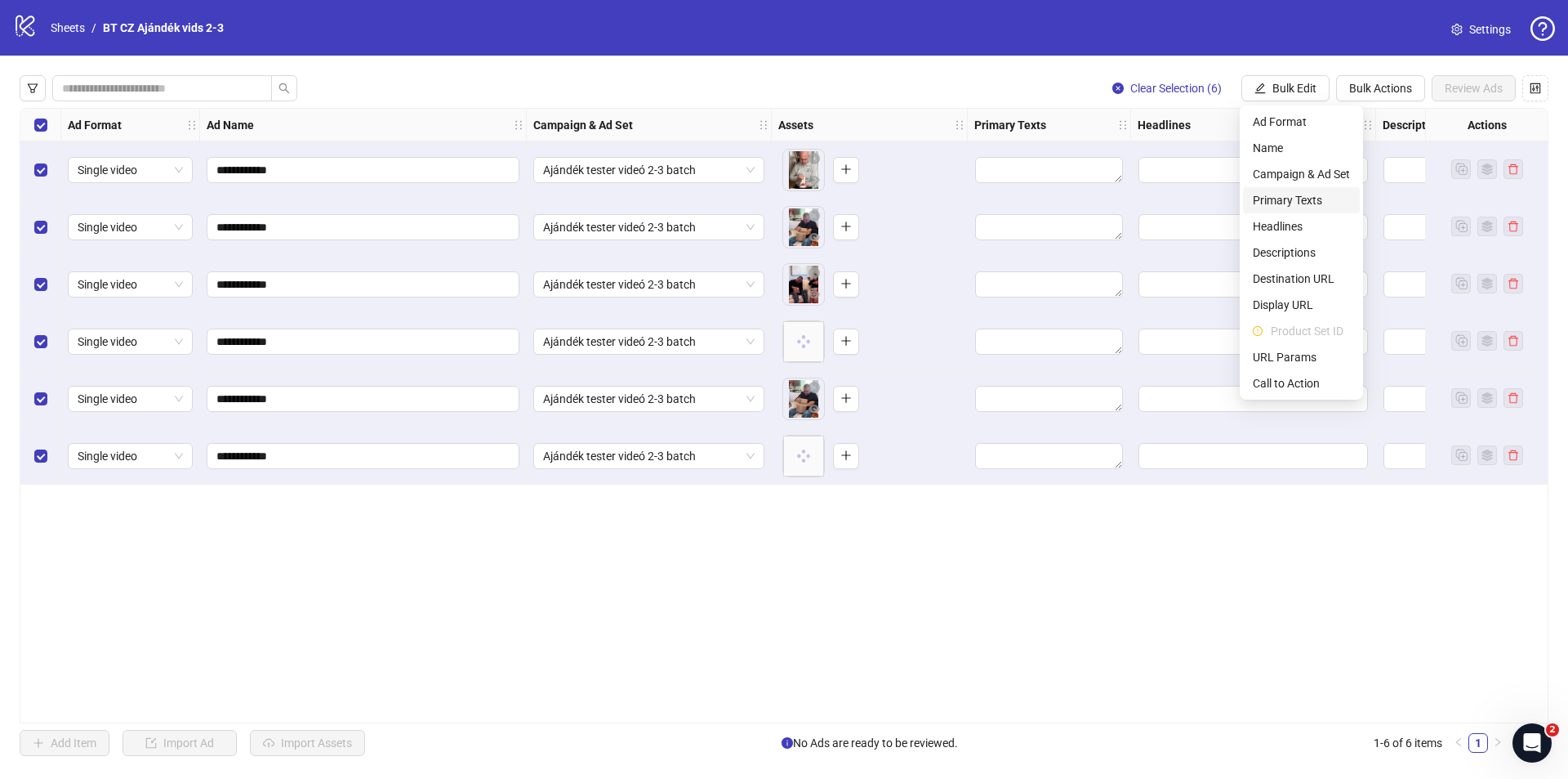
click at [1276, 196] on span "Primary Texts" at bounding box center [1301, 200] width 97 height 18
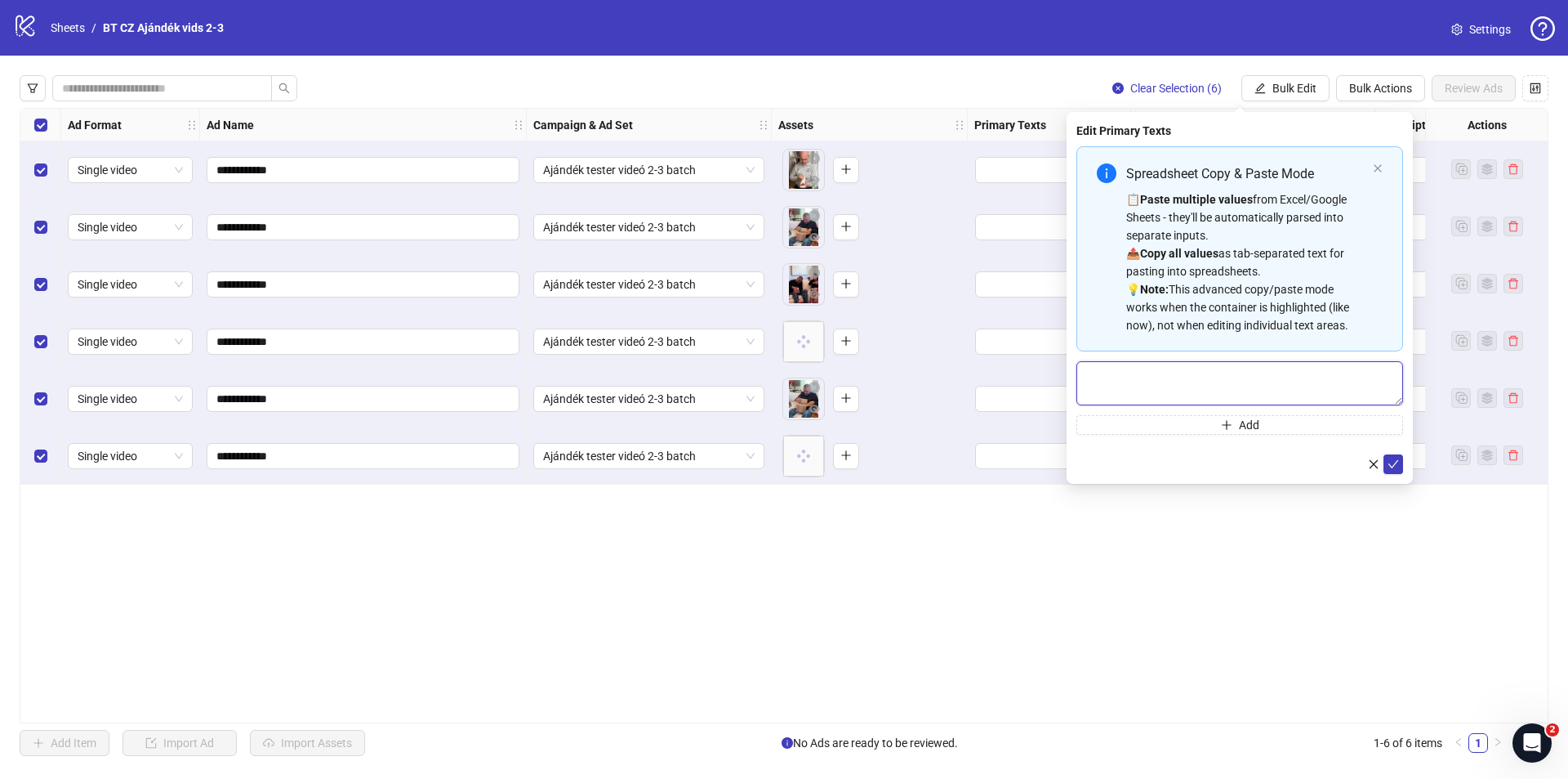
click at [1228, 366] on textarea "Multi-text input container - paste or copy values" at bounding box center [1240, 383] width 327 height 44
paste textarea "**********"
type textarea "*"
click at [714, 38] on div "logo/logo-mobile Sheets / BT CZ Ajándék vids 2-3 Settings" at bounding box center [784, 28] width 1541 height 30
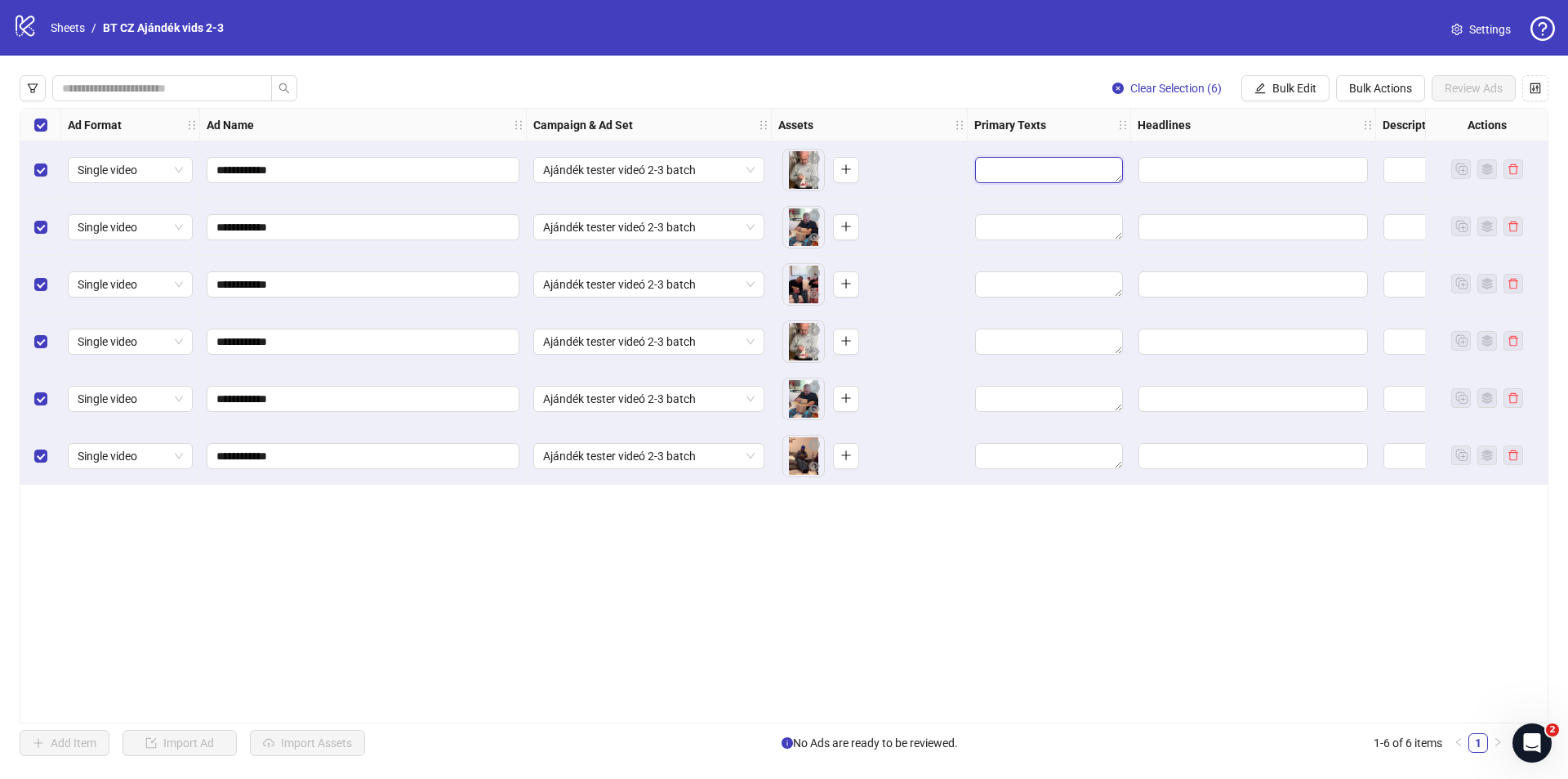
click at [1036, 158] on textarea "Edit values" at bounding box center [1049, 169] width 148 height 27
click at [1032, 171] on textarea "Edit values" at bounding box center [1049, 169] width 148 height 27
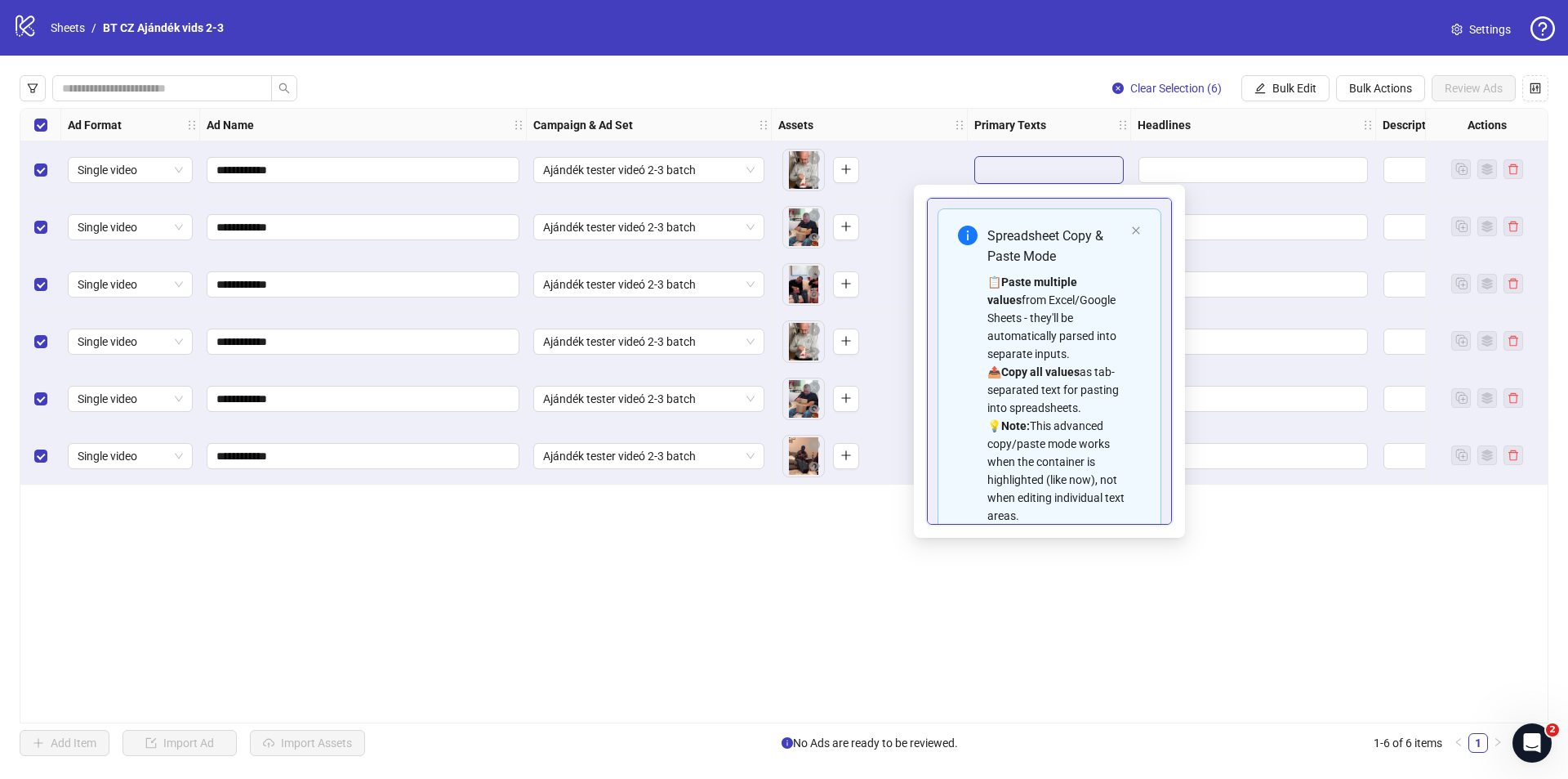
type textarea "**********"
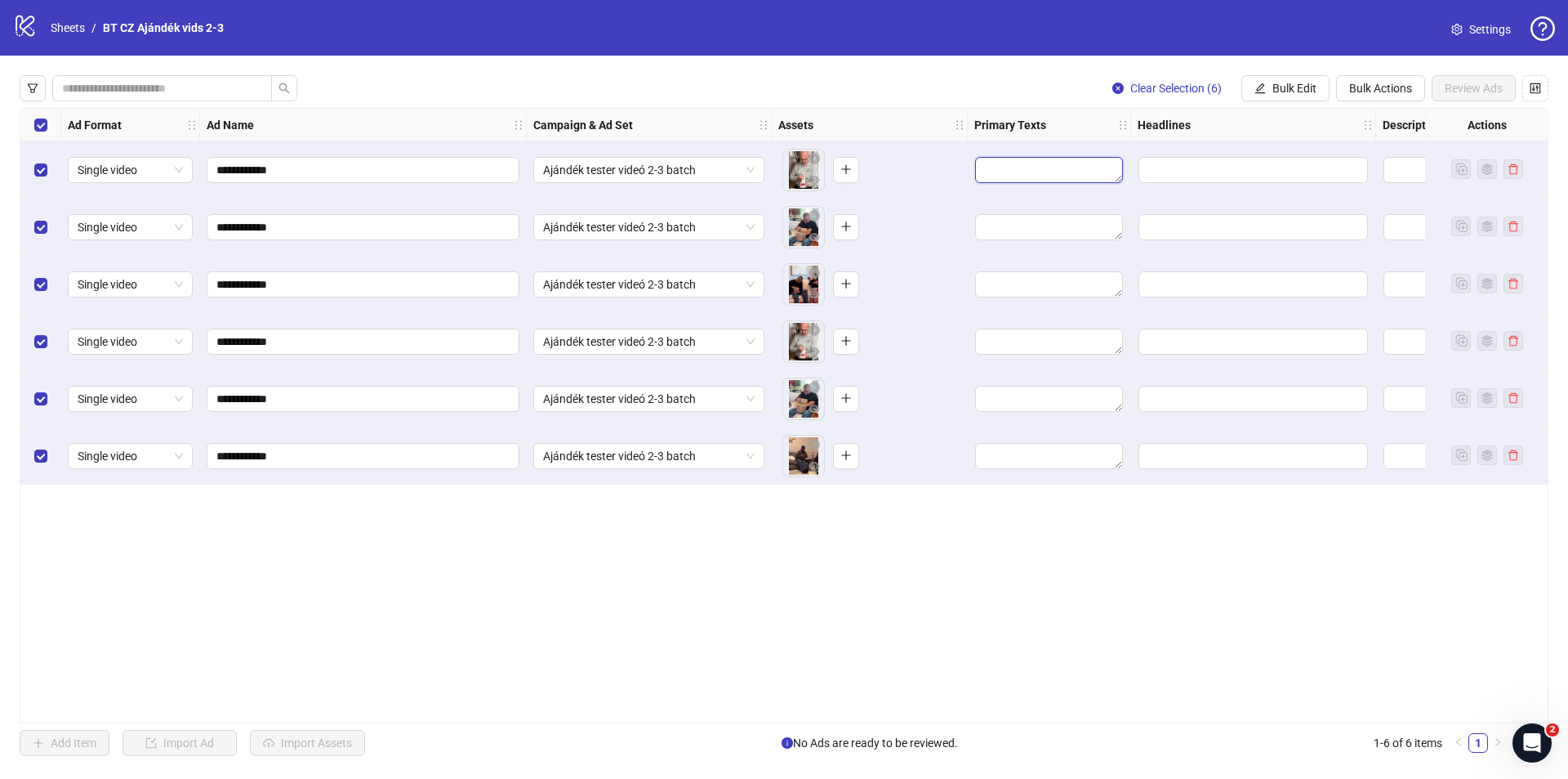
click at [1103, 165] on textarea "Edit values" at bounding box center [1049, 169] width 148 height 27
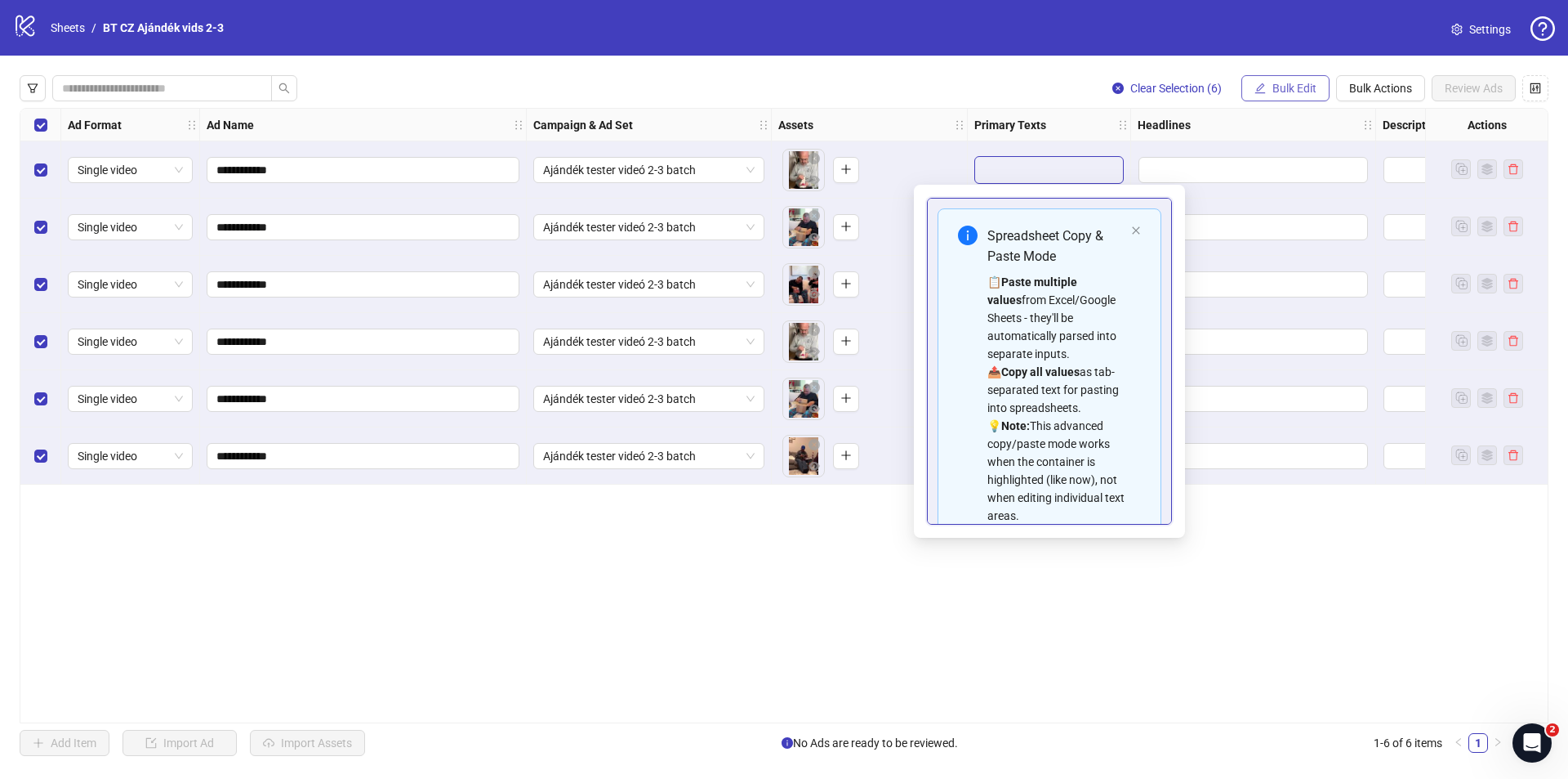
click at [1302, 94] on span "Bulk Edit" at bounding box center [1294, 88] width 44 height 13
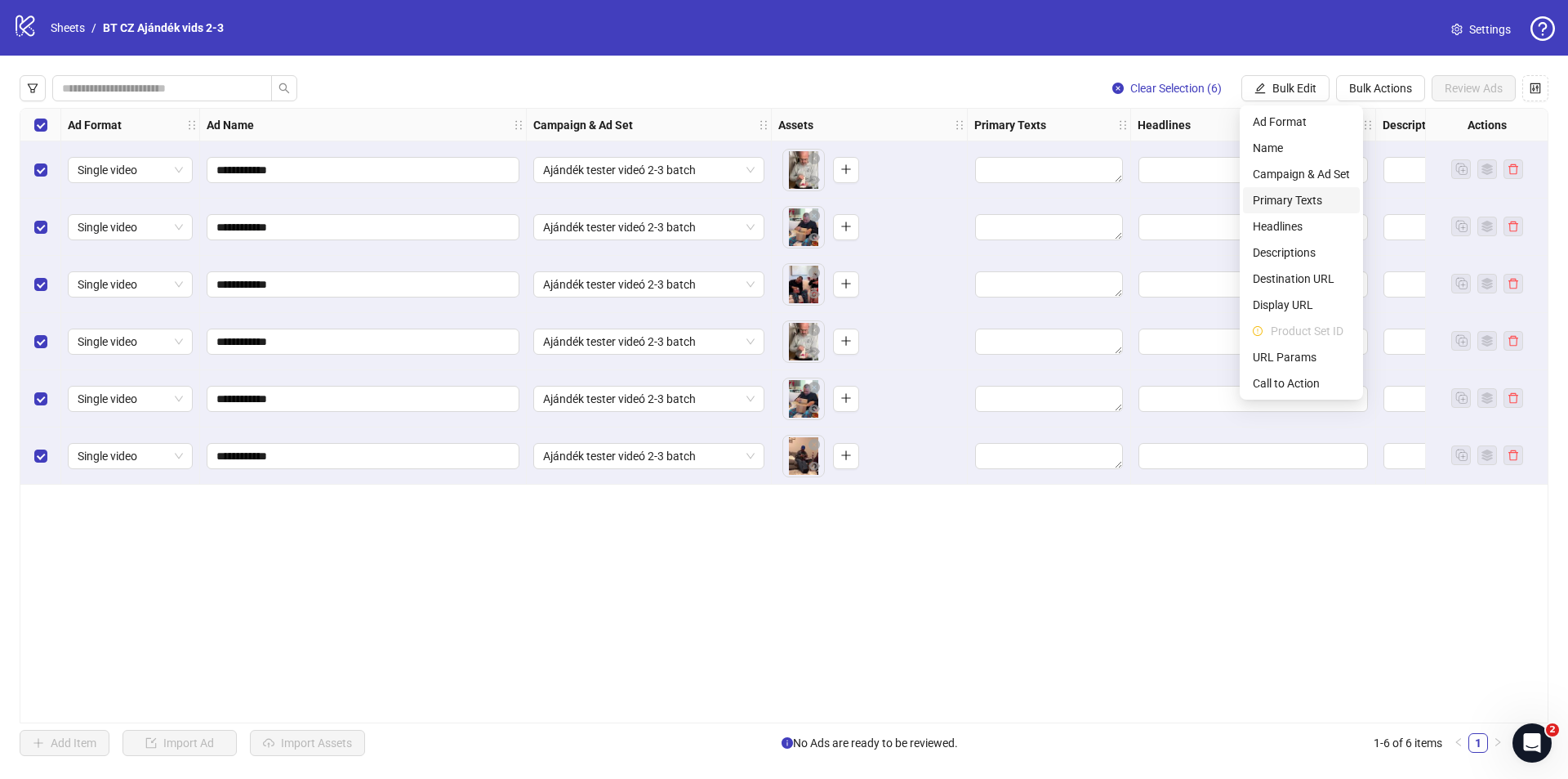
click at [1277, 194] on span "Primary Texts" at bounding box center [1301, 200] width 97 height 18
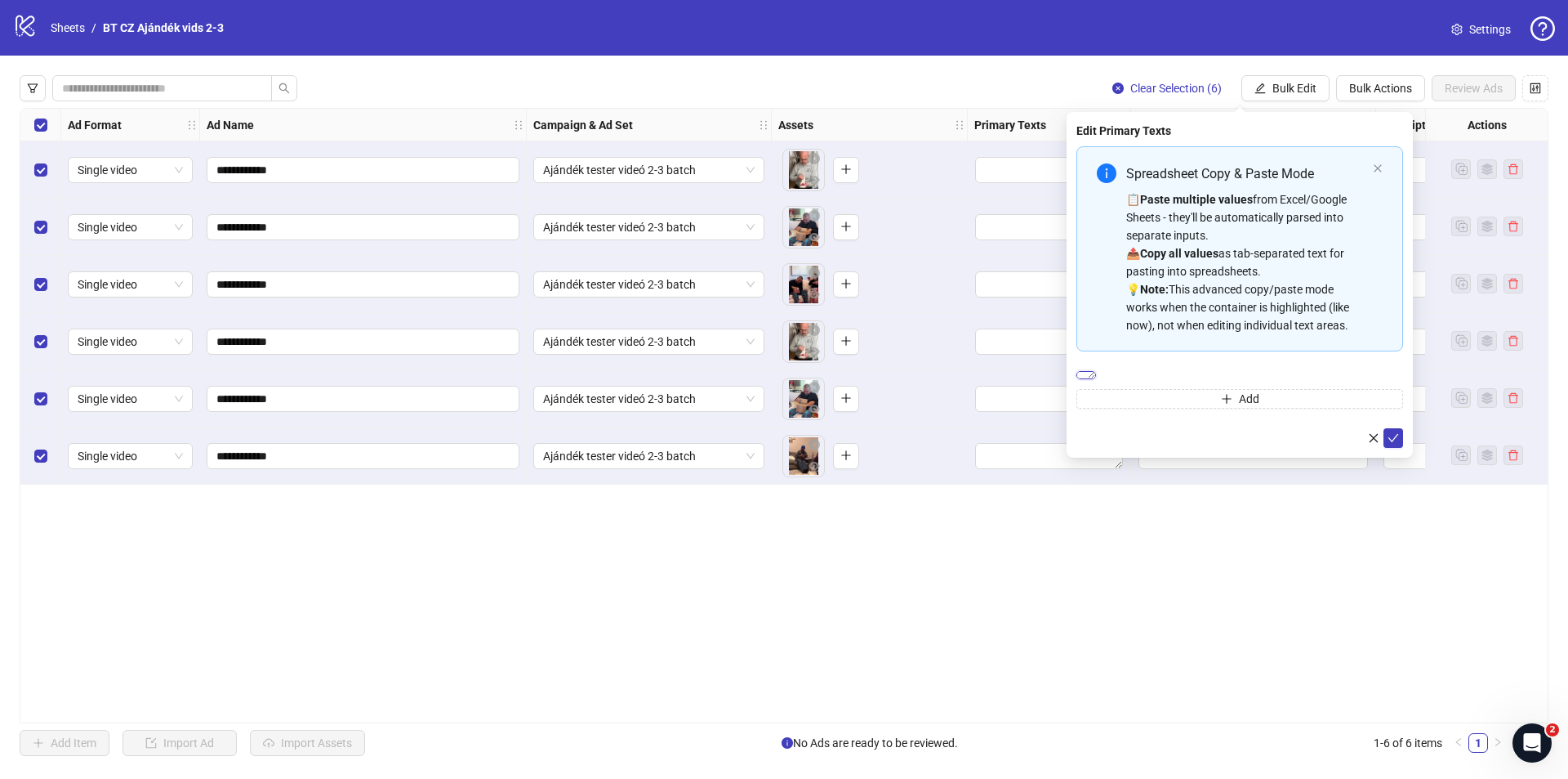
click at [1096, 379] on textarea "Multi-text input container - paste or copy values" at bounding box center [1087, 375] width 20 height 8
paste textarea "**********"
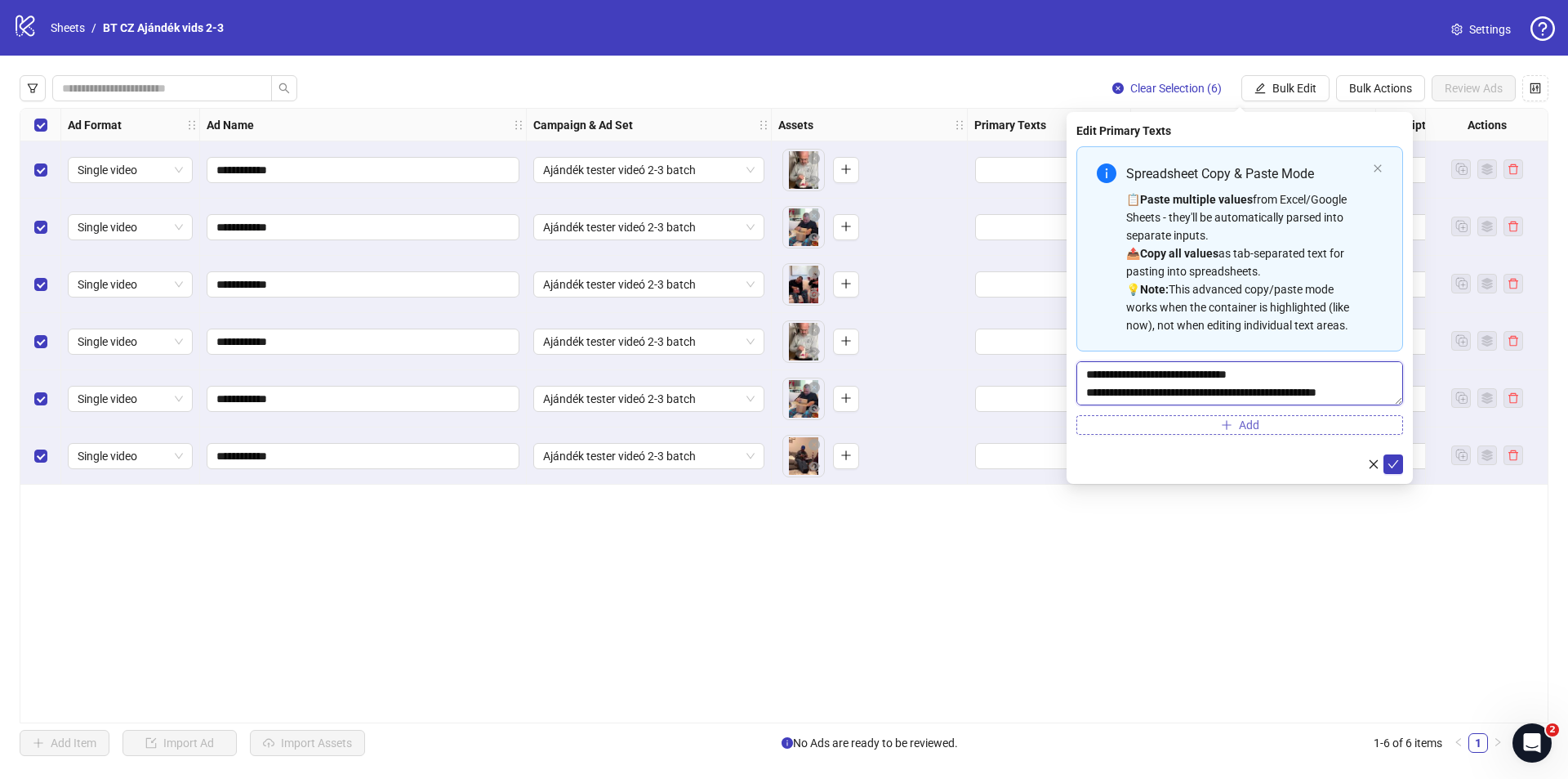
type textarea "**********"
click at [1176, 420] on button "Add" at bounding box center [1240, 424] width 327 height 20
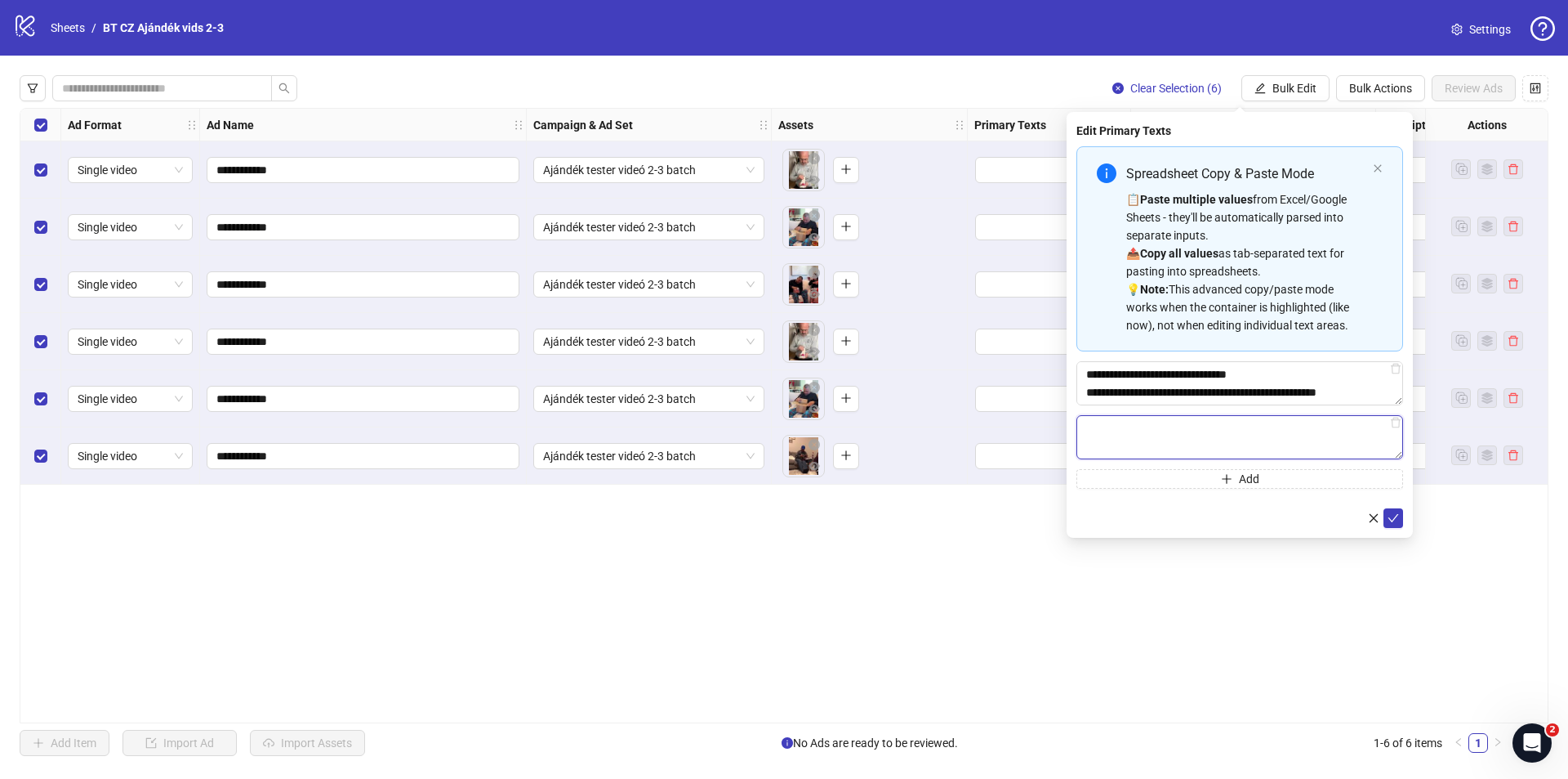
click at [1097, 437] on textarea "Multi-text input container - paste or copy values" at bounding box center [1240, 436] width 327 height 44
paste textarea "**********"
type textarea "**********"
click at [1149, 484] on button "Add" at bounding box center [1240, 479] width 327 height 20
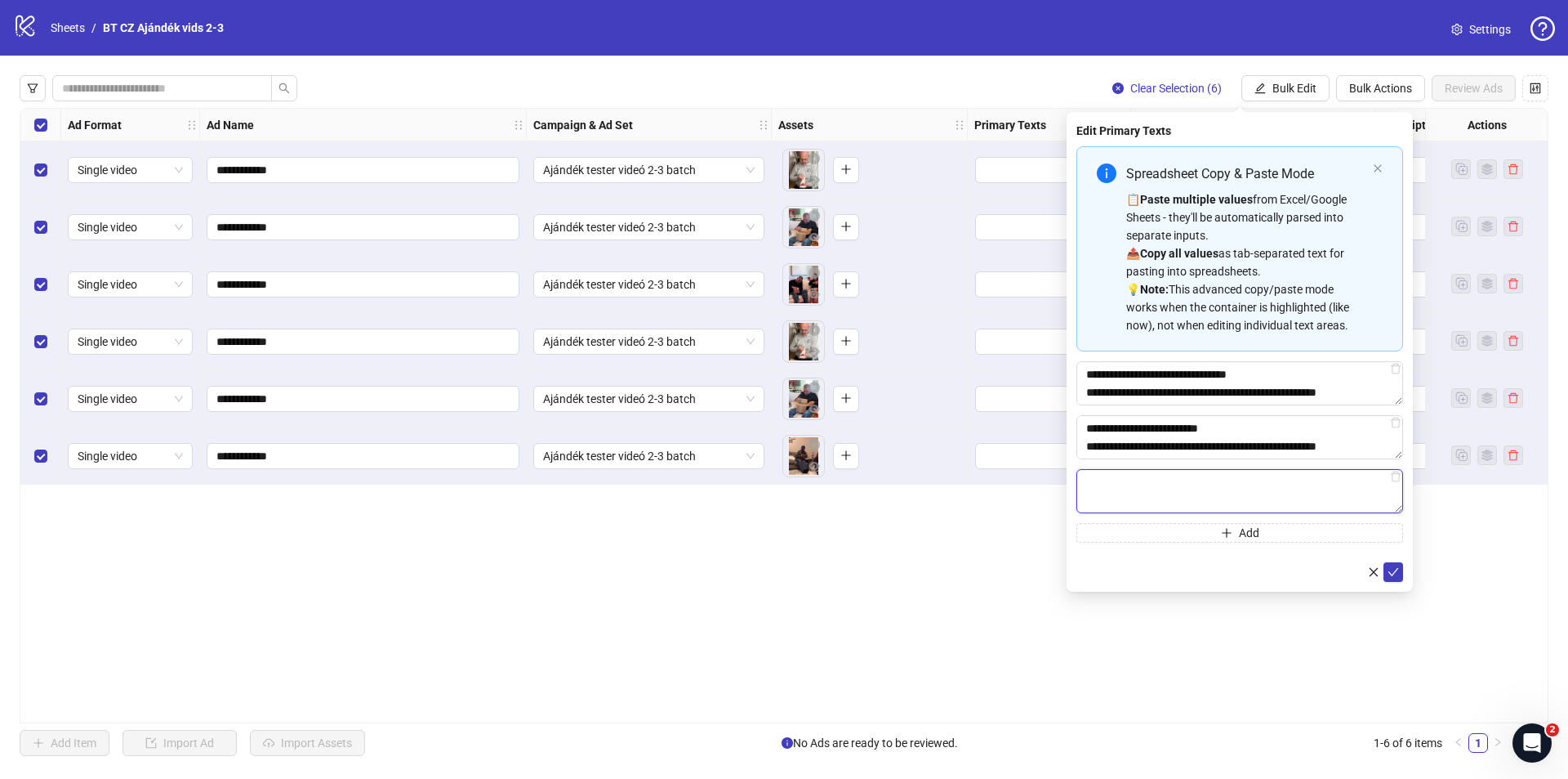
click at [1143, 490] on textarea "Multi-text input container - paste or copy values" at bounding box center [1240, 490] width 327 height 44
paste textarea "**********"
type textarea "**********"
click at [1159, 540] on button "Add" at bounding box center [1240, 533] width 327 height 20
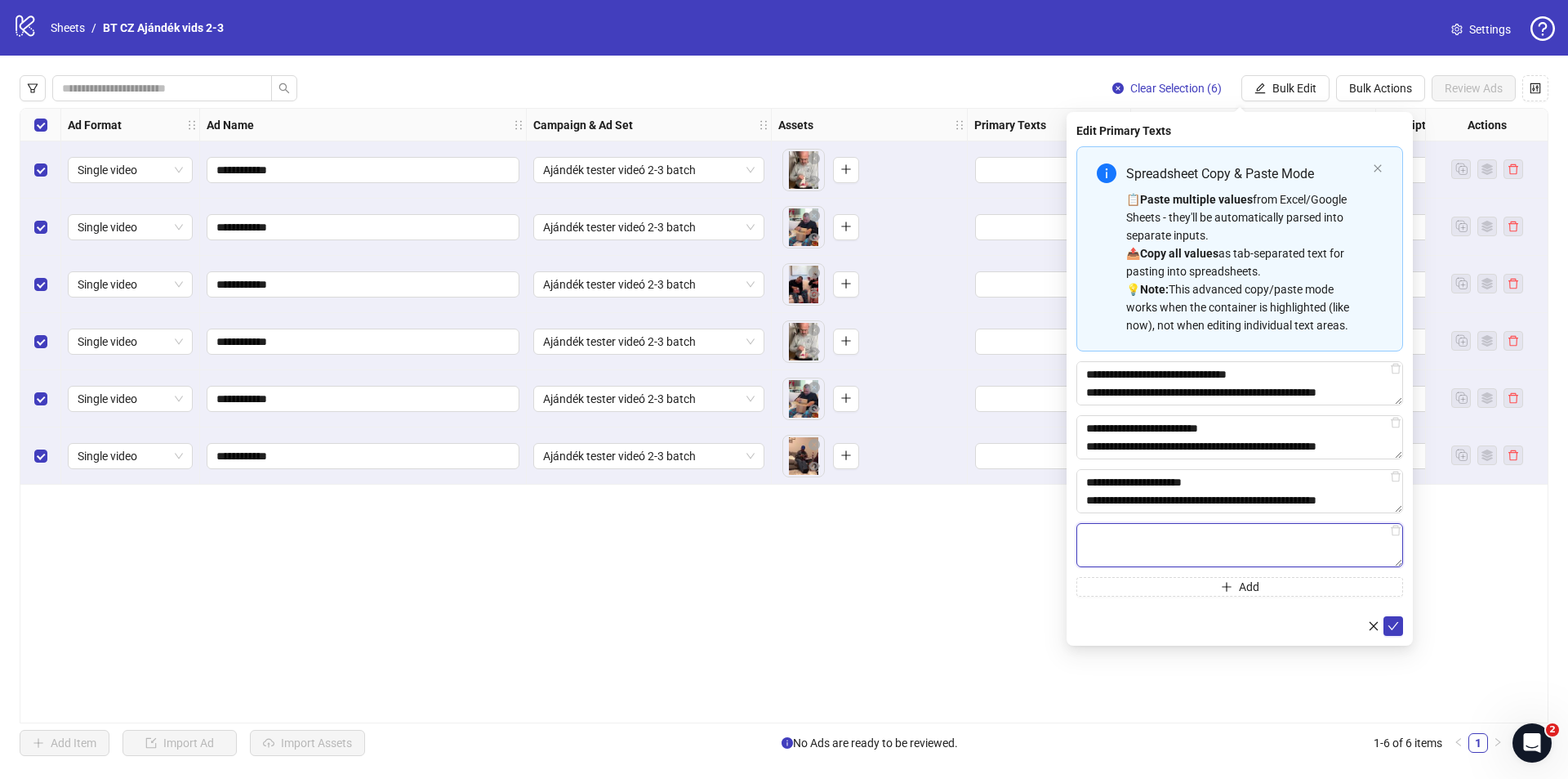
click at [1213, 540] on textarea "Multi-text input container - paste or copy values" at bounding box center [1240, 545] width 327 height 44
paste textarea "**********"
type textarea "**********"
click at [1216, 588] on button "Add" at bounding box center [1240, 587] width 327 height 20
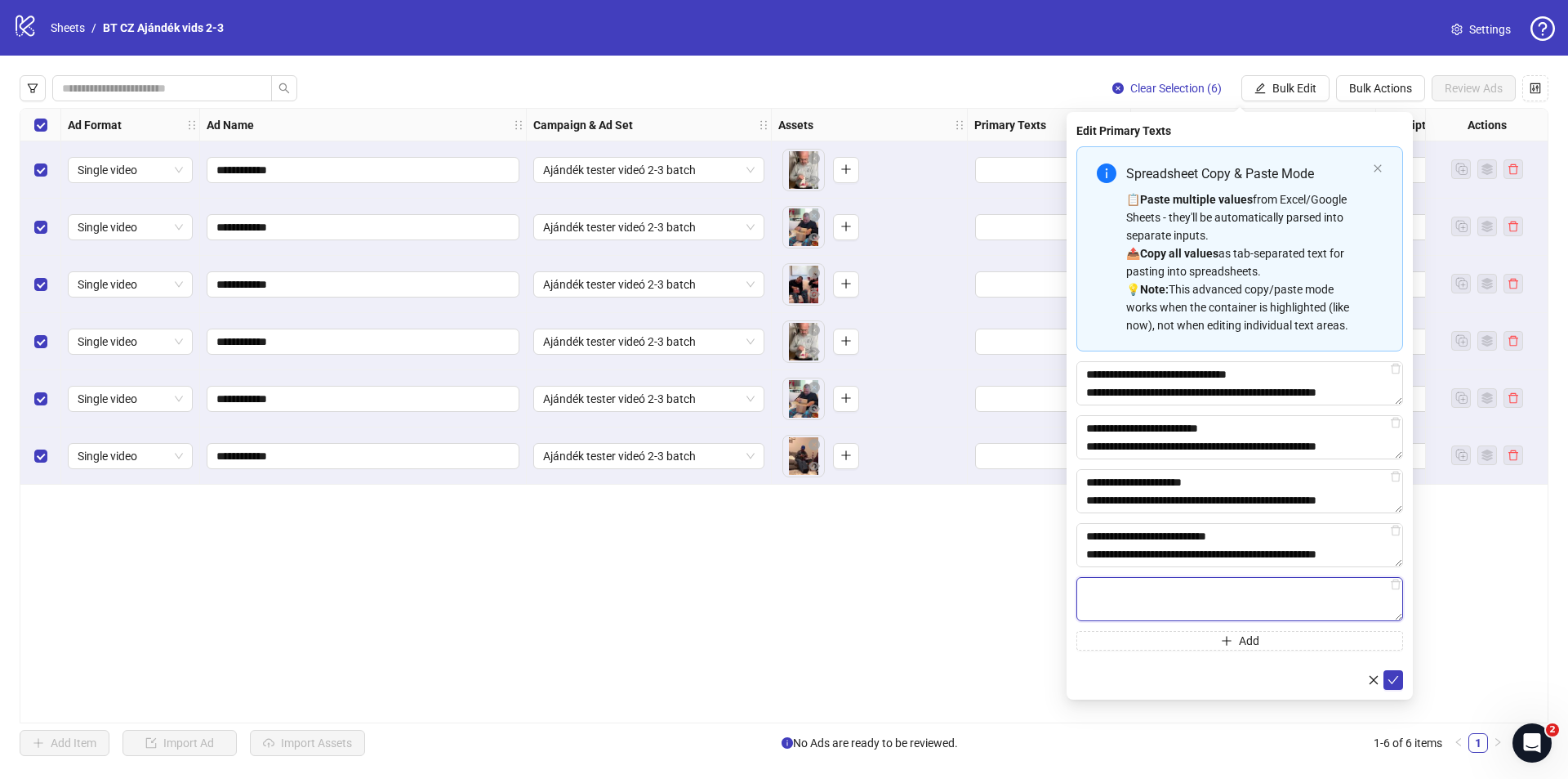
click at [1208, 602] on textarea "Multi-text input container - paste or copy values" at bounding box center [1240, 599] width 327 height 44
paste textarea "**********"
type textarea "**********"
click at [1388, 677] on icon "check" at bounding box center [1394, 680] width 12 height 12
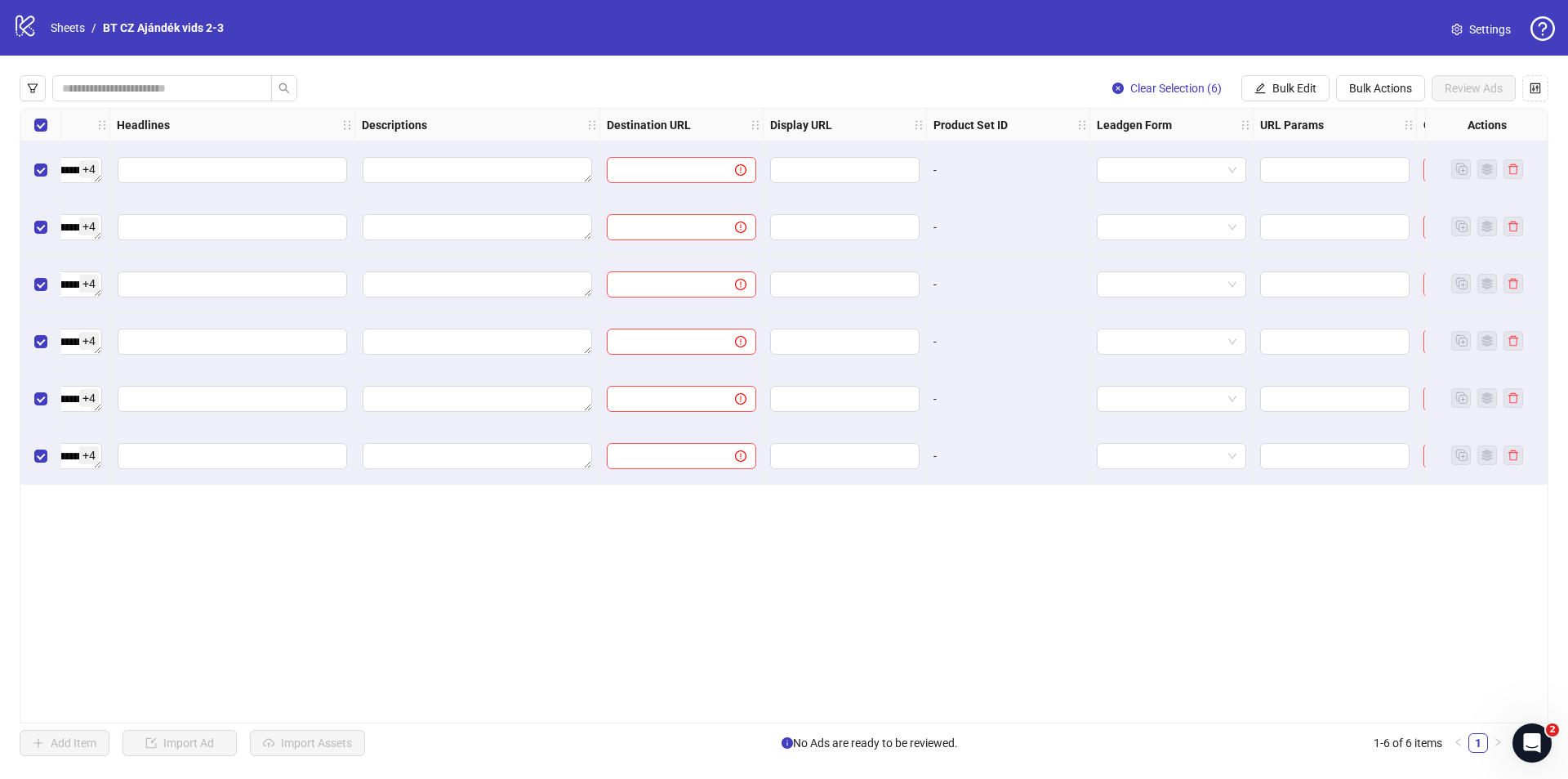
scroll to position [0, 1144]
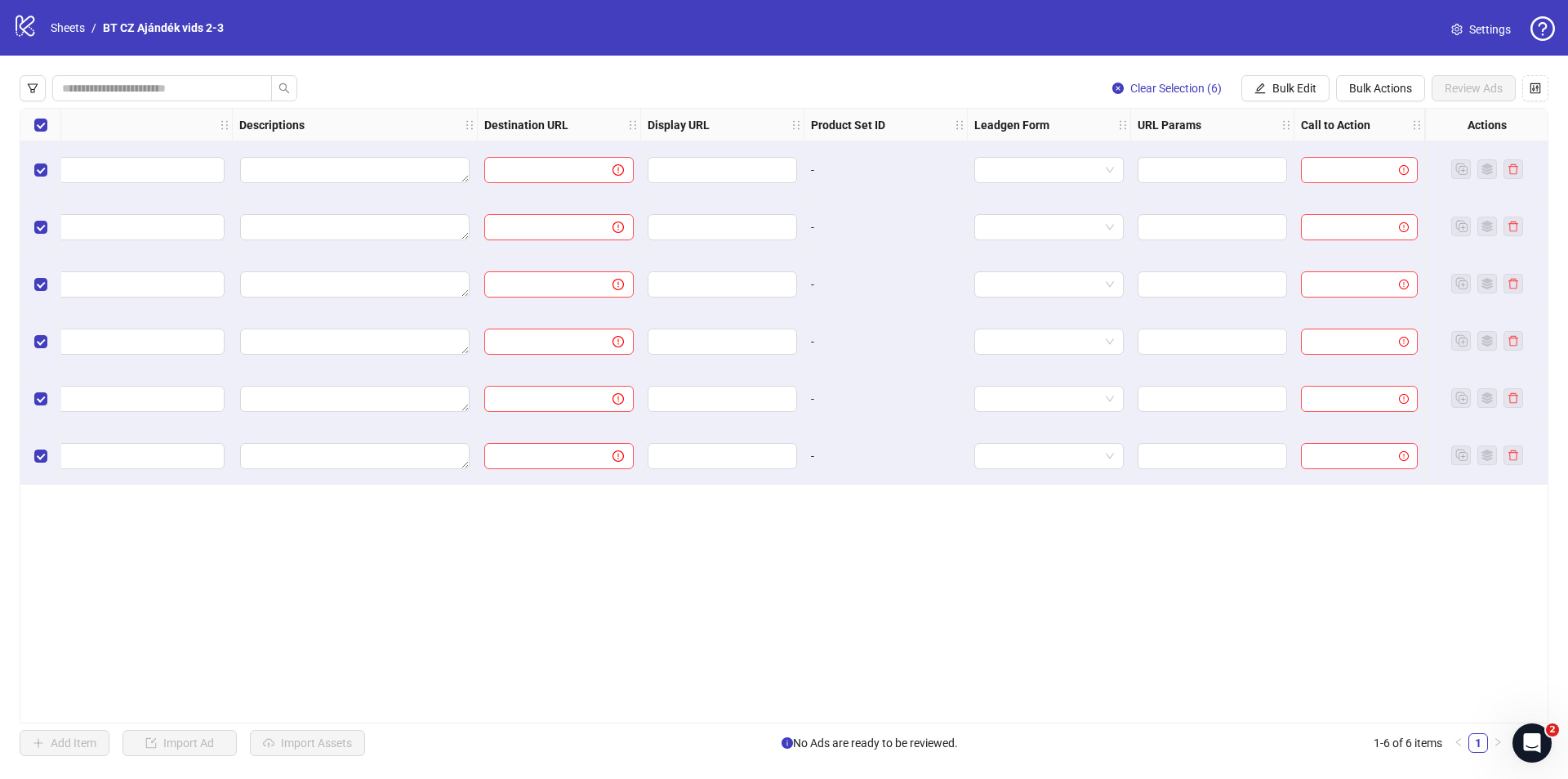
drag, startPoint x: 1110, startPoint y: 563, endPoint x: 1179, endPoint y: 563, distance: 69.0
click at [1262, 87] on icon "edit" at bounding box center [1260, 88] width 11 height 11
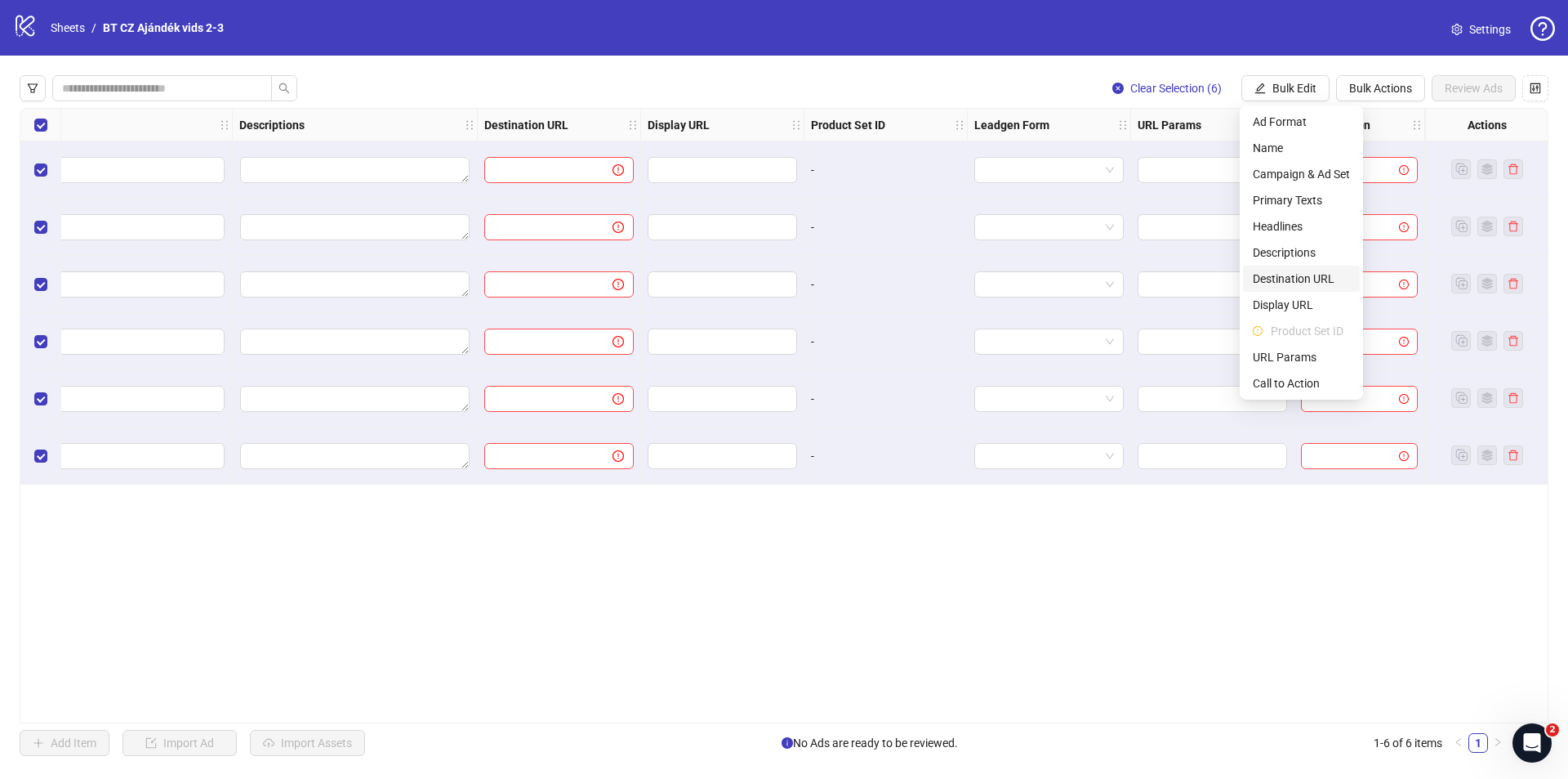
click at [1293, 281] on span "Destination URL" at bounding box center [1301, 279] width 97 height 18
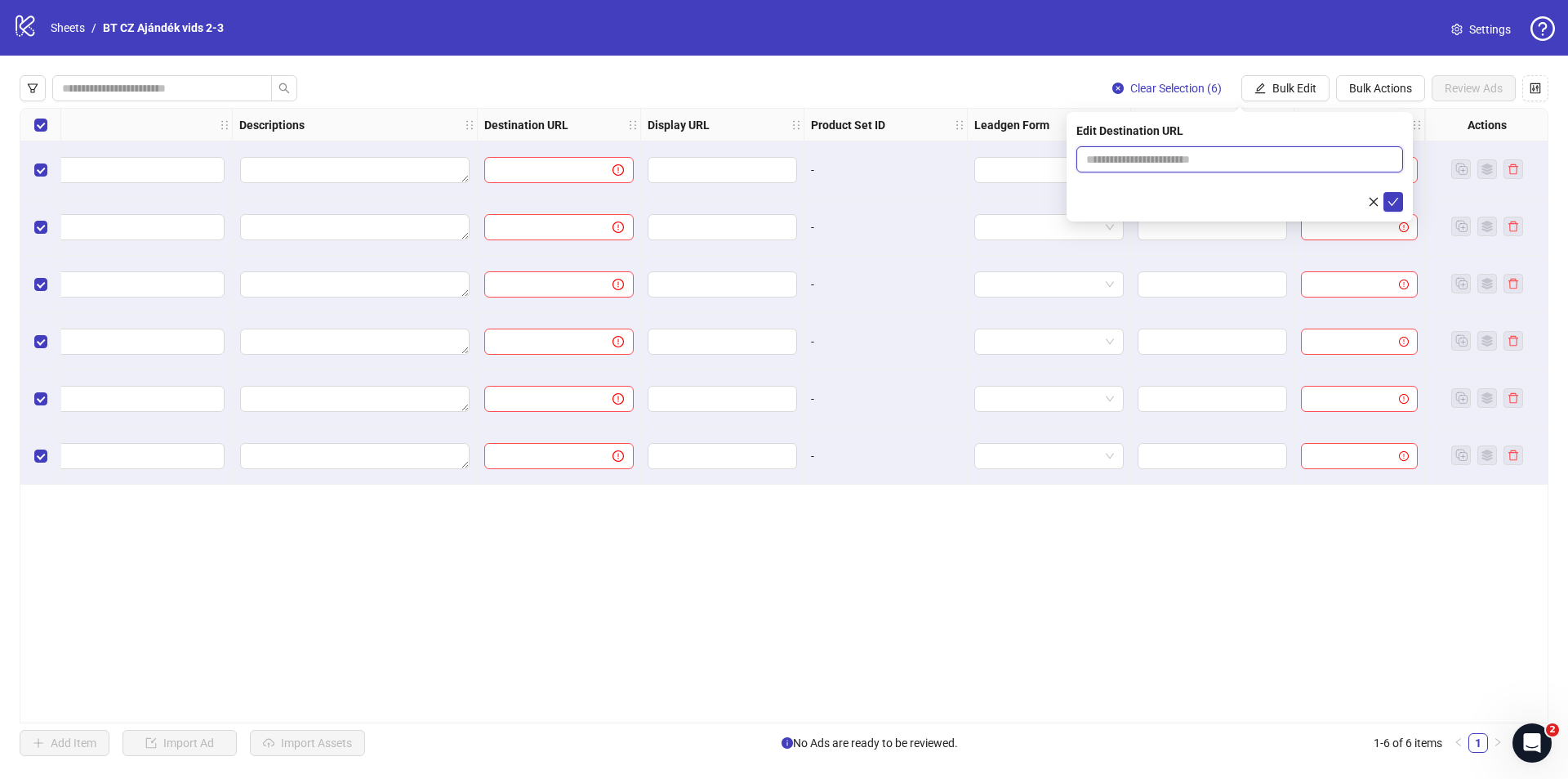
click at [1220, 162] on input "text" at bounding box center [1232, 160] width 294 height 18
paste input "**********"
type input "**********"
click at [1382, 203] on button "button" at bounding box center [1374, 202] width 20 height 20
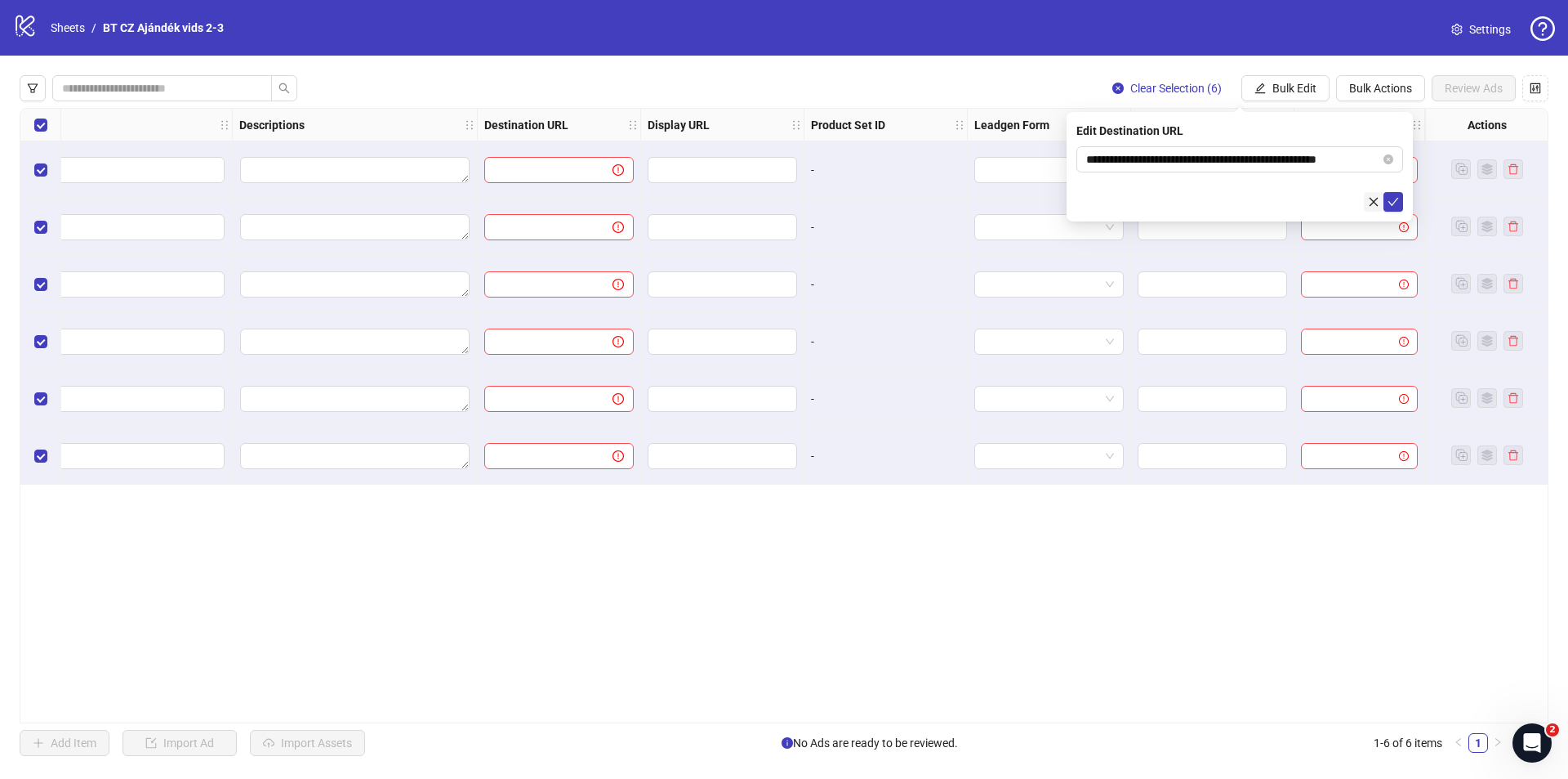
scroll to position [0, 0]
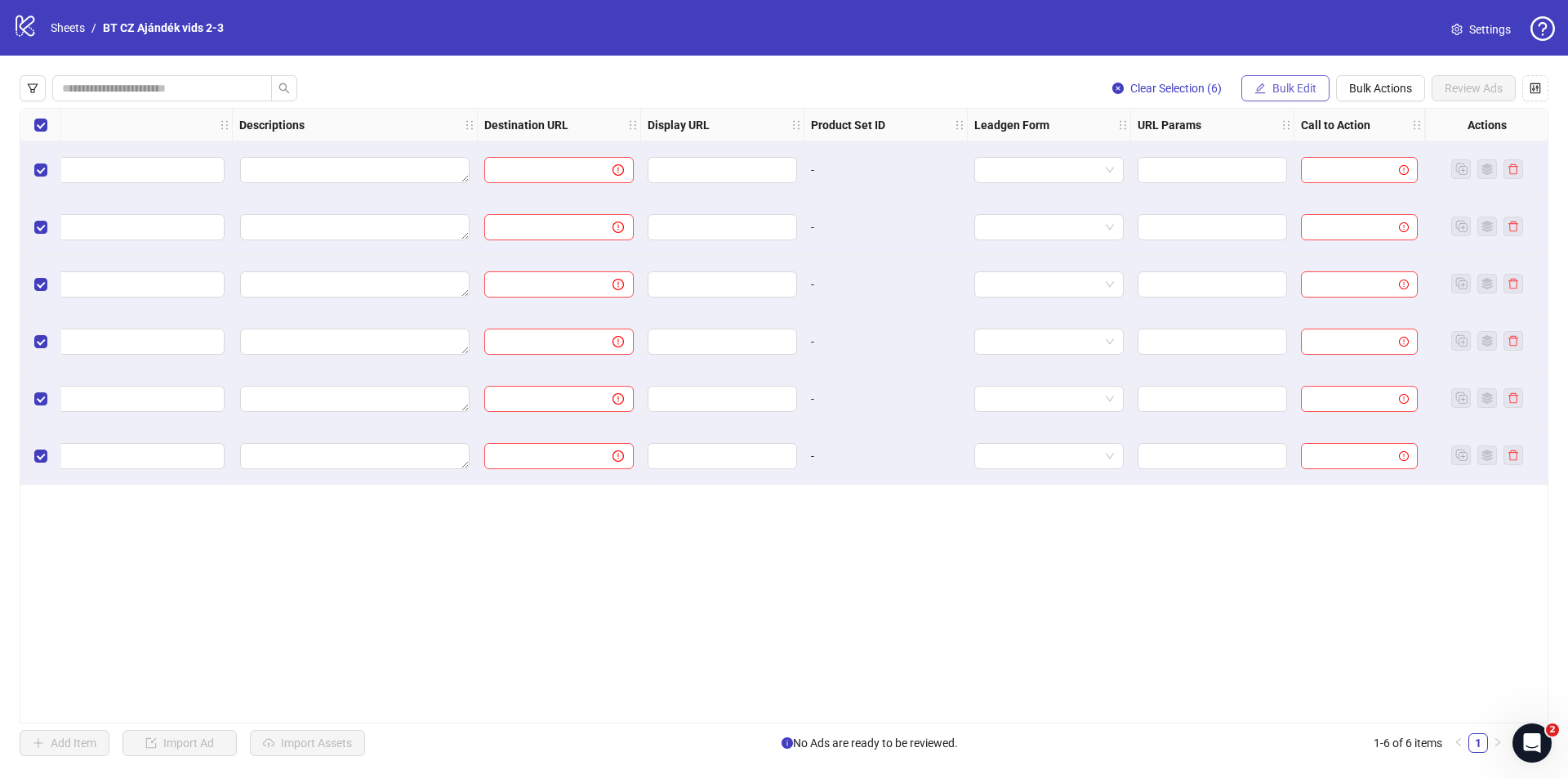
click at [1286, 91] on span "Bulk Edit" at bounding box center [1294, 88] width 44 height 13
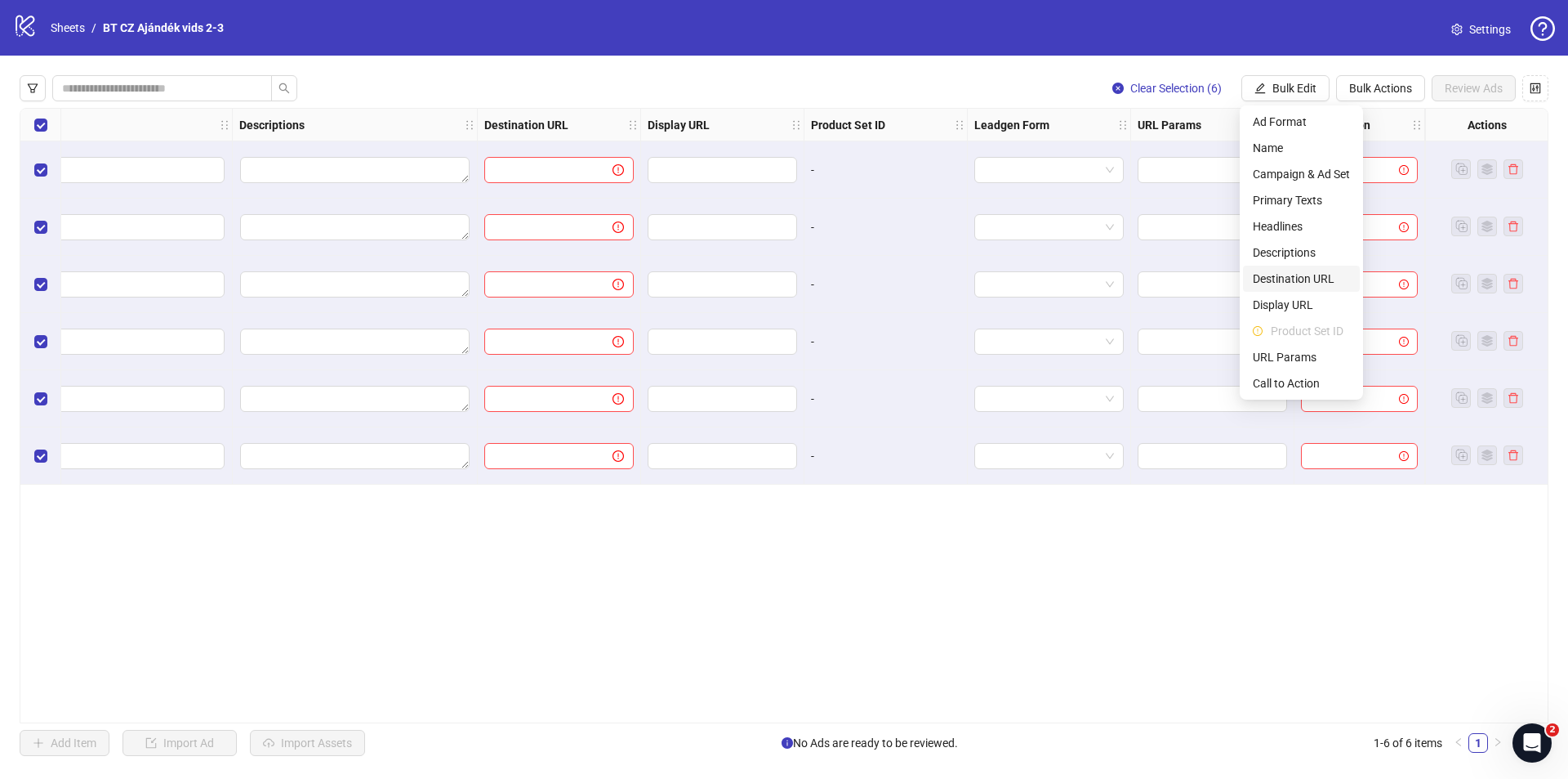
click at [1305, 286] on span "Destination URL" at bounding box center [1301, 279] width 97 height 18
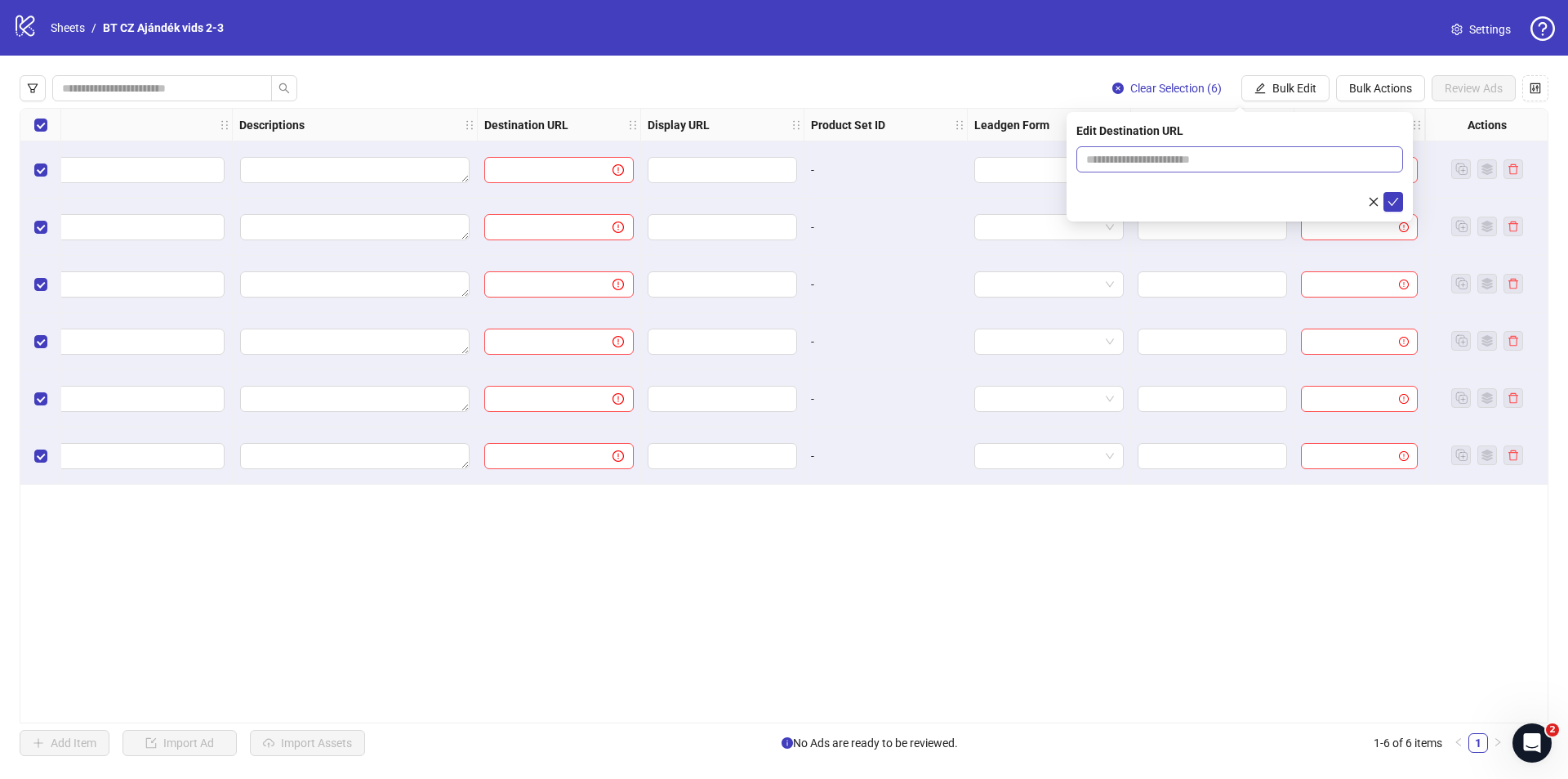
click at [1288, 170] on span at bounding box center [1240, 160] width 327 height 27
paste input "**********"
type input "**********"
click at [1388, 199] on icon "check" at bounding box center [1394, 202] width 12 height 12
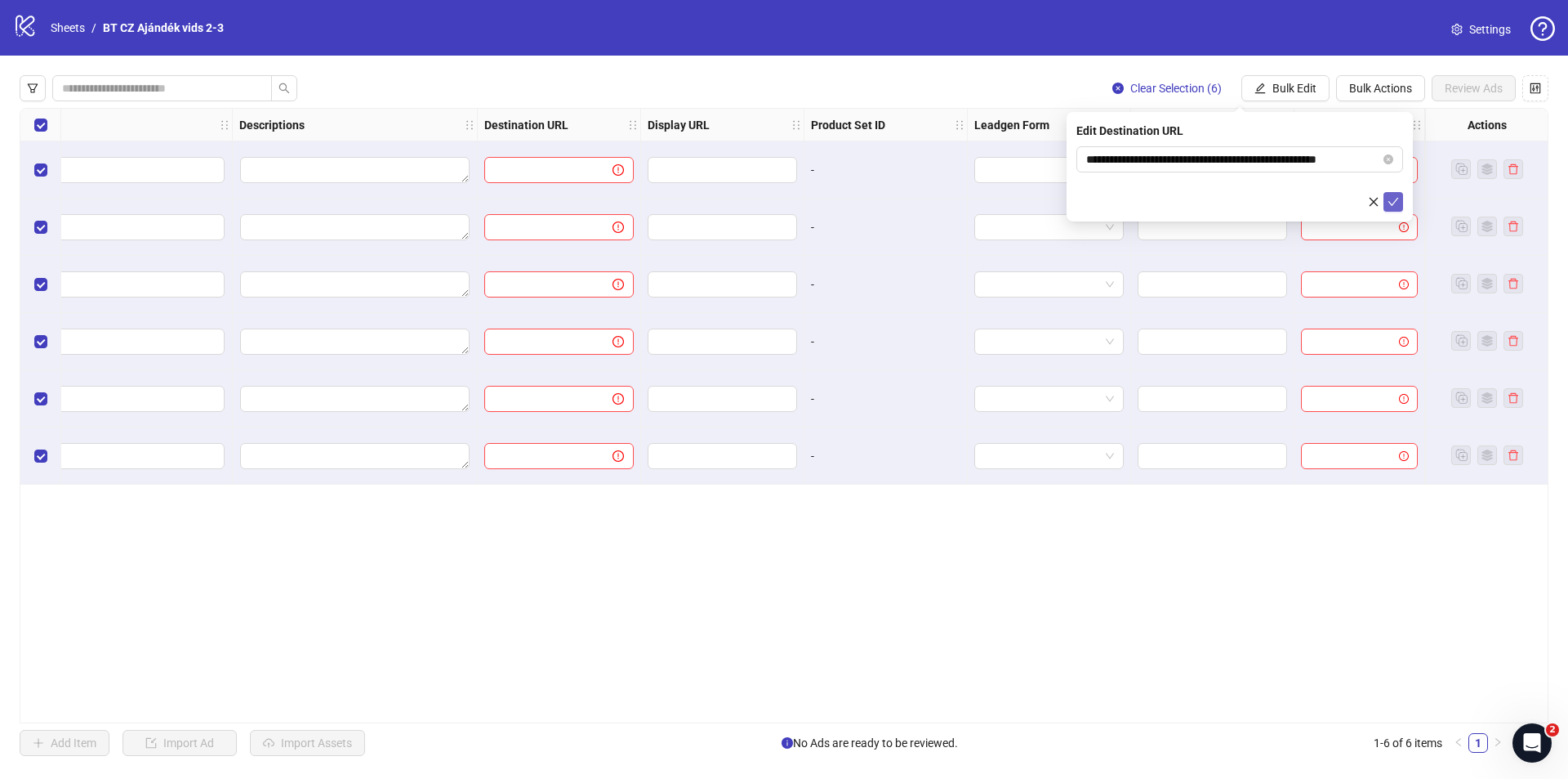
scroll to position [0, 0]
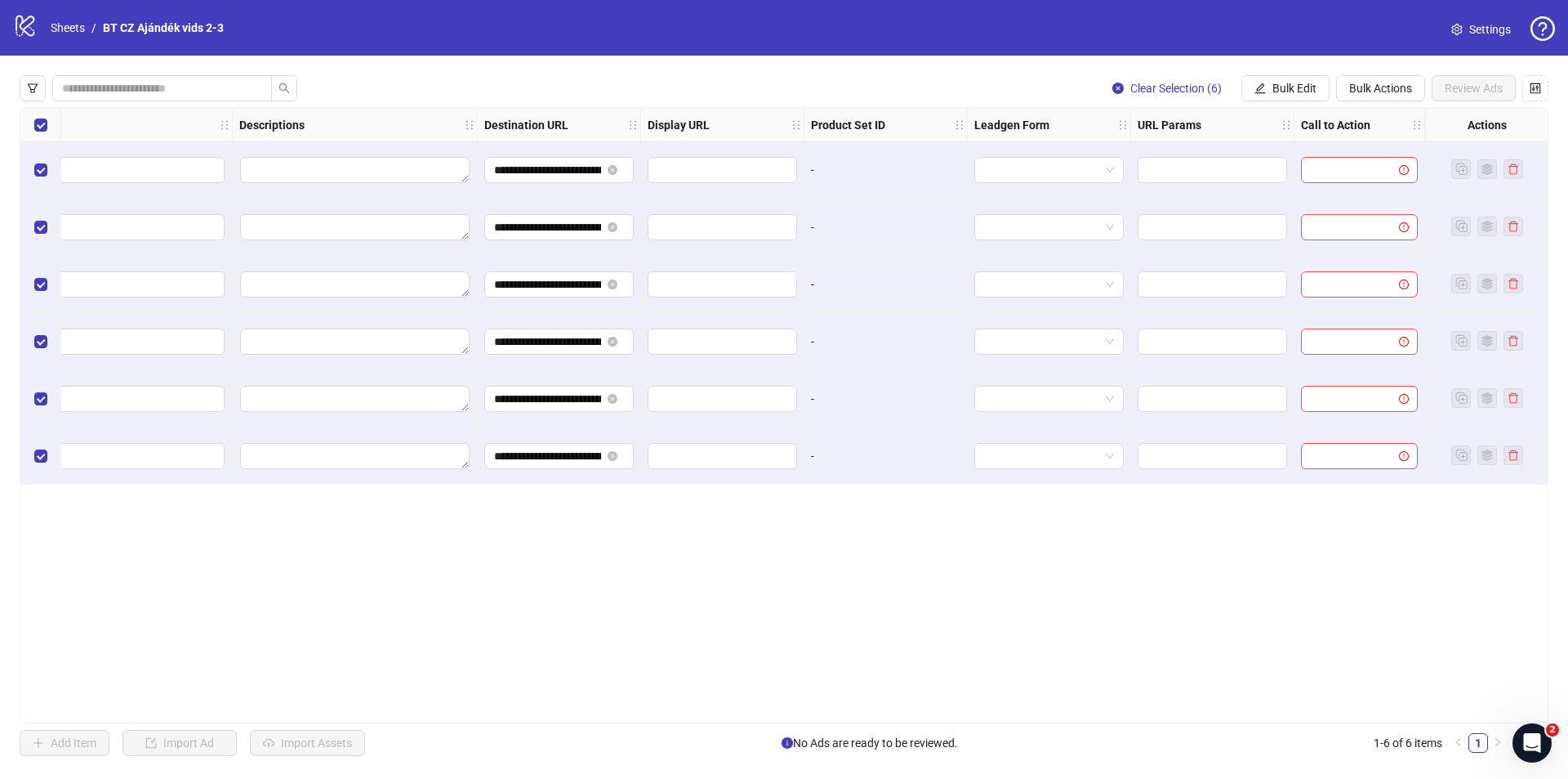
drag, startPoint x: 1348, startPoint y: 167, endPoint x: 1350, endPoint y: 185, distance: 18.1
click at [1348, 170] on input "search" at bounding box center [1352, 169] width 83 height 25
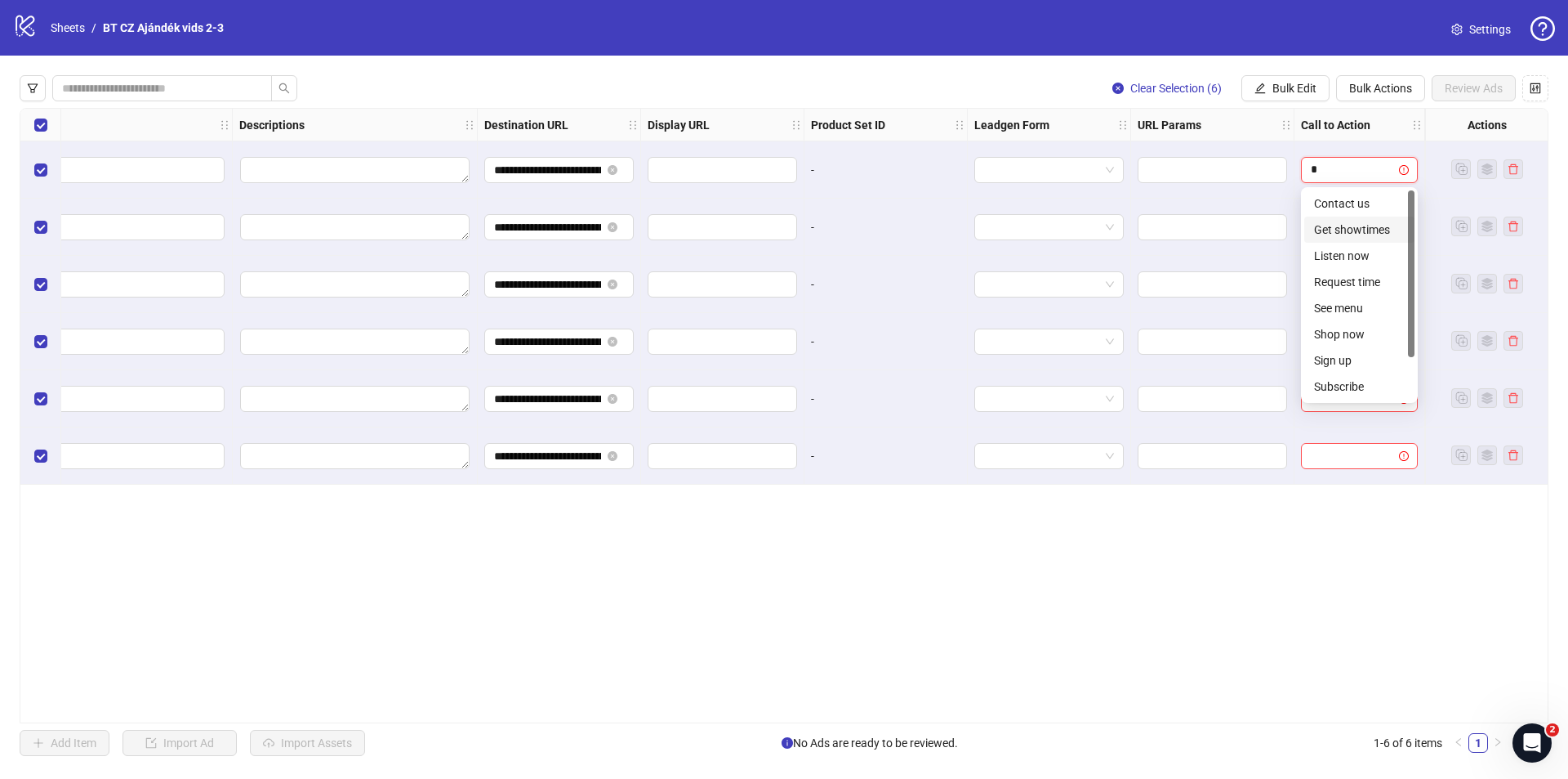
type input "**"
click at [1347, 223] on div "Shop now" at bounding box center [1359, 229] width 91 height 18
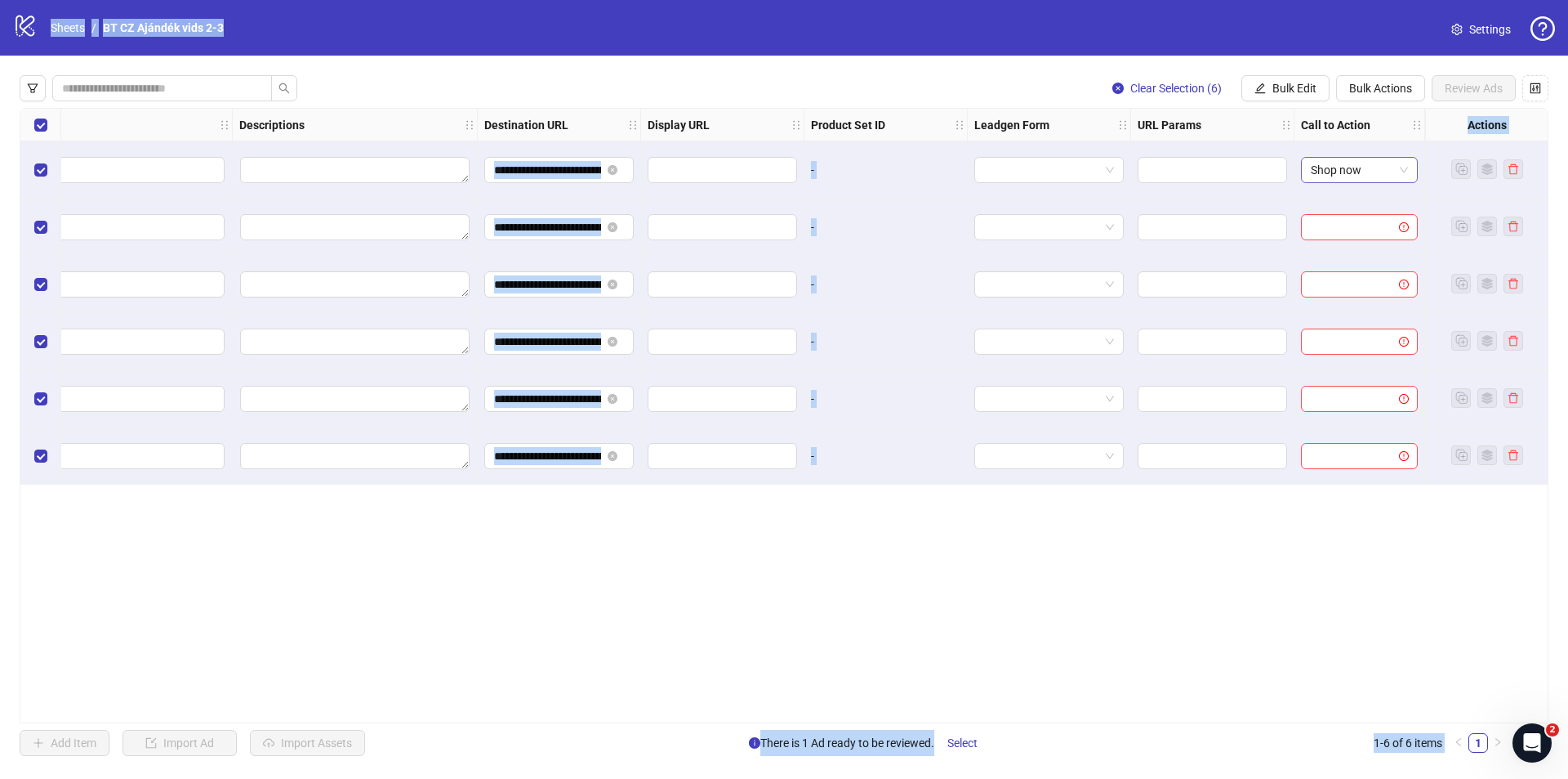
click at [1354, 173] on span "Shop now" at bounding box center [1359, 169] width 97 height 25
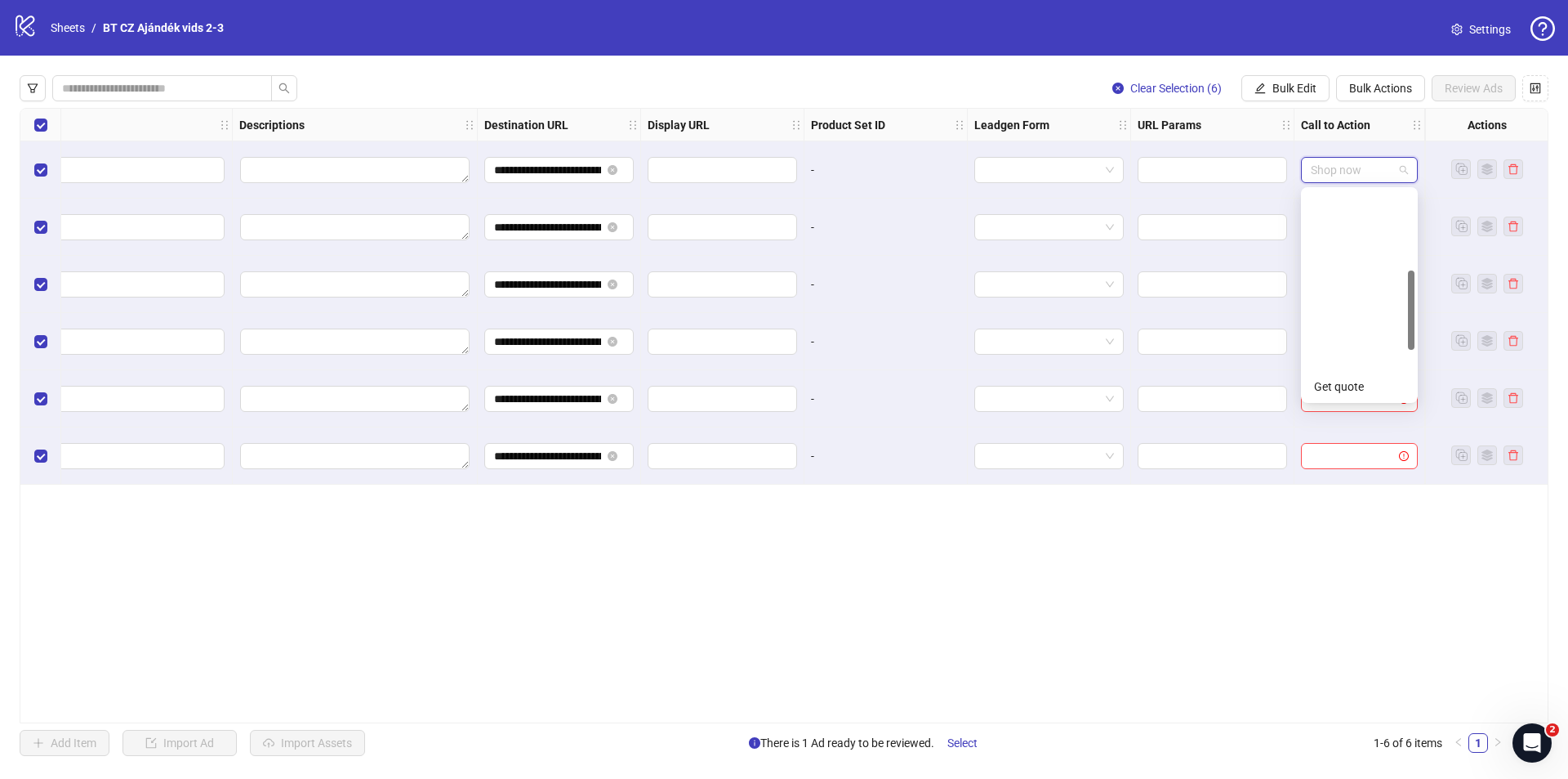
scroll to position [209, 0]
click at [1363, 375] on div "Shop now" at bounding box center [1359, 386] width 110 height 27
click at [1341, 179] on span "Shop now" at bounding box center [1359, 169] width 97 height 25
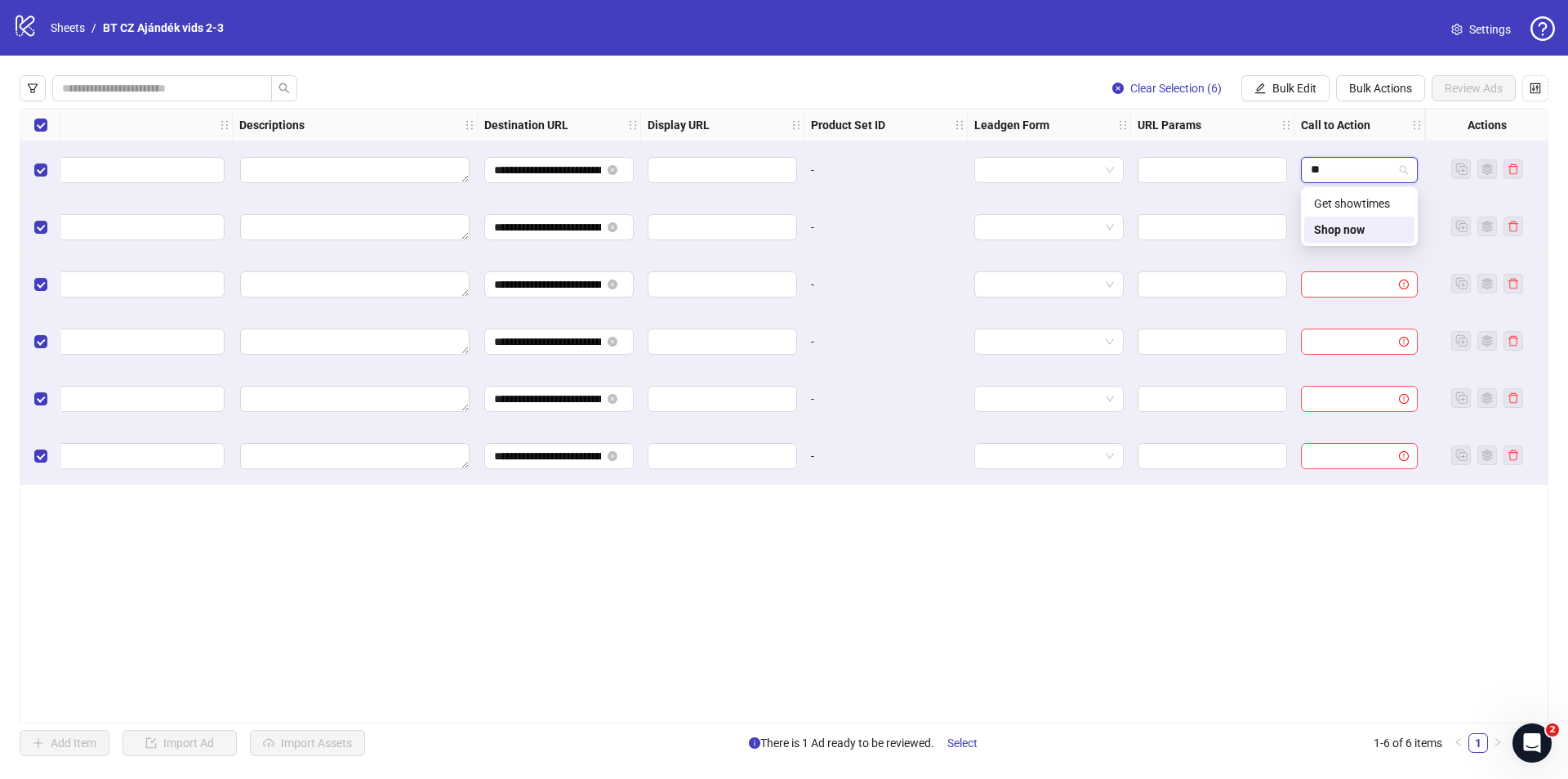
type input "***"
click at [1380, 227] on div "Shop now" at bounding box center [1359, 229] width 91 height 18
click at [1351, 221] on input "search" at bounding box center [1352, 227] width 83 height 25
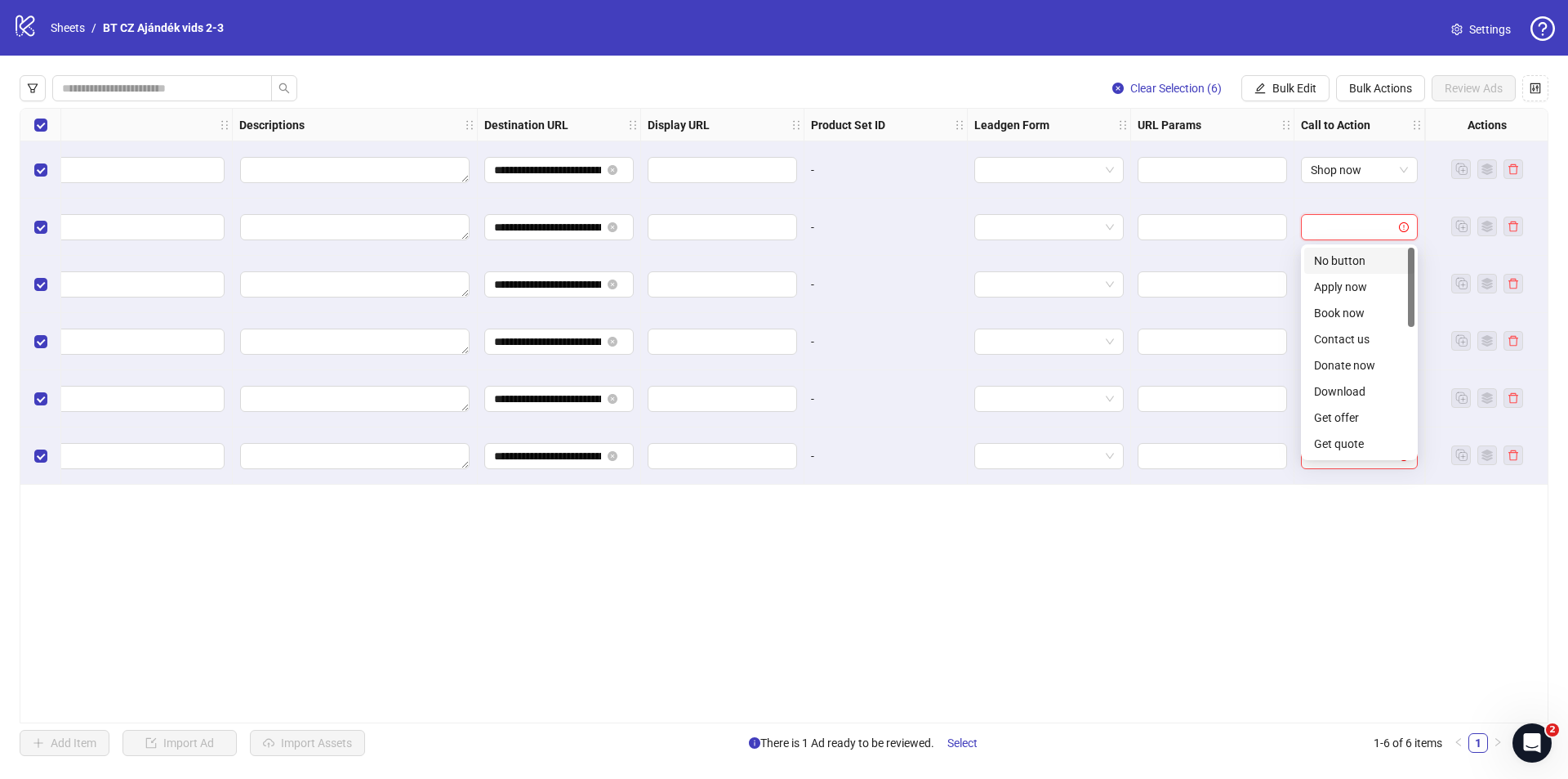
paste input "***"
type input "***"
click at [1333, 283] on div "Shop now" at bounding box center [1359, 287] width 91 height 18
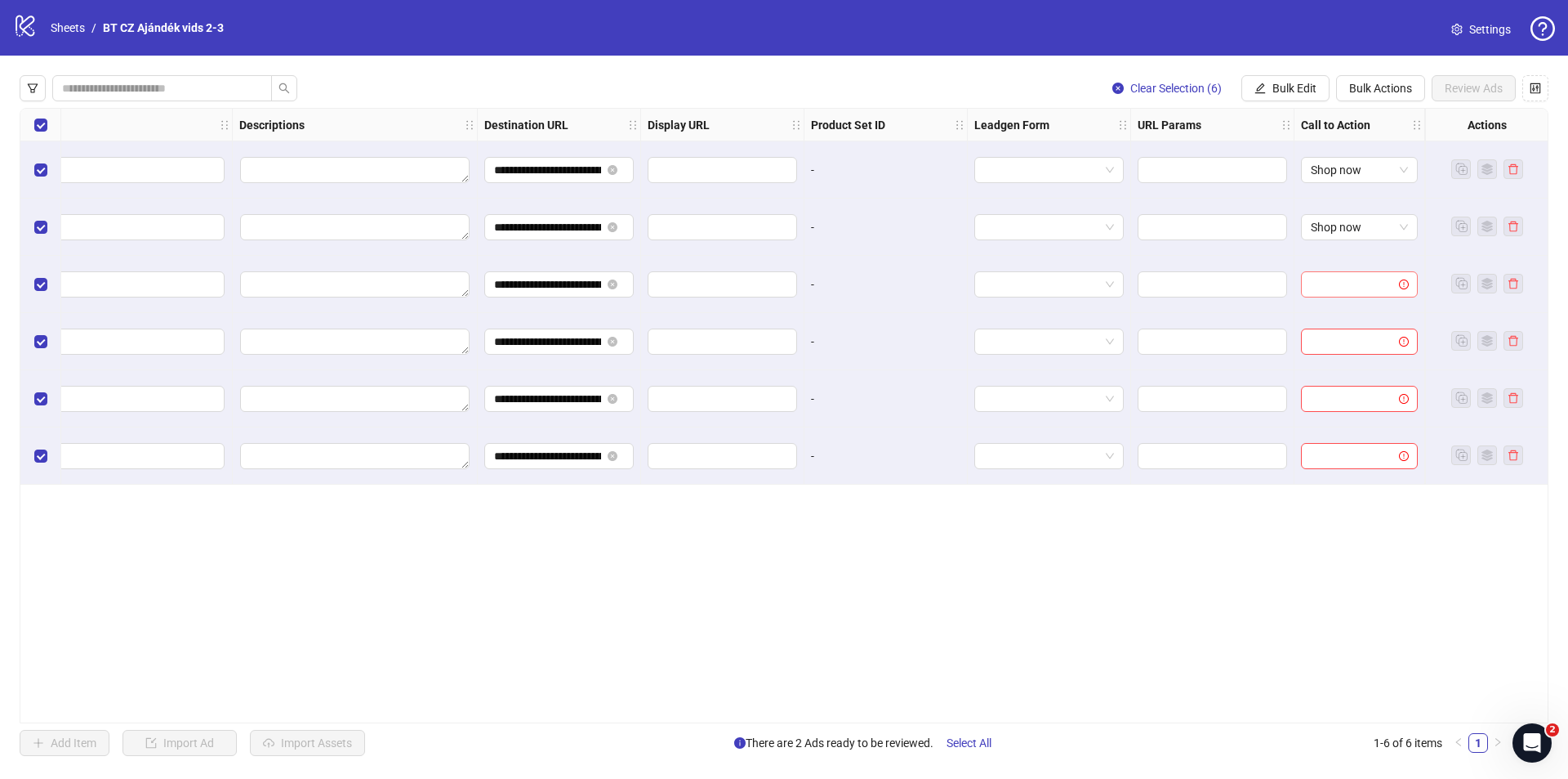
click at [1338, 291] on input "search" at bounding box center [1352, 284] width 83 height 25
paste input "***"
type input "***"
click at [1354, 334] on div "Shop now" at bounding box center [1359, 344] width 110 height 27
click at [1348, 338] on input "search" at bounding box center [1352, 341] width 83 height 25
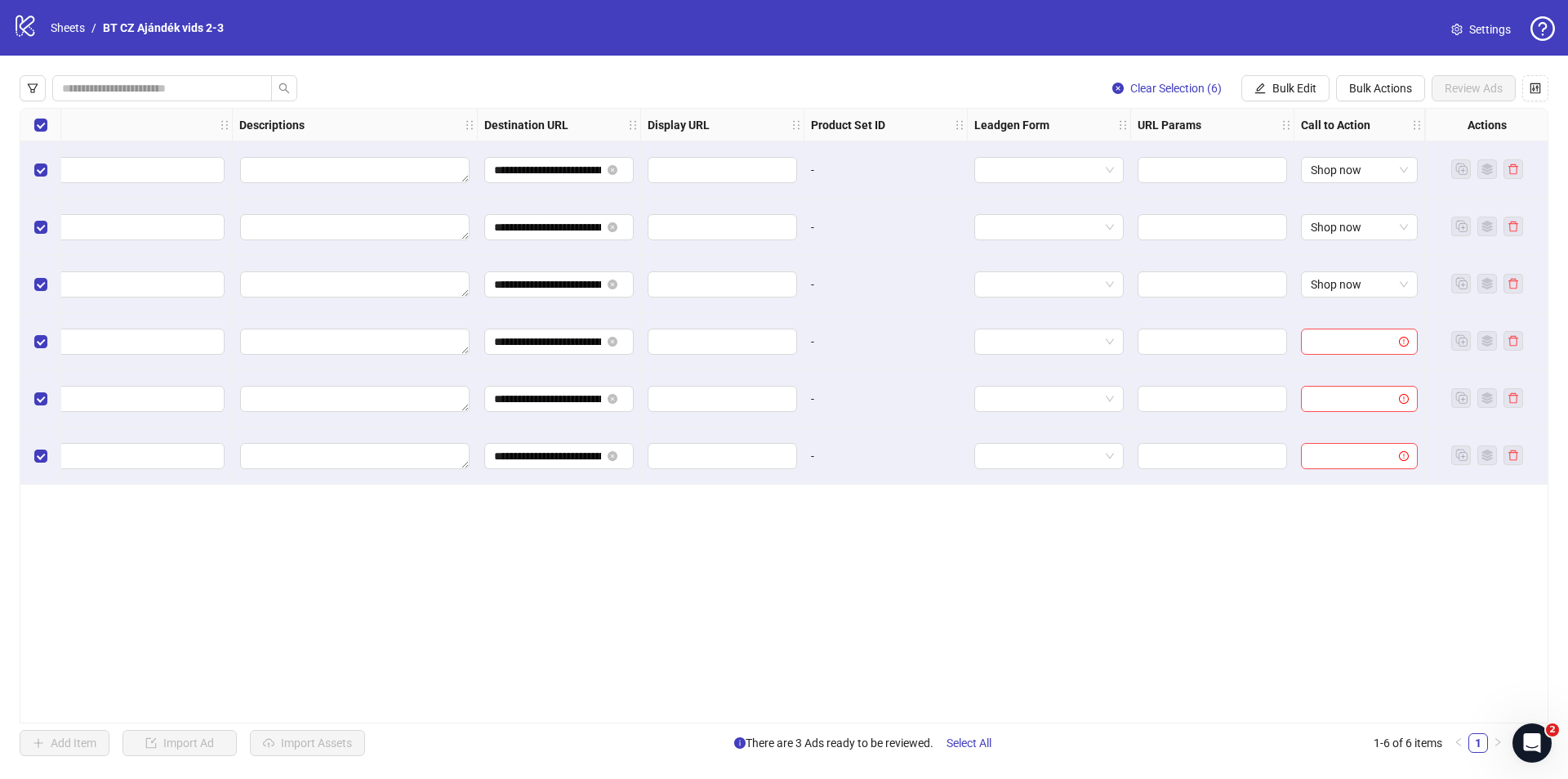
paste input "***"
type input "***"
click at [1349, 409] on div "Shop now" at bounding box center [1359, 401] width 91 height 18
click at [1340, 402] on input "search" at bounding box center [1352, 398] width 83 height 25
paste input "***"
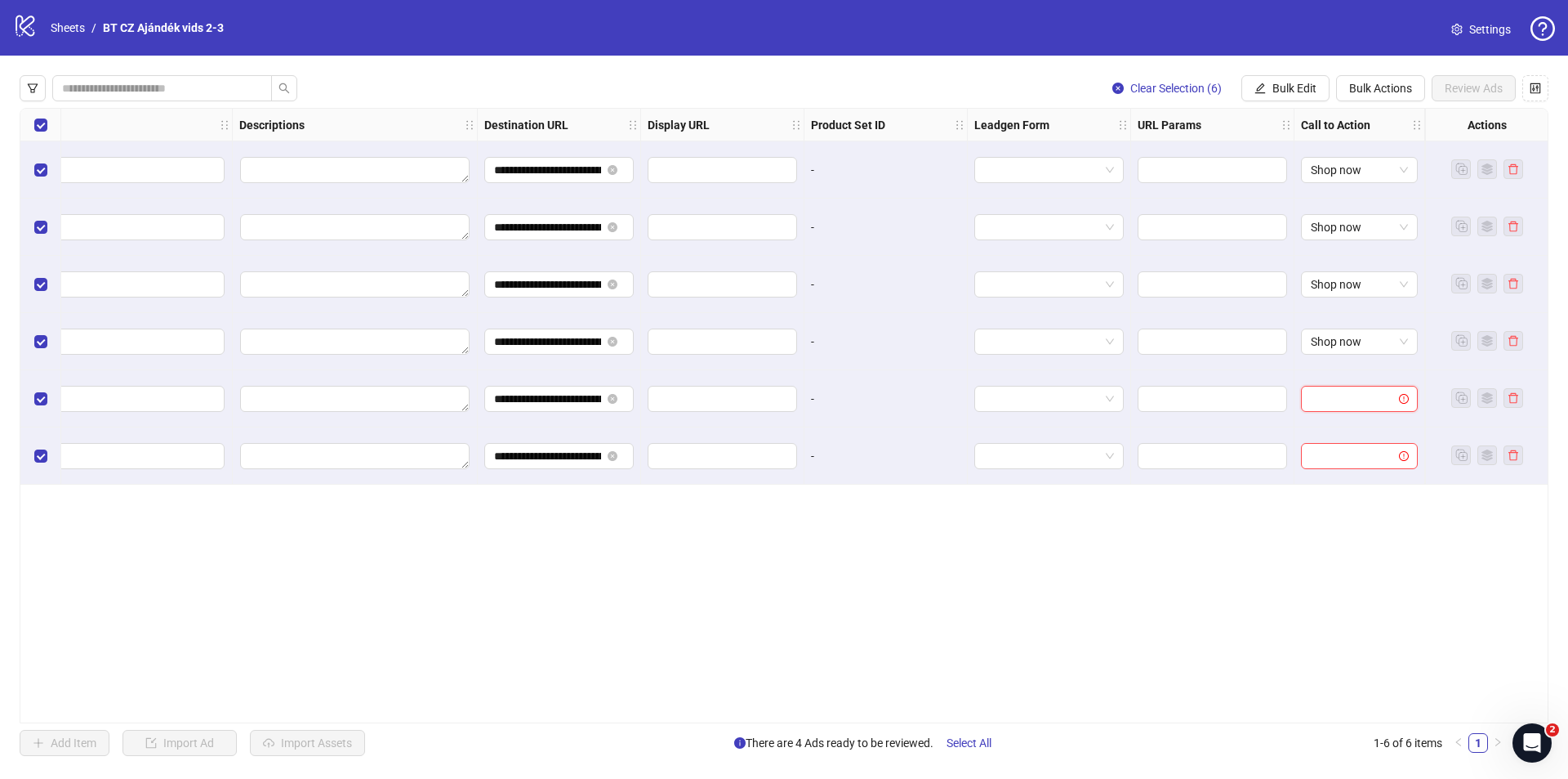
type input "***"
click at [1362, 451] on div "Shop now" at bounding box center [1359, 458] width 91 height 18
click at [1356, 451] on input "search" at bounding box center [1352, 456] width 83 height 25
paste input "***"
type input "***"
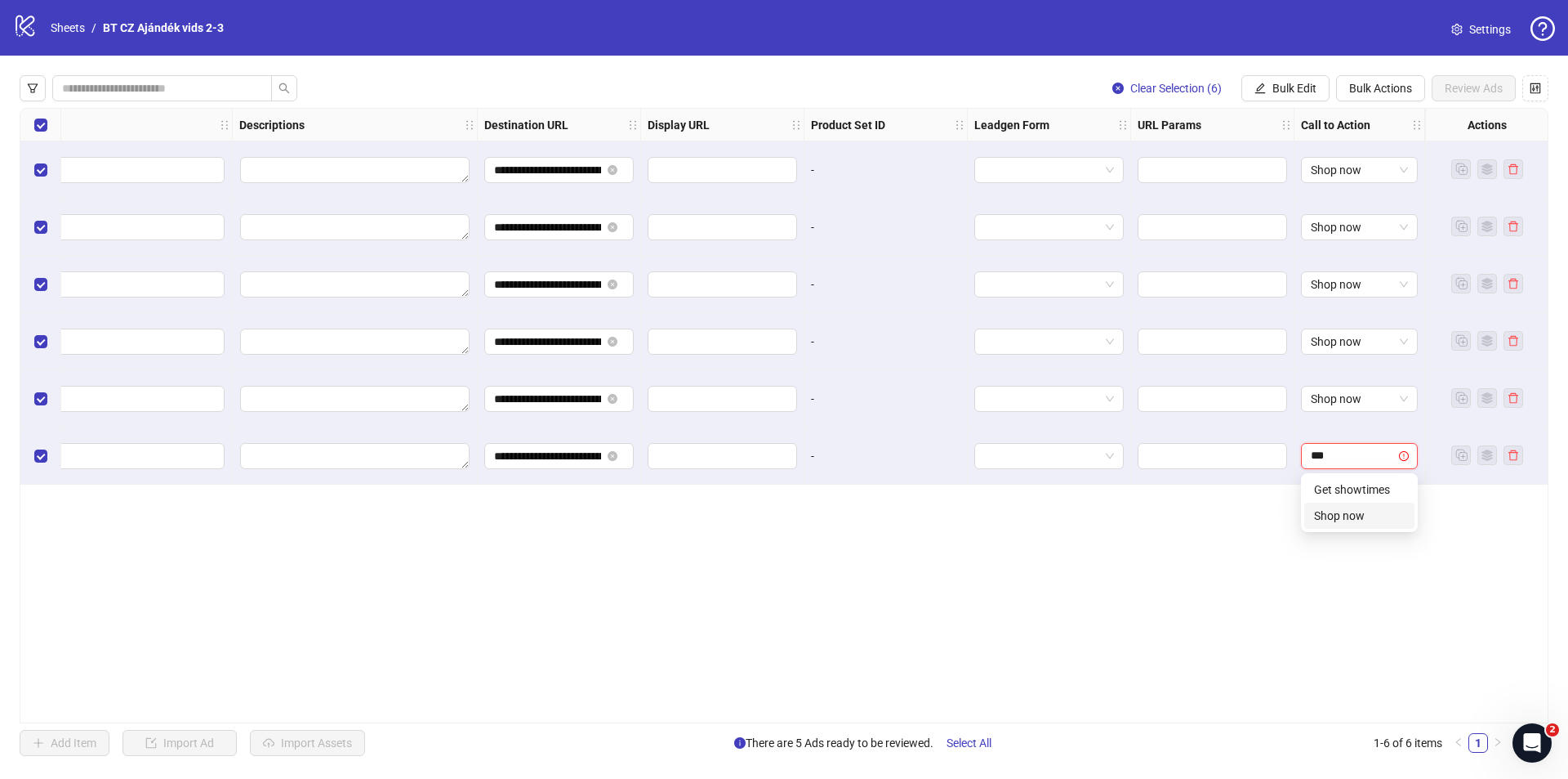
click at [1372, 518] on div "Shop now" at bounding box center [1359, 515] width 91 height 18
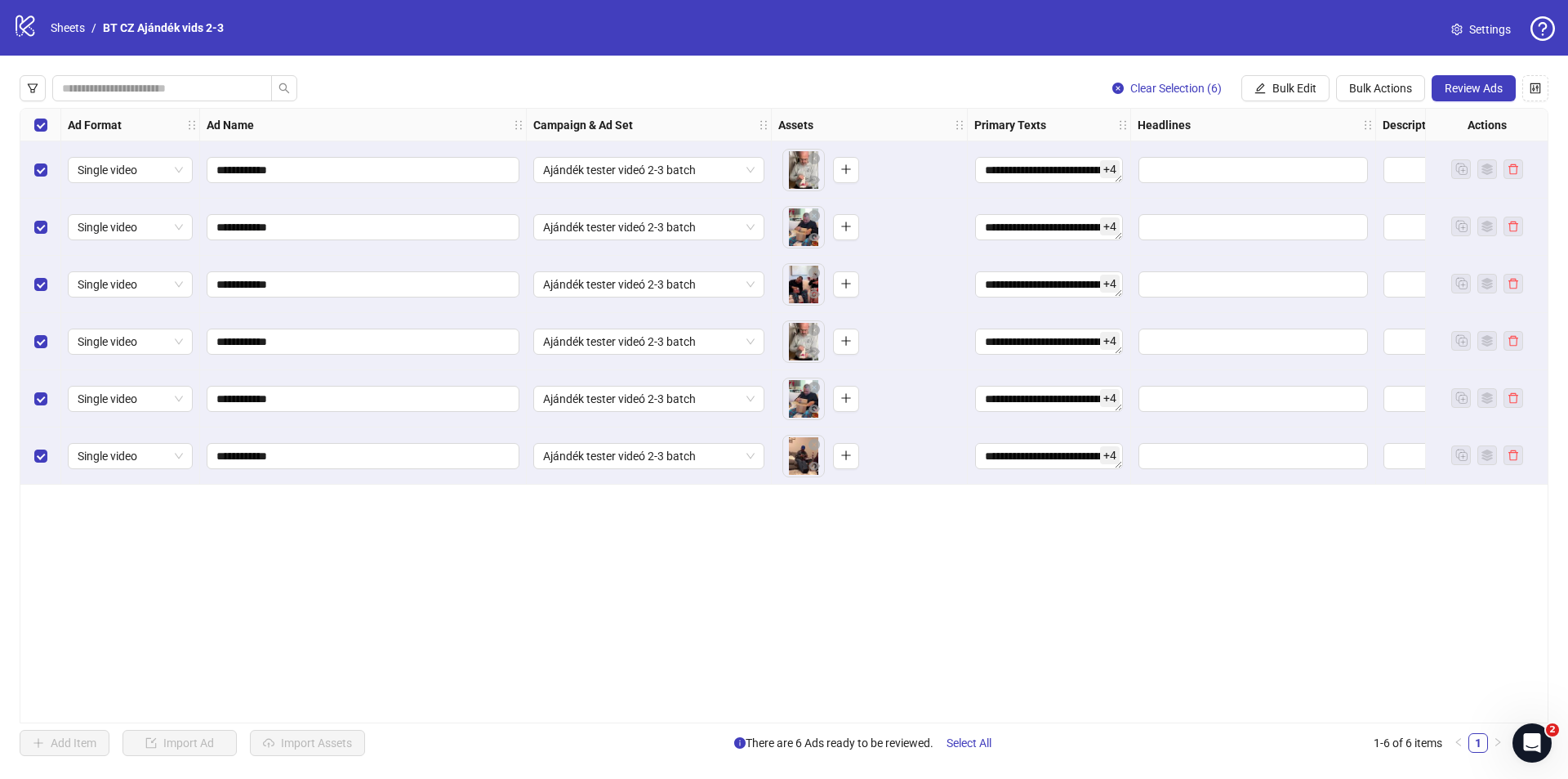
drag, startPoint x: 1522, startPoint y: 517, endPoint x: 1232, endPoint y: 547, distance: 291.5
click at [1474, 91] on span "Review Ads" at bounding box center [1474, 88] width 58 height 13
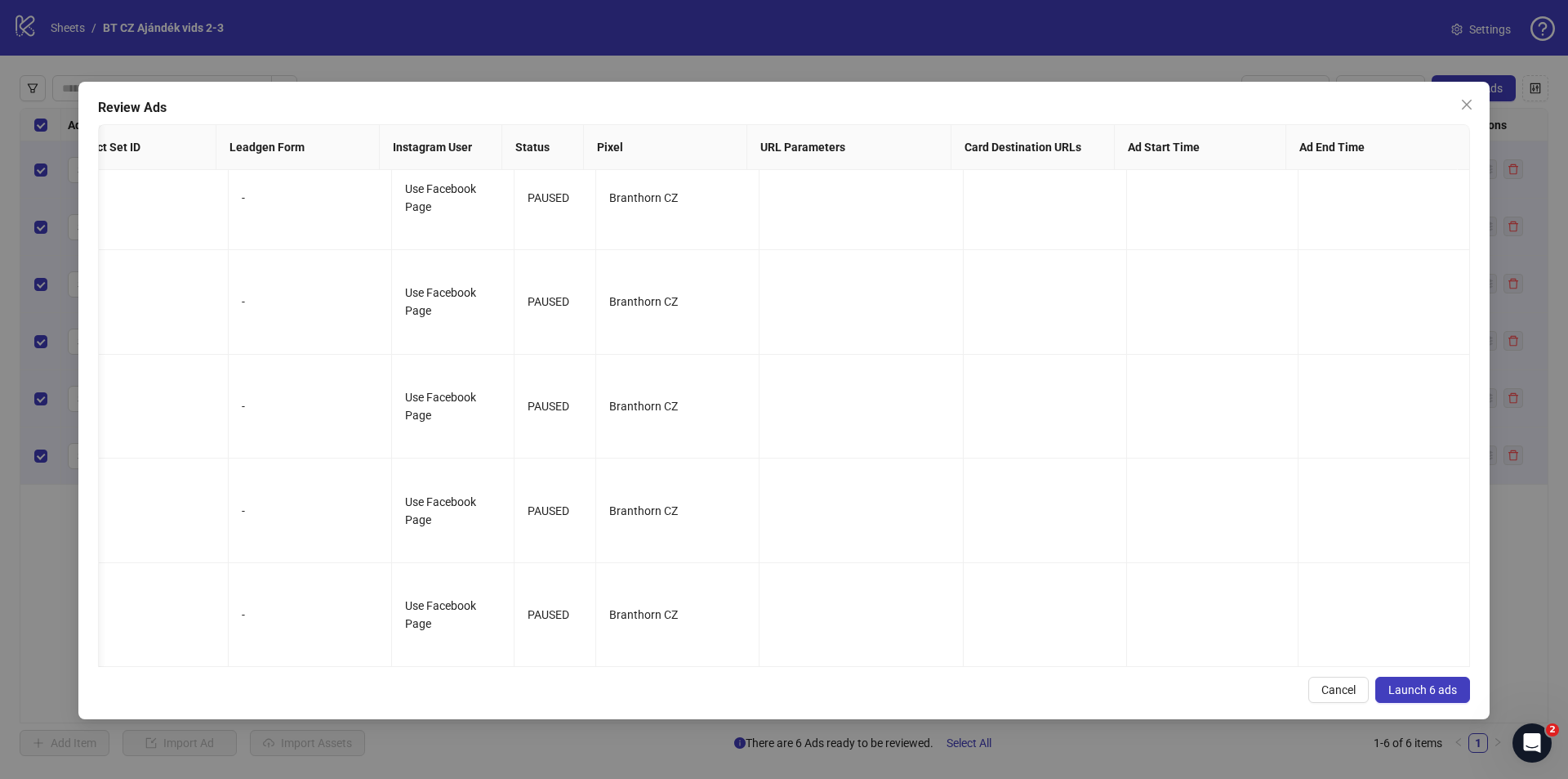
drag, startPoint x: 1316, startPoint y: 350, endPoint x: 1465, endPoint y: 679, distance: 361.2
click at [1464, 679] on button "Launch 6 ads" at bounding box center [1422, 689] width 94 height 27
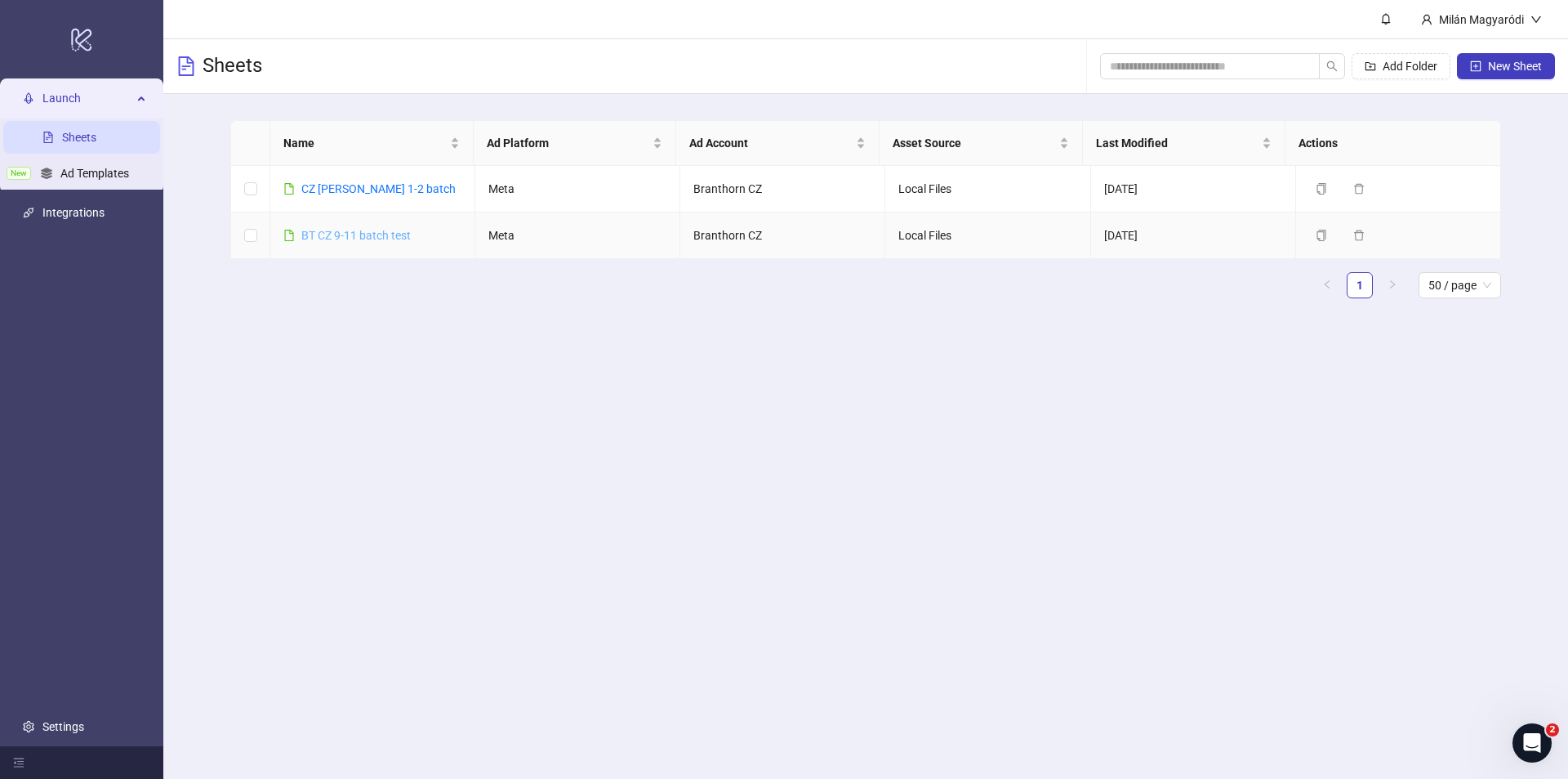
click at [377, 228] on link "BT CZ 9-11 batch test" at bounding box center [355, 234] width 109 height 13
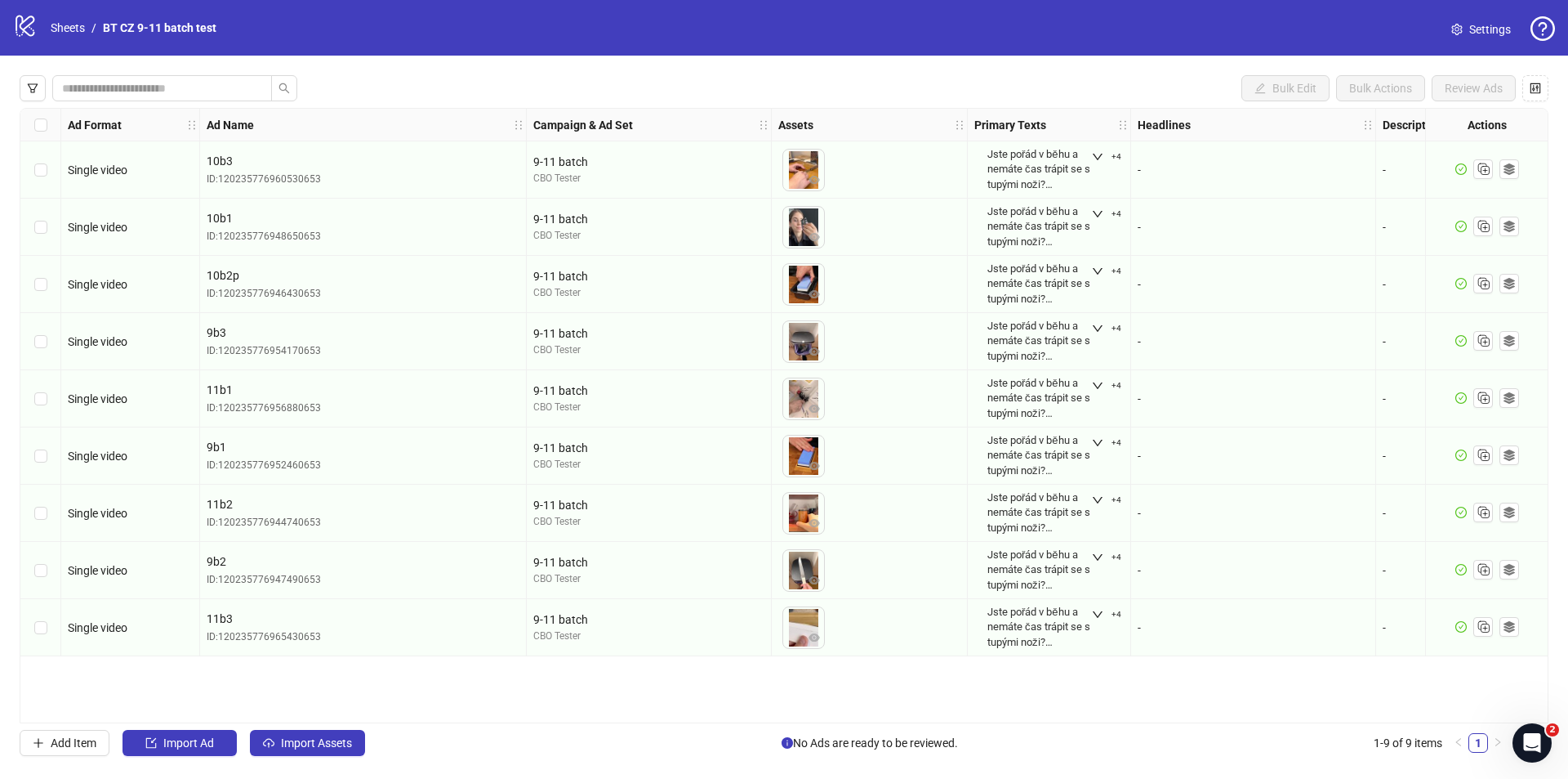
click at [1043, 164] on div "Jste pořád v běhu a nemáte čas trápit se s tupými noži? S diamantovým brouskem …" at bounding box center [1038, 169] width 103 height 45
click at [1100, 147] on div "Jste pořád v běhu a nemáte čas trápit se s tupými noži? S diamantovým brouskem …" at bounding box center [1048, 169] width 137 height 65
click at [1087, 155] on button "+4" at bounding box center [1106, 157] width 42 height 20
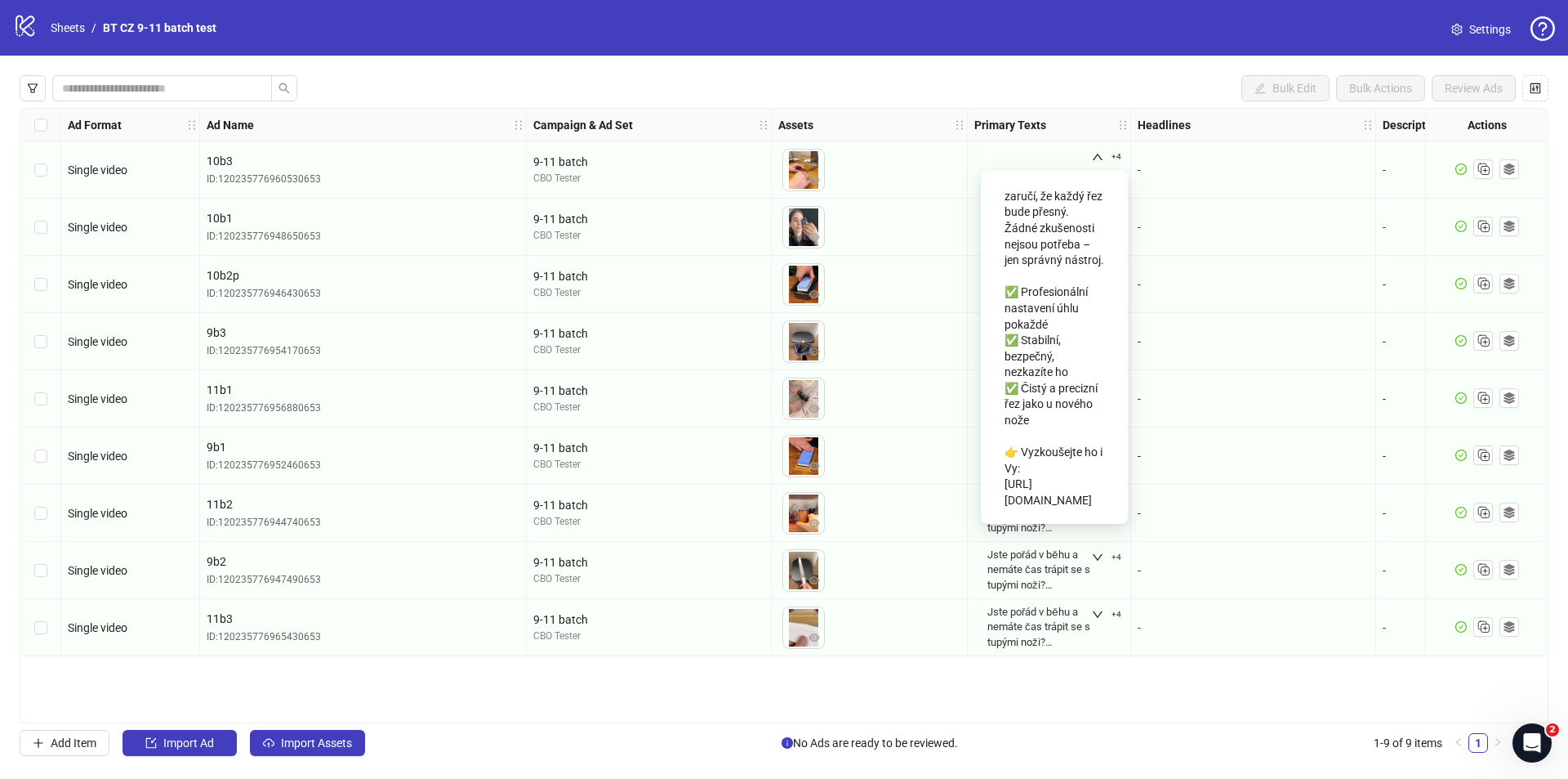
scroll to position [1498, 0]
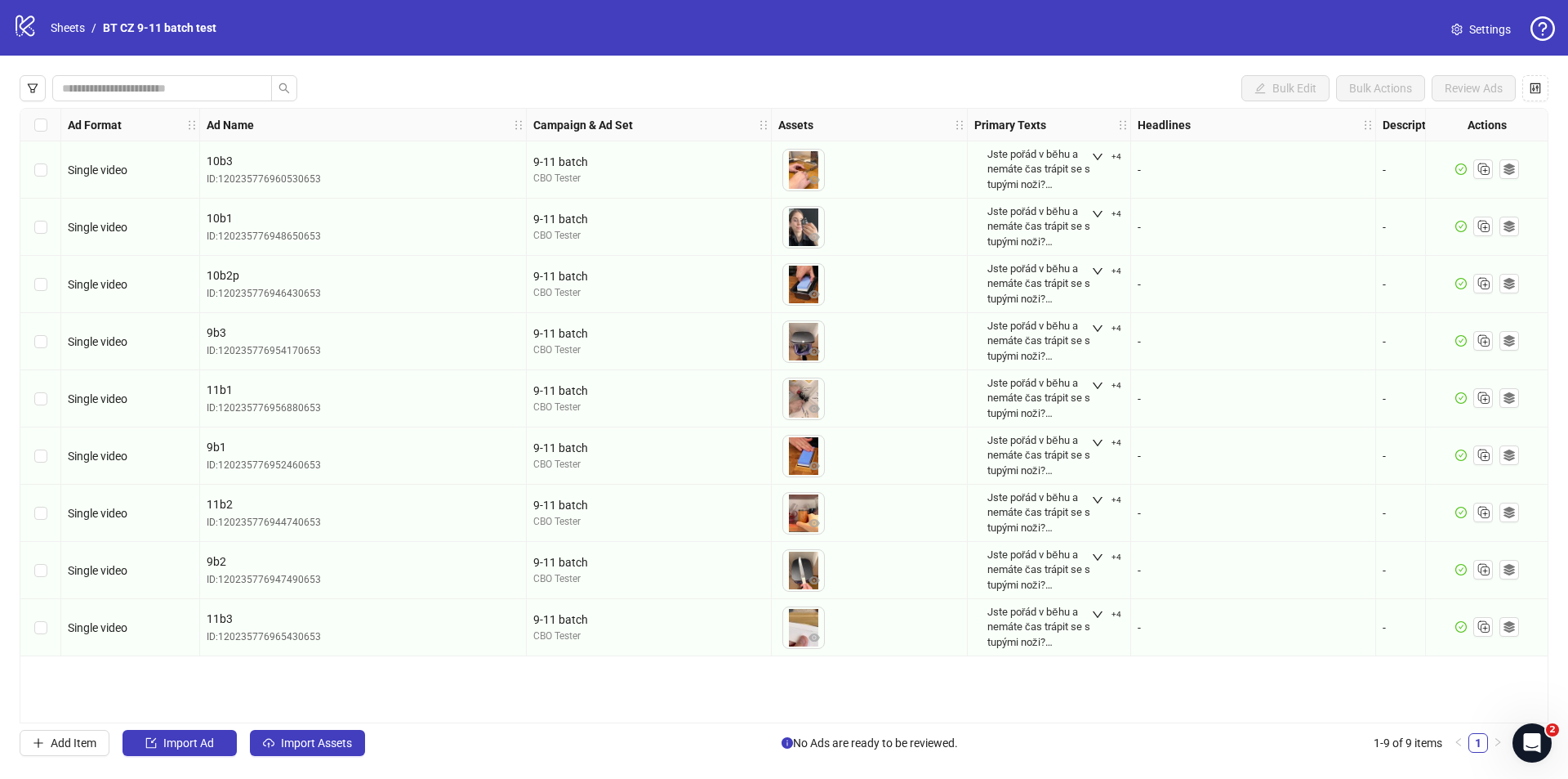
click at [1026, 142] on div "Jste pořád v běhu a nemáte čas trápit se s tupými noži? S diamantovým brouskem …" at bounding box center [1049, 169] width 150 height 78
click at [1035, 156] on div "Jste pořád v běhu a nemáte čas trápit se s tupými noži? S diamantovým brouskem …" at bounding box center [1038, 169] width 103 height 45
drag, startPoint x: 1035, startPoint y: 156, endPoint x: 1026, endPoint y: 161, distance: 10.3
click at [1026, 161] on div "Jste pořád v běhu a nemáte čas trápit se s tupými noži? S diamantovým brouskem …" at bounding box center [1038, 169] width 103 height 45
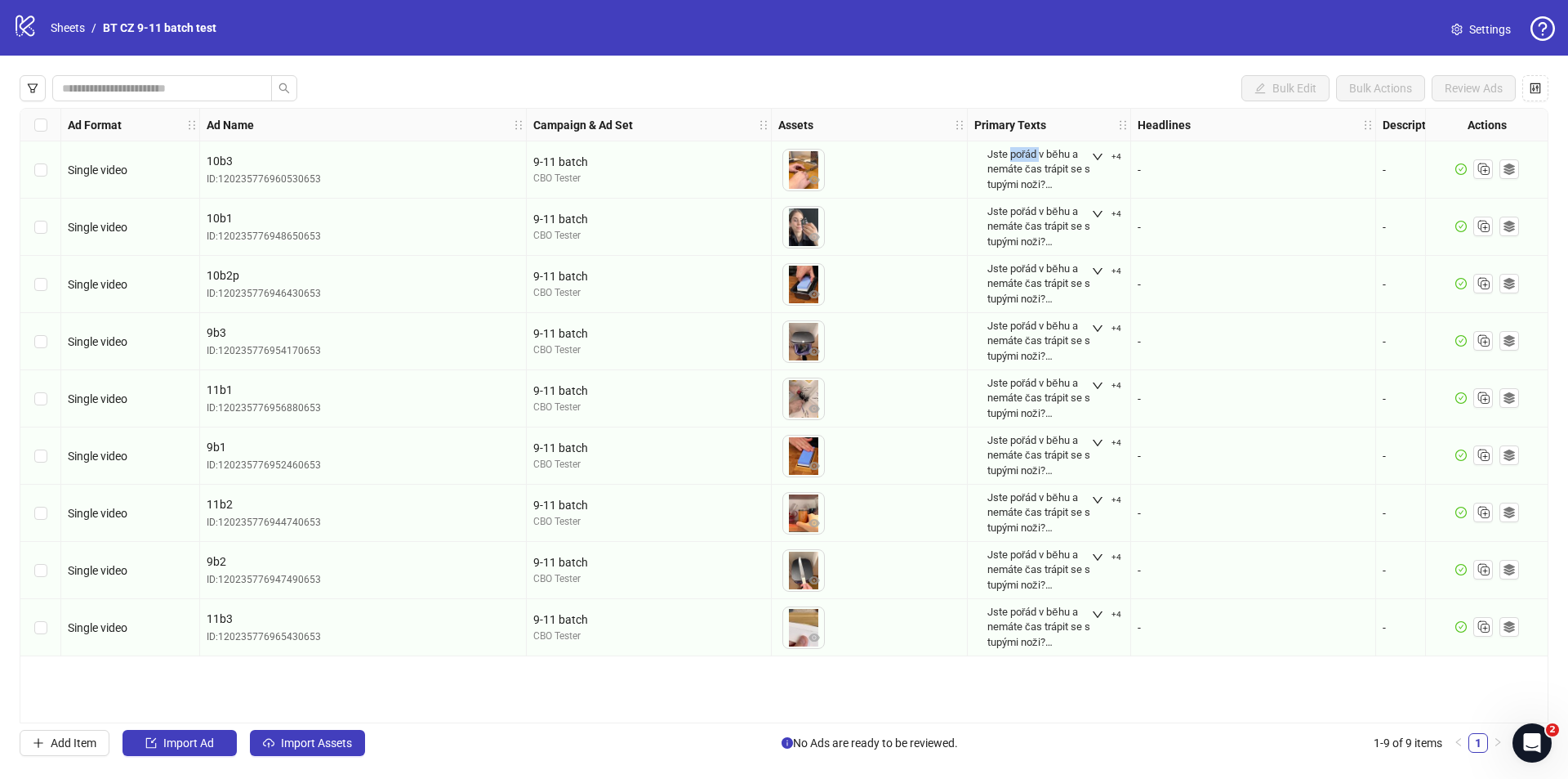
copy div "pořád"
click at [1026, 161] on div "Jste pořád v běhu a nemáte čas trápit se s tupými noži? S diamantovým brouskem …" at bounding box center [1038, 169] width 103 height 45
click at [1104, 154] on button "+4" at bounding box center [1106, 157] width 42 height 20
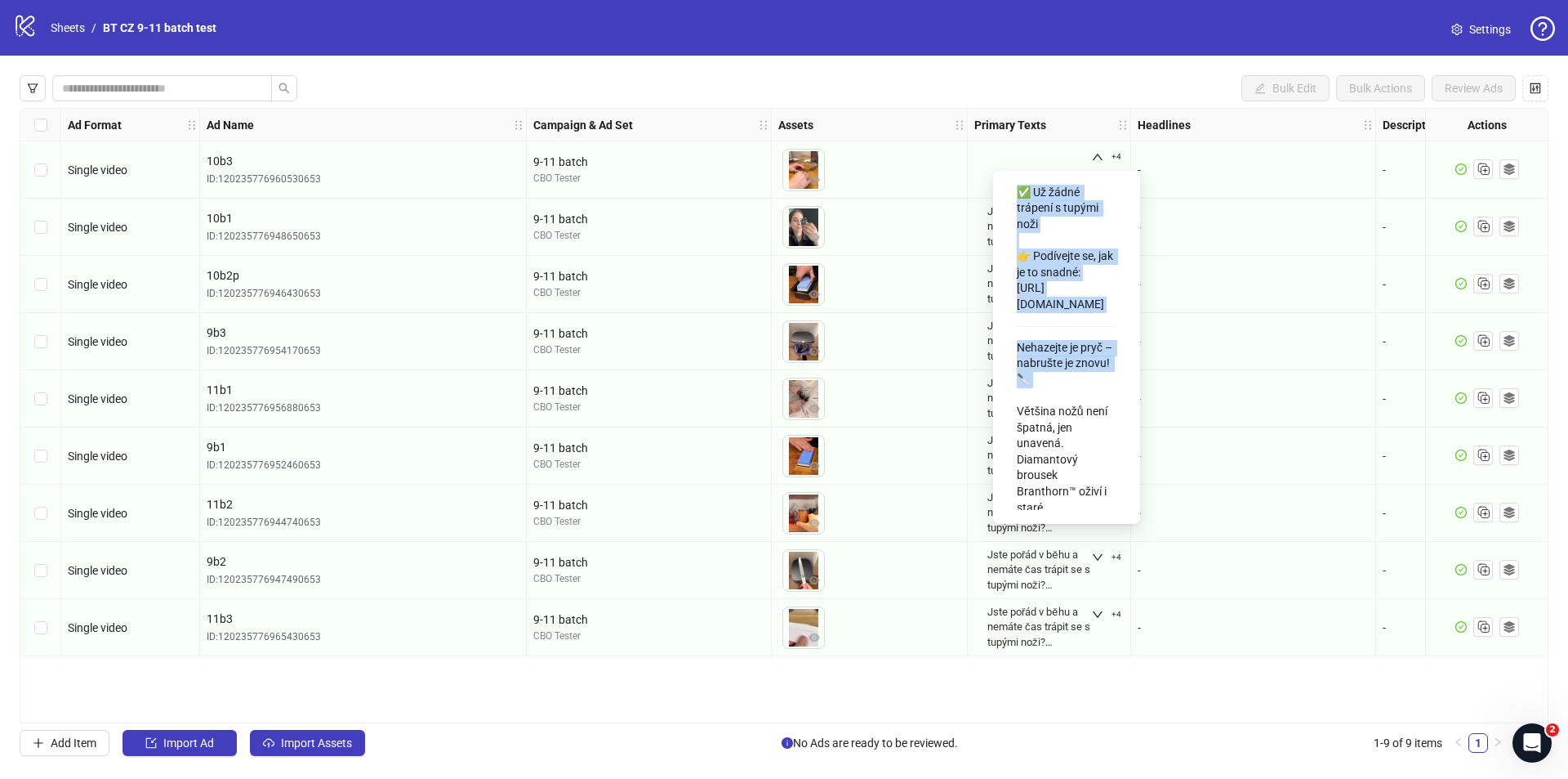
scroll to position [420, 0]
drag, startPoint x: 1017, startPoint y: 206, endPoint x: 1103, endPoint y: 406, distance: 217.7
click at [1103, 317] on div "Jste pořád v běhu a nemáte čas trápit se s tupými noži? S diamantovým brouskem …" at bounding box center [1066, 46] width 99 height 542
copy div "Jste pořád v běhu a nemáte čas trápit se s tupými noži? S diamantovým brouskem …"
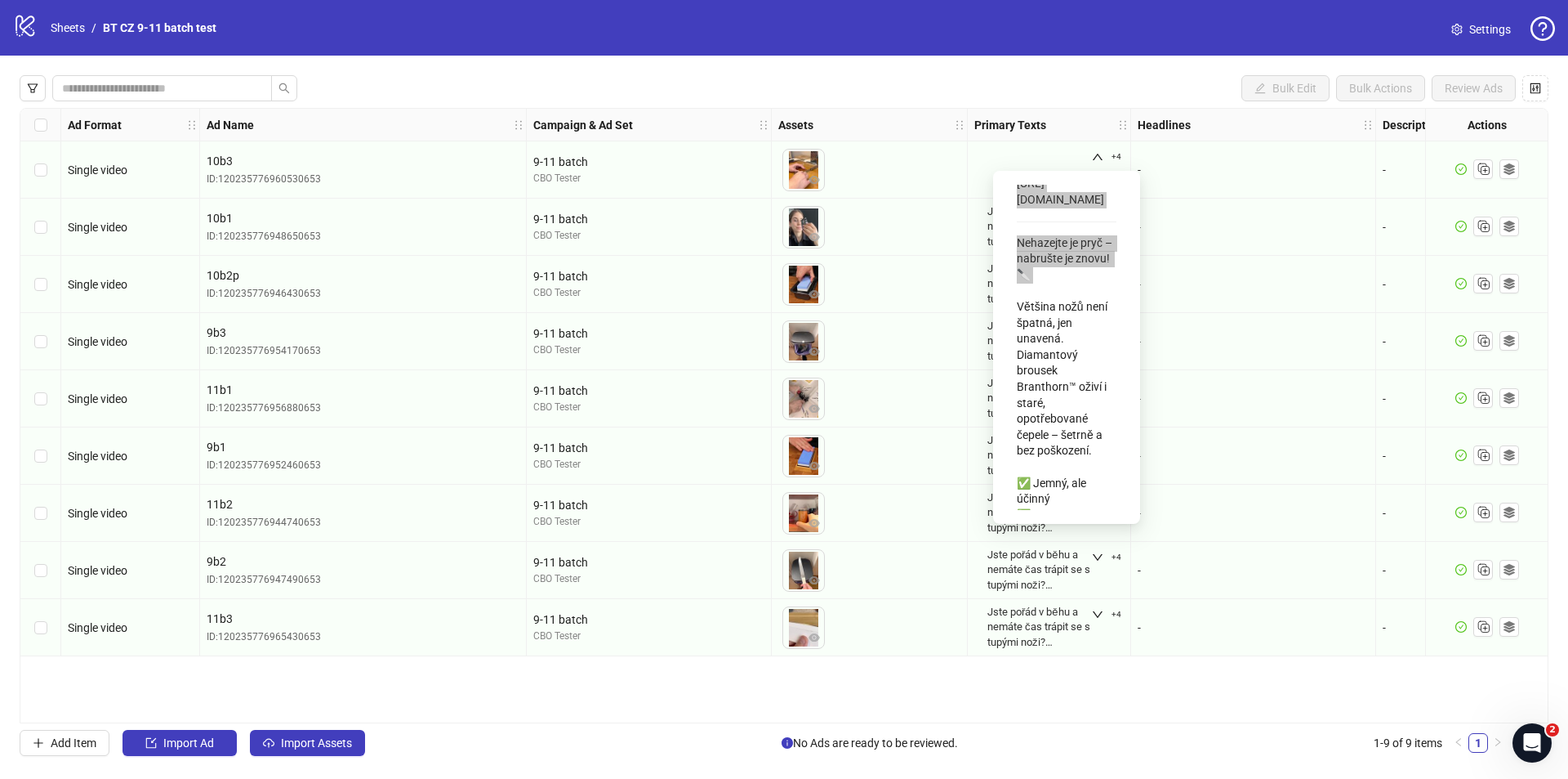
scroll to position [555, 0]
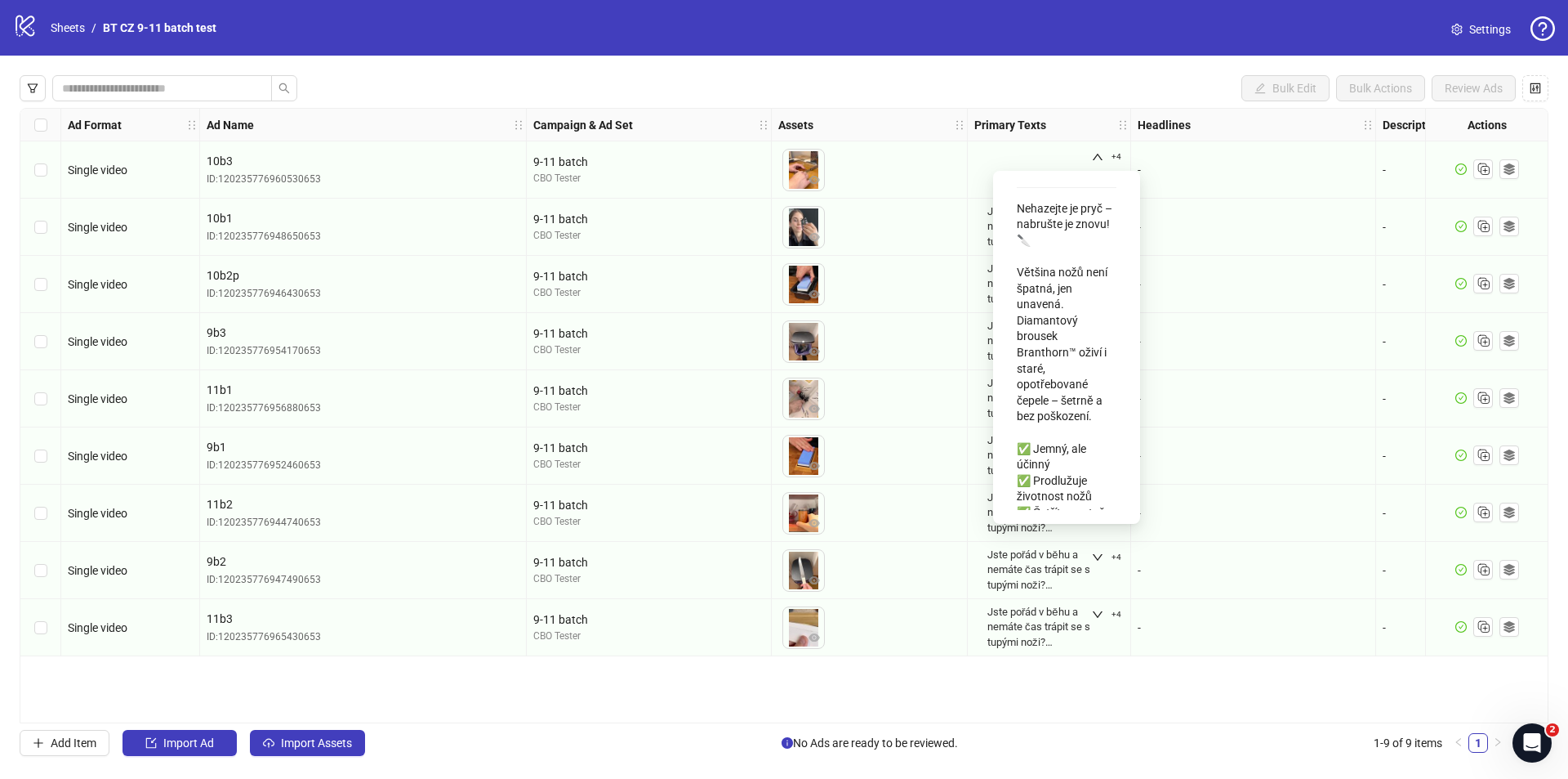
click at [1014, 301] on div "Jste pořád v běhu a nemáte čas trápit se s tupými noži? S diamantovým brouskem …" at bounding box center [1066, 348] width 121 height 327
click at [1020, 305] on div "Nehazejte je pryč – nabrušte je znovu! 🔪 Většina nožů není špatná, jen unavená.…" at bounding box center [1066, 417] width 99 height 445
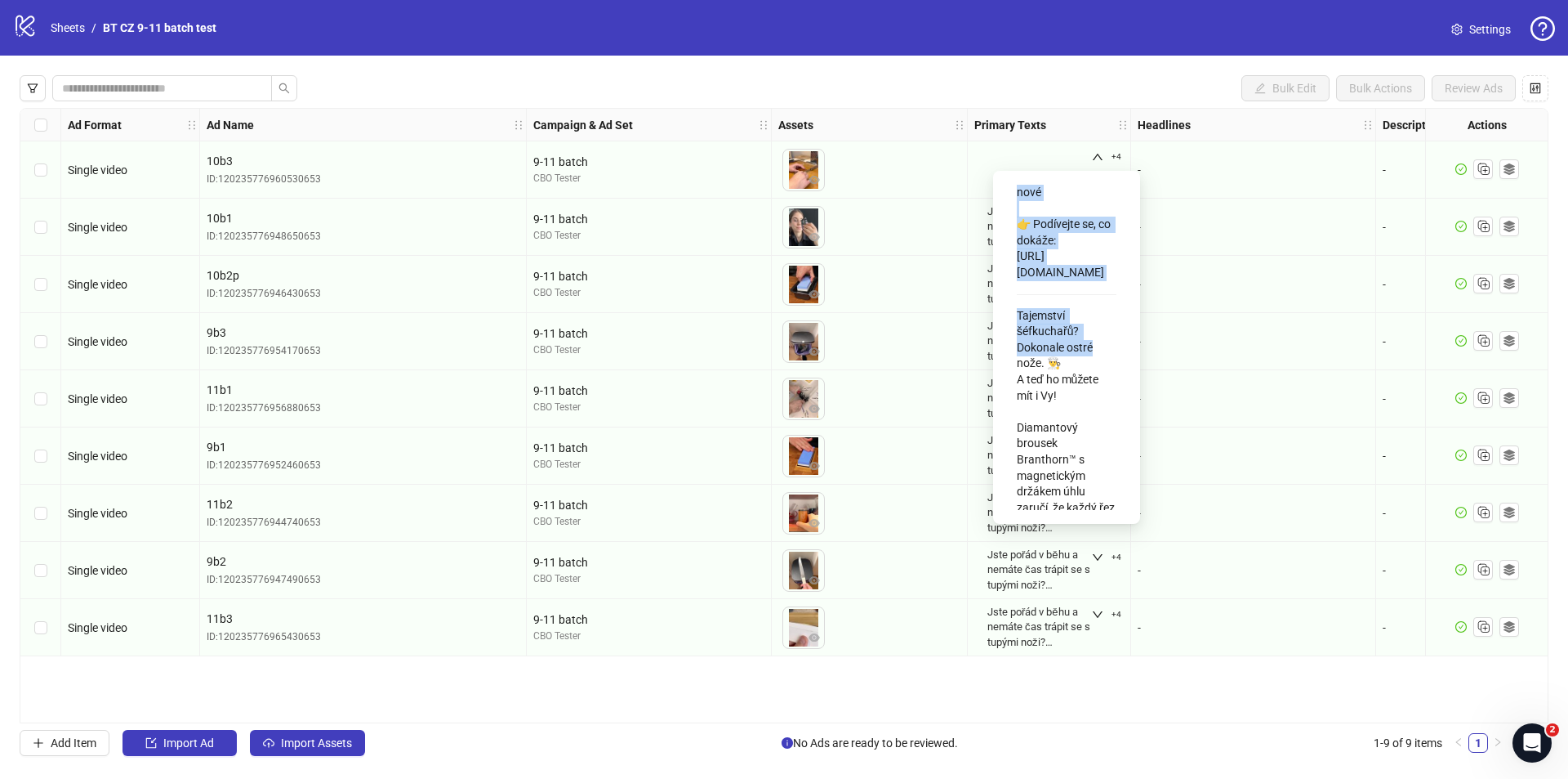
scroll to position [918, 0]
drag, startPoint x: 1019, startPoint y: 304, endPoint x: 1117, endPoint y: 413, distance: 146.6
click at [1114, 419] on div "Jste pořád v běhu a nemáte čas trápit se s tupými noži? S diamantovým brouskem …" at bounding box center [1066, 348] width 121 height 327
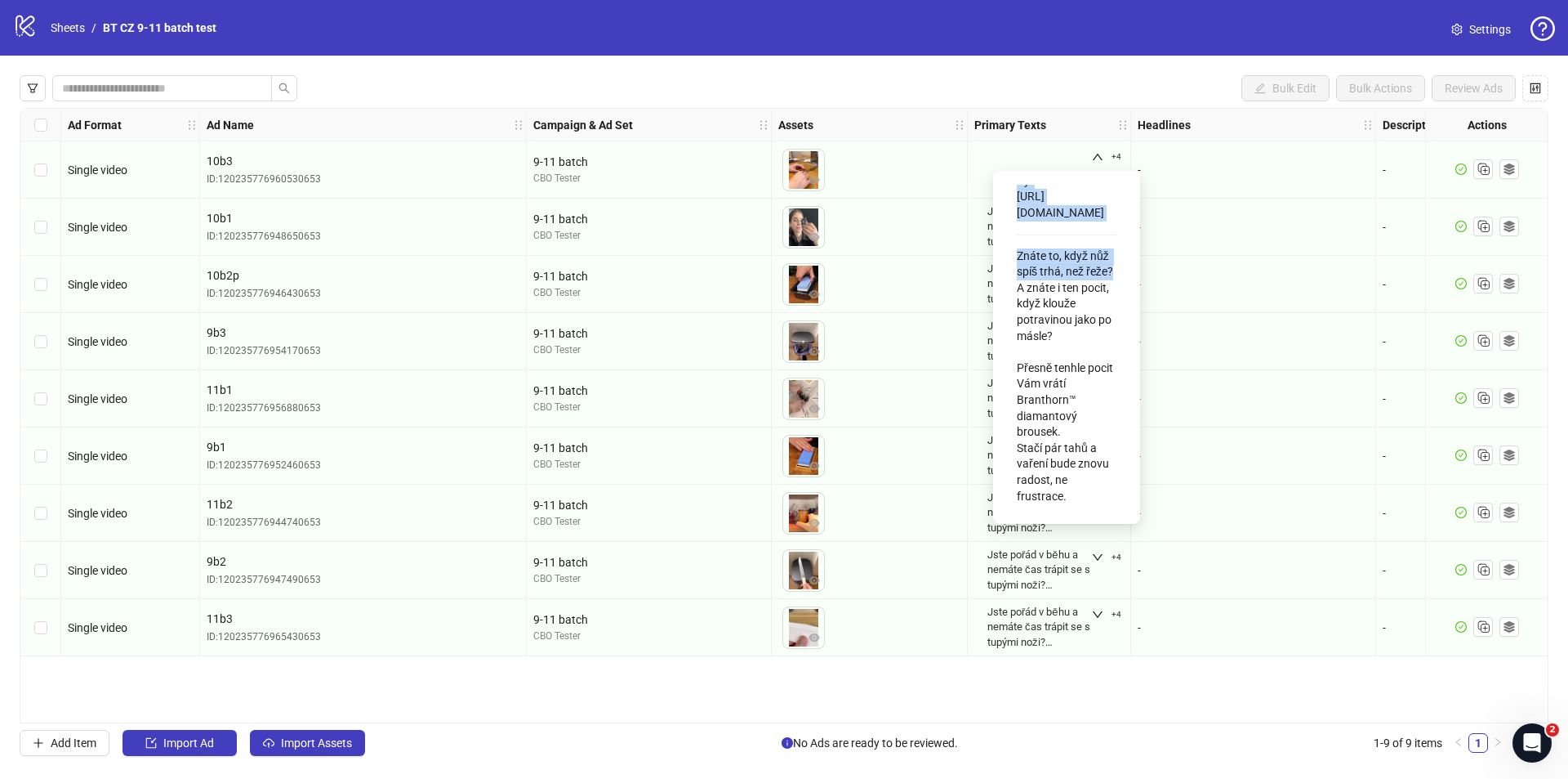
scroll to position [1521, 0]
drag, startPoint x: 1016, startPoint y: 312, endPoint x: 1107, endPoint y: 402, distance: 128.0
click at [1107, 402] on div "Jste pořád v běhu a nemáte čas trápit se s tupými noži? S diamantovým brouskem …" at bounding box center [1066, 348] width 121 height 327
copy div "Tajemství šéfkuchařů? Dokonale ostré nože. 👨‍🍳 A teď ho můžete mít i Vy! Diaman…"
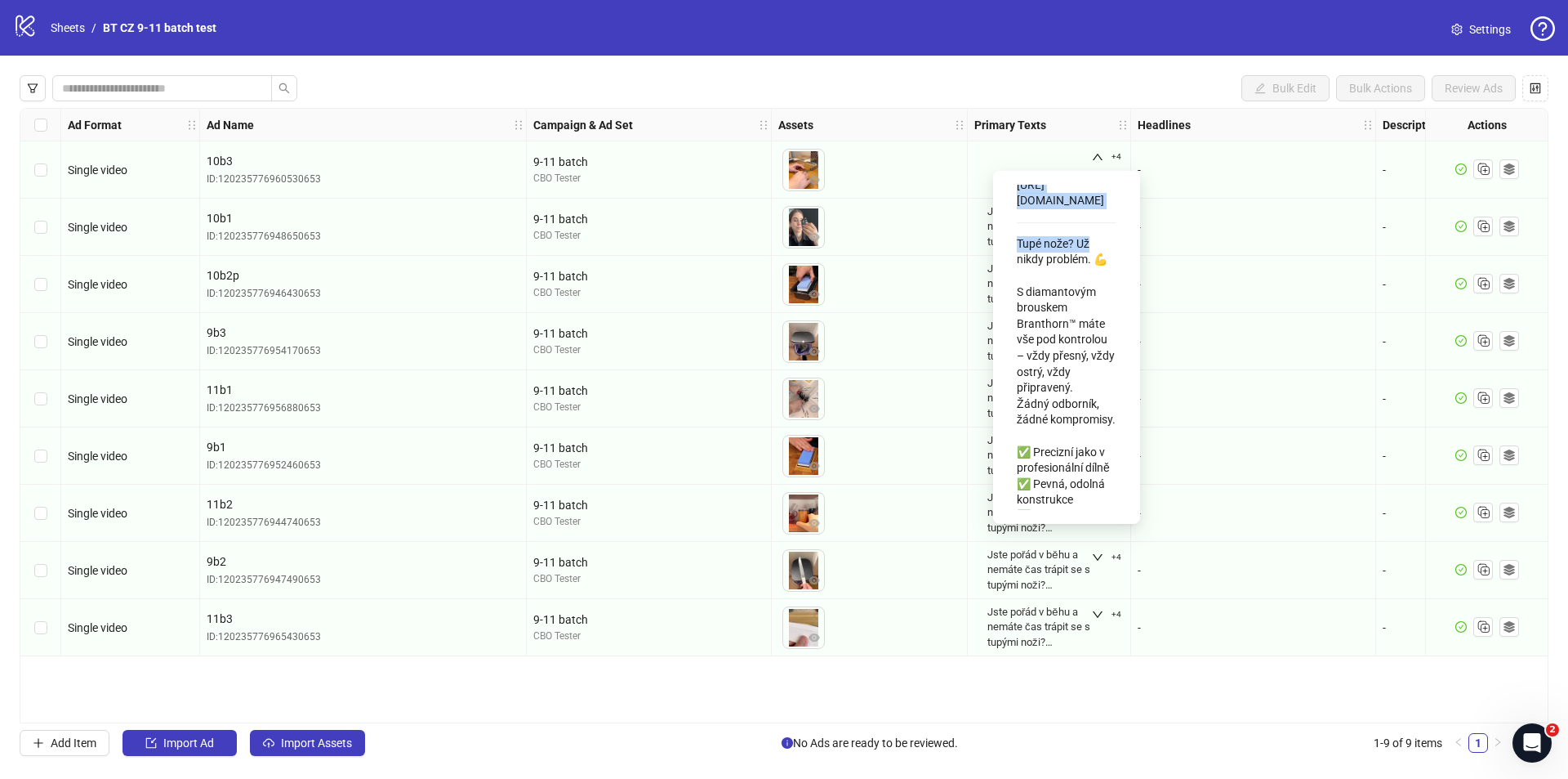
scroll to position [2045, 0]
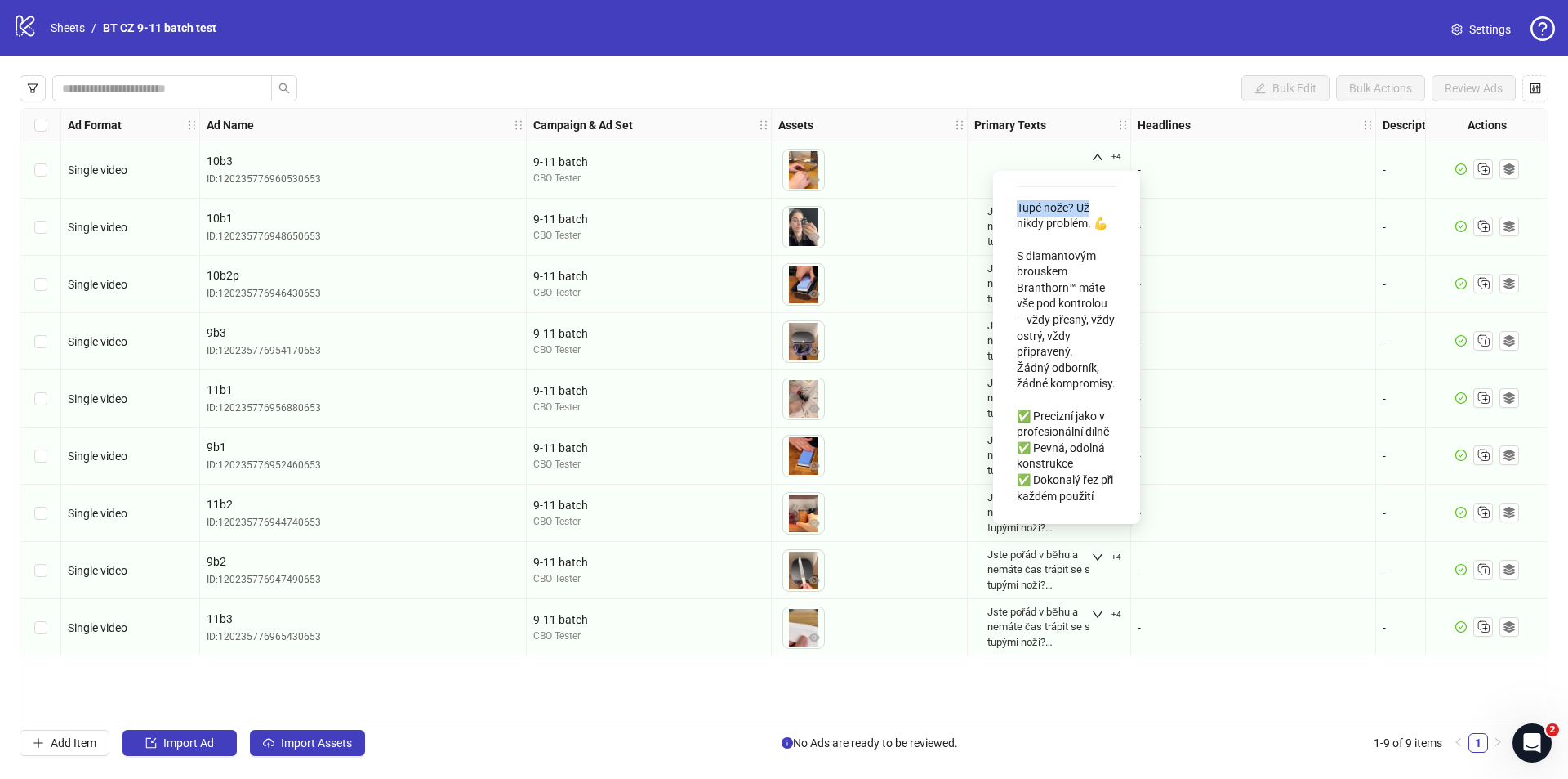
drag, startPoint x: 1018, startPoint y: 315, endPoint x: 1104, endPoint y: 444, distance: 155.0
copy div "Znáte to, když nůž spíš trhá, než řeže? A znáte i ten pocit, když klouže potrav…"
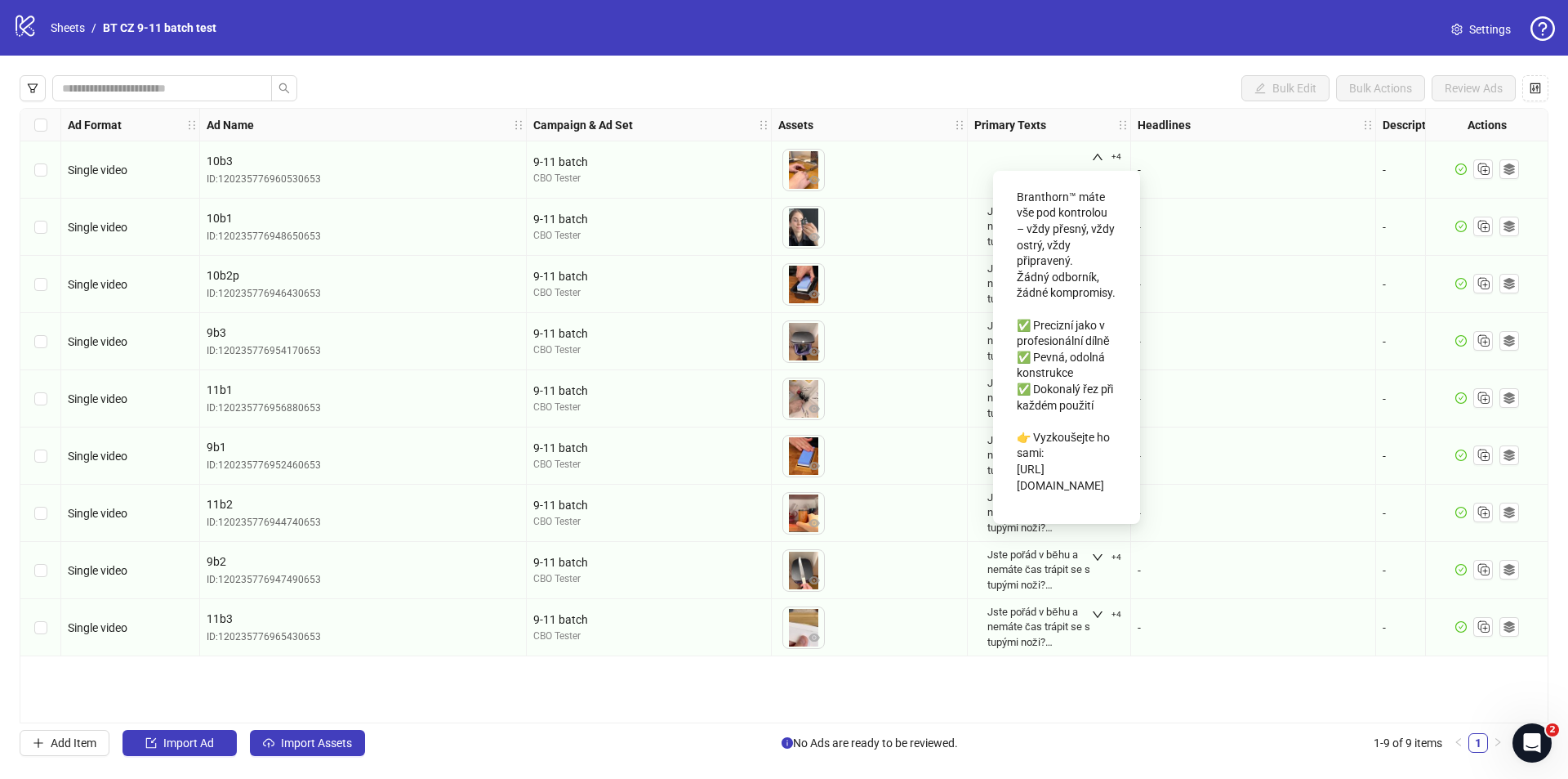
scroll to position [2537, 0]
drag, startPoint x: 1012, startPoint y: 338, endPoint x: 1109, endPoint y: 490, distance: 180.3
click at [1106, 490] on div "Jste pořád v běhu a nemáte čas trápit se s tupými noži? S diamantovým brouskem …" at bounding box center [1066, 348] width 121 height 327
copy div "Tupé nože? Už nikdy problém. 💪 S diamantovým brouskem Branthorn™ máte vše pod k…"
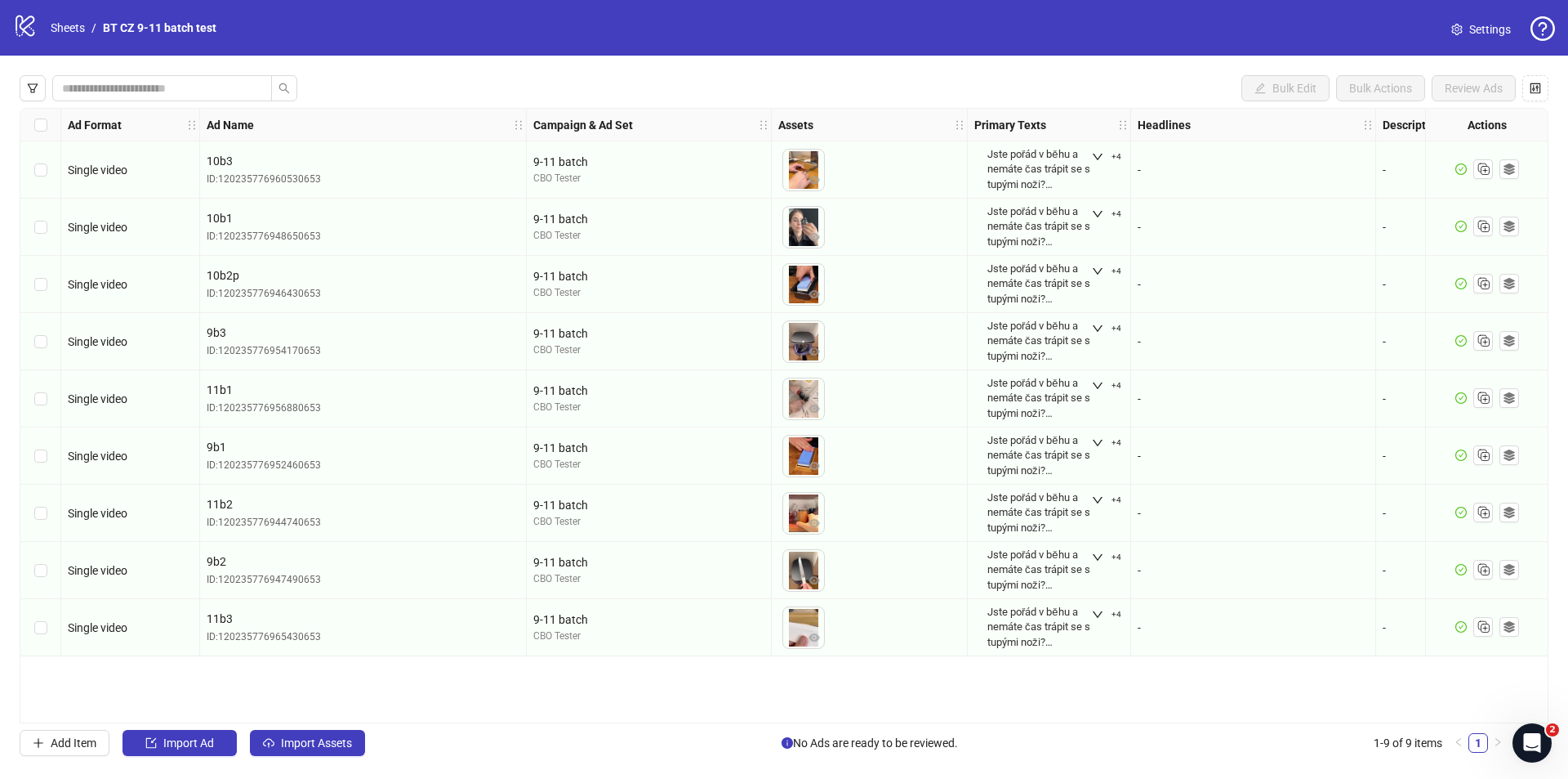
click at [1057, 156] on div "Jste pořád v běhu a nemáte čas trápit se s tupými noži? S diamantovým brouskem …" at bounding box center [1038, 169] width 103 height 45
click at [1091, 157] on button "+4" at bounding box center [1106, 157] width 42 height 20
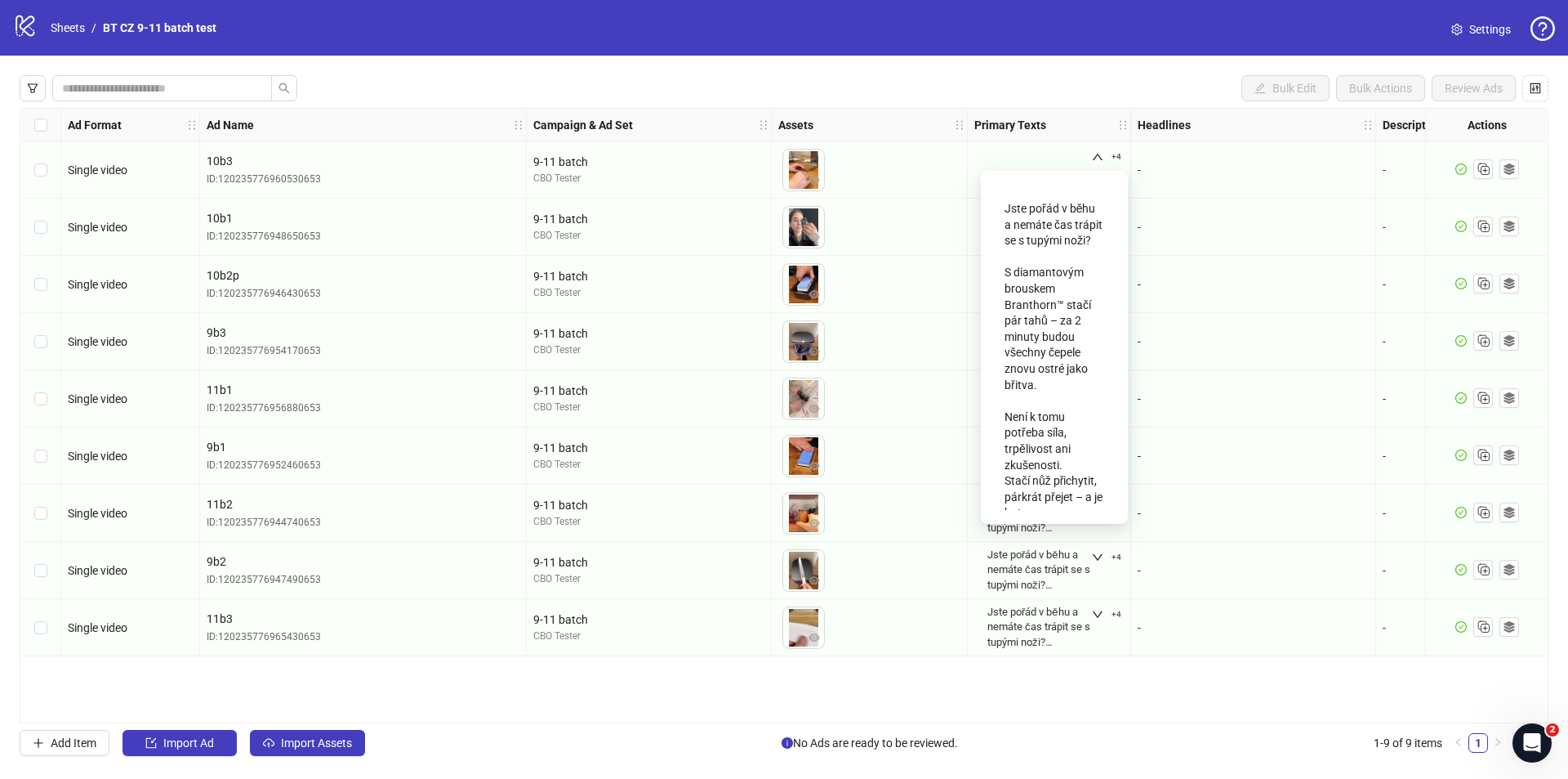
click at [1059, 230] on div "Jste pořád v běhu a nemáte čas trápit se s tupými noži? S diamantovým brouskem …" at bounding box center [1053, 465] width 99 height 542
click at [1055, 233] on div "Jste pořád v běhu a nemáte čas trápit se s tupými noži? S diamantovým brouskem …" at bounding box center [1053, 465] width 99 height 542
drag, startPoint x: 1008, startPoint y: 203, endPoint x: 1091, endPoint y: 357, distance: 174.9
click at [1091, 357] on div "Jste pořád v běhu a nemáte čas trápit se s tupými noži? S diamantovým brouskem …" at bounding box center [1053, 465] width 99 height 542
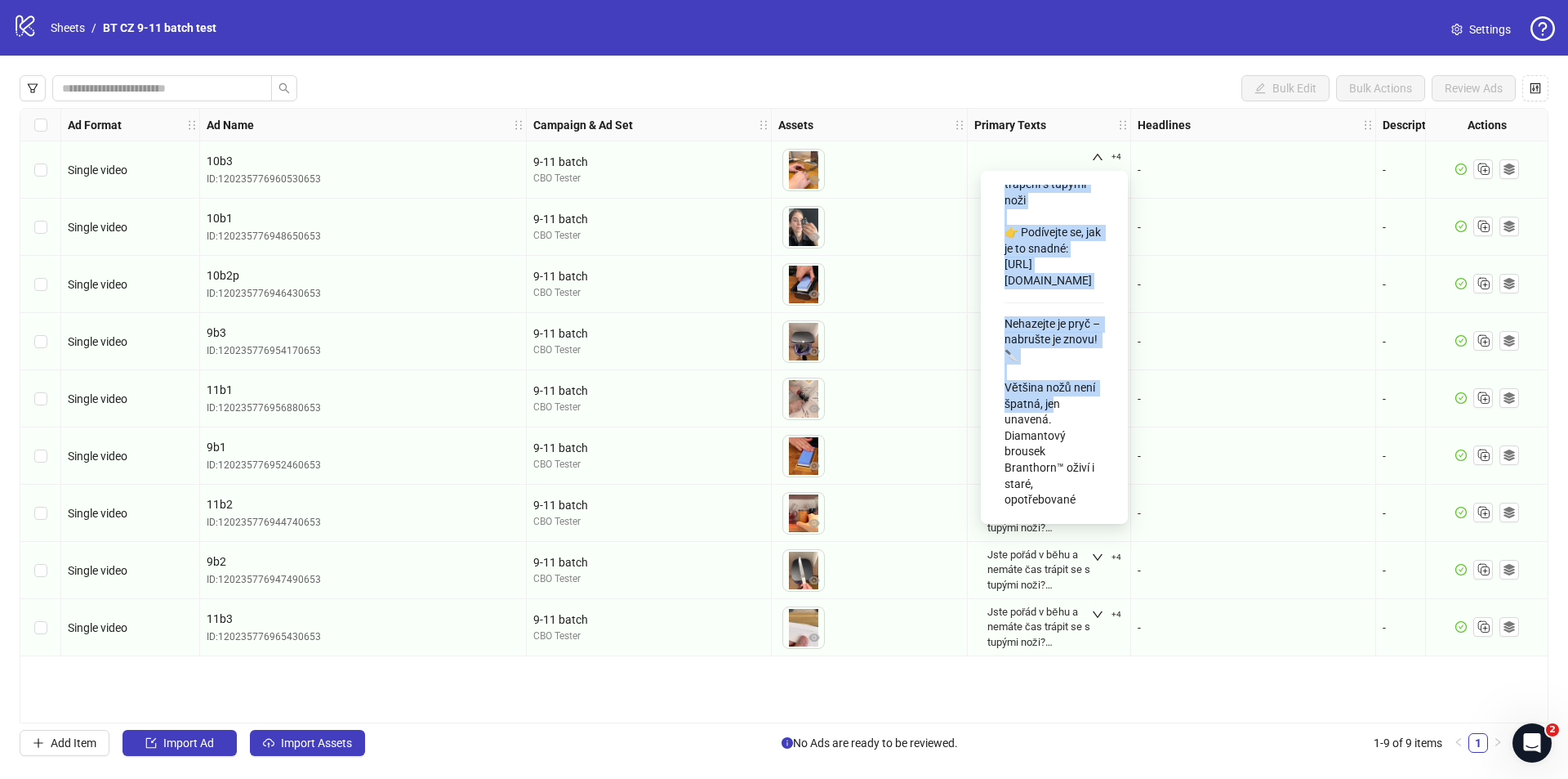
scroll to position [470, 0]
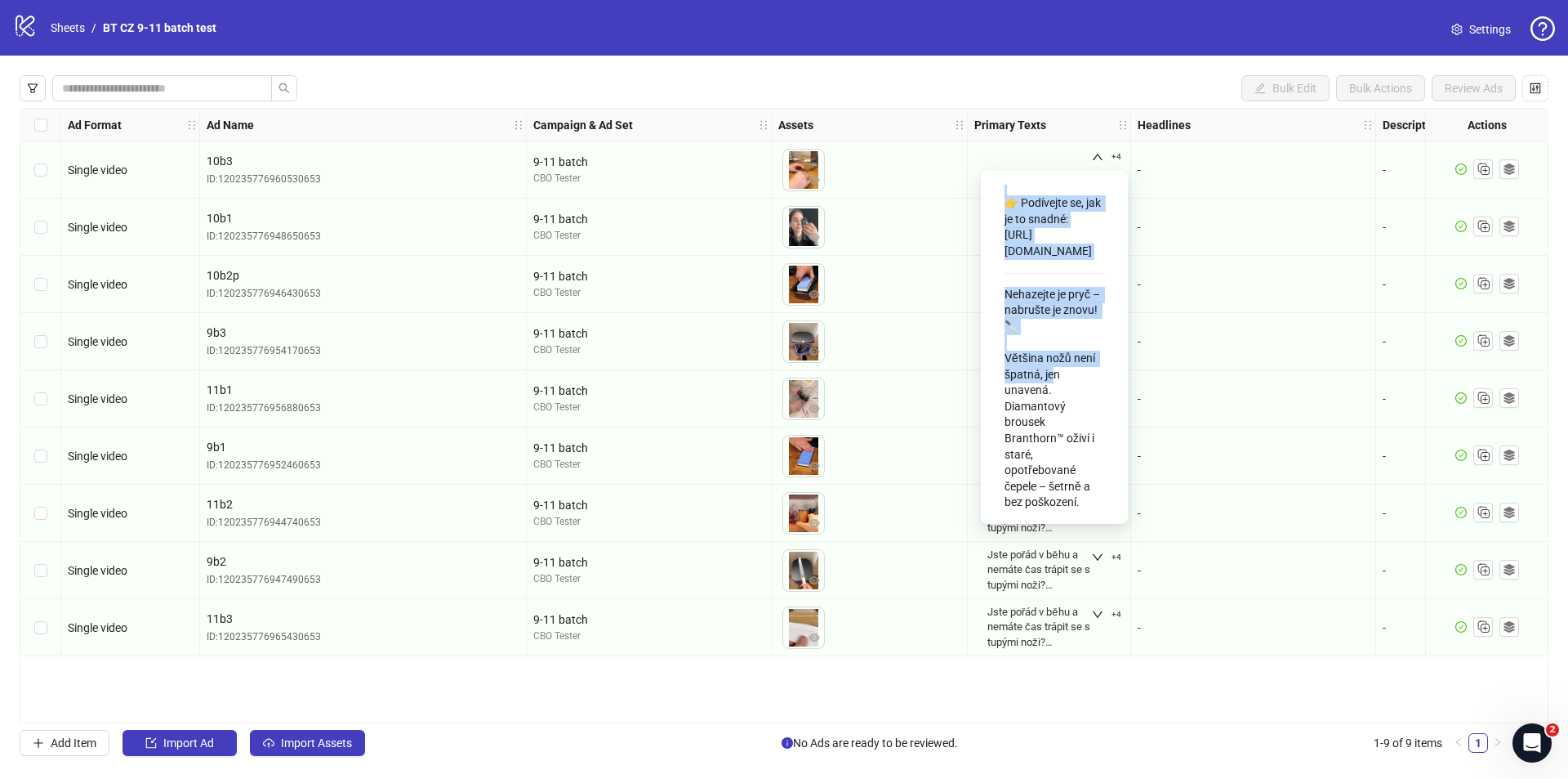
drag, startPoint x: 1001, startPoint y: 201, endPoint x: 1089, endPoint y: 358, distance: 180.0
click at [1088, 358] on div "Jste pořád v běhu a nemáte čas trápit se s tupými noži? S diamantovým brouskem …" at bounding box center [1054, 348] width 121 height 327
copy div "Jste pořád v běhu a nemáte čas trápit se s tupými noži? S diamantovým brouskem …"
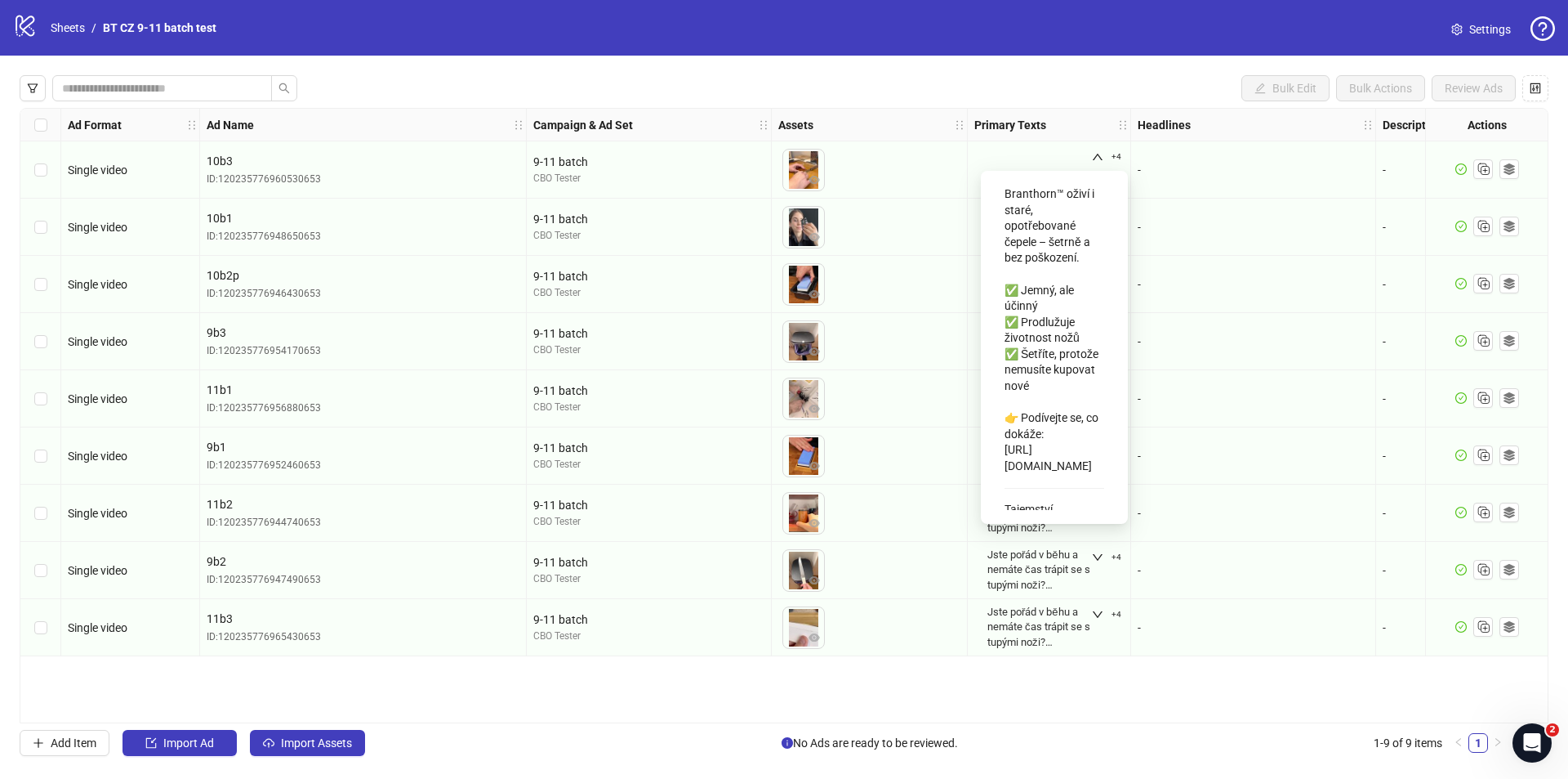
scroll to position [706, 0]
drag, startPoint x: 1005, startPoint y: 386, endPoint x: 1078, endPoint y: 203, distance: 197.0
click at [1078, 203] on div "Nehazejte je pryč – nabrušte je znovu! 🔪 Většina nožů není špatná, jen unavená.…" at bounding box center [1053, 267] width 99 height 445
copy div "Nehazejte je pryč – nabrušte je znovu! 🔪"
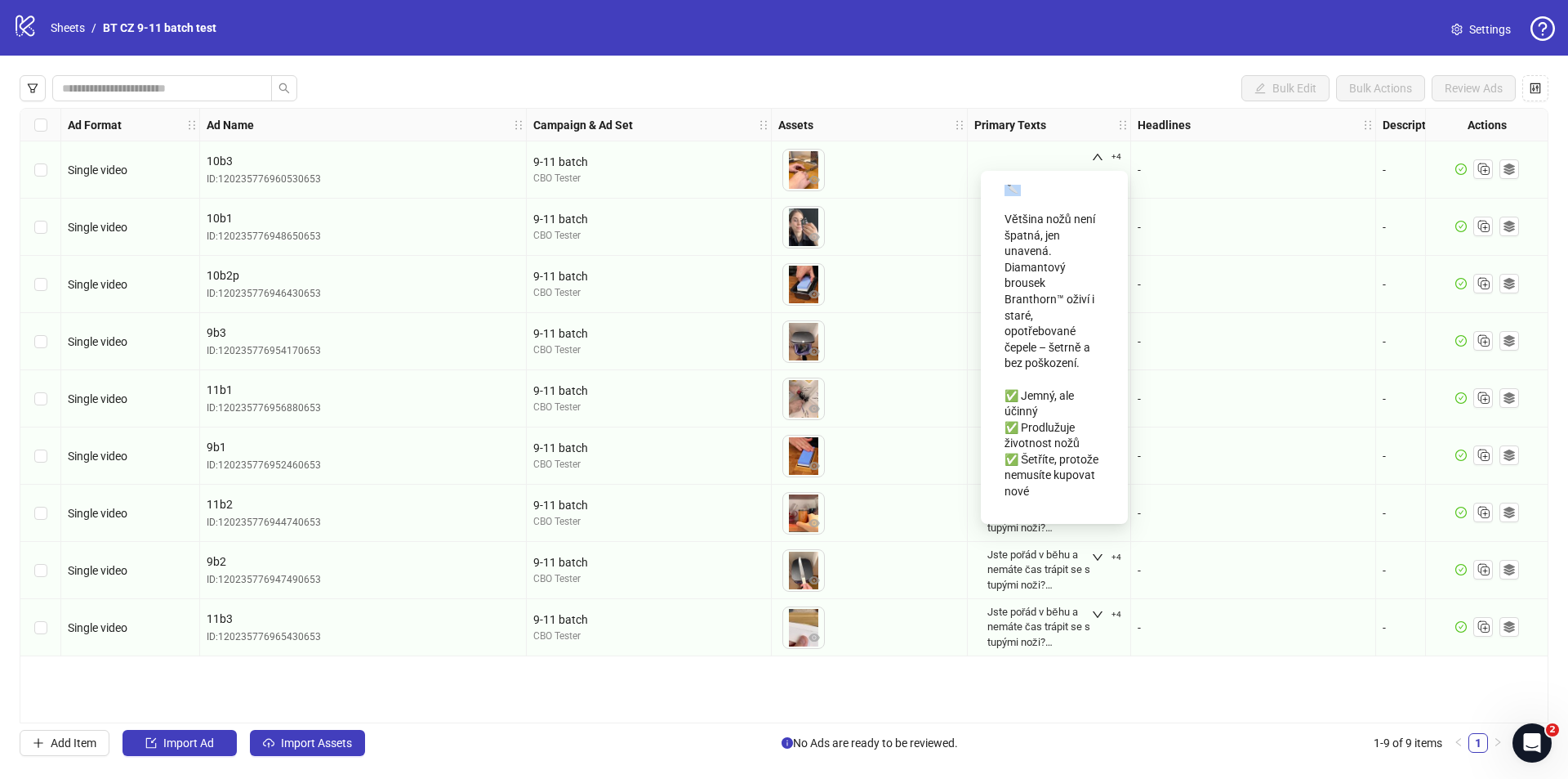
scroll to position [569, 0]
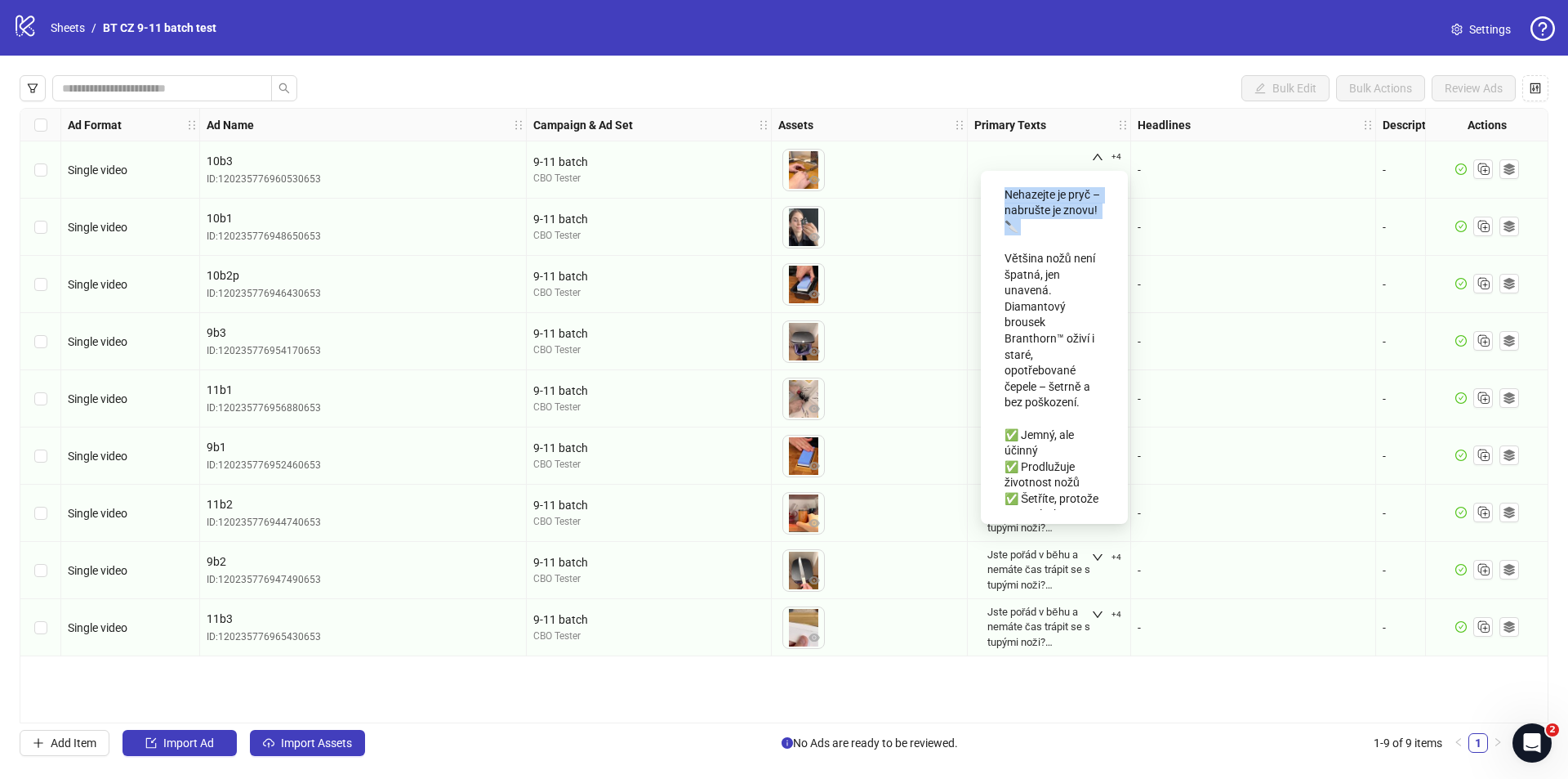
click at [1009, 281] on div "Nehazejte je pryč – nabrušte je znovu! 🔪 Většina nožů není špatná, jen unavená.…" at bounding box center [1053, 403] width 99 height 445
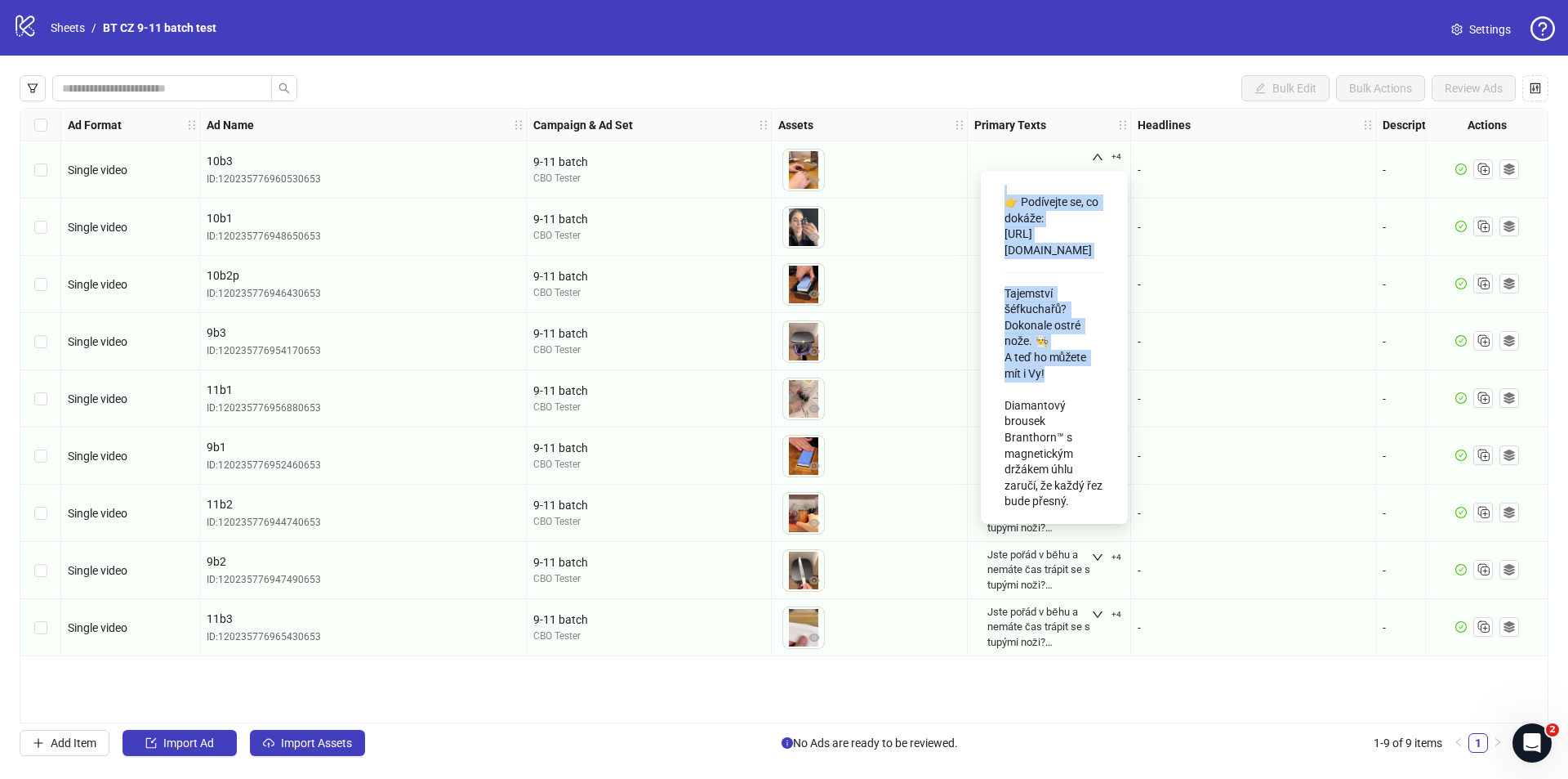
scroll to position [984, 0]
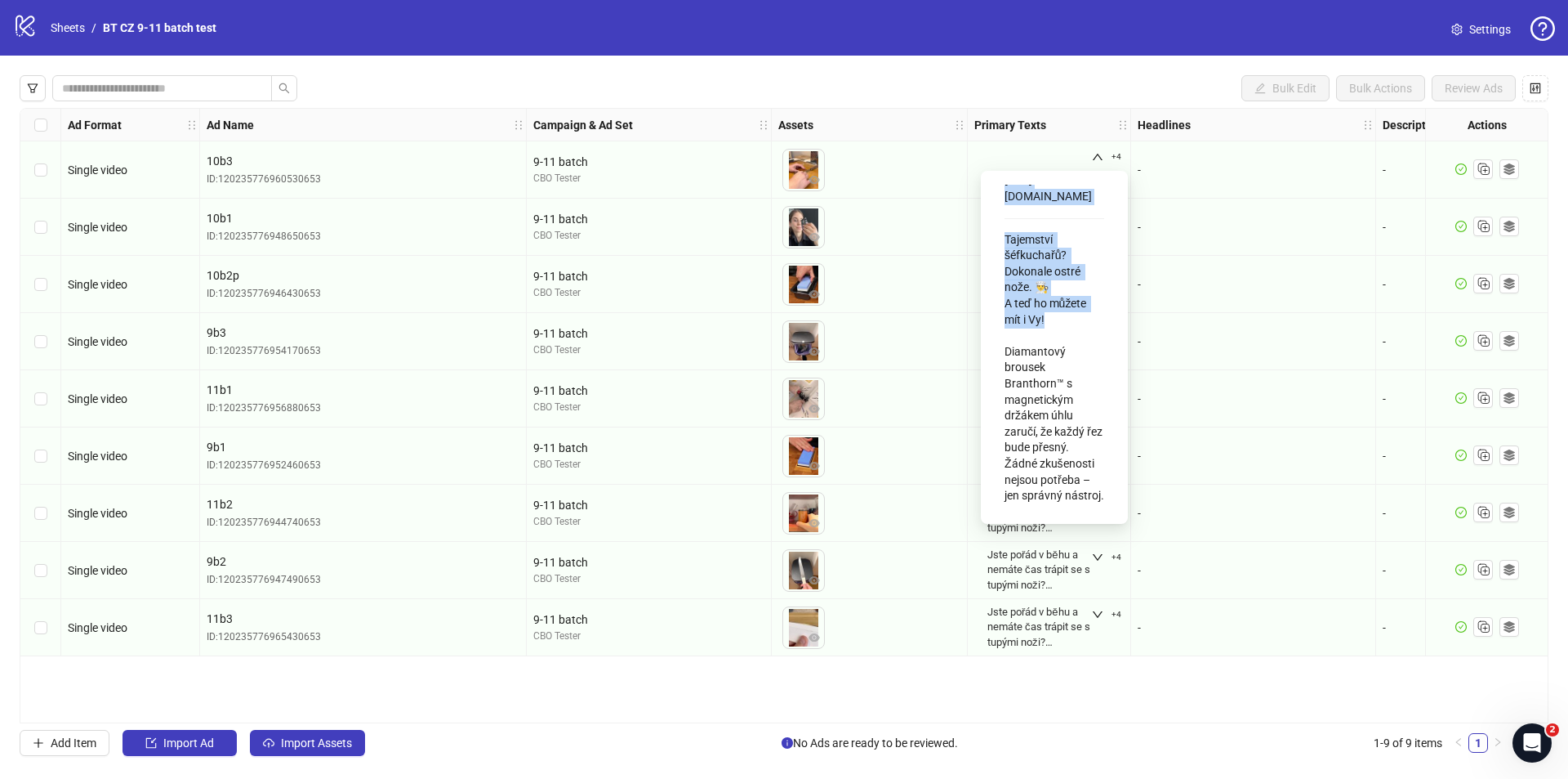
drag, startPoint x: 1006, startPoint y: 284, endPoint x: 1092, endPoint y: 349, distance: 107.8
click at [1092, 349] on div "Jste pořád v běhu a nemáte čas trápit se s tupými noži? S diamantovým brouskem …" at bounding box center [1054, 348] width 121 height 327
copy div "Nehazejte je pryč – nabrušte je znovu! 🔪 Většina nožů není špatná, jen unavená.…"
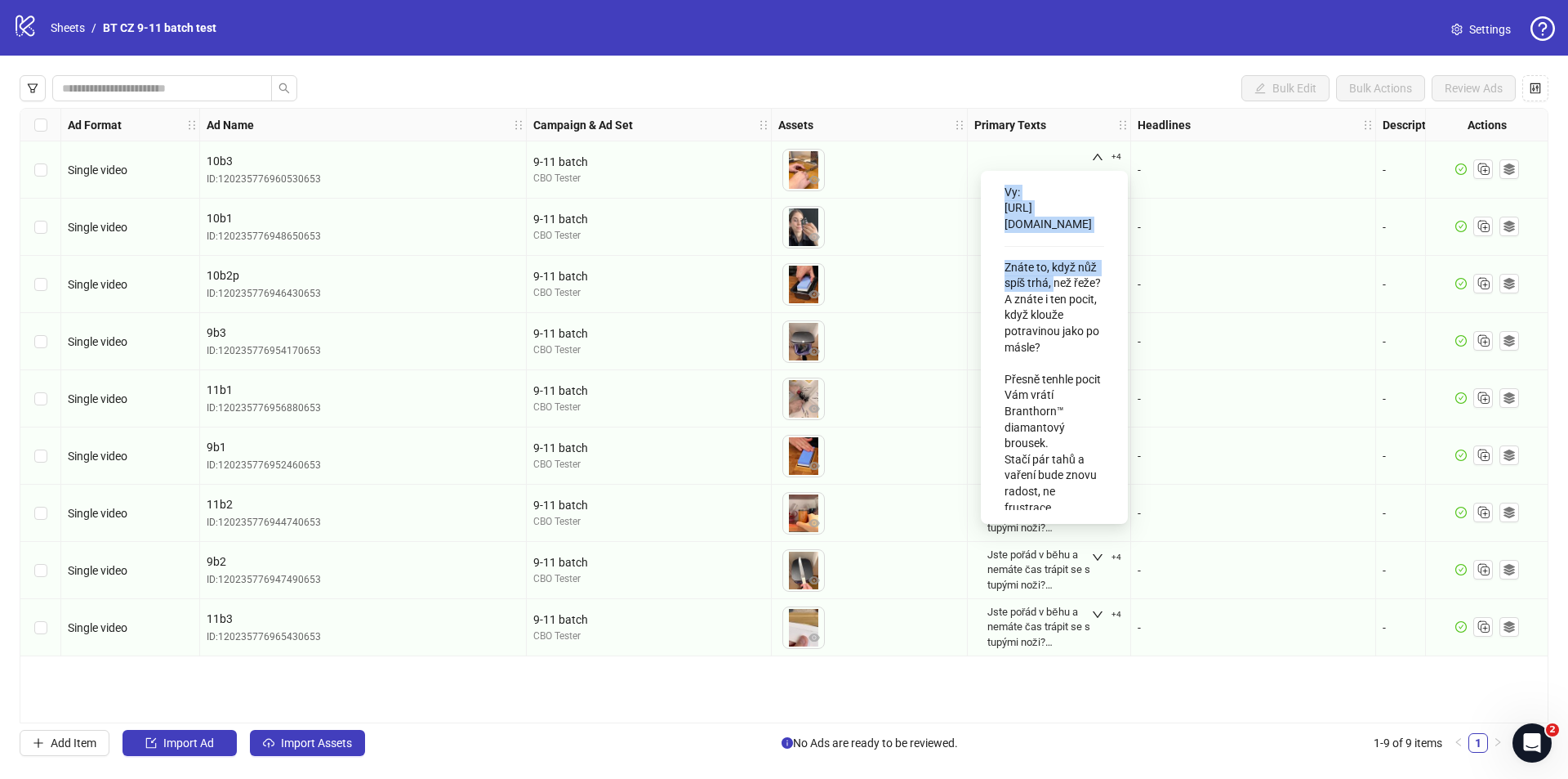
scroll to position [1504, 0]
drag, startPoint x: 1002, startPoint y: 246, endPoint x: 1094, endPoint y: 436, distance: 211.1
click at [1094, 436] on div "Jste pořád v běhu a nemáte čas trápit se s tupými noži? S diamantovým brouskem …" at bounding box center [1054, 348] width 121 height 327
copy div "Tajemství šéfkuchařů? Dokonale ostré nože. 👨‍🍳 A teď ho můžete mít i Vy! Diaman…"
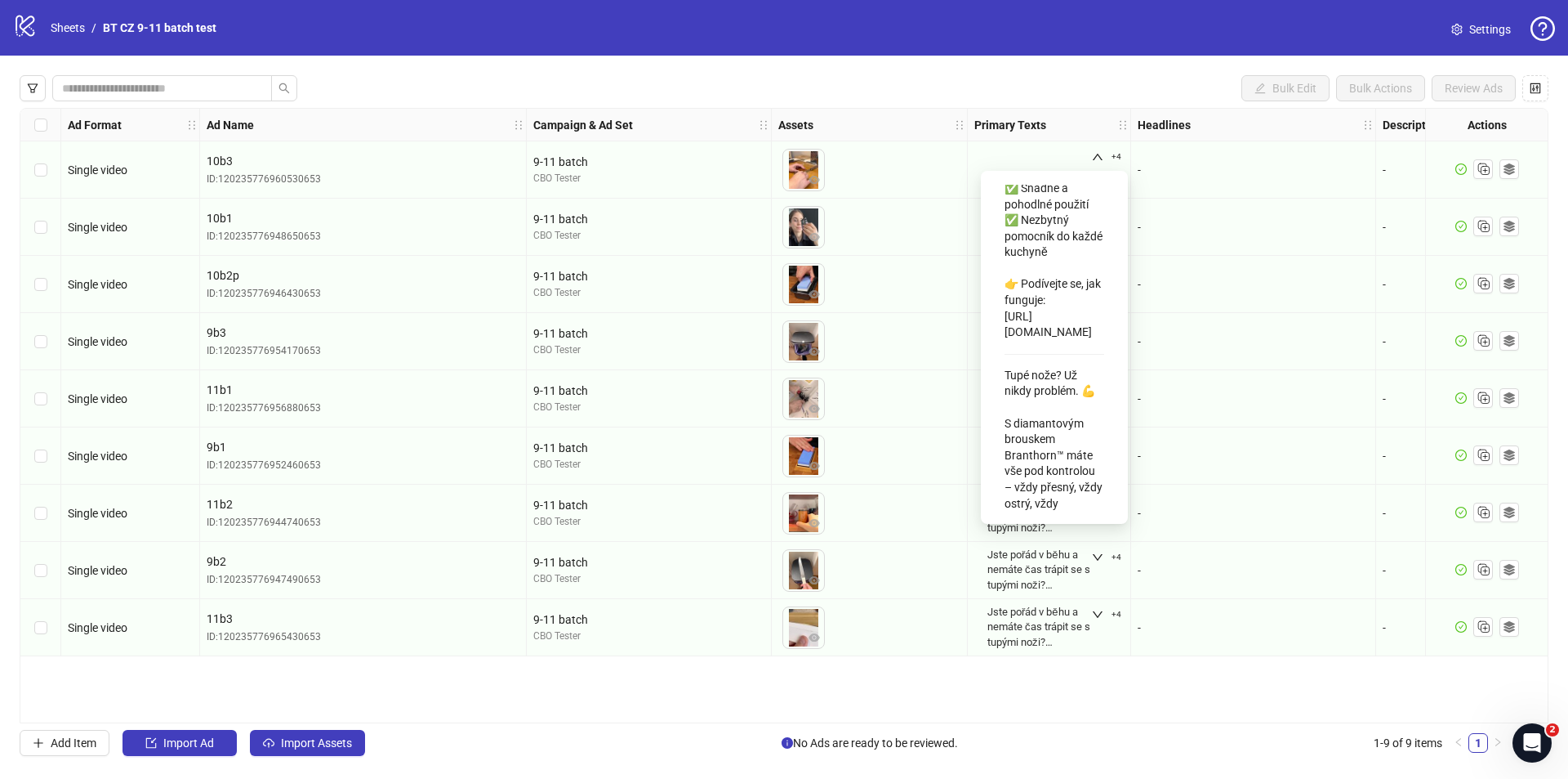
scroll to position [2160, 0]
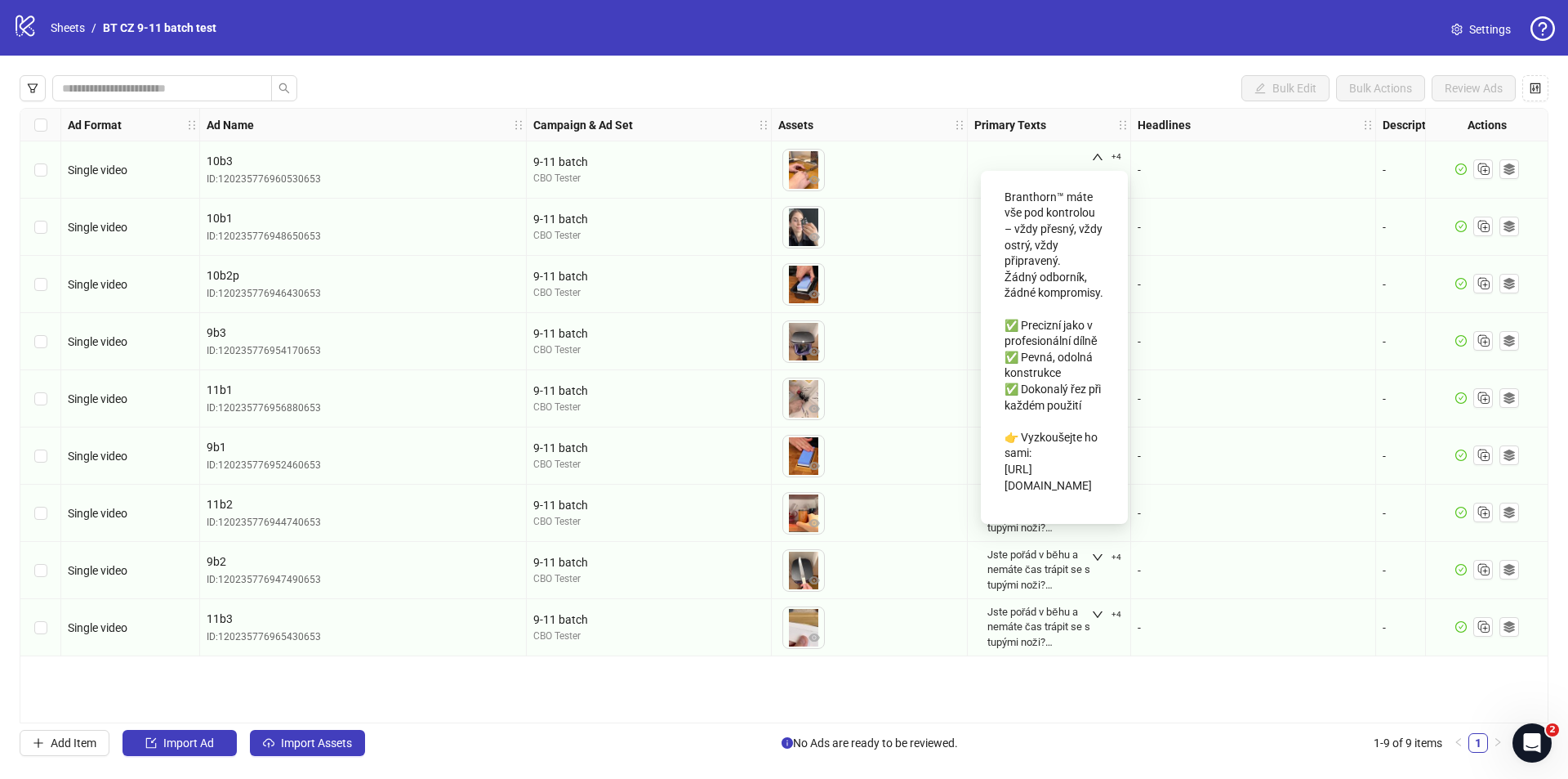
drag, startPoint x: 993, startPoint y: 324, endPoint x: 1109, endPoint y: 329, distance: 116.1
click at [1109, 329] on div "Jste pořád v běhu a nemáte čas trápit se s tupými noži? S diamantovým brouskem …" at bounding box center [1053, 348] width 127 height 327
copy div "Znáte to, když nůž spíš trhá, než řeže? A znáte i ten pocit, když klouže potrav…"
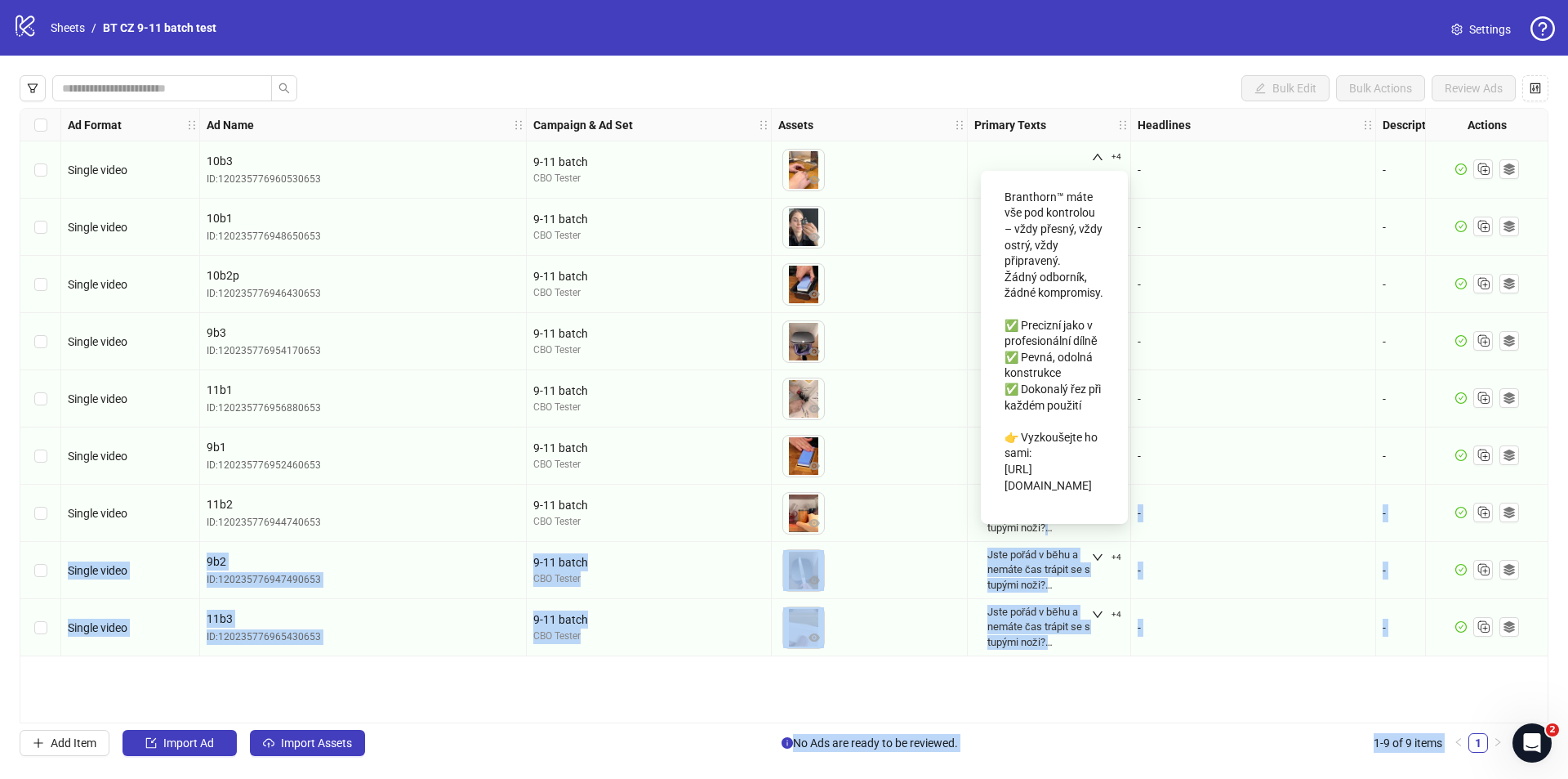
scroll to position [2537, 0]
drag, startPoint x: 1002, startPoint y: 370, endPoint x: 1091, endPoint y: 493, distance: 151.8
click at [1091, 493] on div "Jste pořád v běhu a nemáte čas trápit se s tupými noži? S diamantovým brouskem …" at bounding box center [1054, 348] width 121 height 327
copy div "Tupé nože? Už nikdy problém. 💪 S diamantovým brouskem Branthorn™ máte vše pod k…"
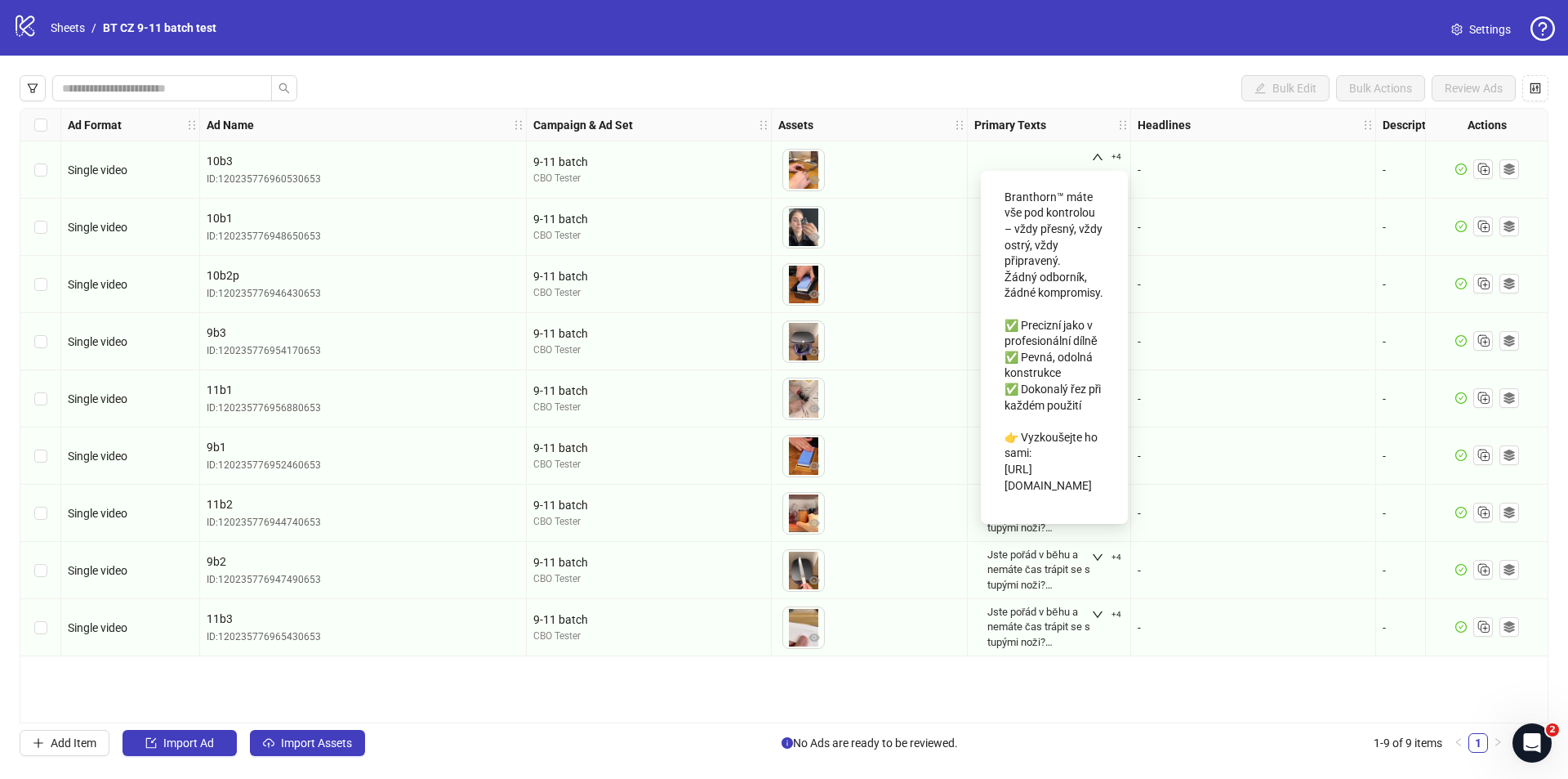
click at [1105, 74] on div "Bulk Edit Bulk Actions Review Ads Ad Format Ad Name Campaign & Ad Set Assets Pr…" at bounding box center [784, 415] width 1568 height 720
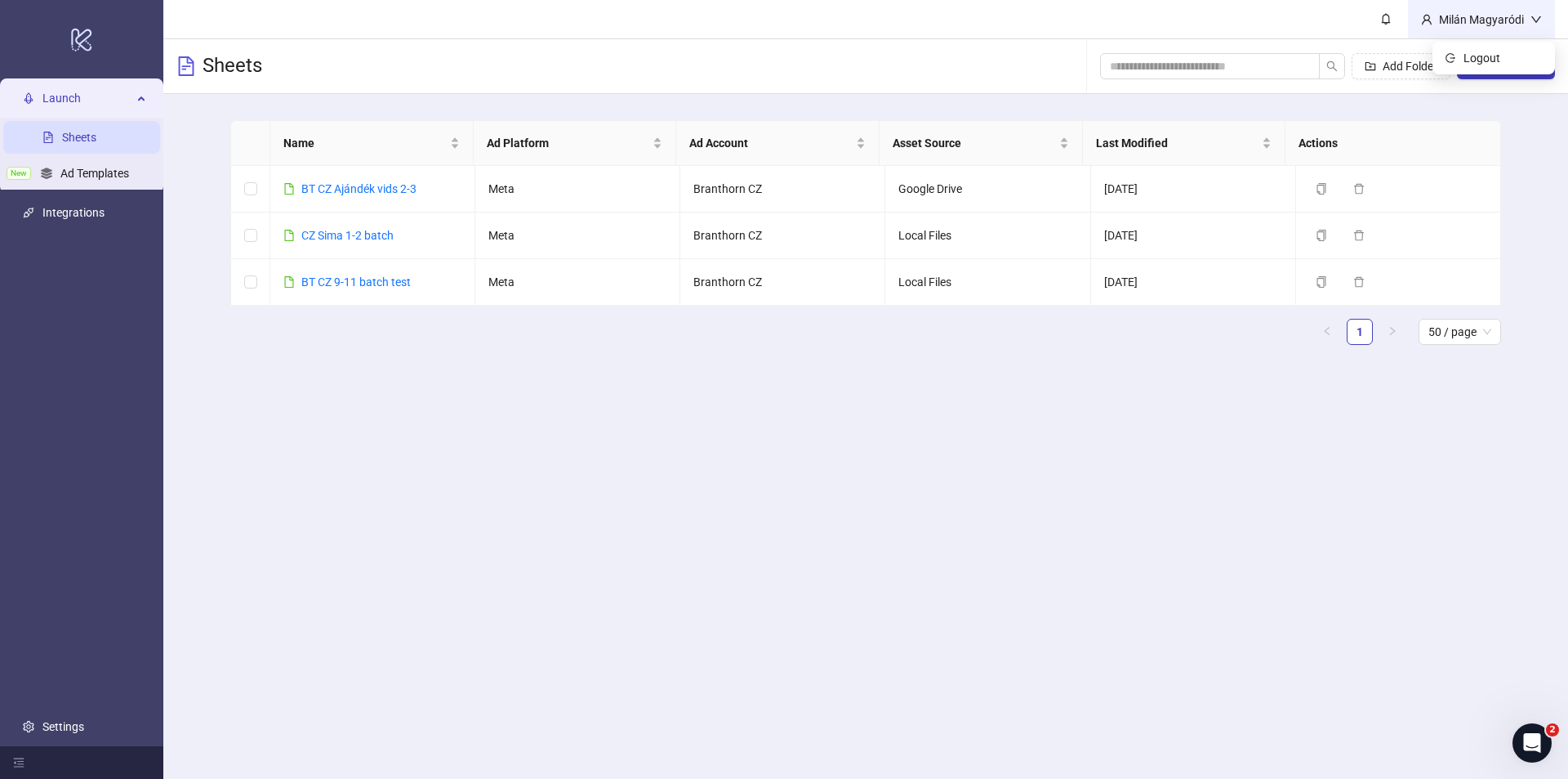
click at [1493, 34] on div "Milán Magyaródi" at bounding box center [1480, 19] width 147 height 38
click at [1492, 54] on span "Logout" at bounding box center [1503, 58] width 79 height 18
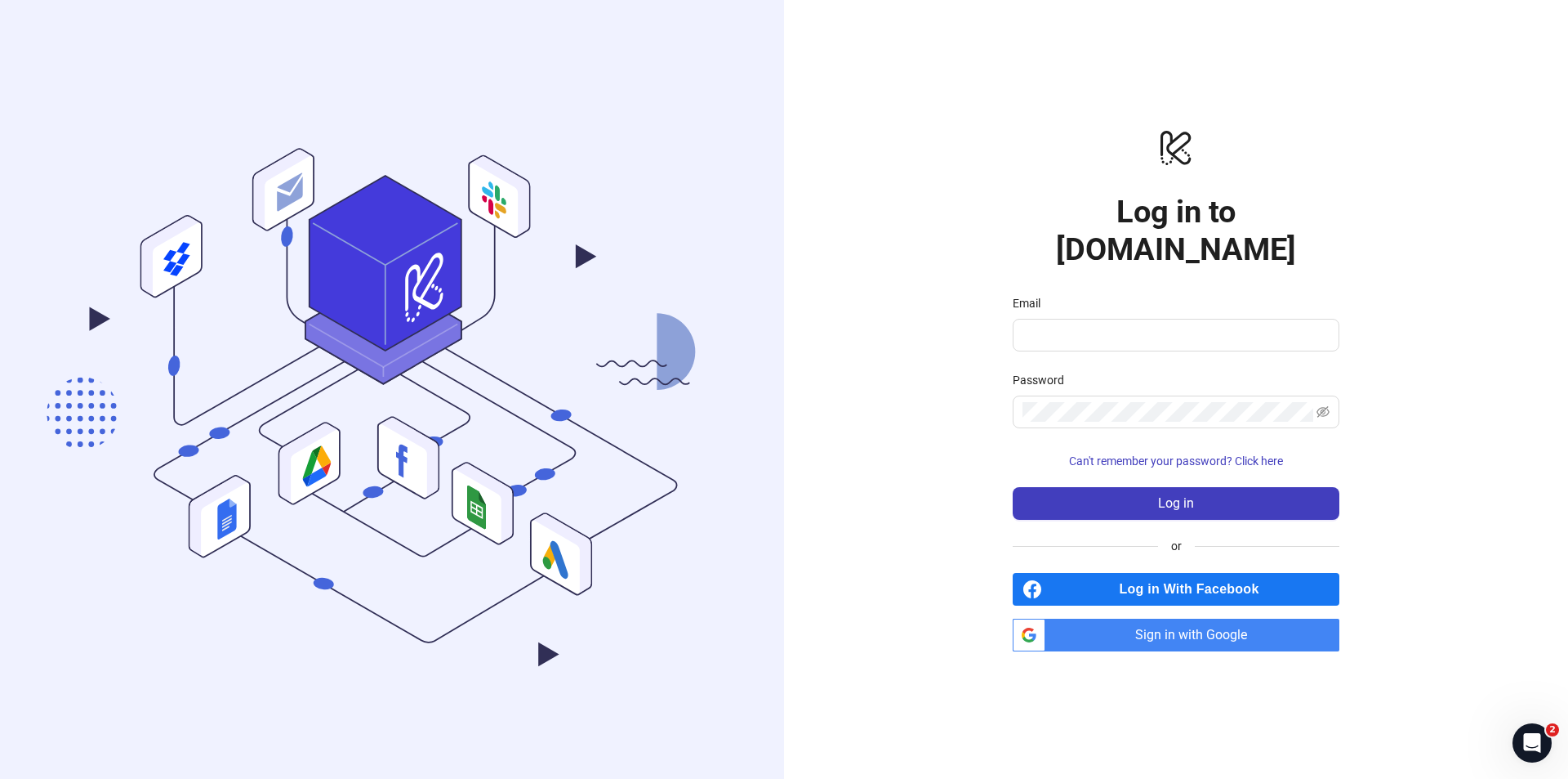
click at [1196, 621] on span "Sign in with Google" at bounding box center [1196, 634] width 287 height 32
